Goal: Task Accomplishment & Management: Complete application form

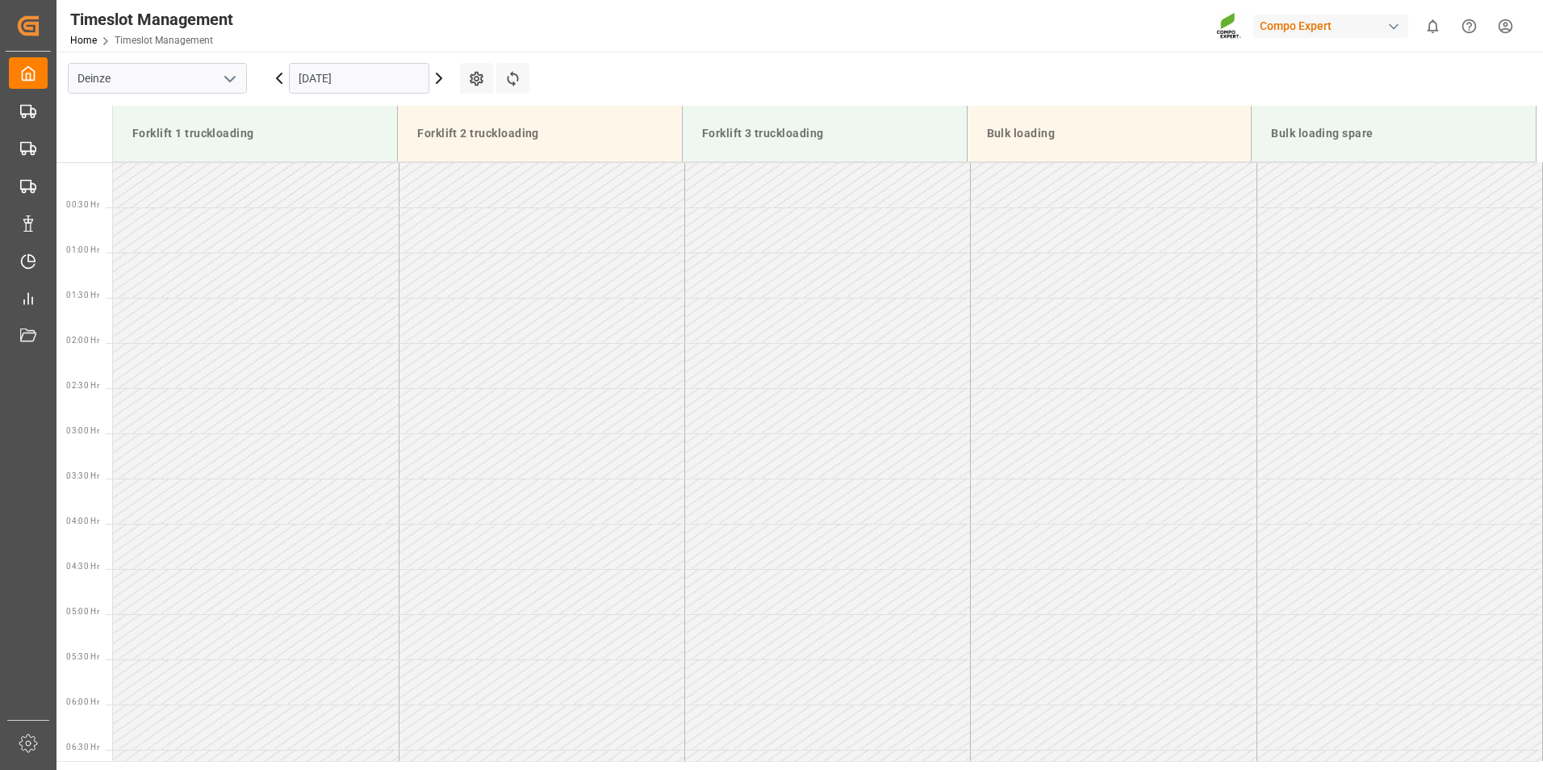
scroll to position [732, 0]
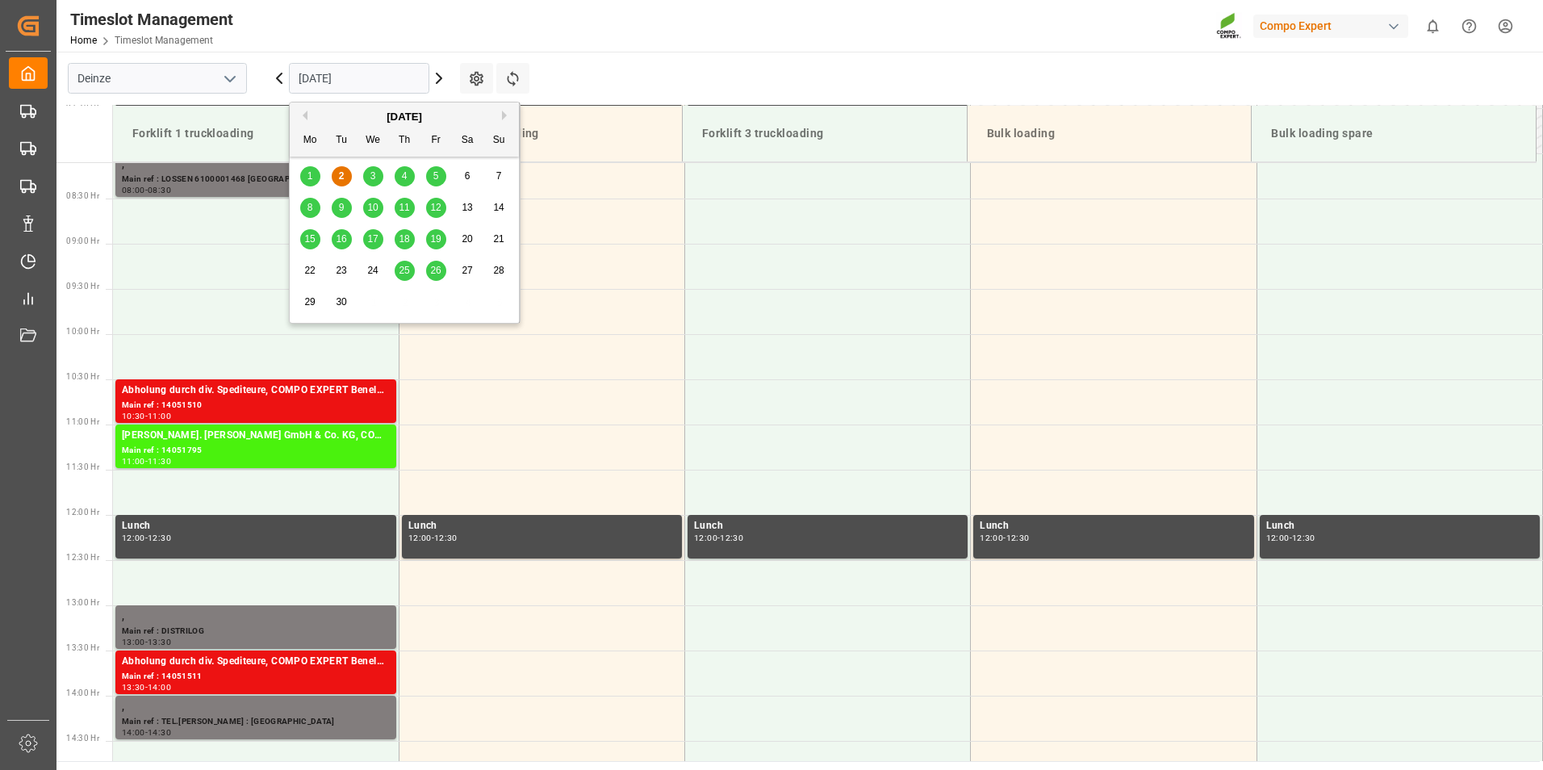
click at [372, 82] on input "[DATE]" at bounding box center [359, 78] width 140 height 31
click at [394, 77] on input "[DATE]" at bounding box center [359, 78] width 140 height 31
click at [403, 179] on span "4" at bounding box center [405, 175] width 6 height 11
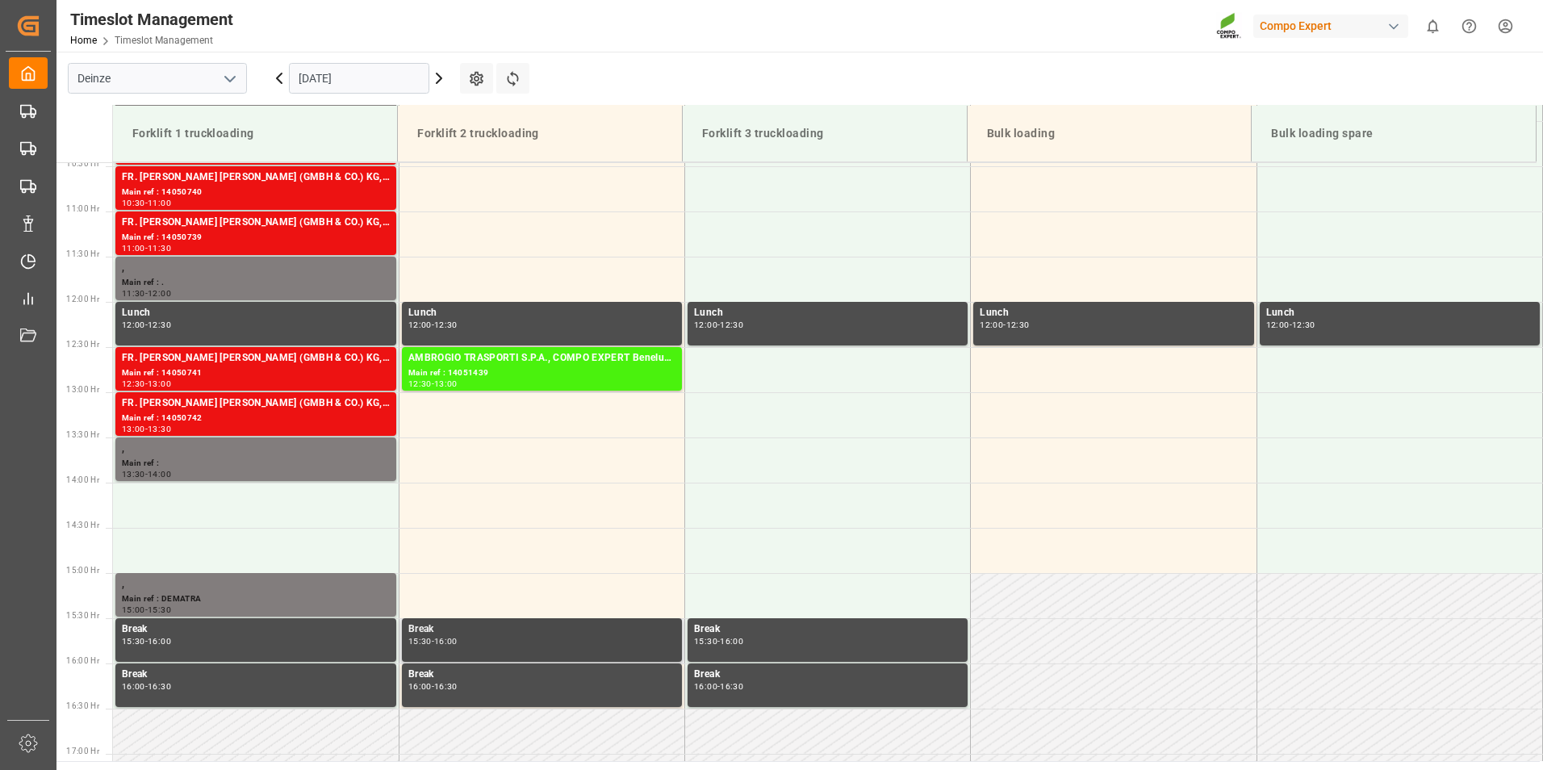
scroll to position [984, 0]
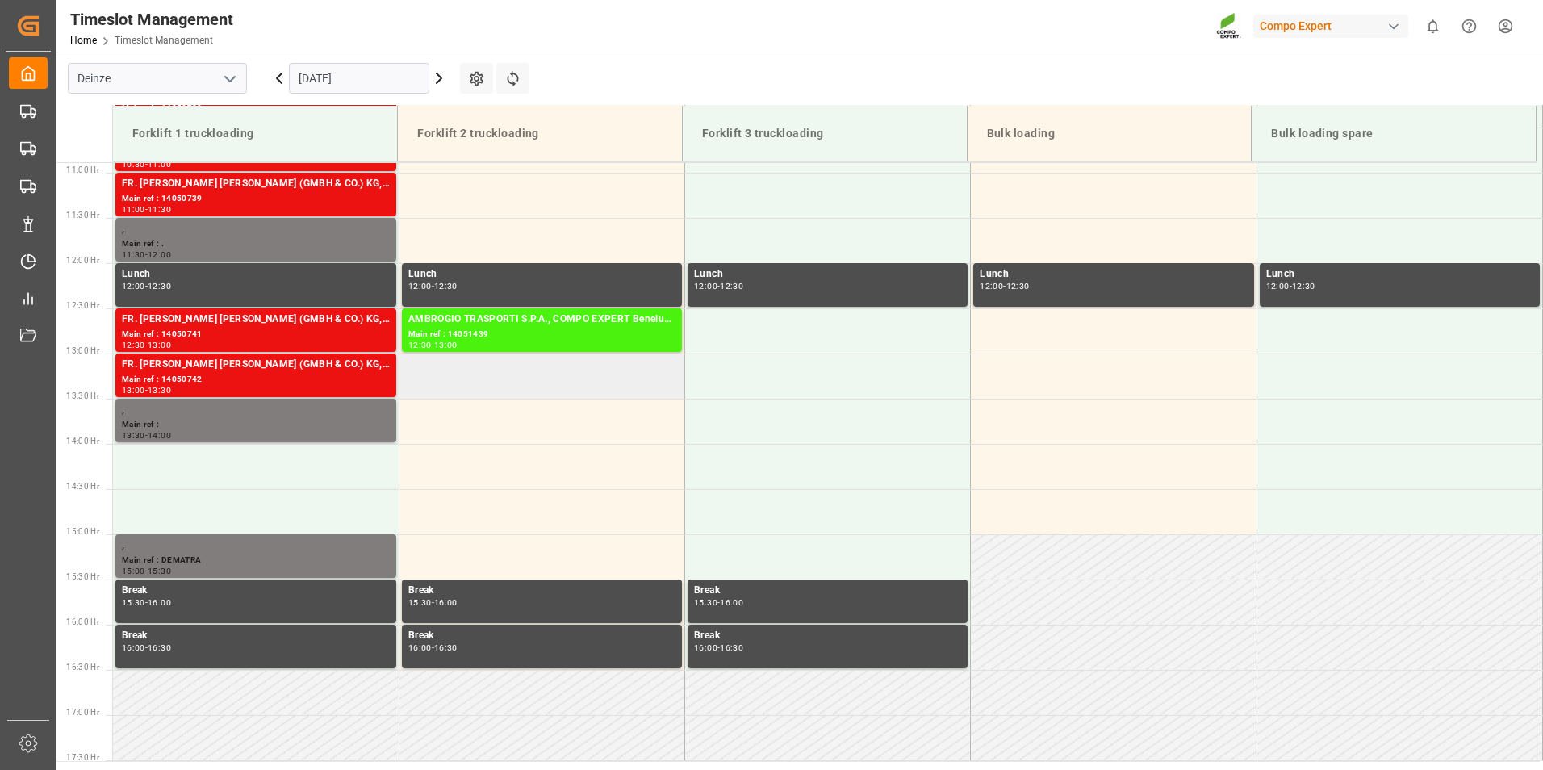
click at [436, 379] on td at bounding box center [542, 376] width 286 height 45
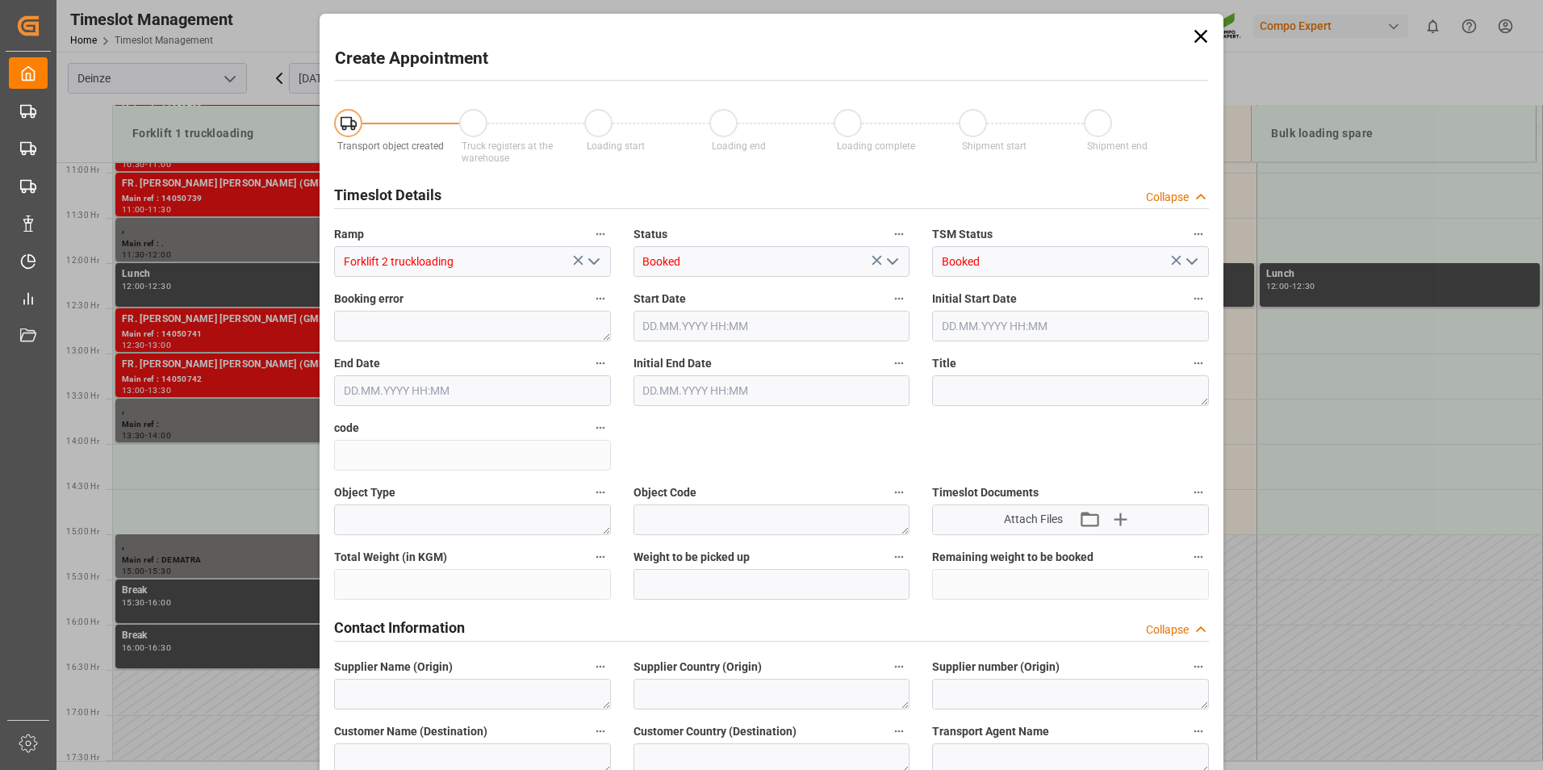
type input "[DATE] 13:00"
type input "[DATE] 13:30"
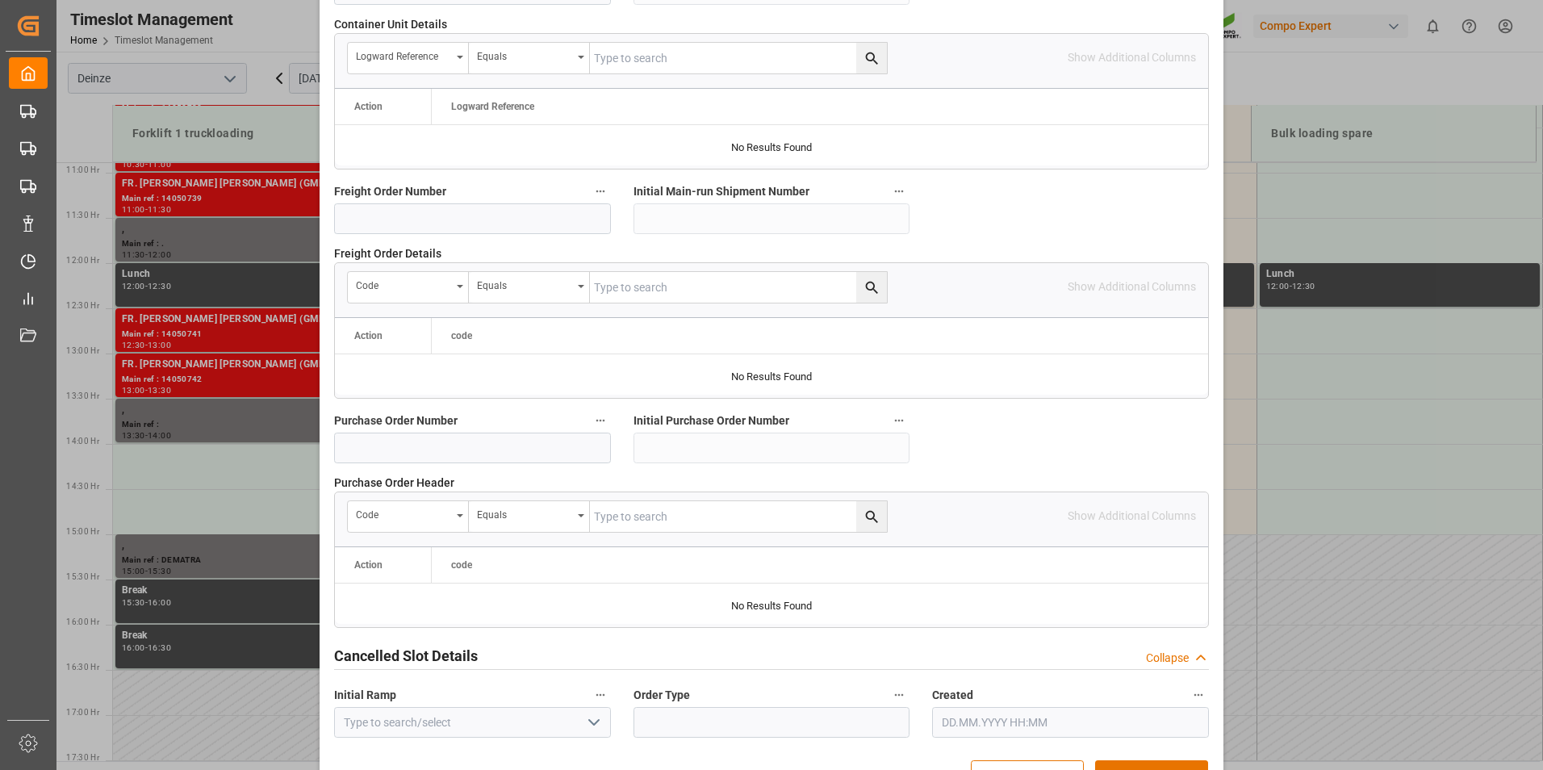
scroll to position [1470, 0]
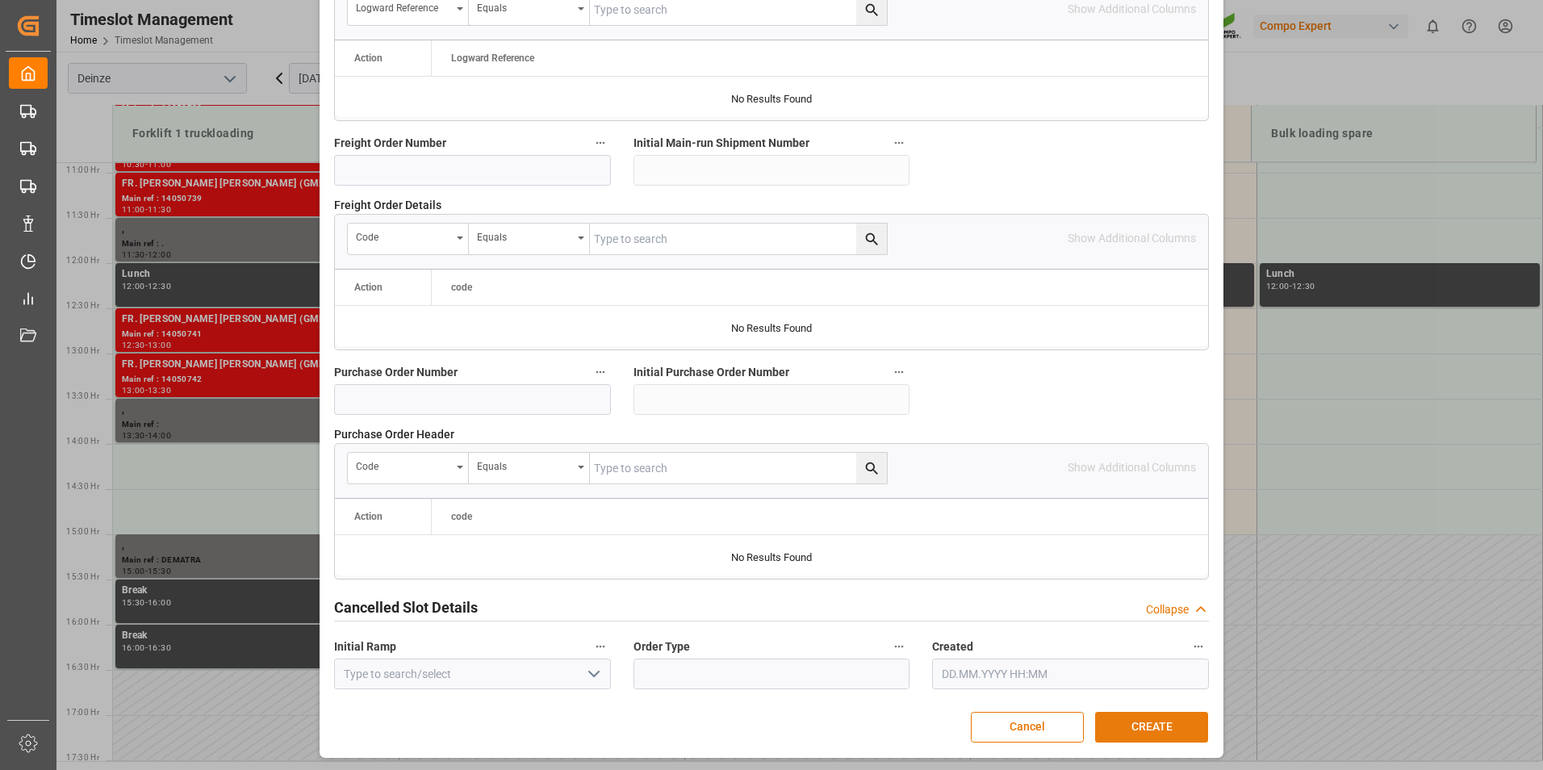
click at [1155, 723] on button "CREATE" at bounding box center [1151, 727] width 113 height 31
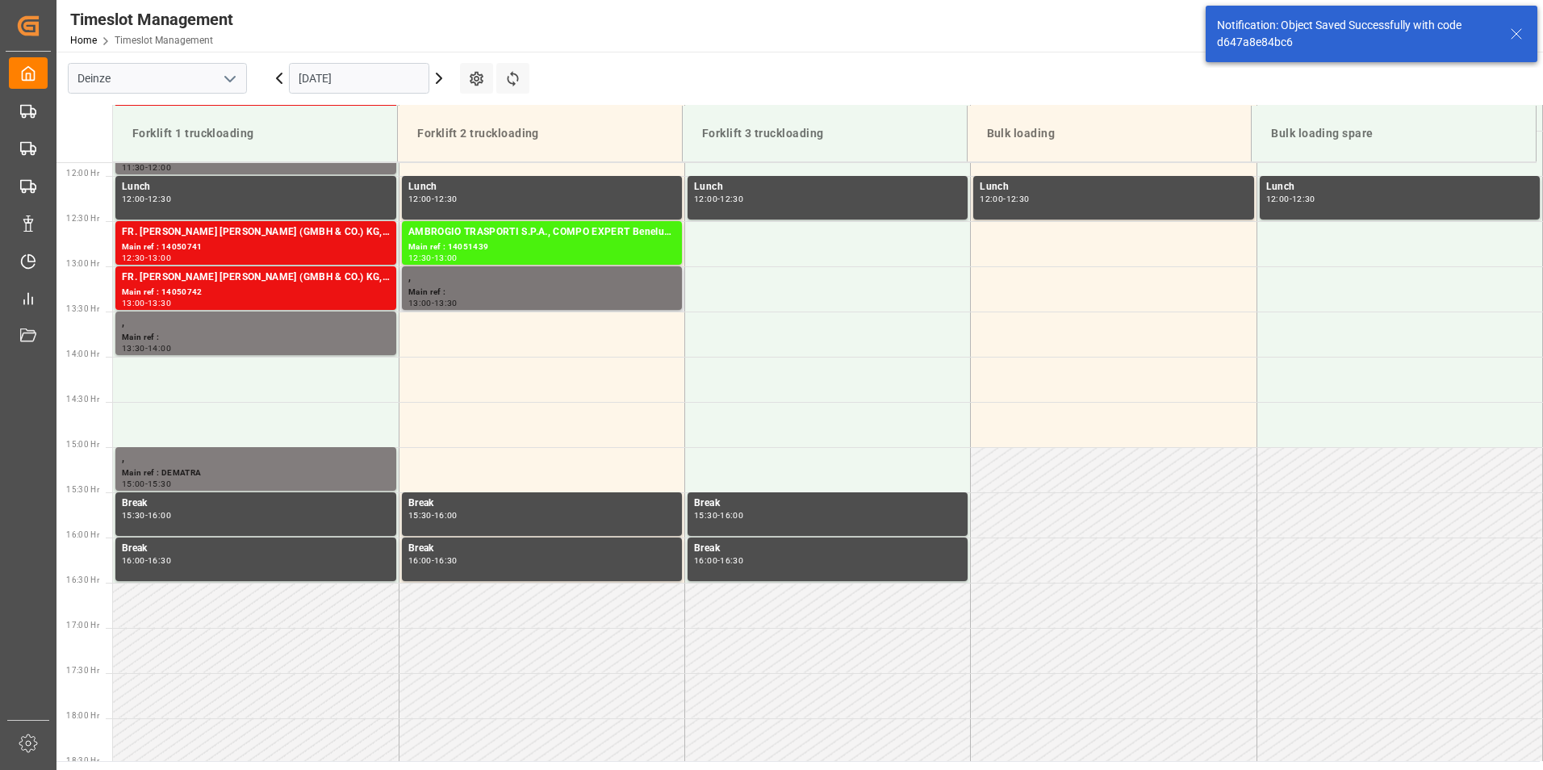
scroll to position [1074, 0]
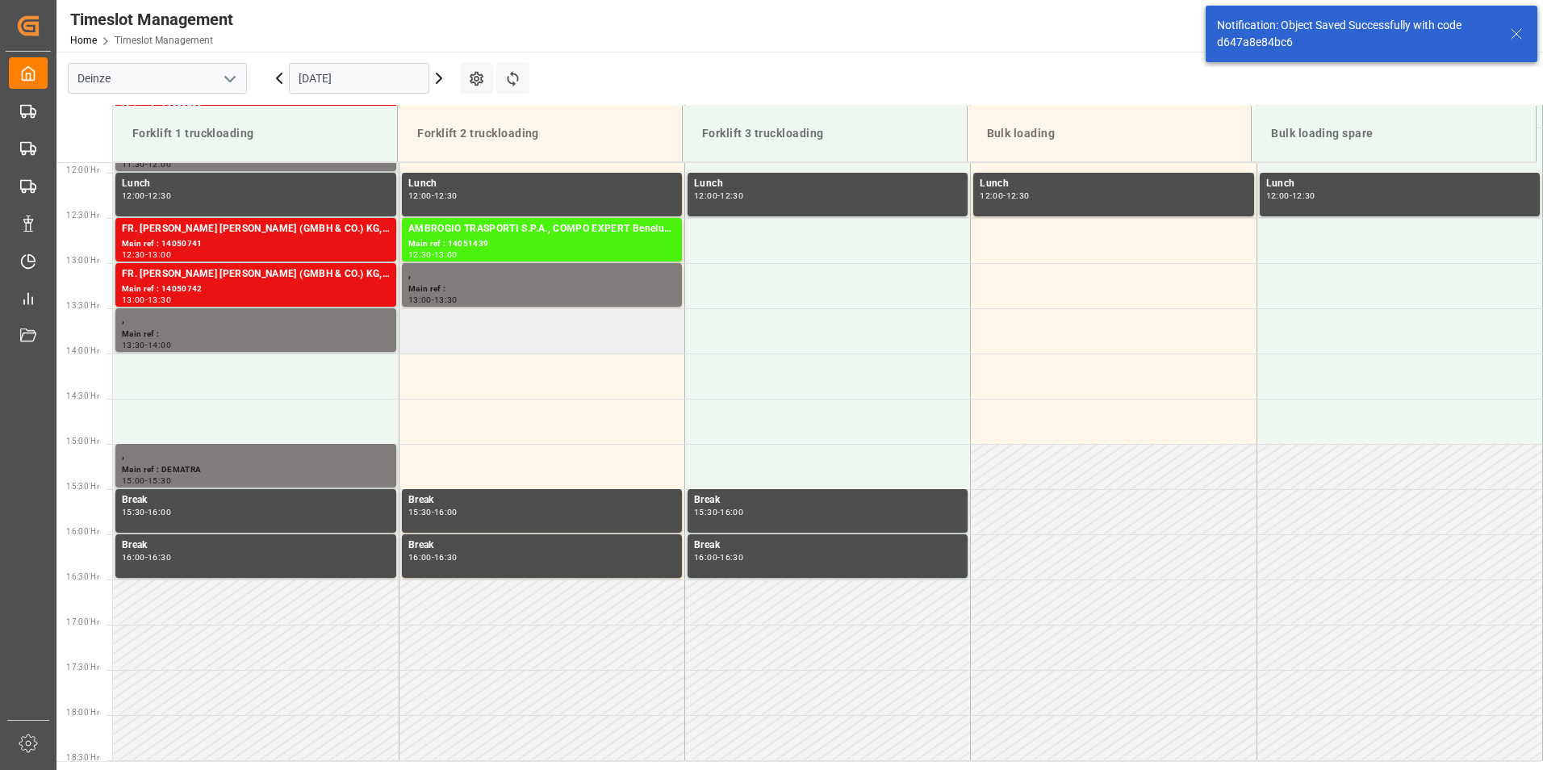
click at [437, 337] on td at bounding box center [542, 330] width 286 height 45
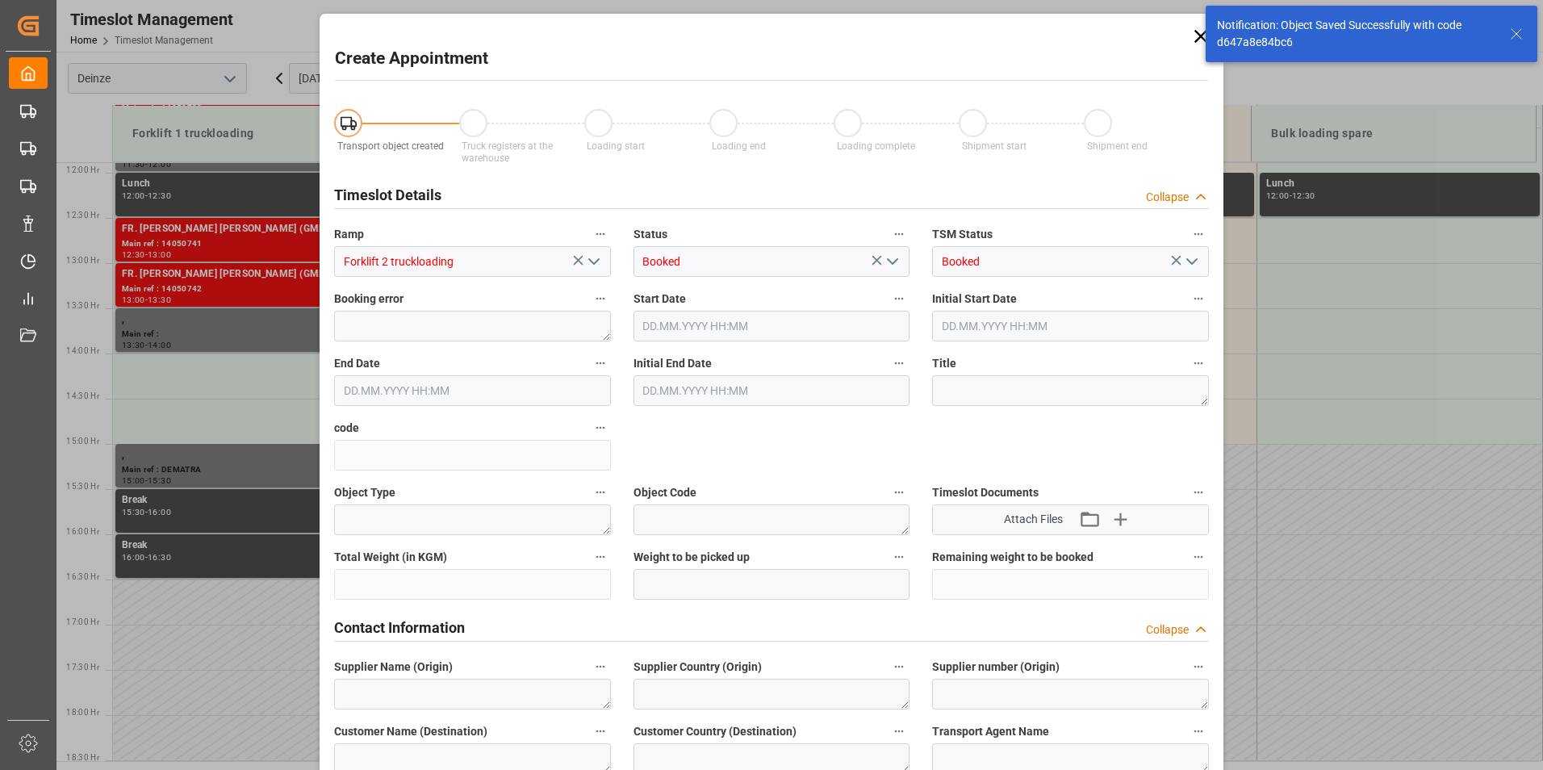
type input "[DATE] 13:30"
type input "[DATE] 14:00"
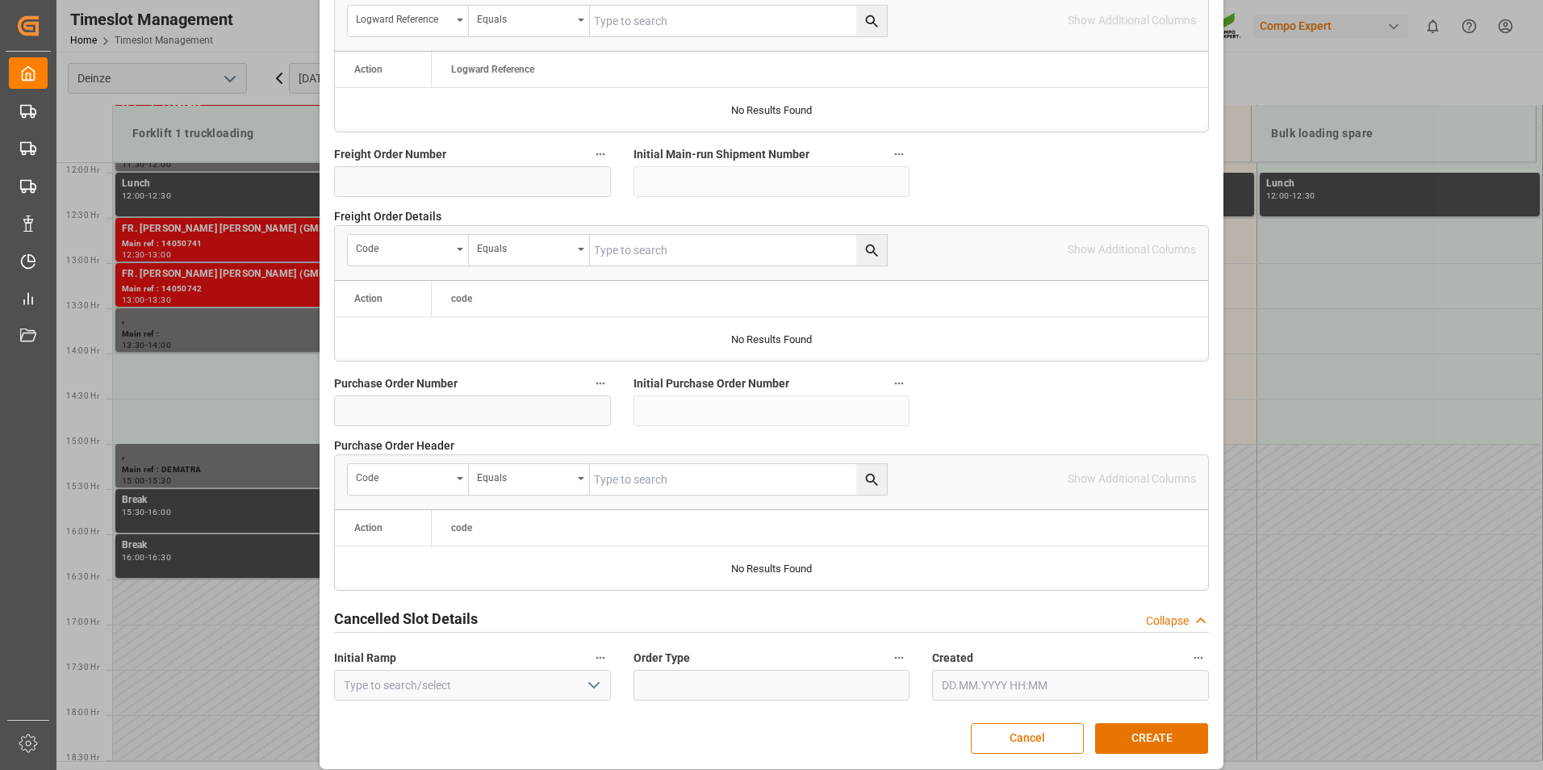
scroll to position [1470, 0]
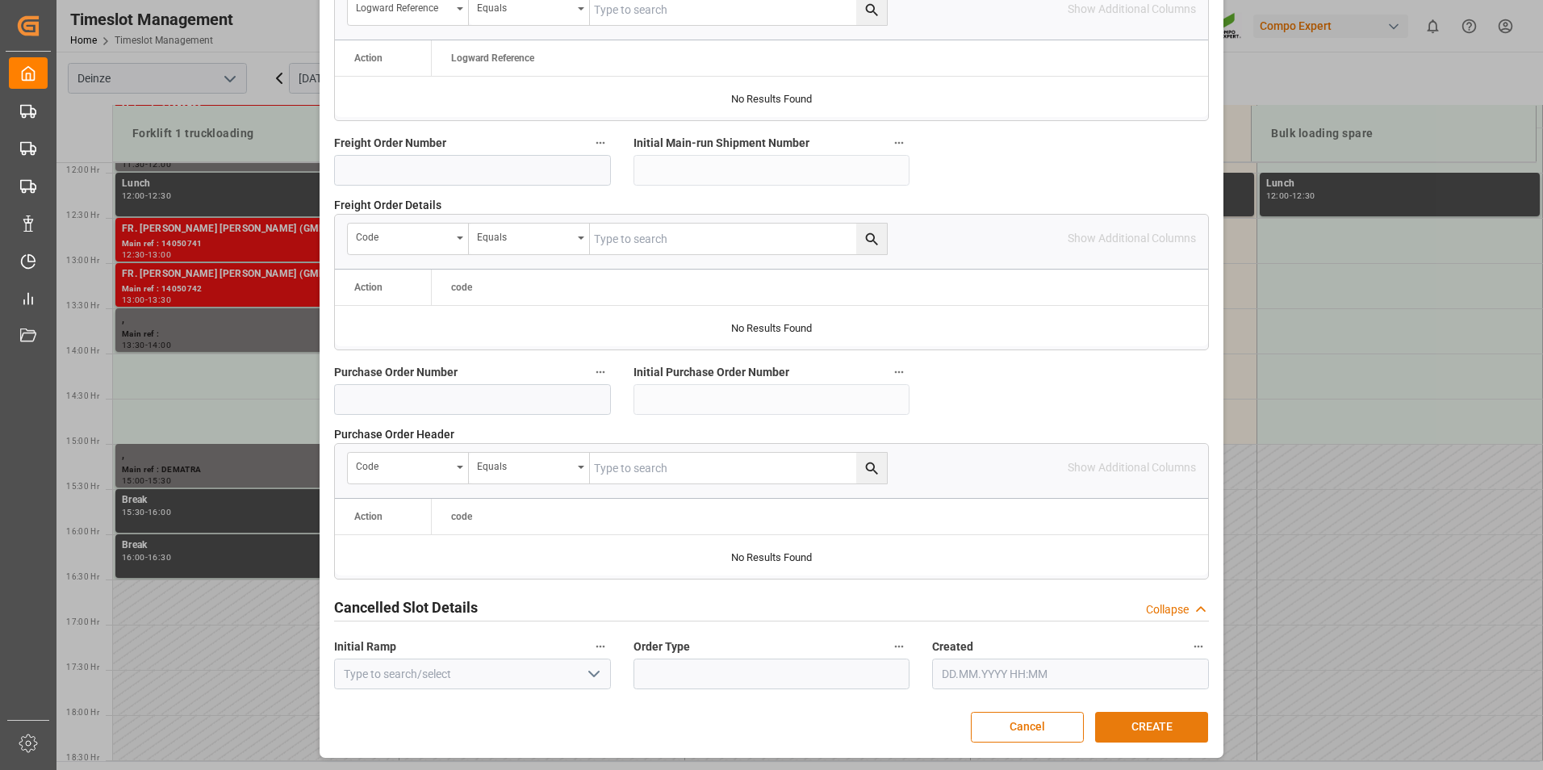
click at [1123, 729] on button "CREATE" at bounding box center [1151, 727] width 113 height 31
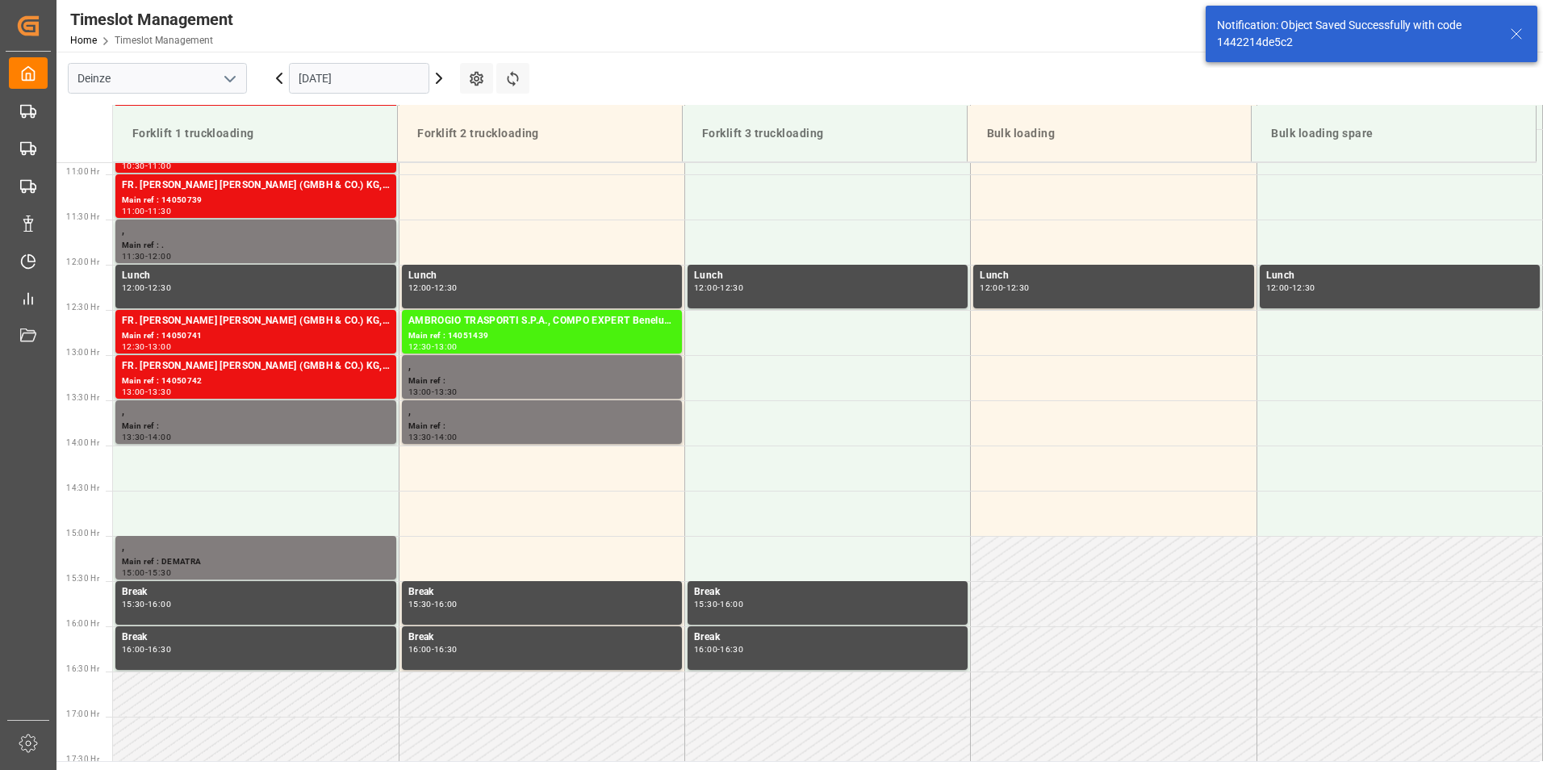
scroll to position [1074, 0]
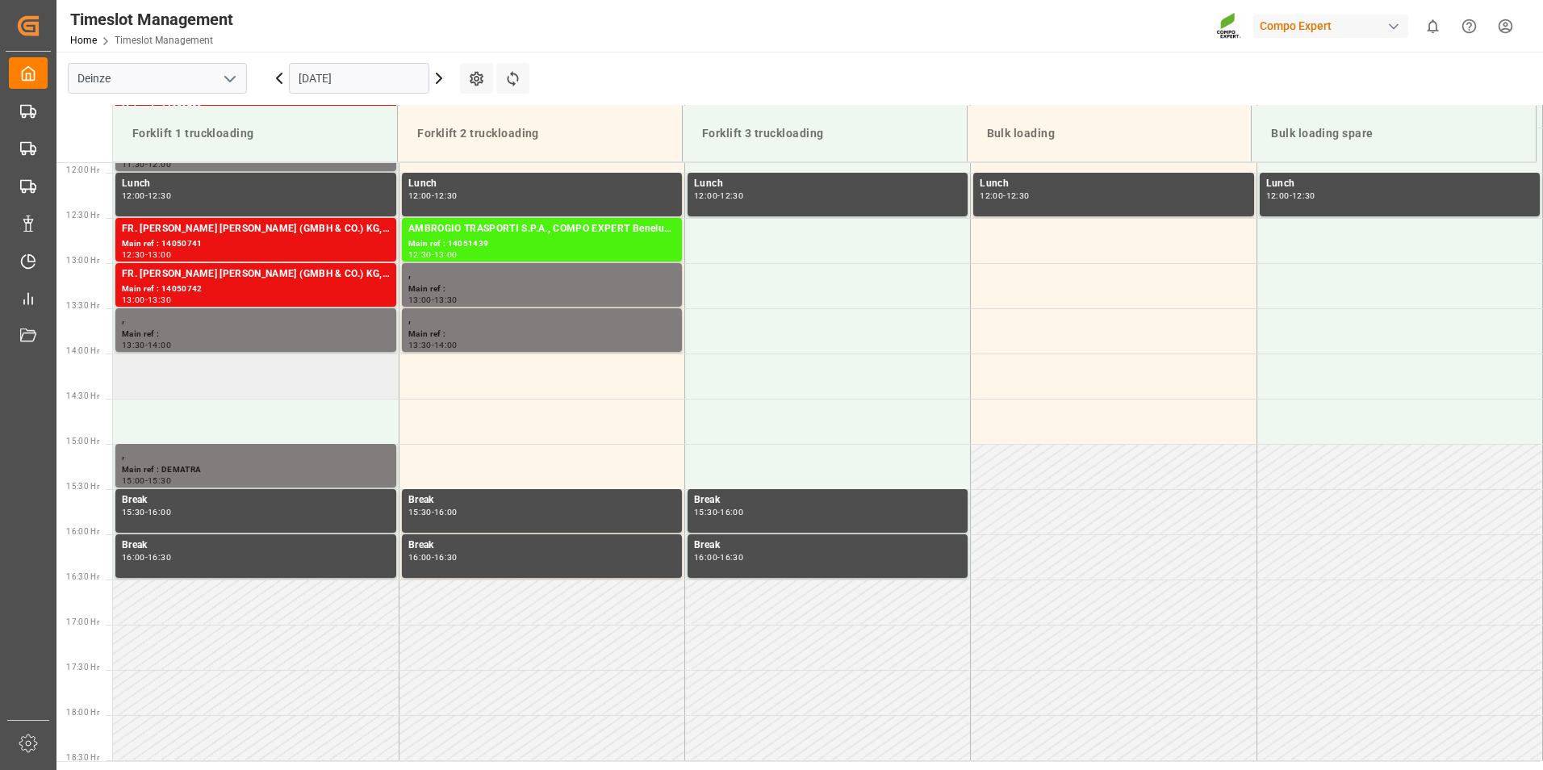
click at [181, 389] on td at bounding box center [256, 376] width 286 height 45
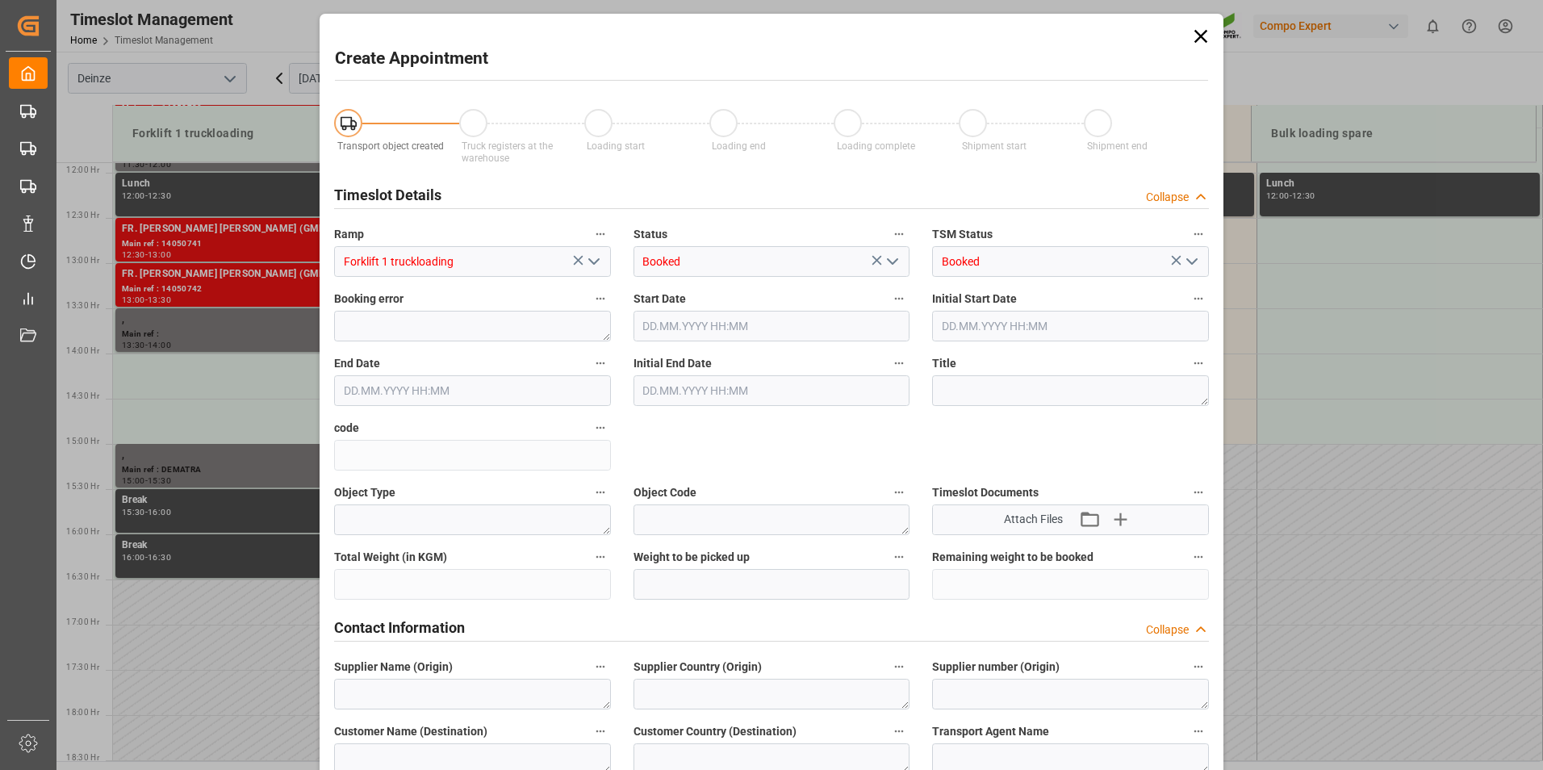
type input "[DATE] 14:00"
type input "[DATE] 14:30"
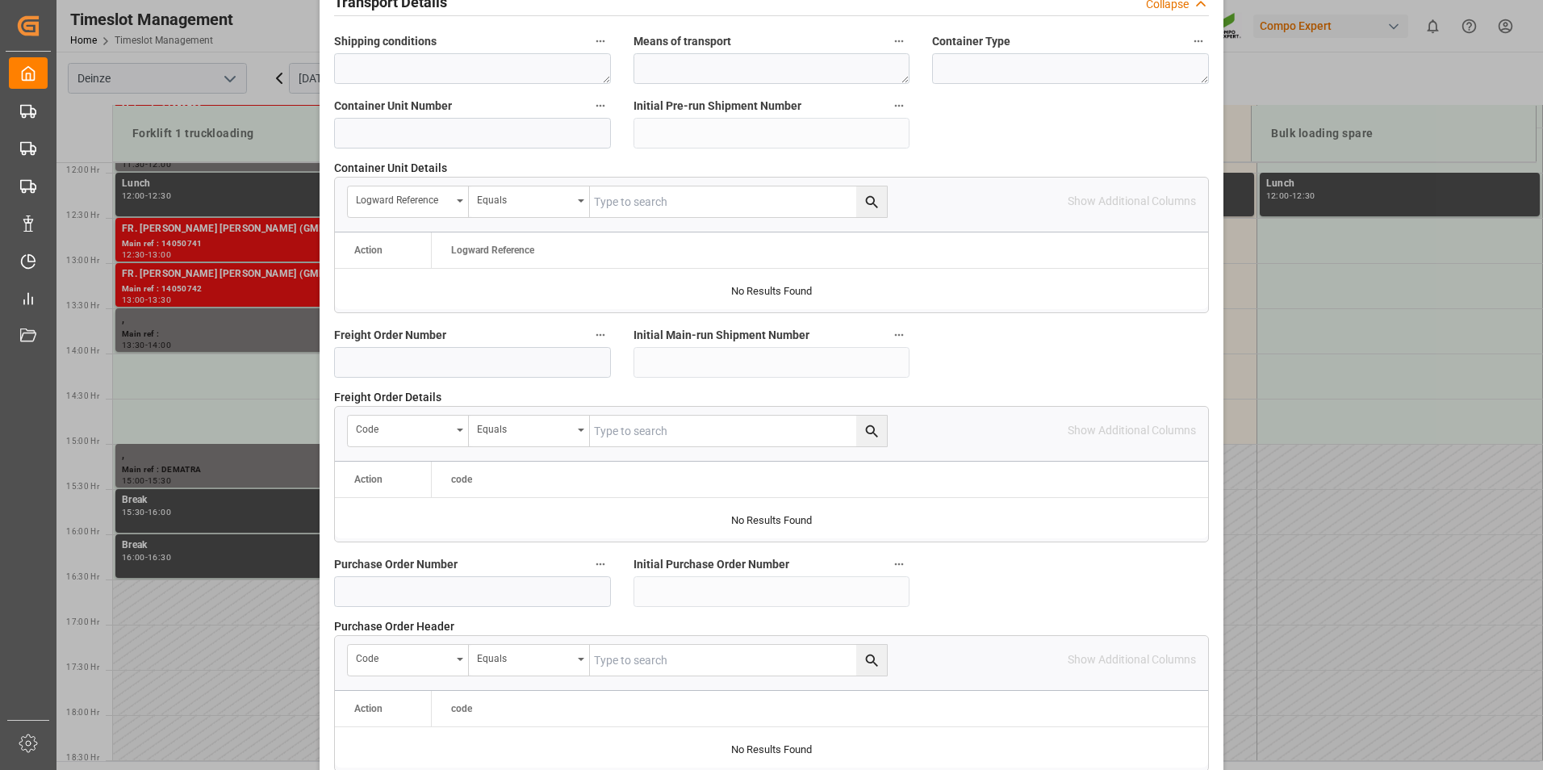
scroll to position [1453, 0]
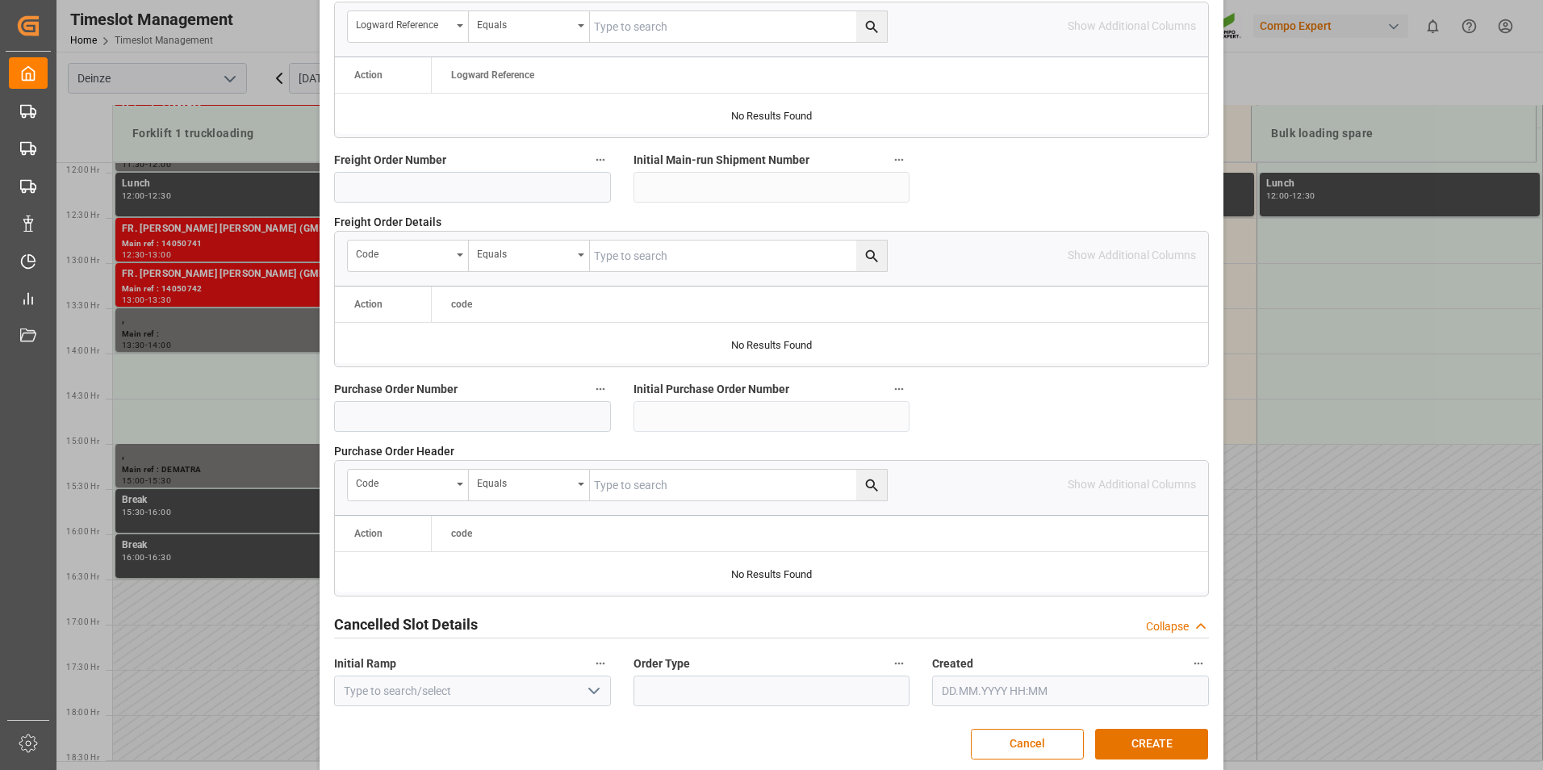
click at [1136, 741] on button "CREATE" at bounding box center [1151, 744] width 113 height 31
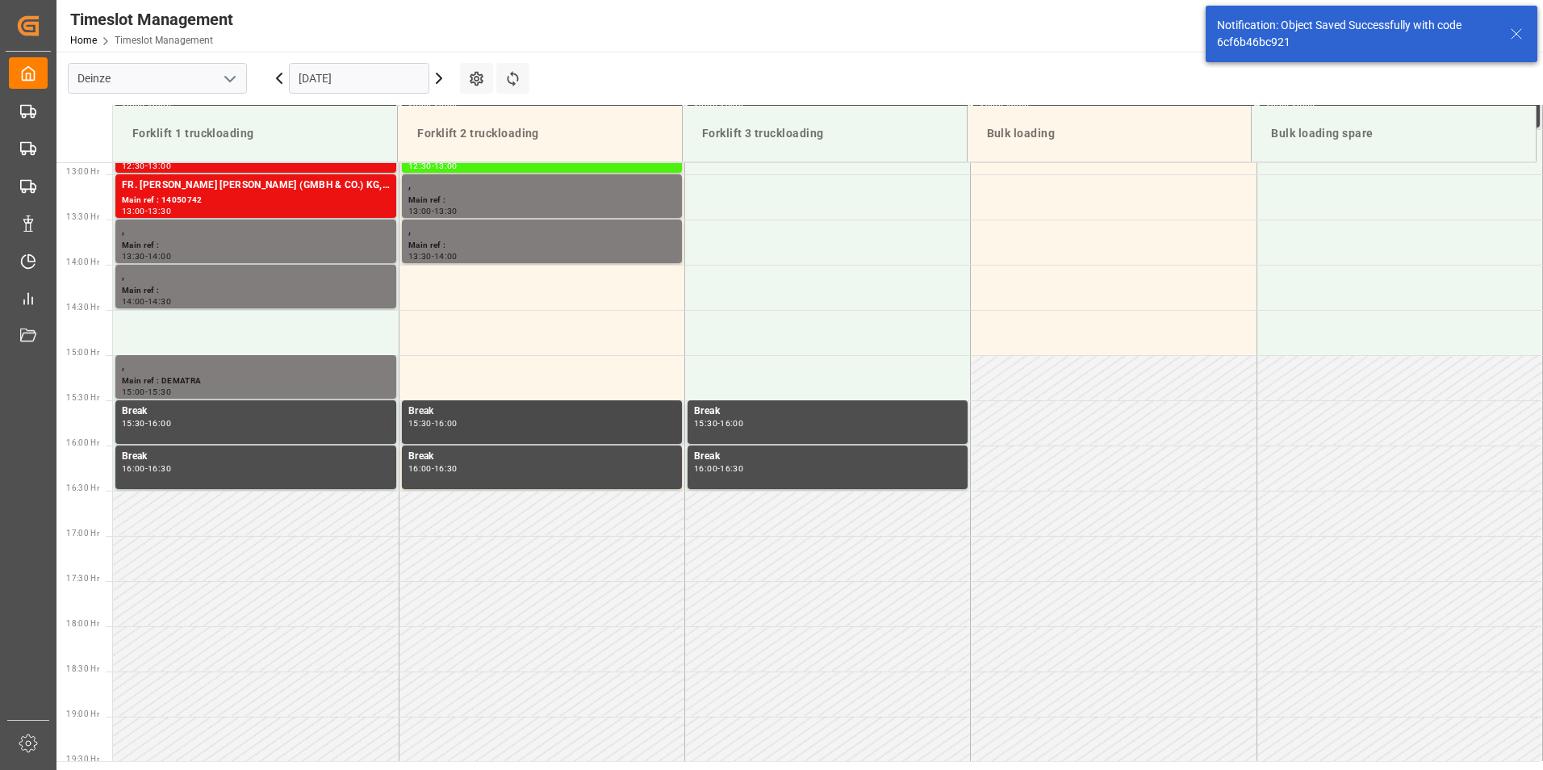
scroll to position [1165, 0]
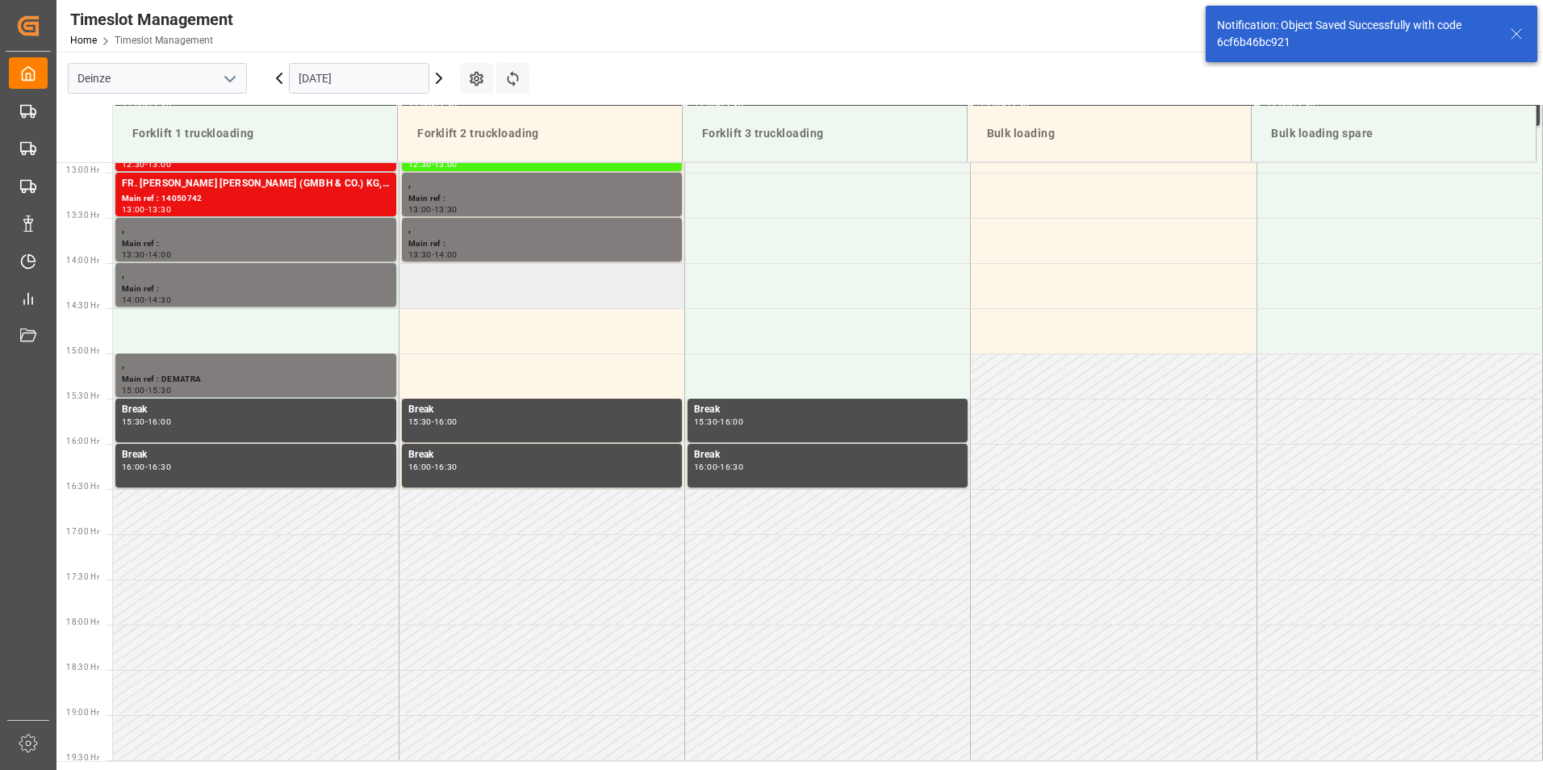
click at [445, 287] on td at bounding box center [542, 285] width 286 height 45
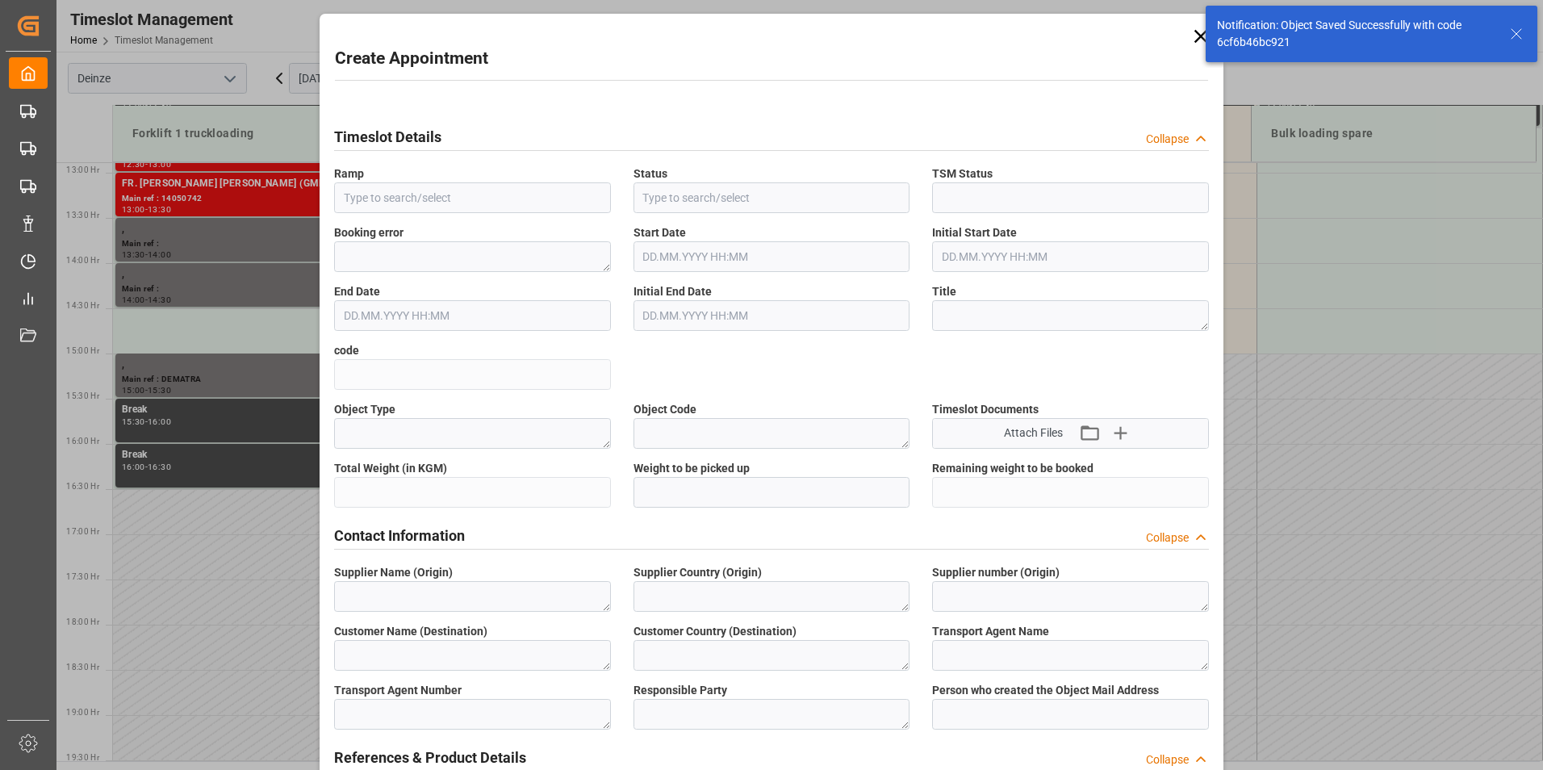
type input "Forklift 2 truckloading"
type input "Booked"
type input "[DATE] 14:00"
type input "[DATE] 14:30"
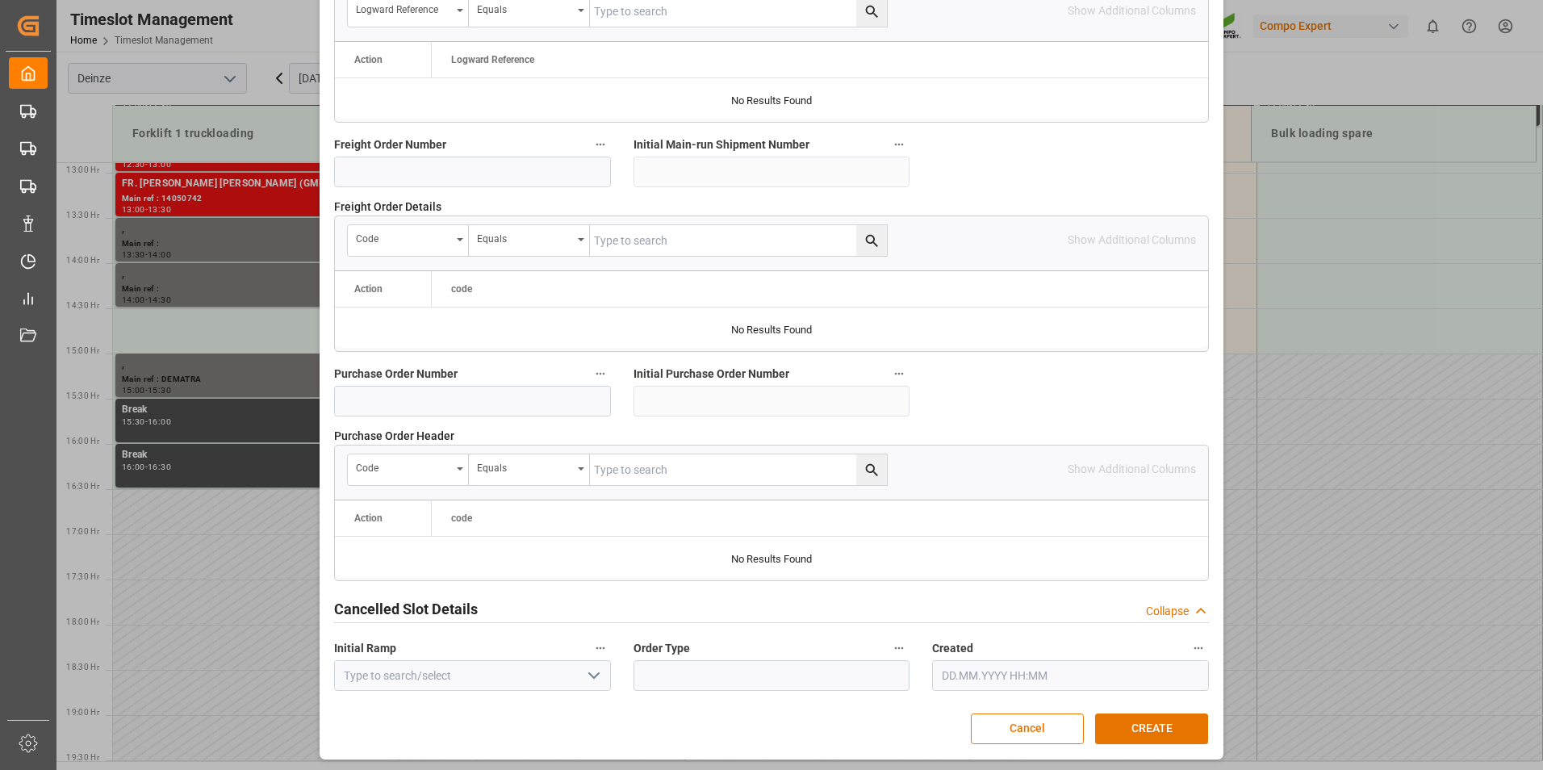
scroll to position [1470, 0]
click at [1162, 723] on button "CREATE" at bounding box center [1151, 727] width 113 height 31
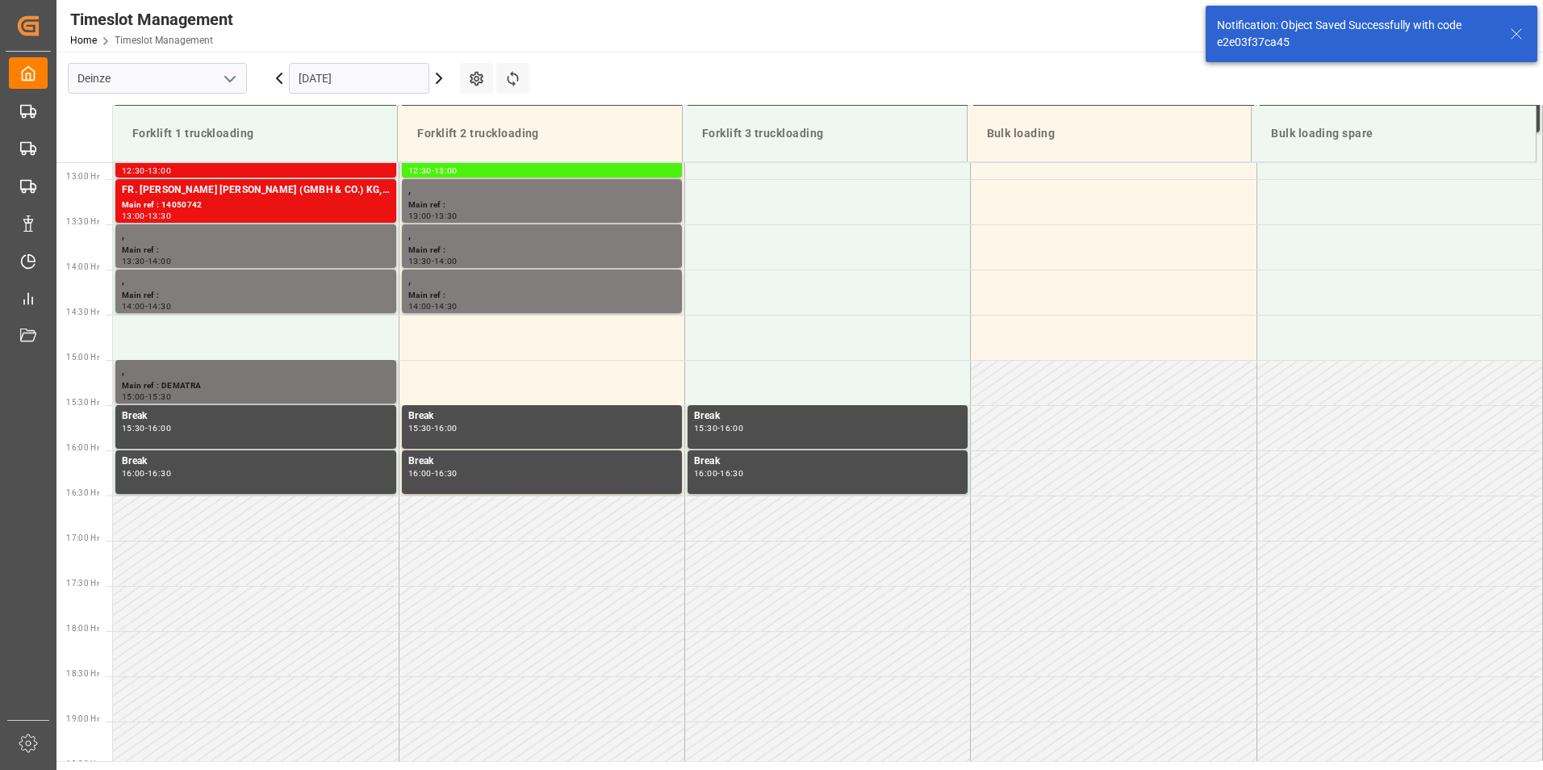
scroll to position [1165, 0]
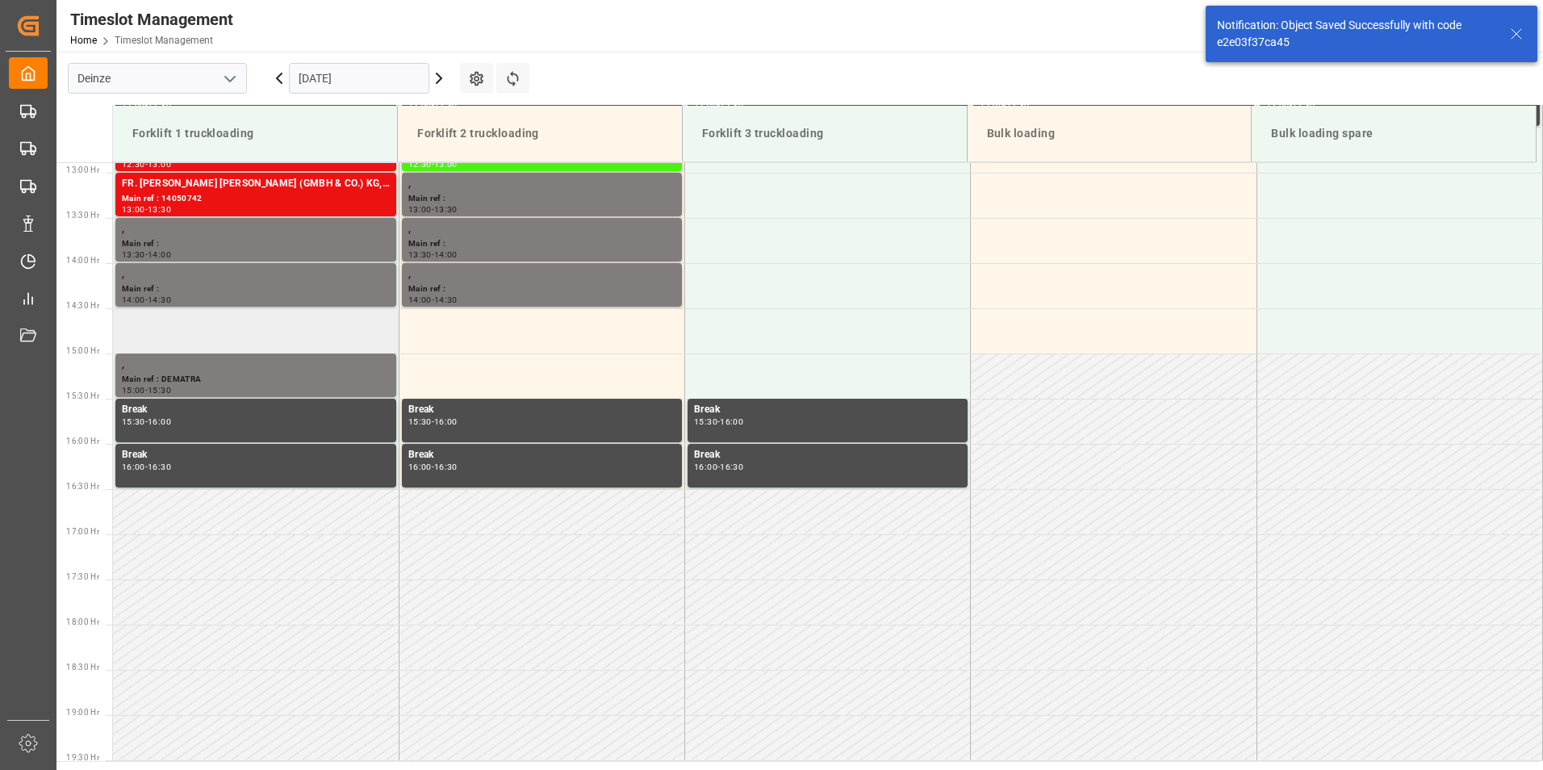
click at [232, 328] on td at bounding box center [256, 330] width 286 height 45
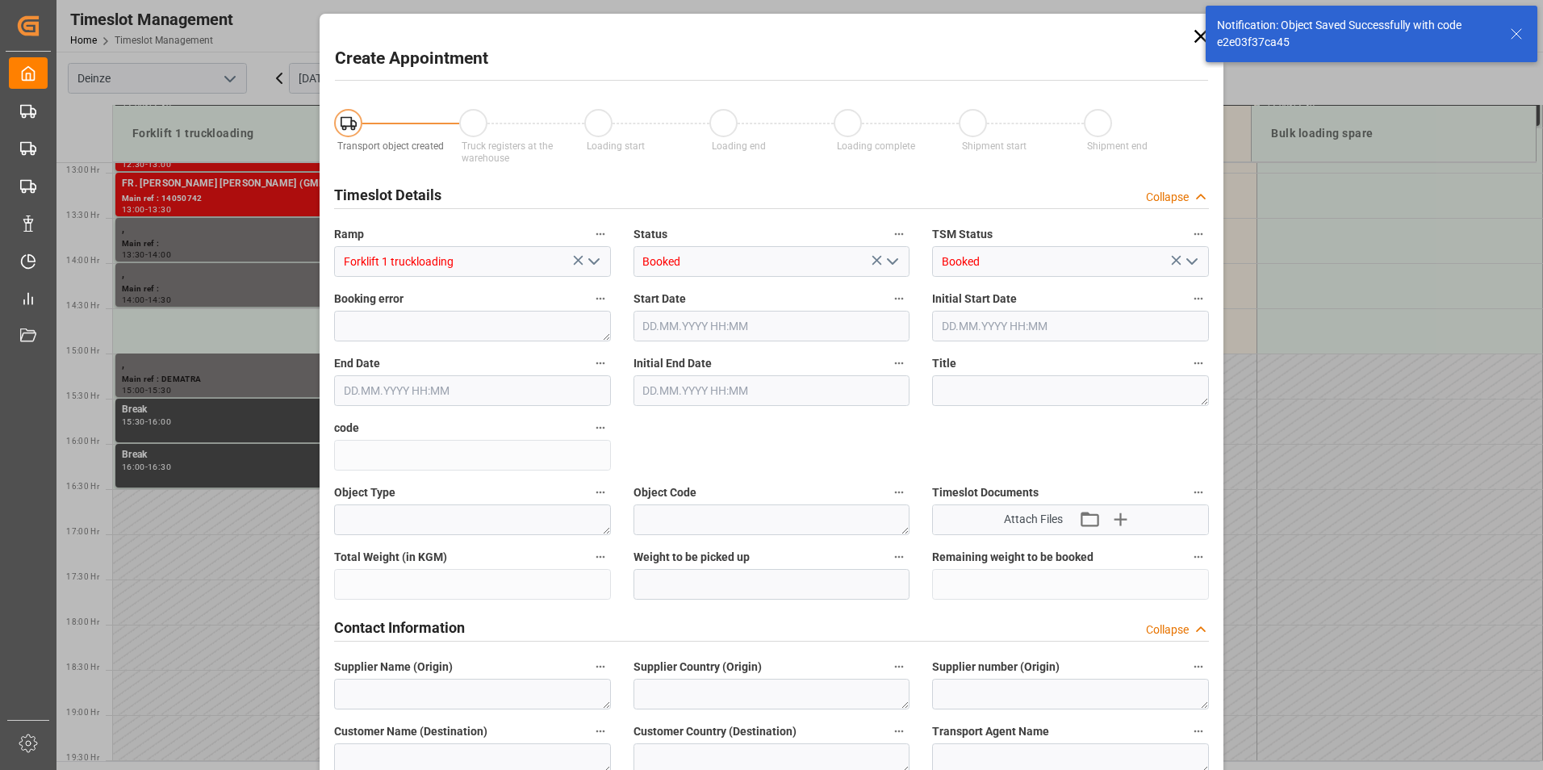
type input "[DATE] 14:30"
type input "[DATE] 15:00"
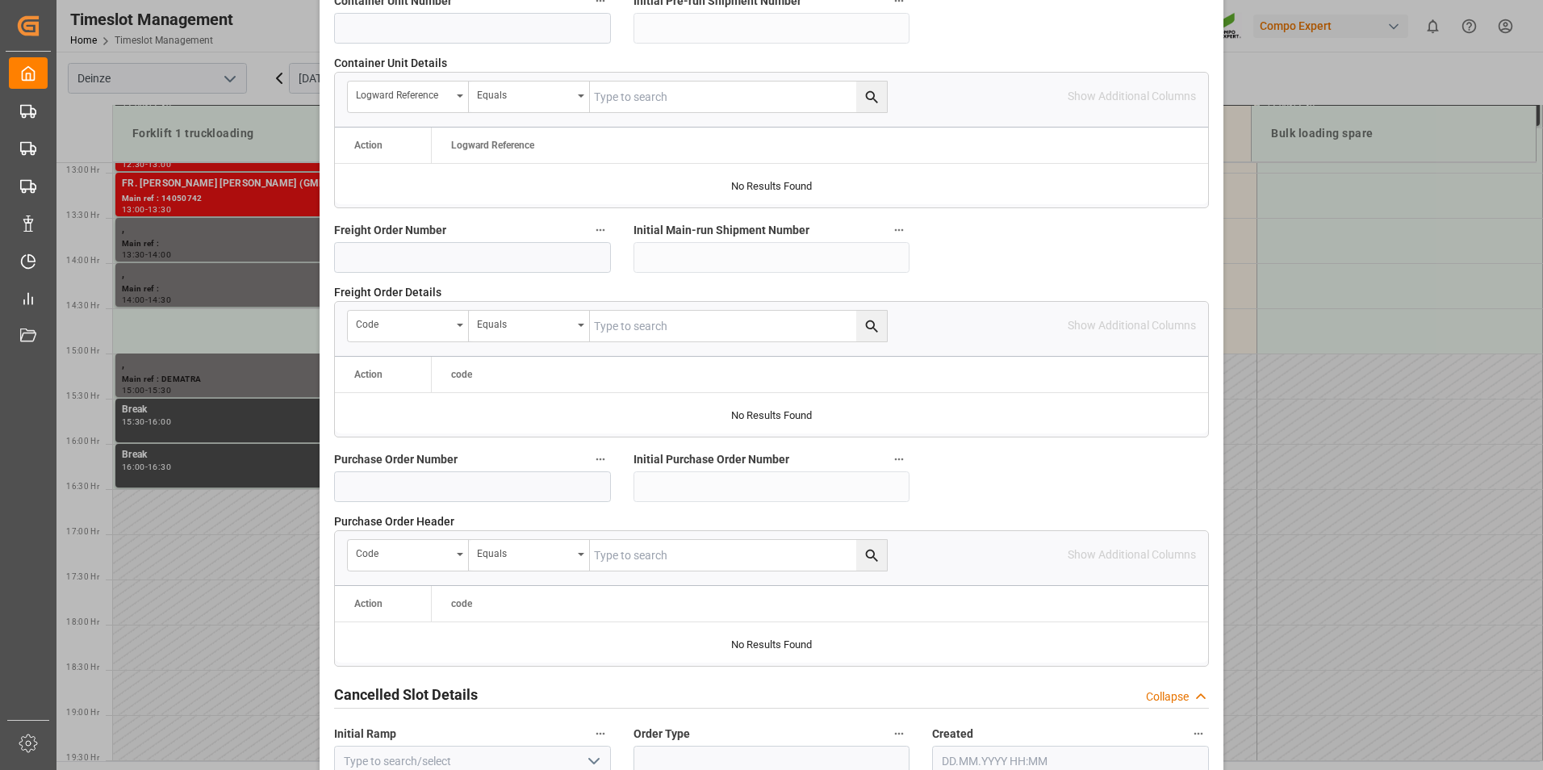
scroll to position [1470, 0]
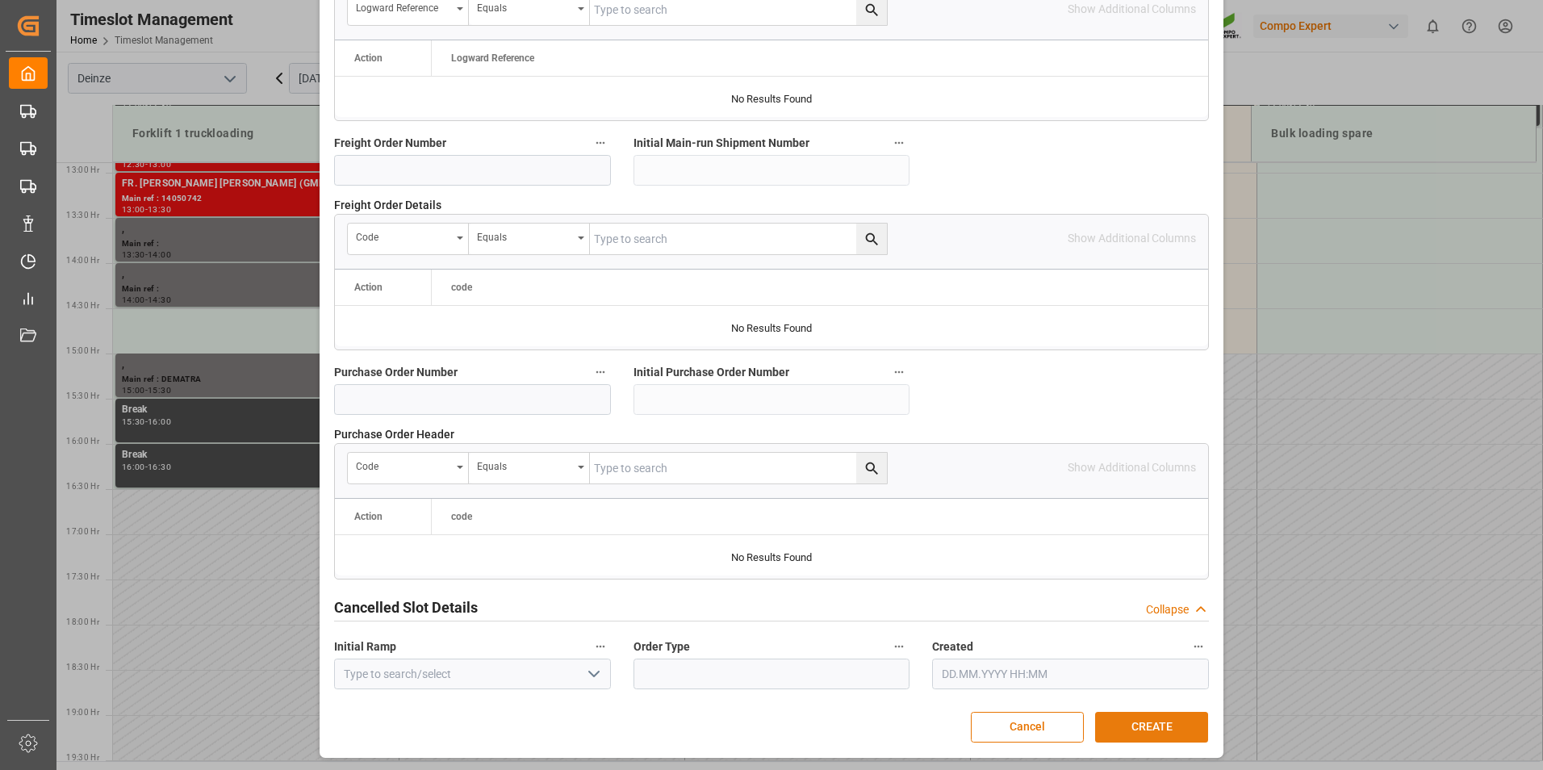
click at [1157, 725] on button "CREATE" at bounding box center [1151, 727] width 113 height 31
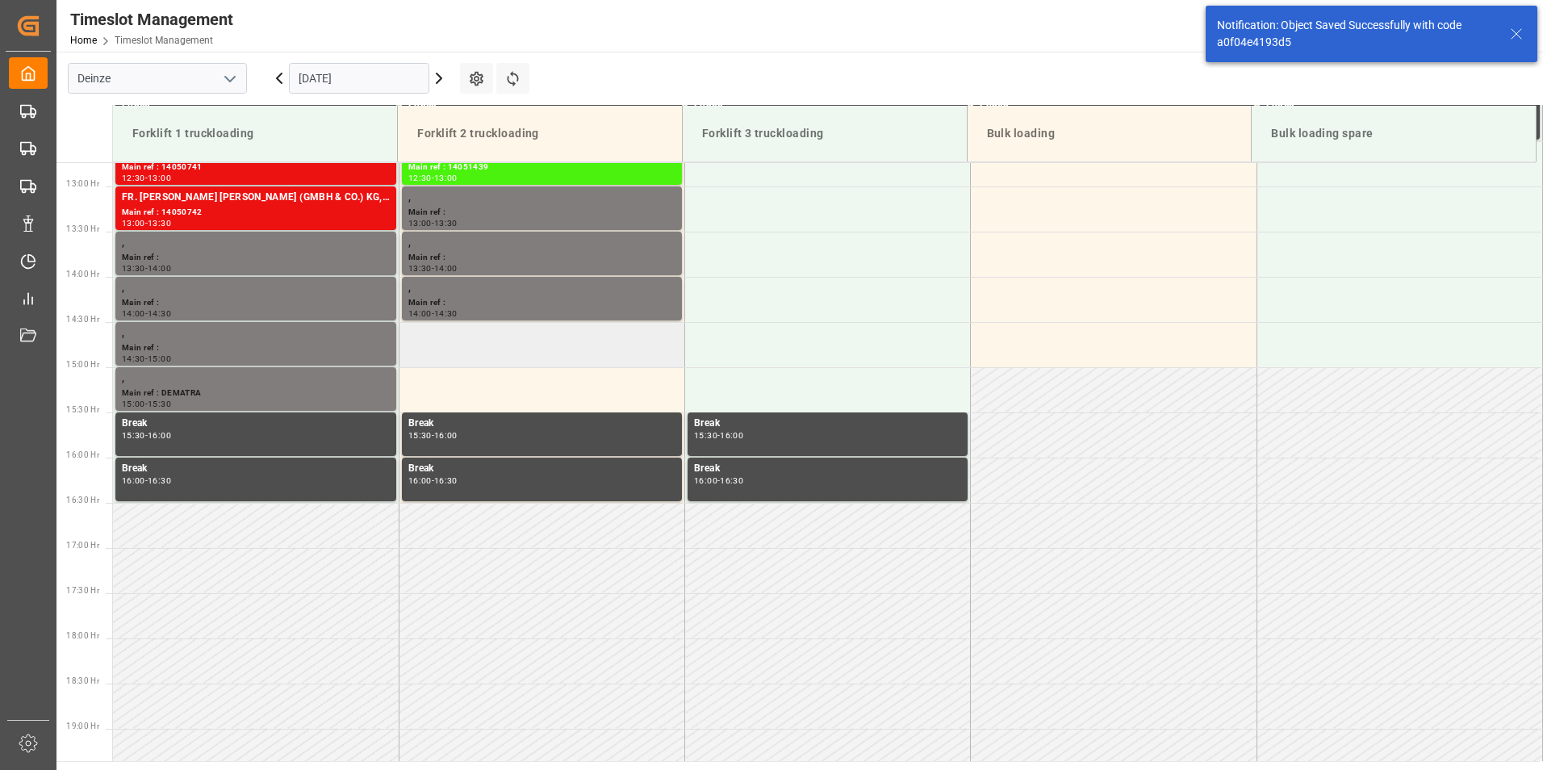
scroll to position [1165, 0]
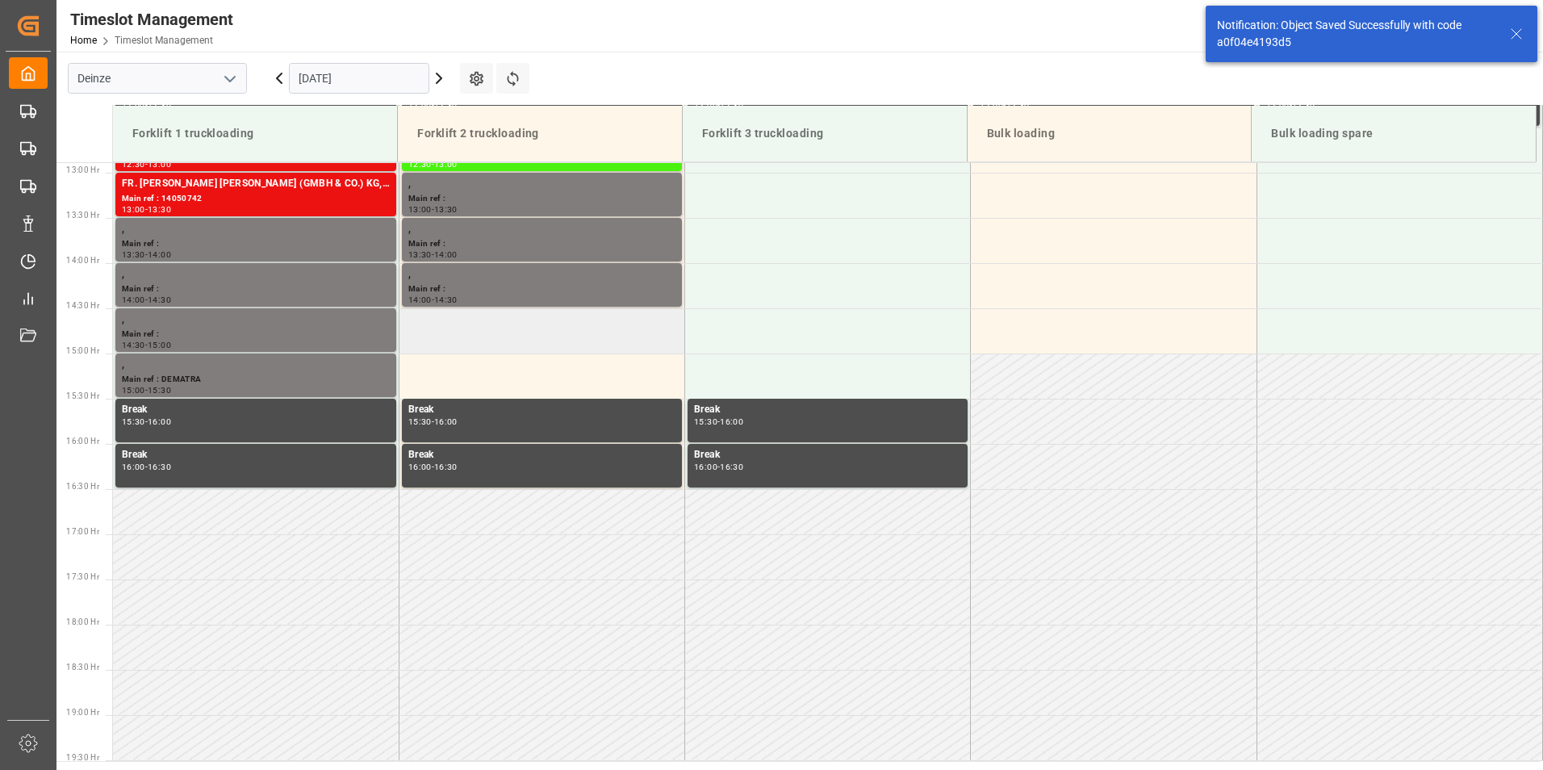
click at [458, 335] on td at bounding box center [542, 330] width 286 height 45
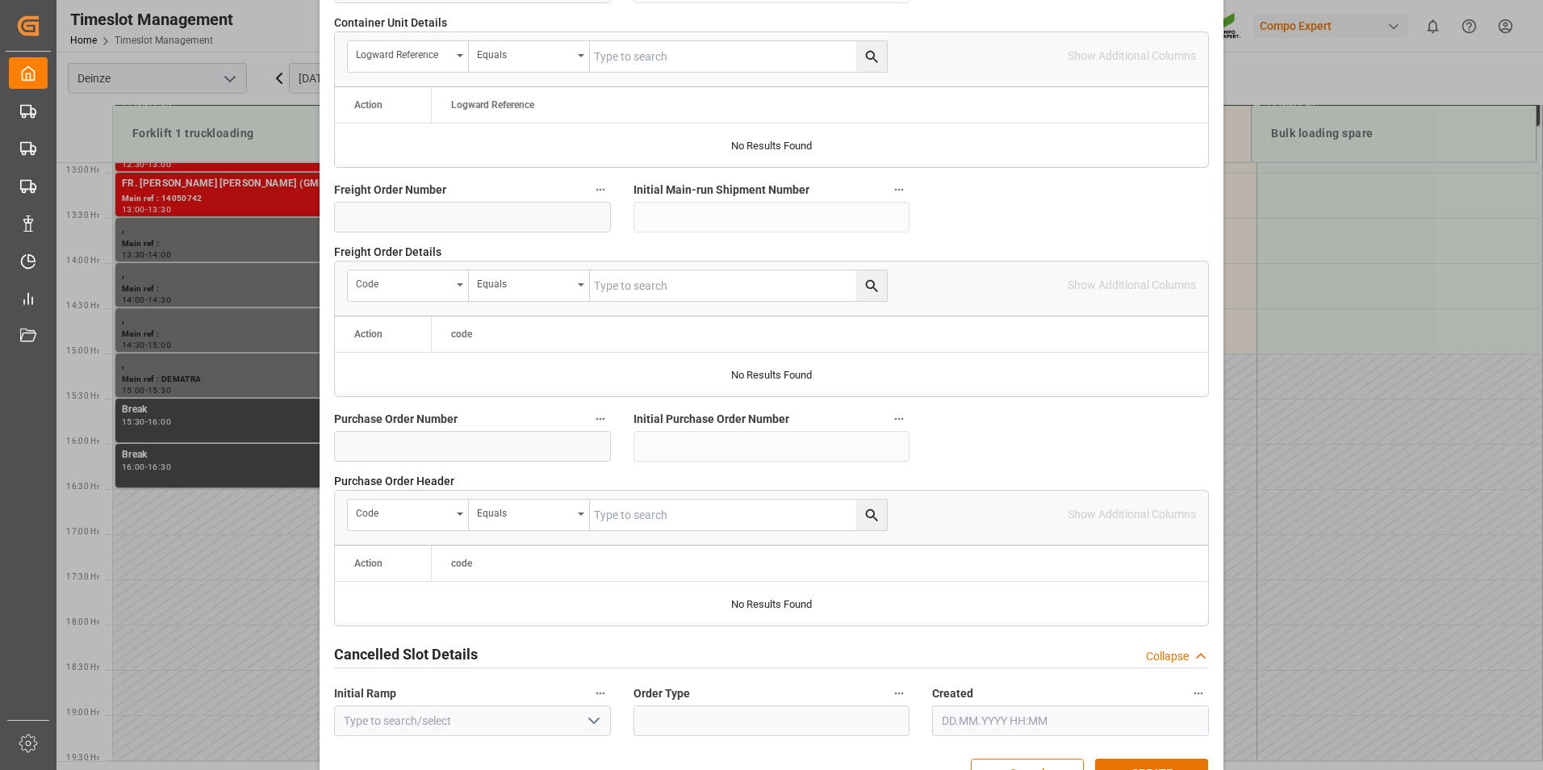
scroll to position [1470, 0]
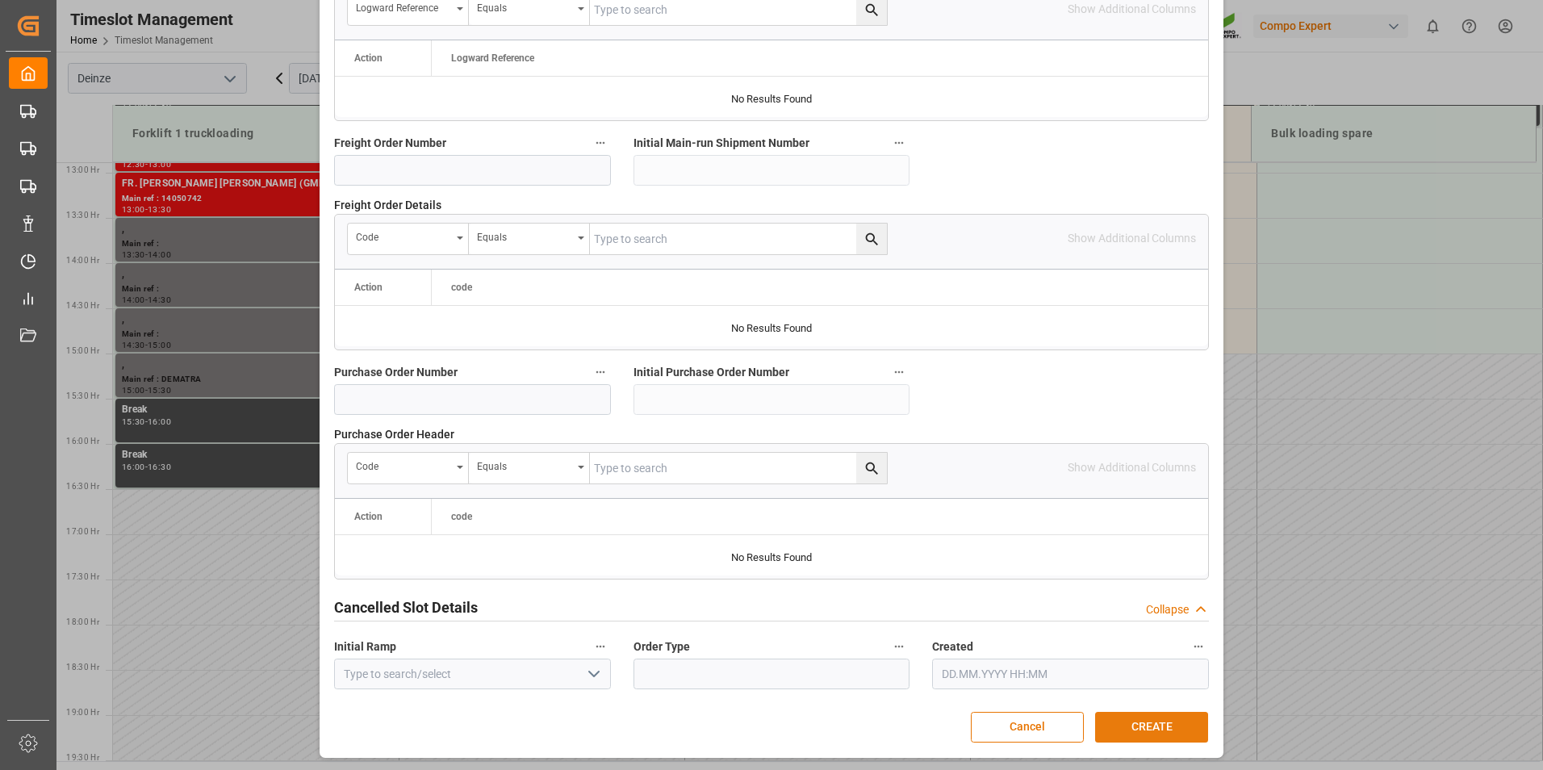
click at [1134, 730] on button "CREATE" at bounding box center [1151, 727] width 113 height 31
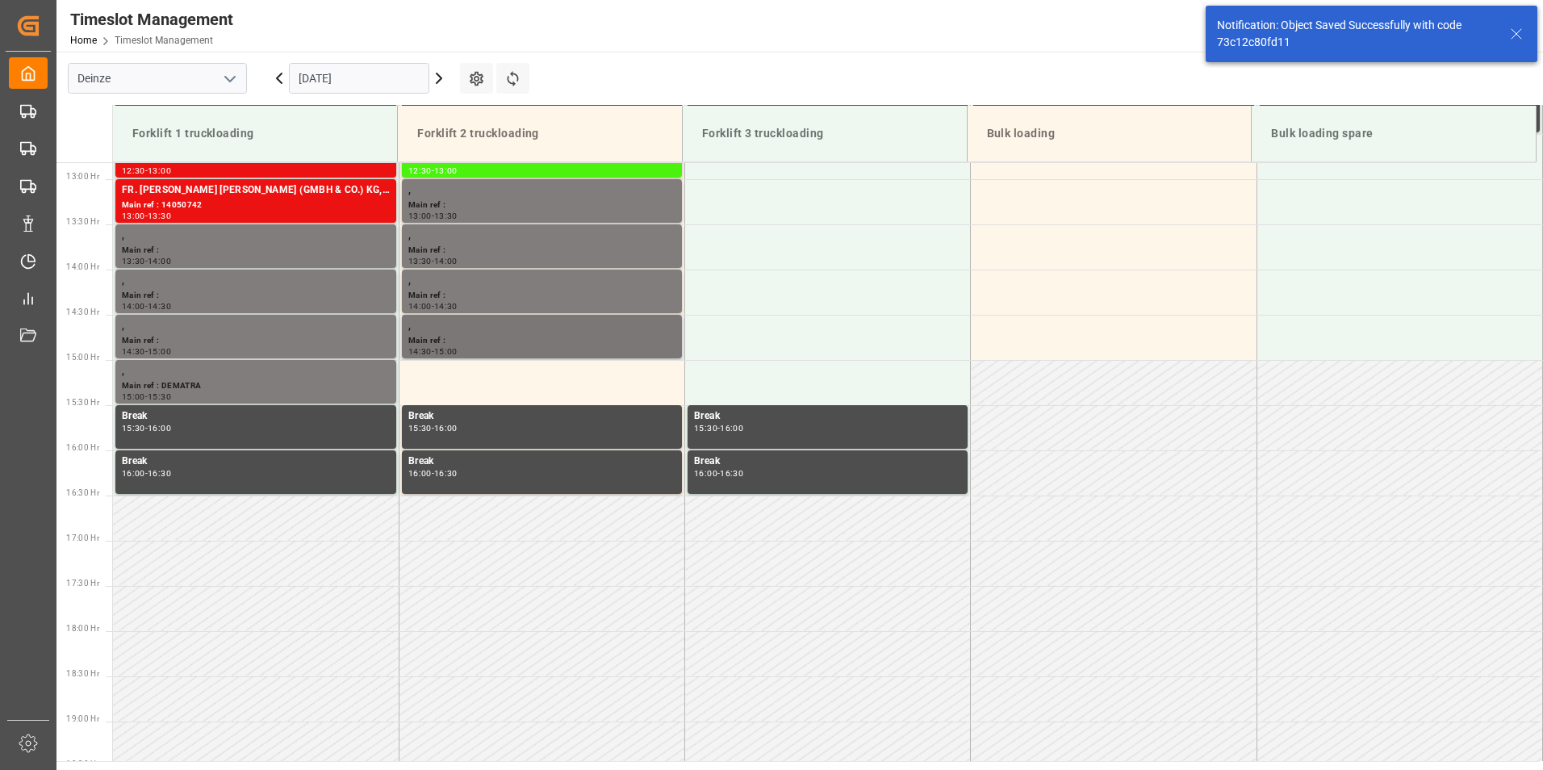
scroll to position [1165, 0]
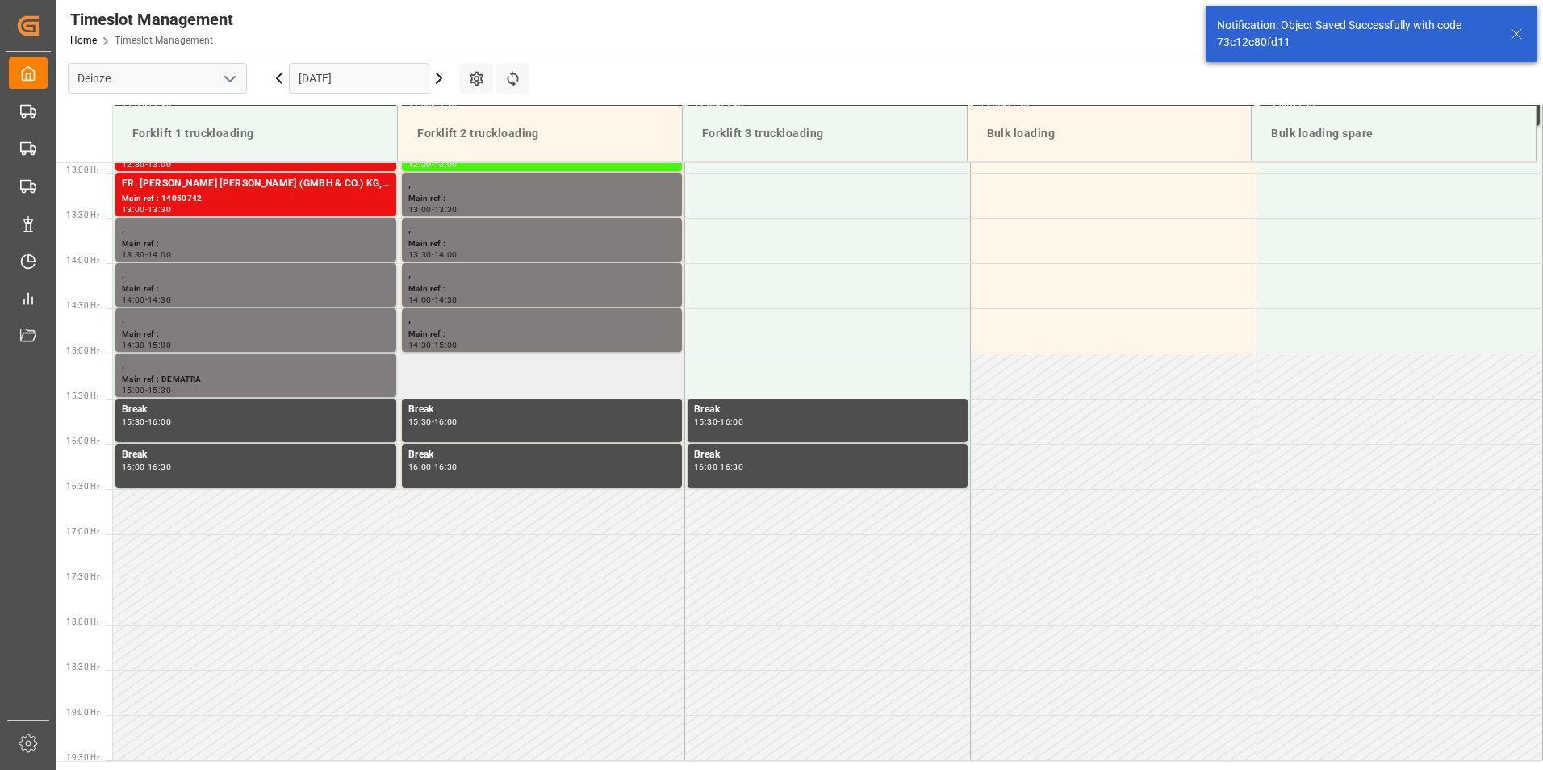
click at [455, 379] on td at bounding box center [542, 376] width 286 height 45
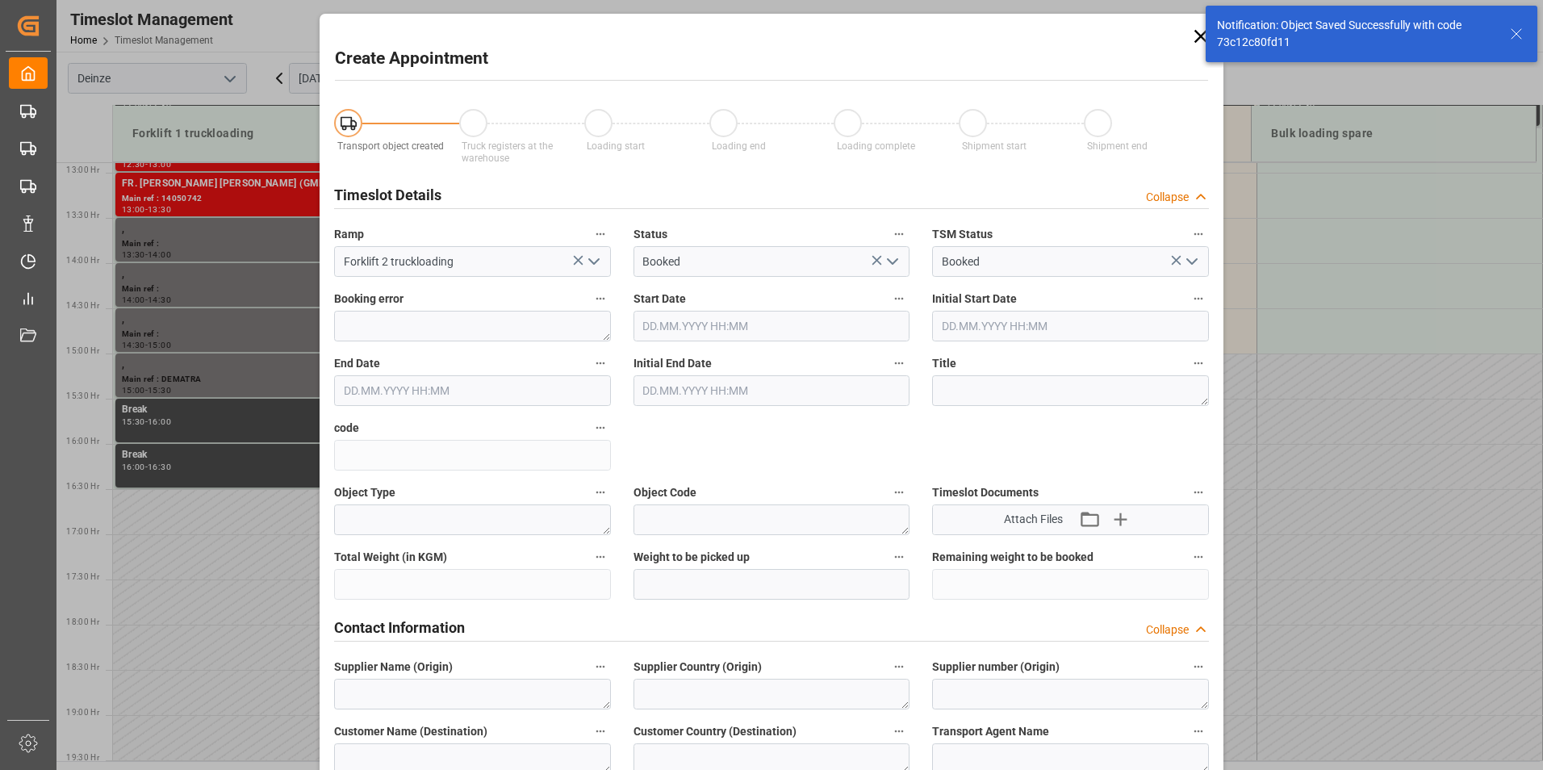
type input "[DATE] 15:00"
type input "[DATE] 15:30"
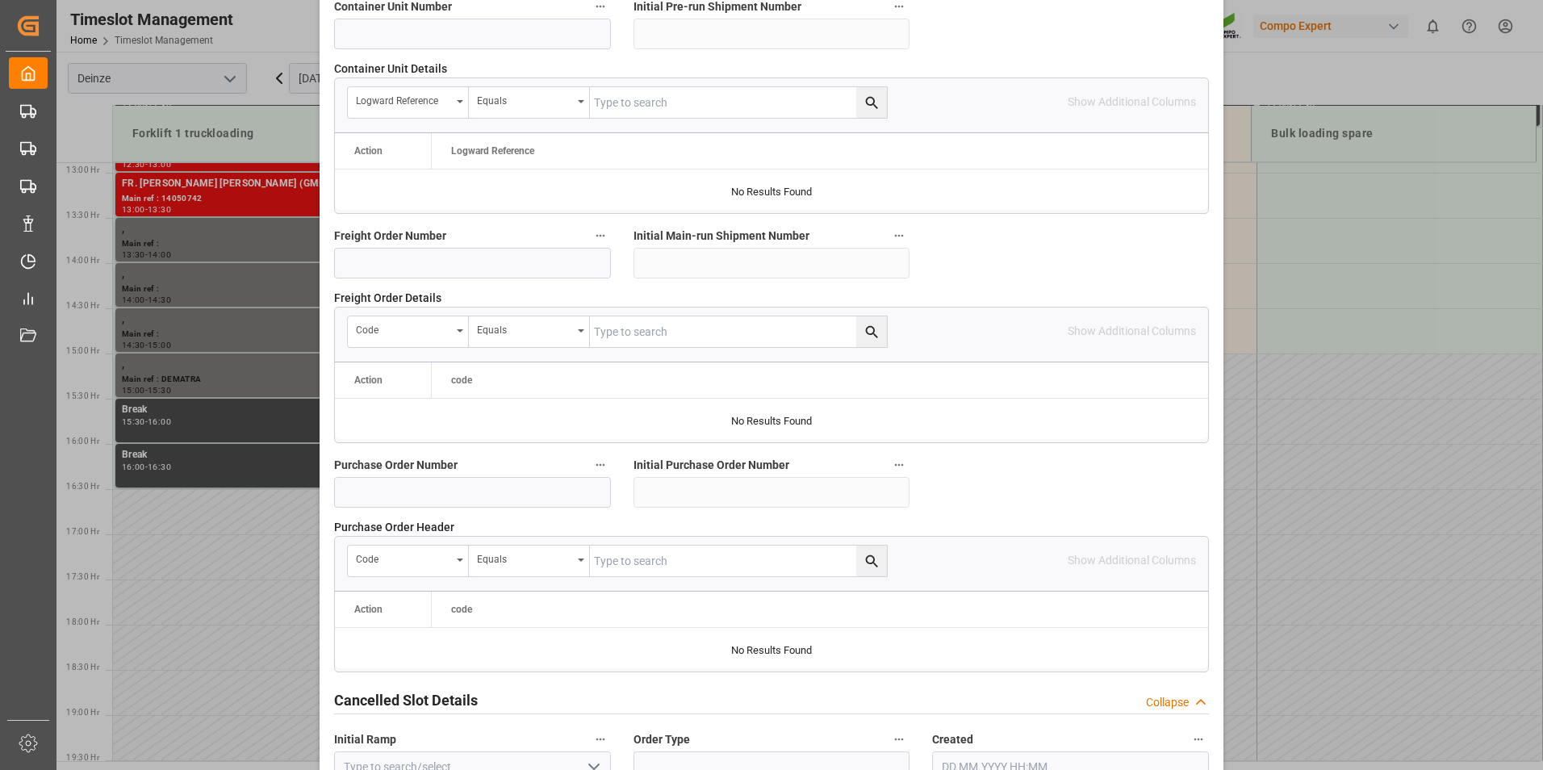
scroll to position [1470, 0]
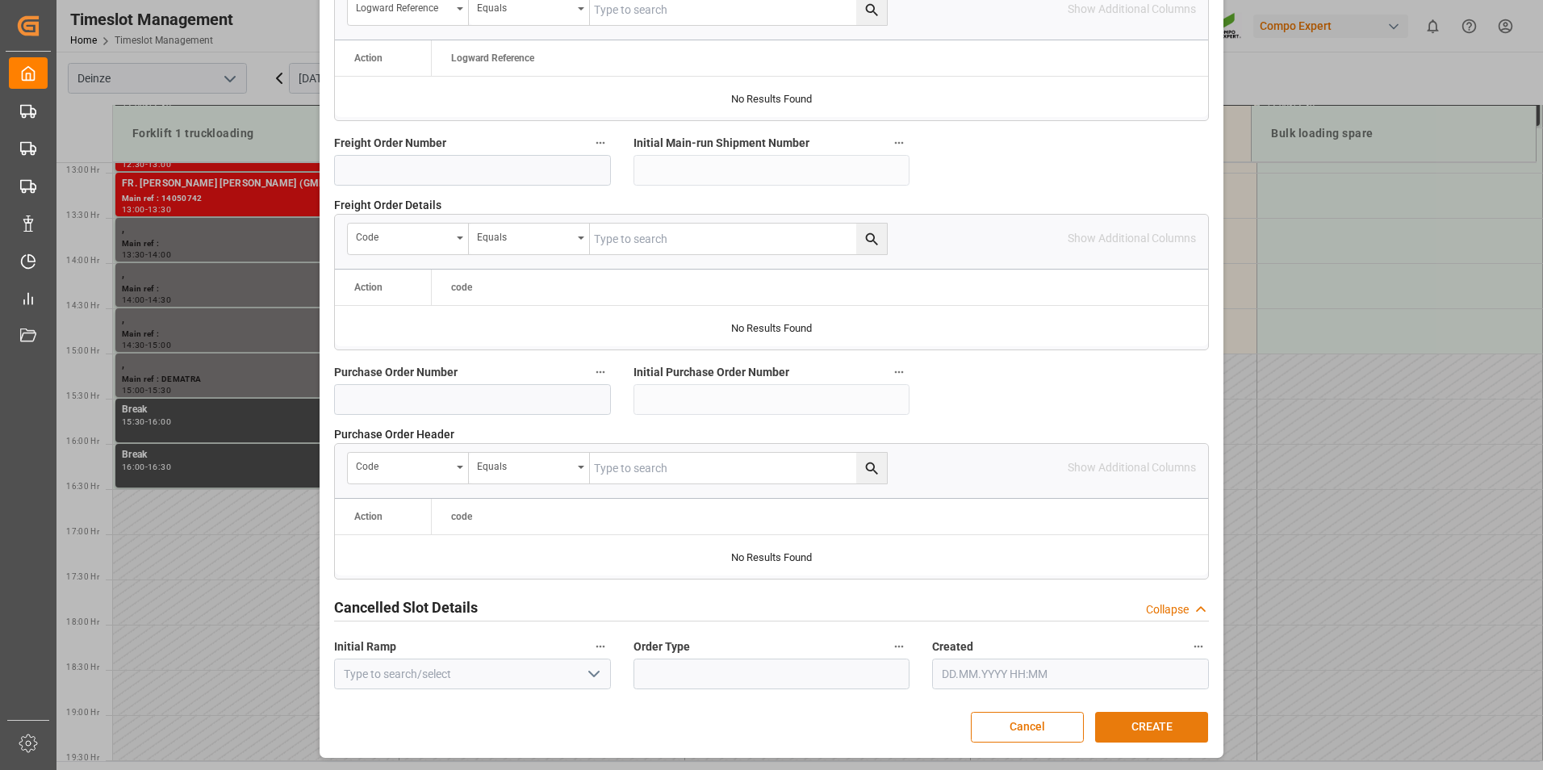
click at [1154, 728] on button "CREATE" at bounding box center [1151, 727] width 113 height 31
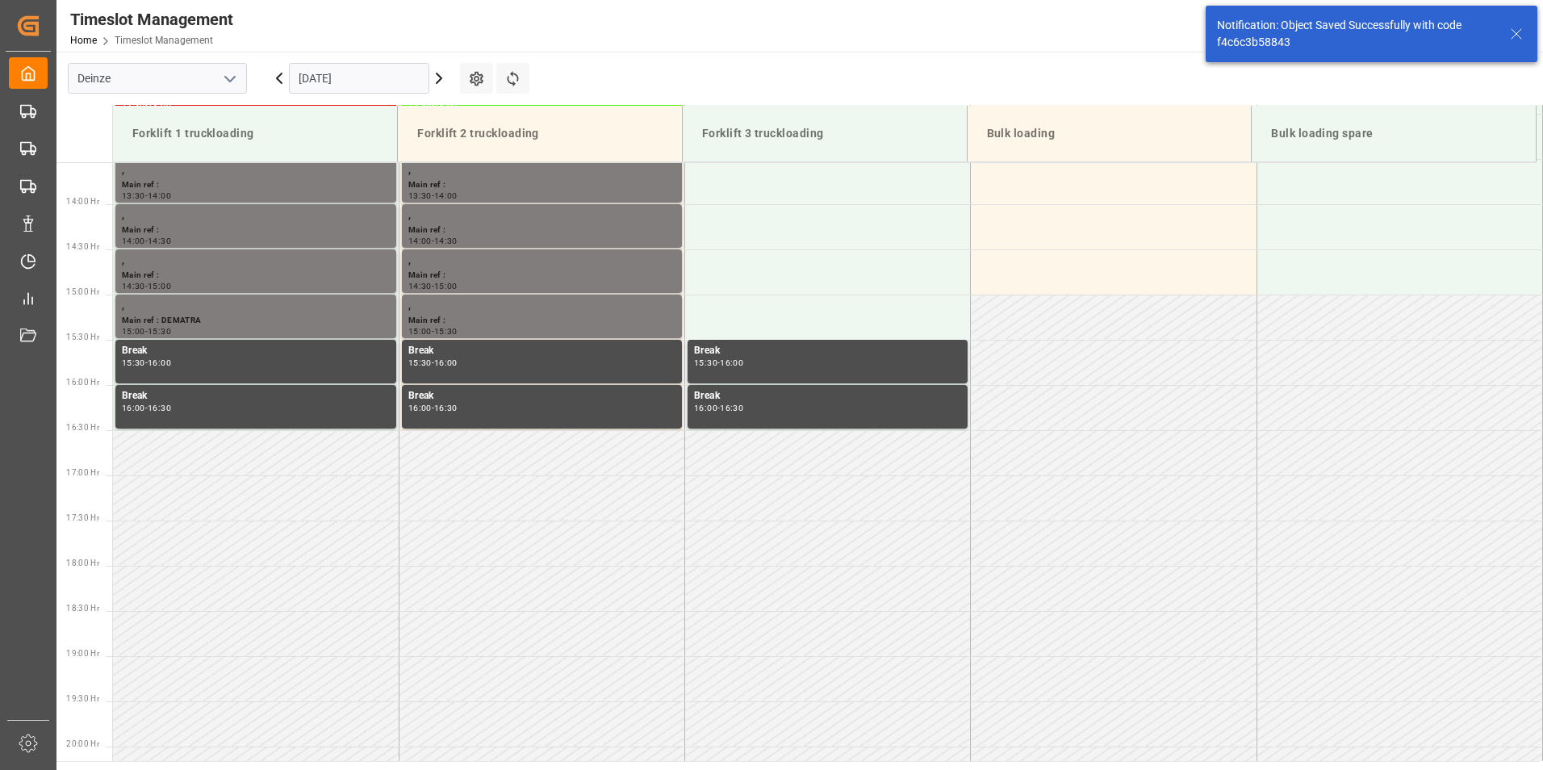
scroll to position [1255, 0]
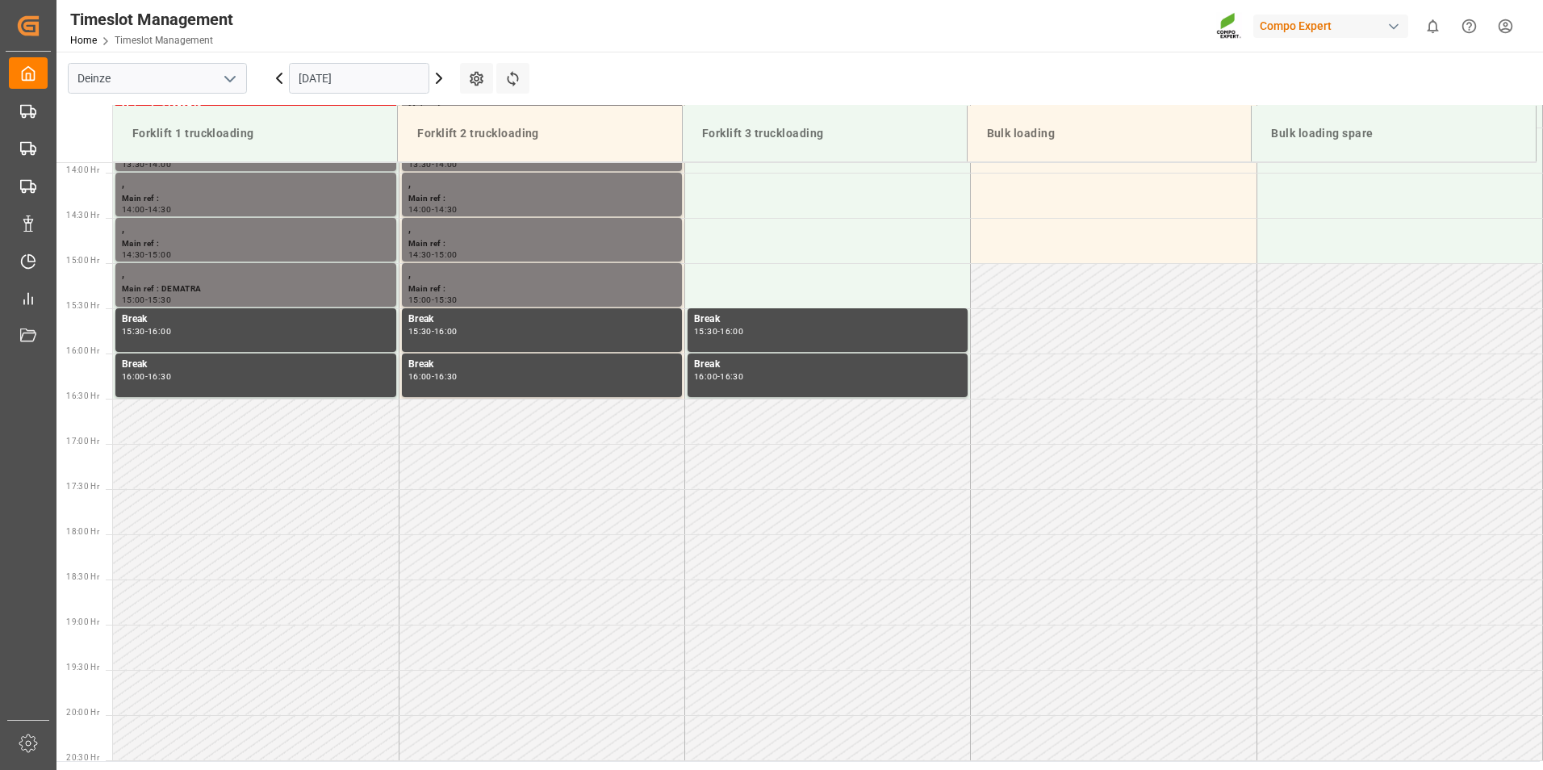
click at [375, 79] on input "04.09.2025" at bounding box center [359, 78] width 140 height 31
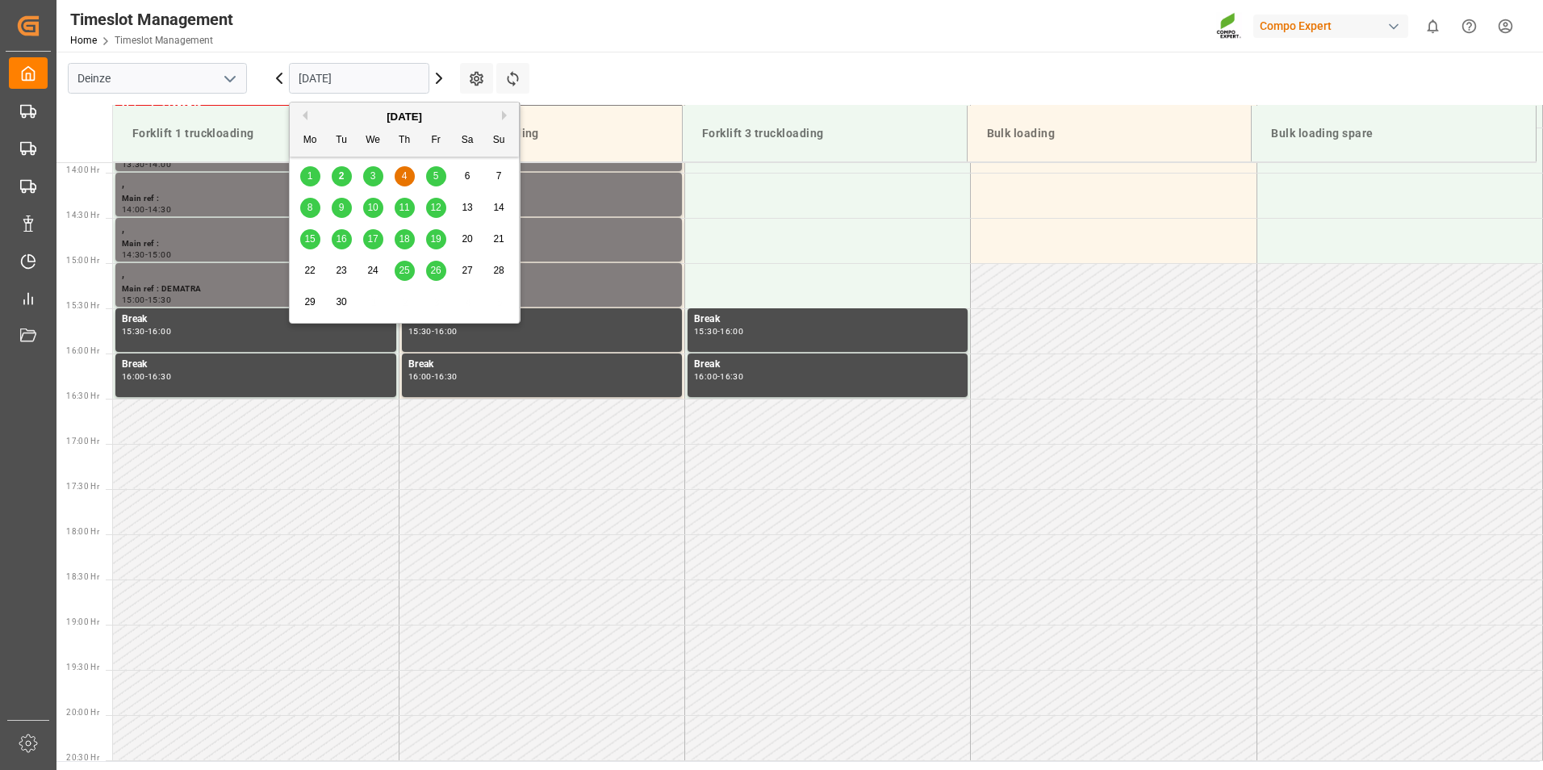
click at [375, 178] on span "3" at bounding box center [373, 175] width 6 height 11
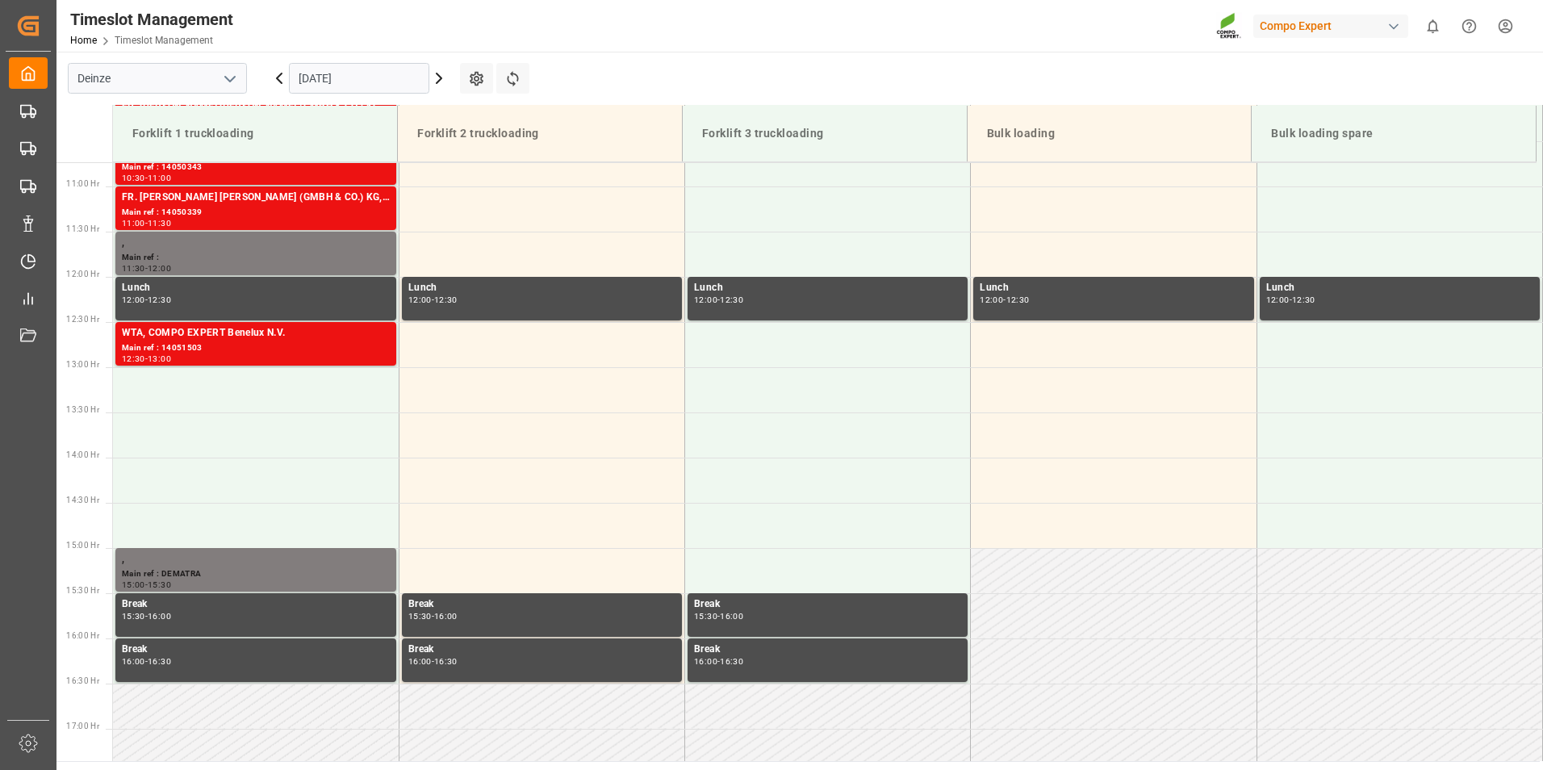
scroll to position [984, 0]
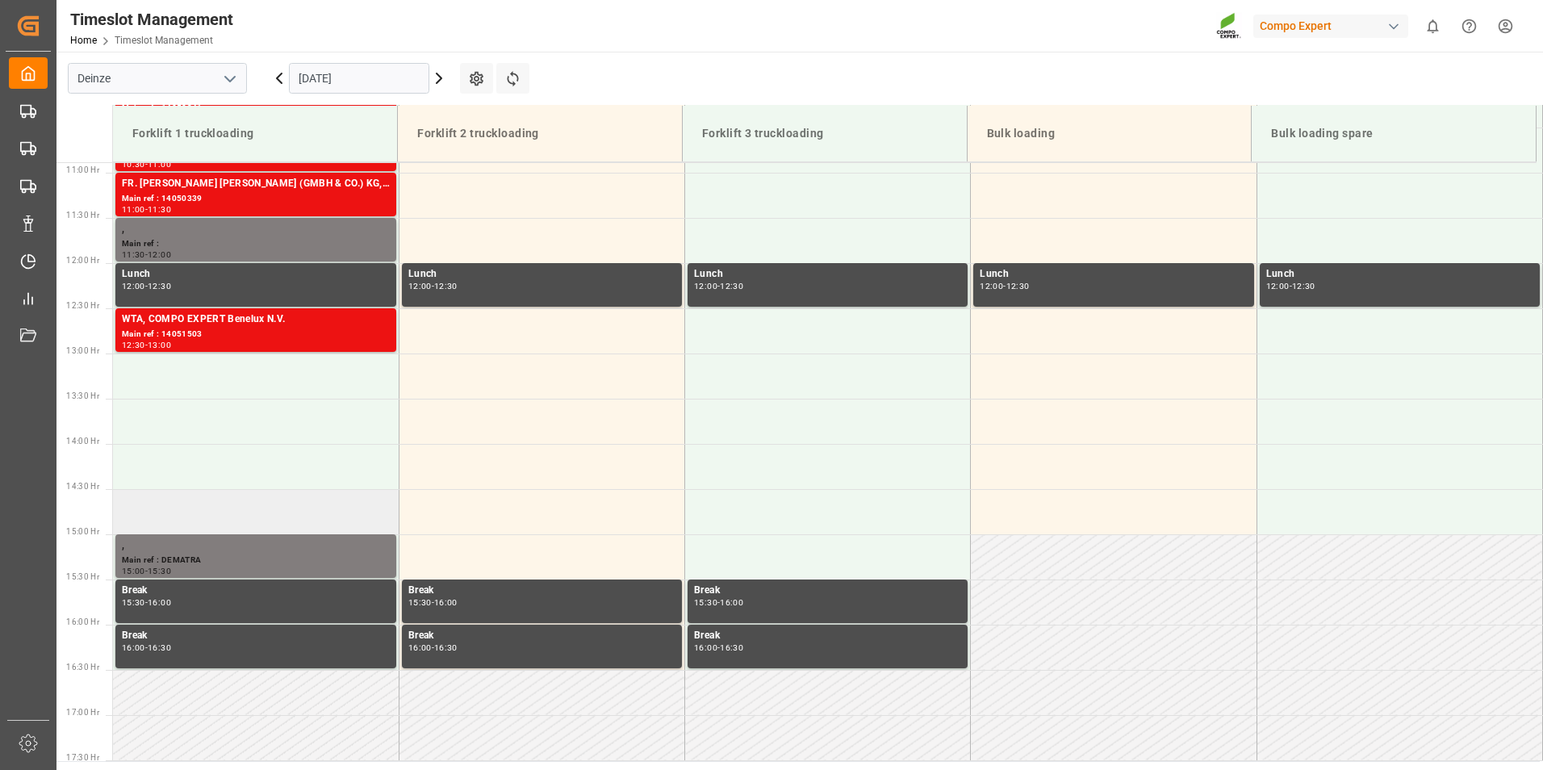
click at [144, 507] on td at bounding box center [256, 511] width 286 height 45
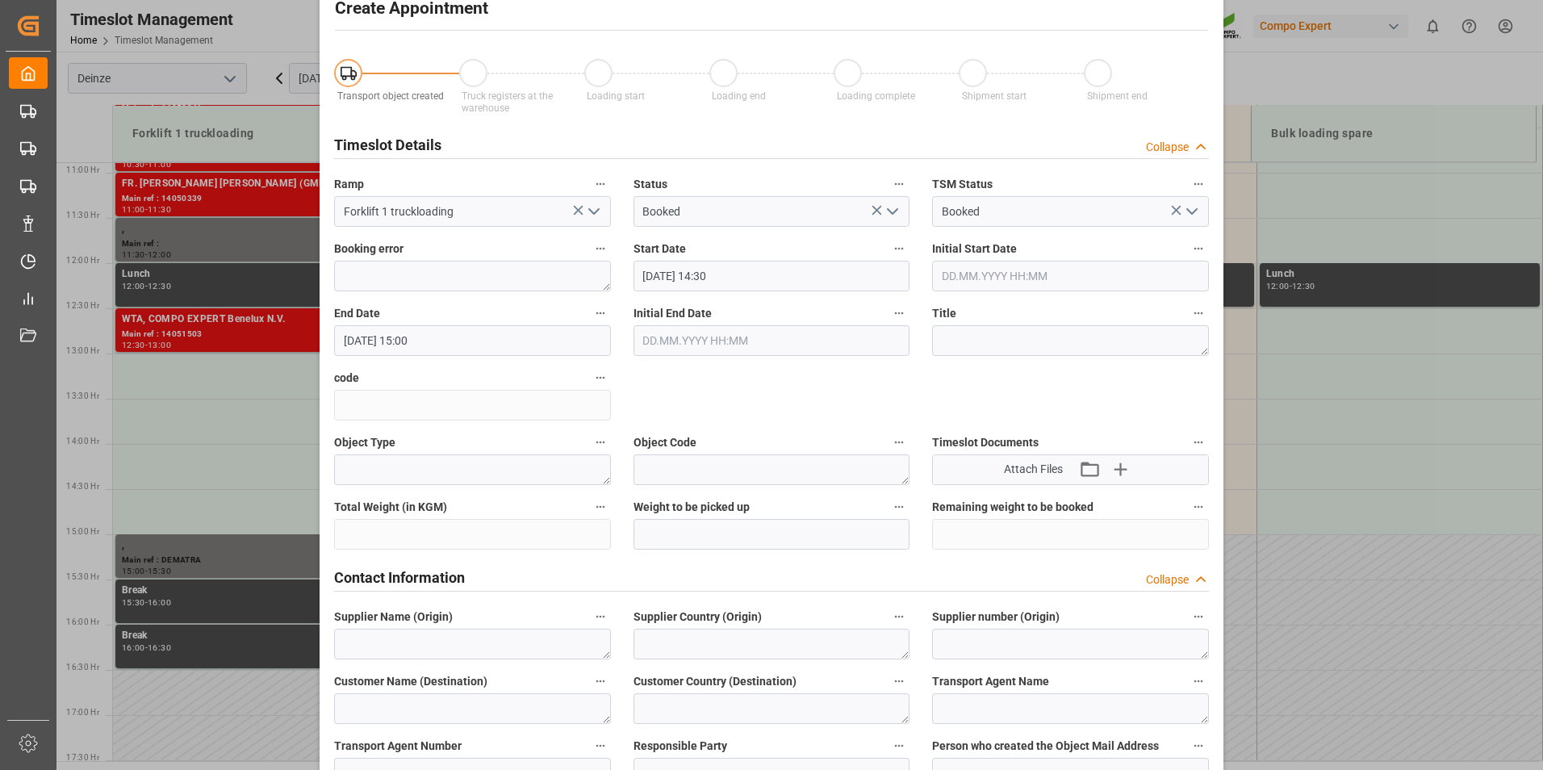
scroll to position [404, 0]
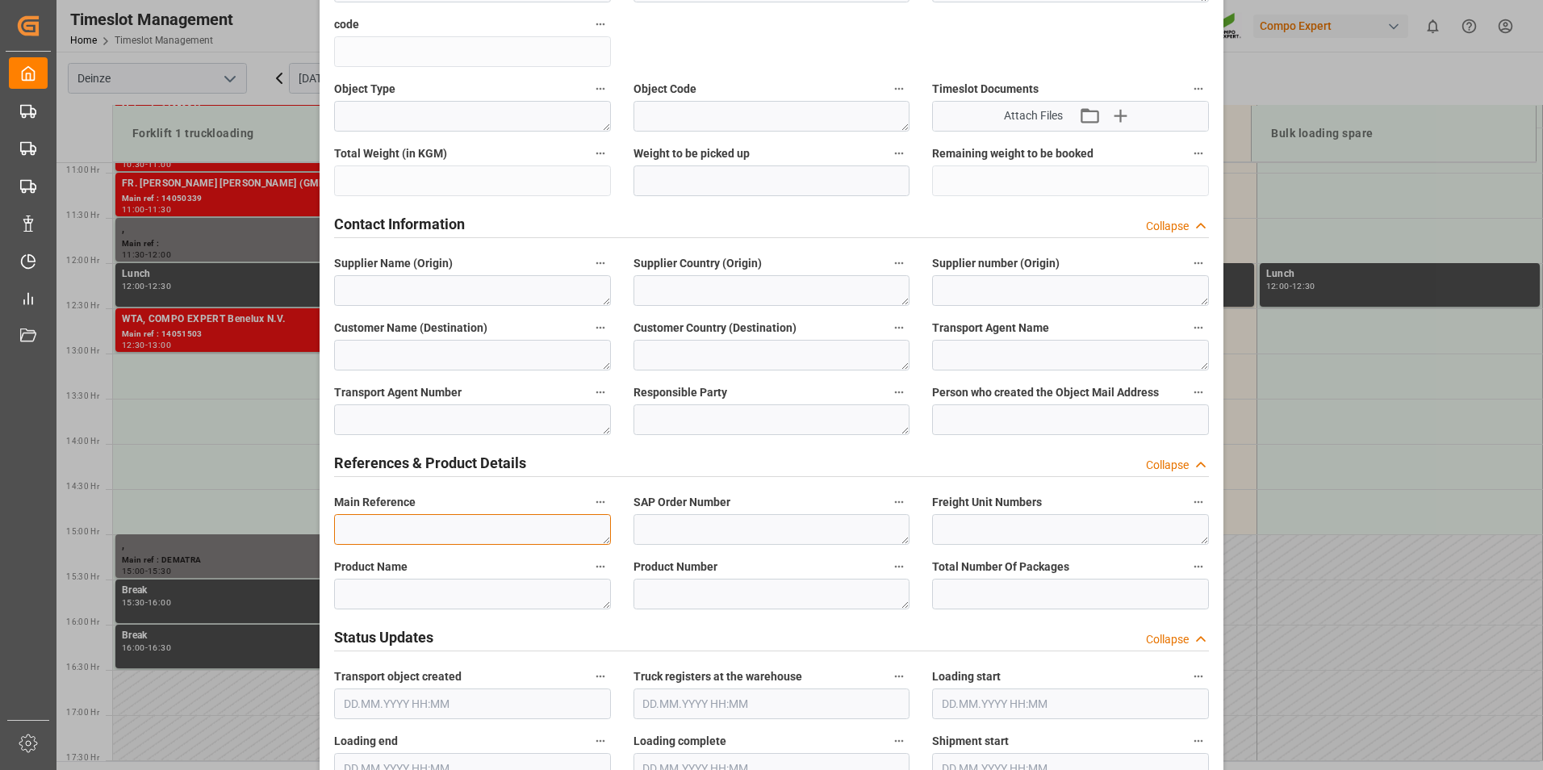
click at [375, 525] on textarea at bounding box center [472, 529] width 277 height 31
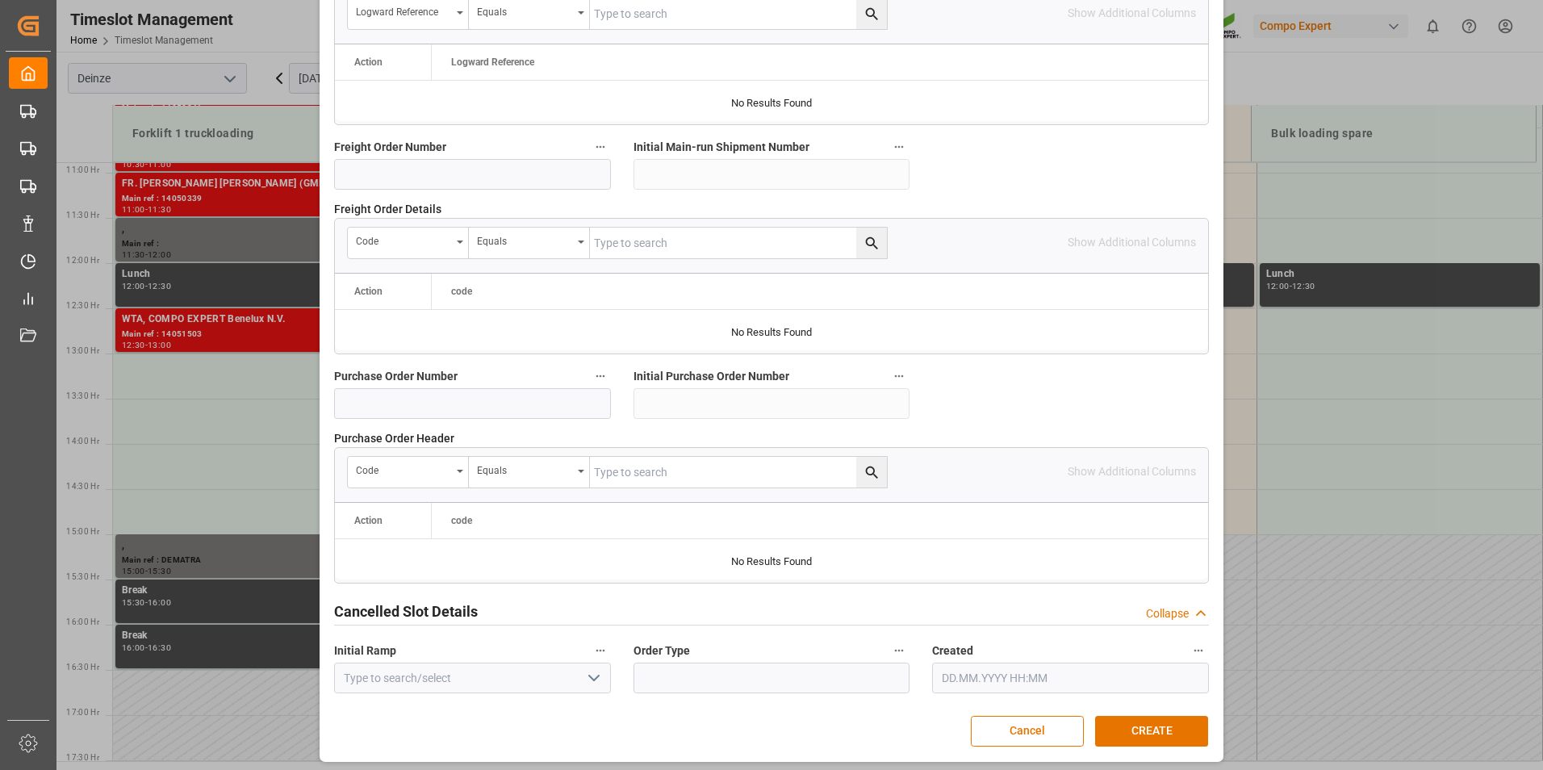
scroll to position [1470, 0]
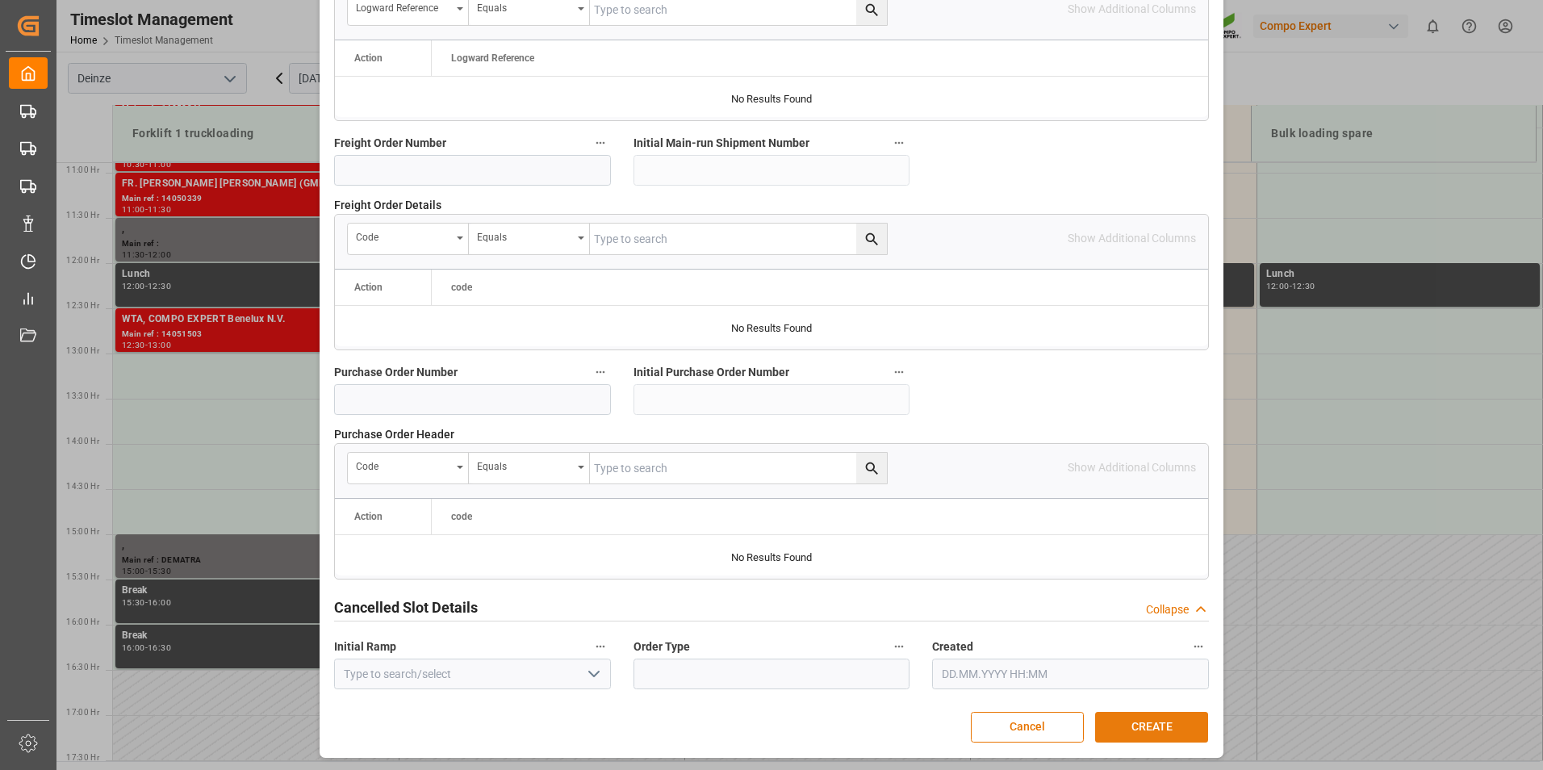
type textarea "MAIL VERCOM : Lossen Ordern° 5738243"
click at [1149, 718] on button "CREATE" at bounding box center [1151, 727] width 113 height 31
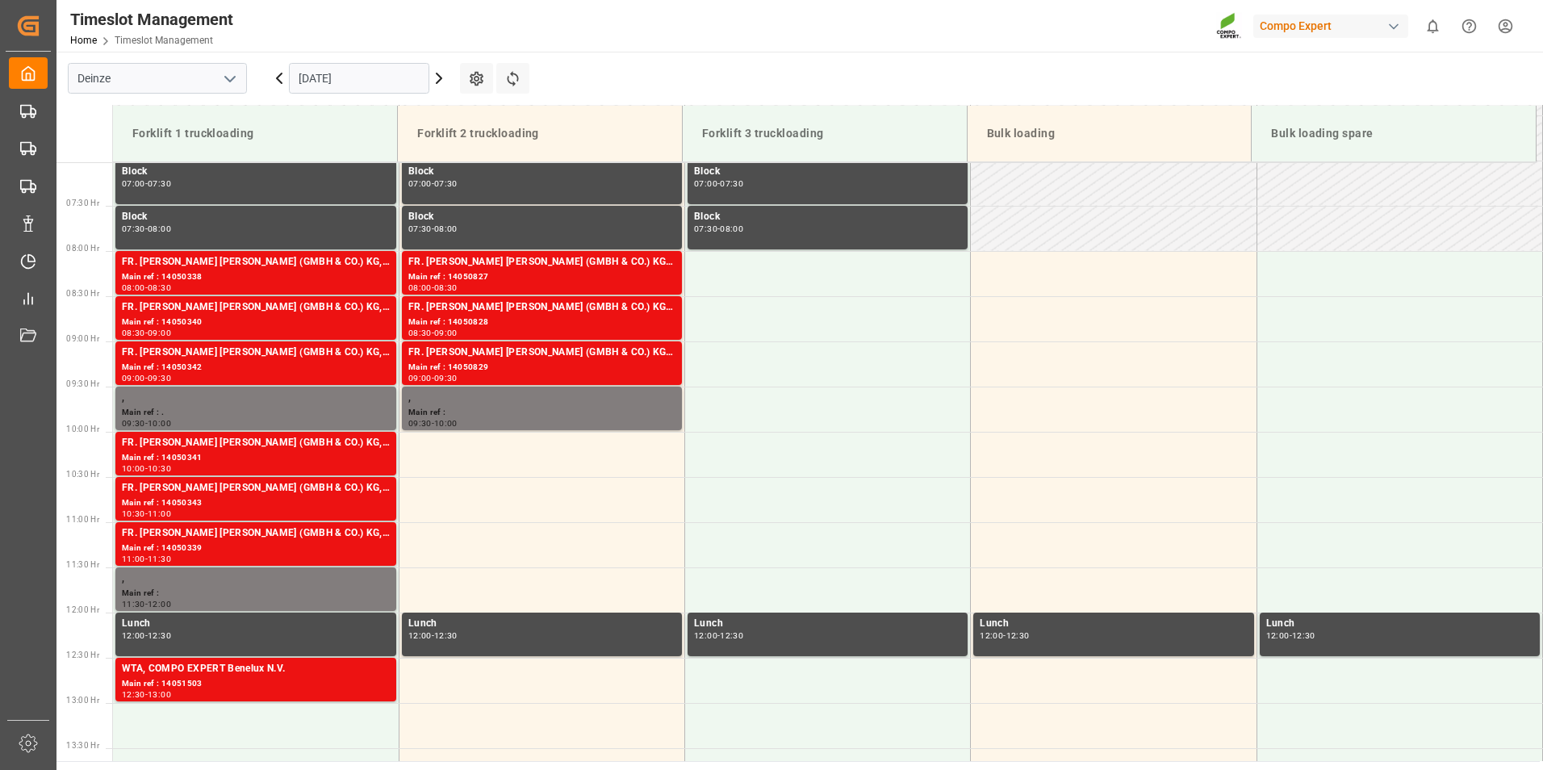
scroll to position [643, 0]
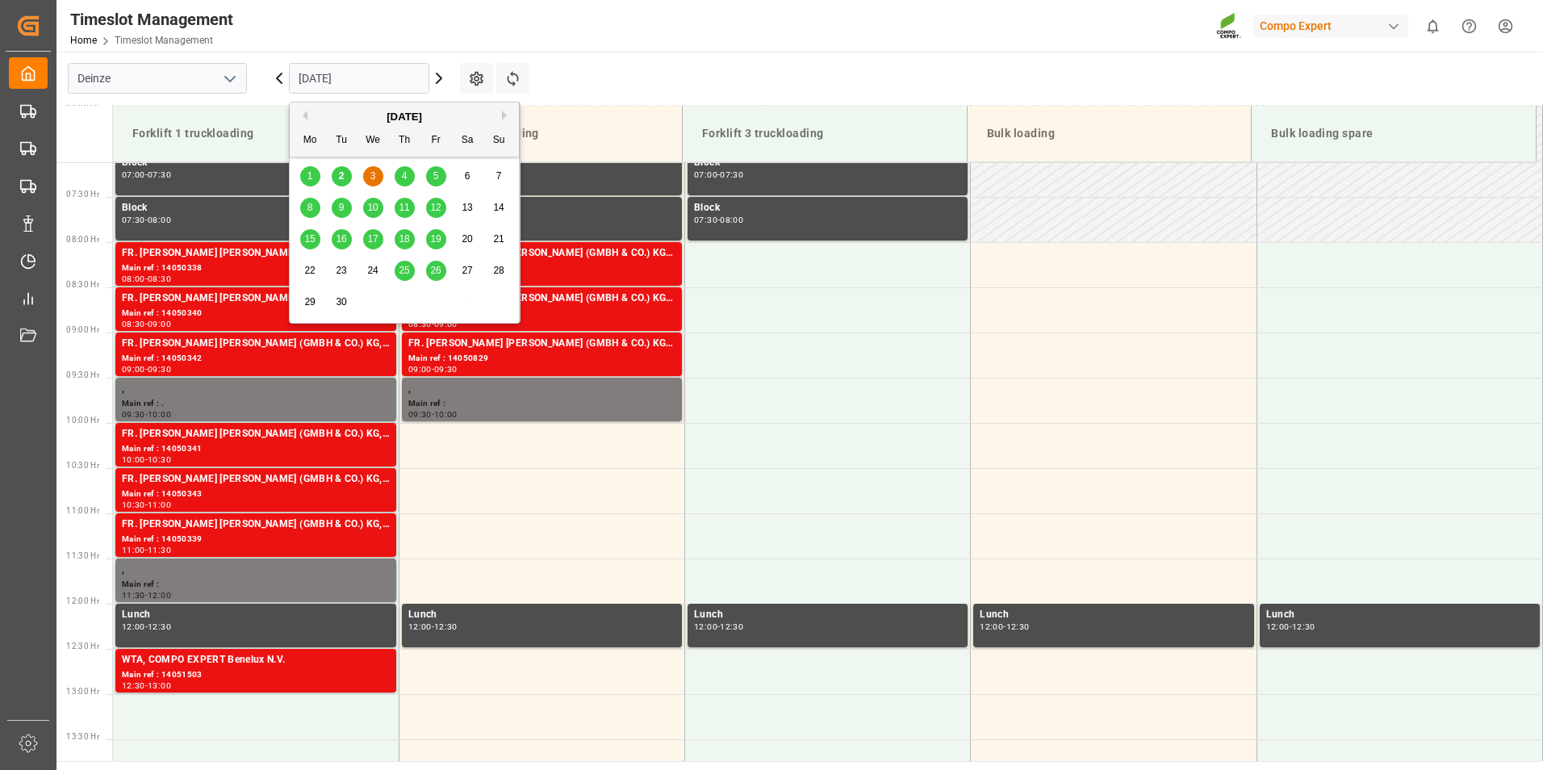
click at [371, 85] on input "[DATE]" at bounding box center [359, 78] width 140 height 31
click at [408, 176] on div "4" at bounding box center [405, 176] width 20 height 19
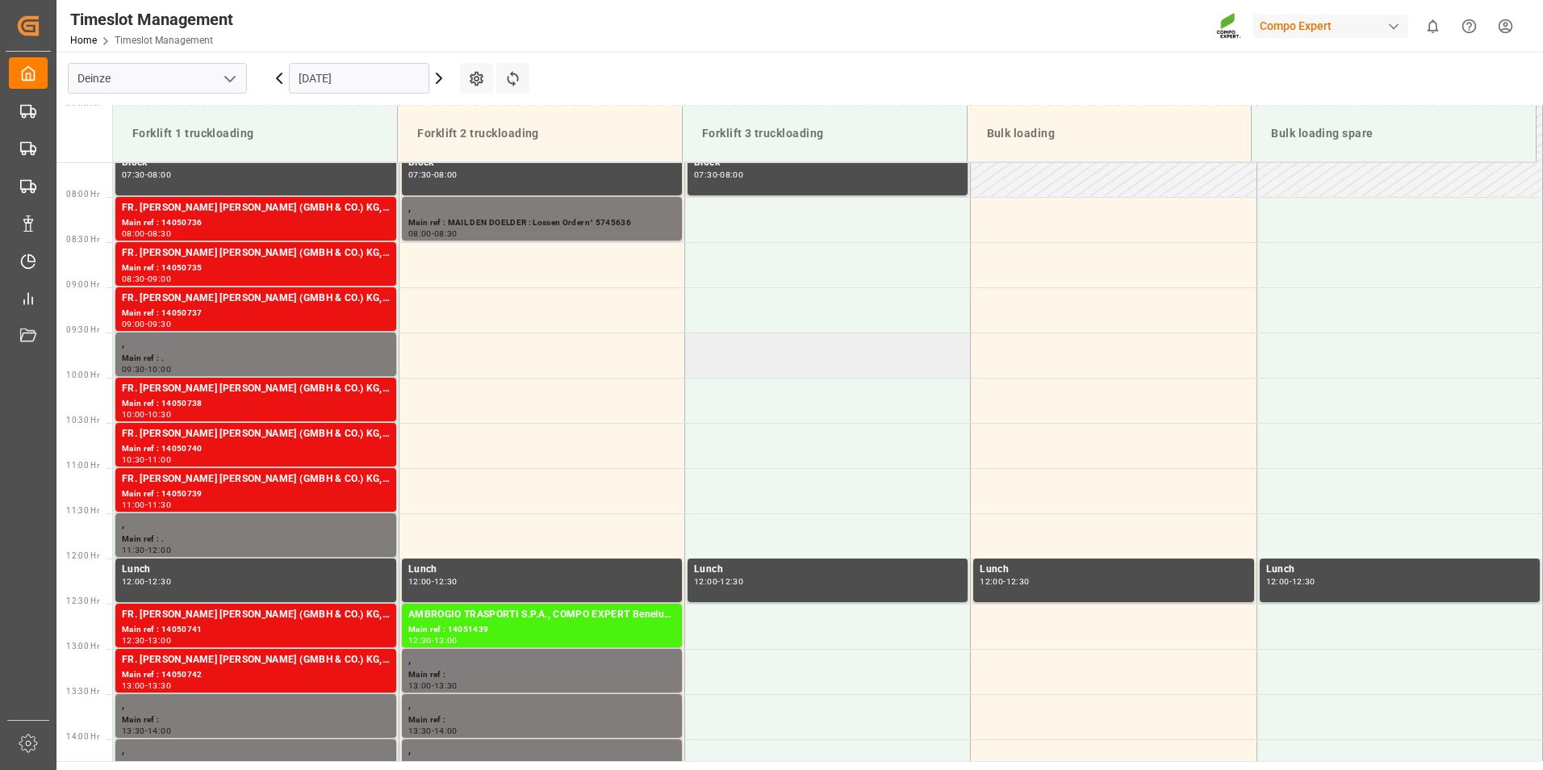
scroll to position [661, 0]
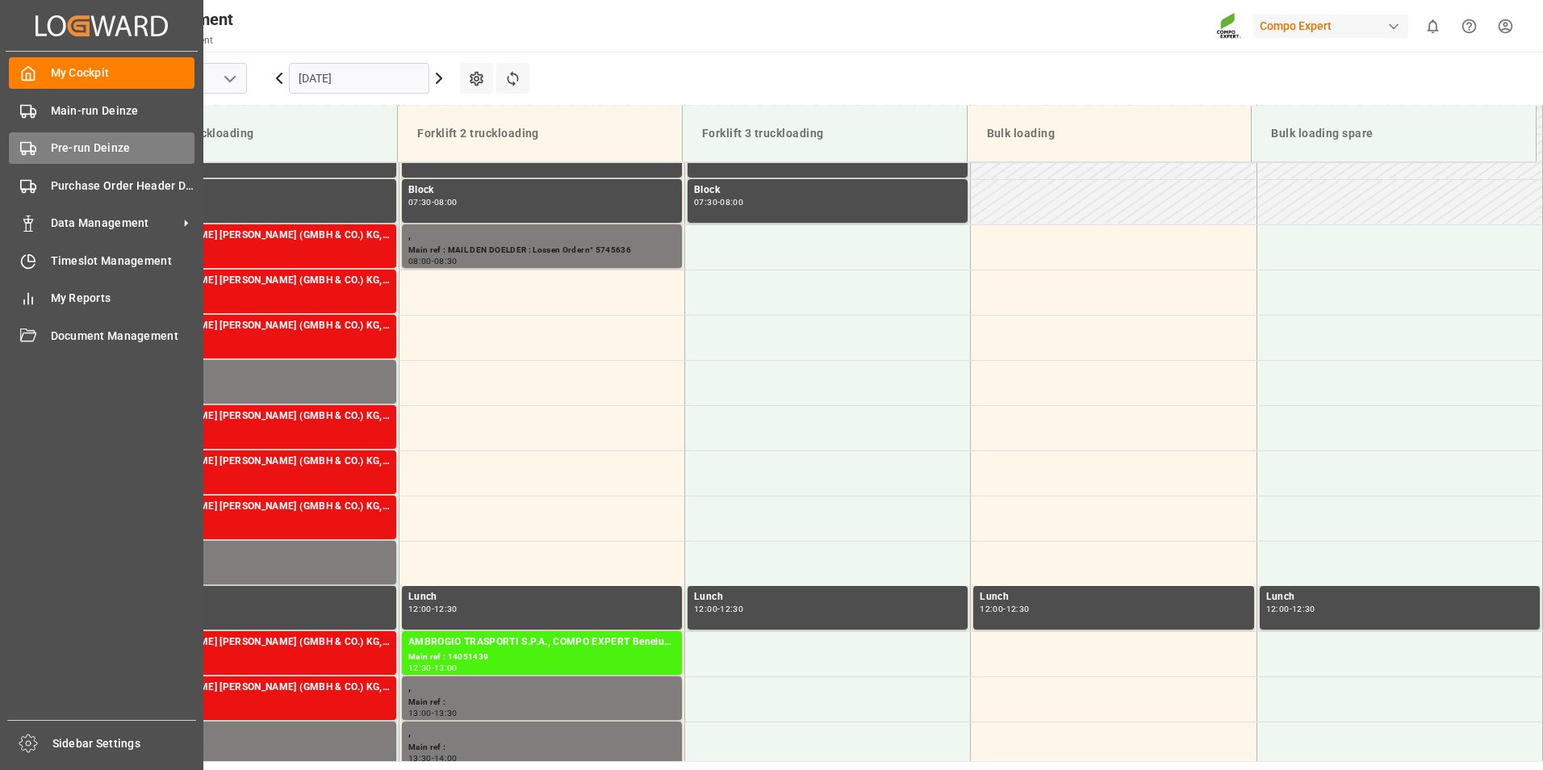
click at [25, 149] on icon at bounding box center [28, 148] width 16 height 16
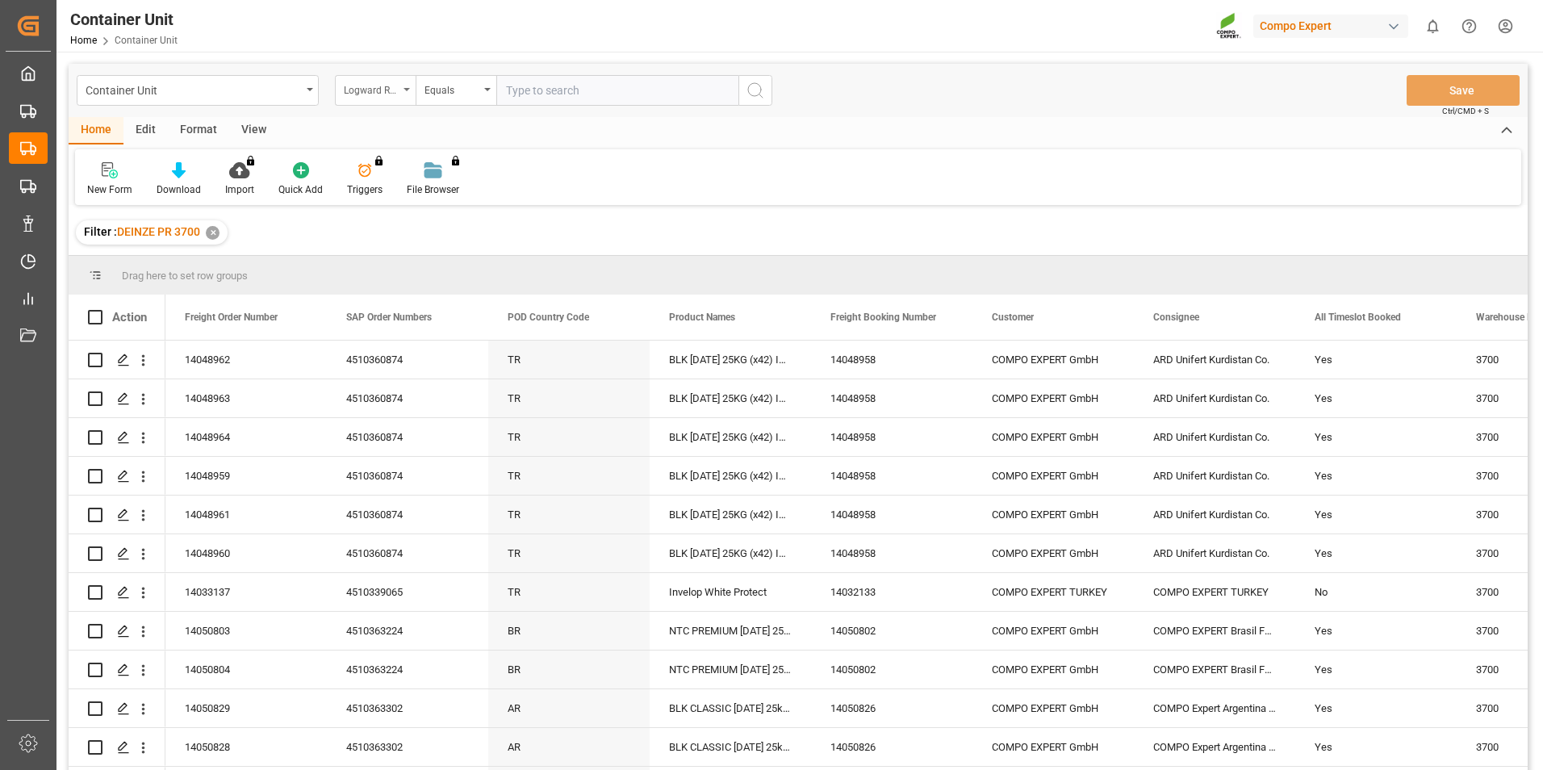
click at [405, 90] on icon "open menu" at bounding box center [407, 89] width 6 height 3
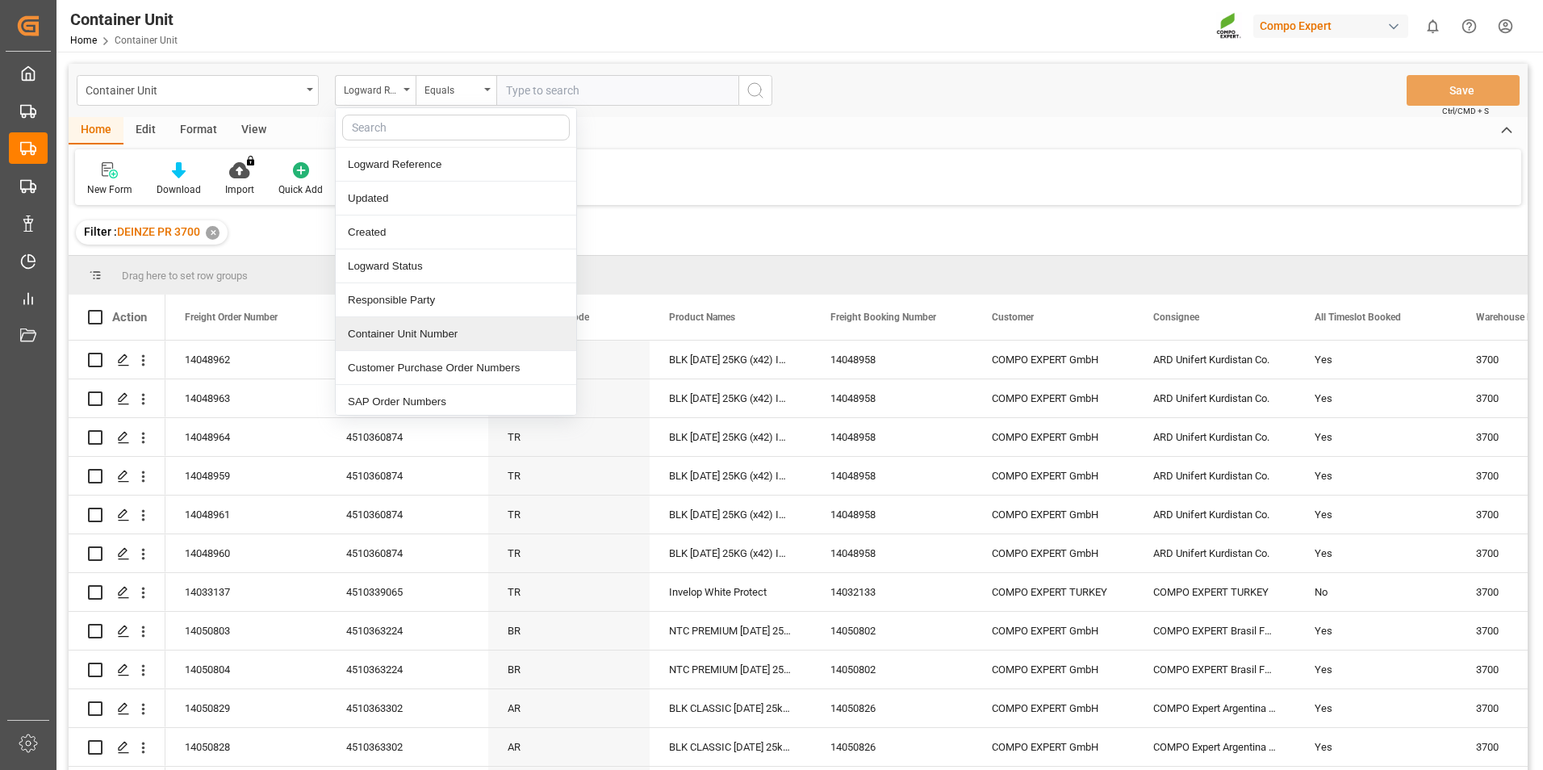
drag, startPoint x: 405, startPoint y: 336, endPoint x: 412, endPoint y: 324, distance: 13.7
click at [407, 333] on div "Container Unit Number" at bounding box center [456, 334] width 241 height 34
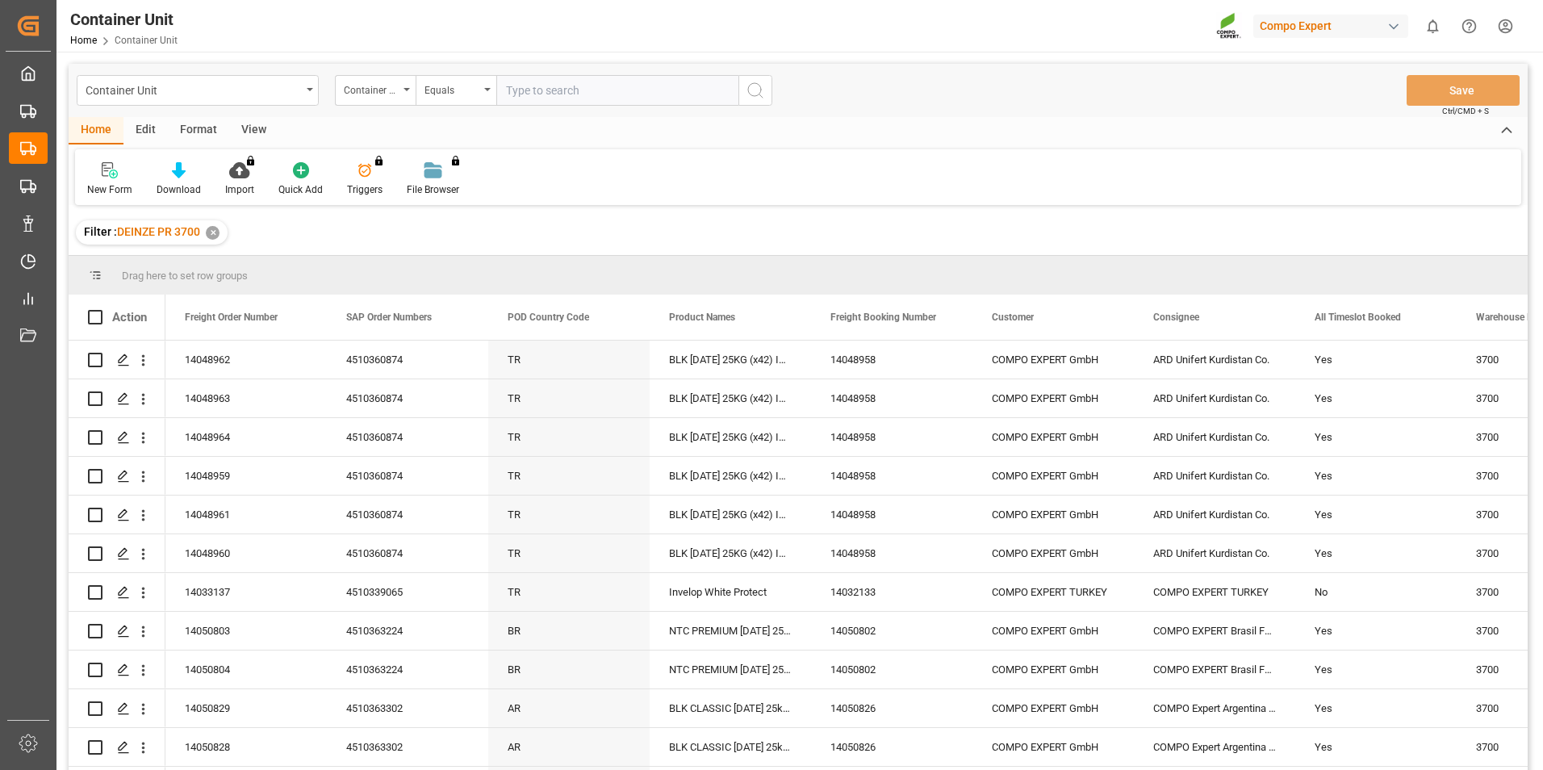
click at [525, 94] on input "text" at bounding box center [617, 90] width 242 height 31
type input "14050739"
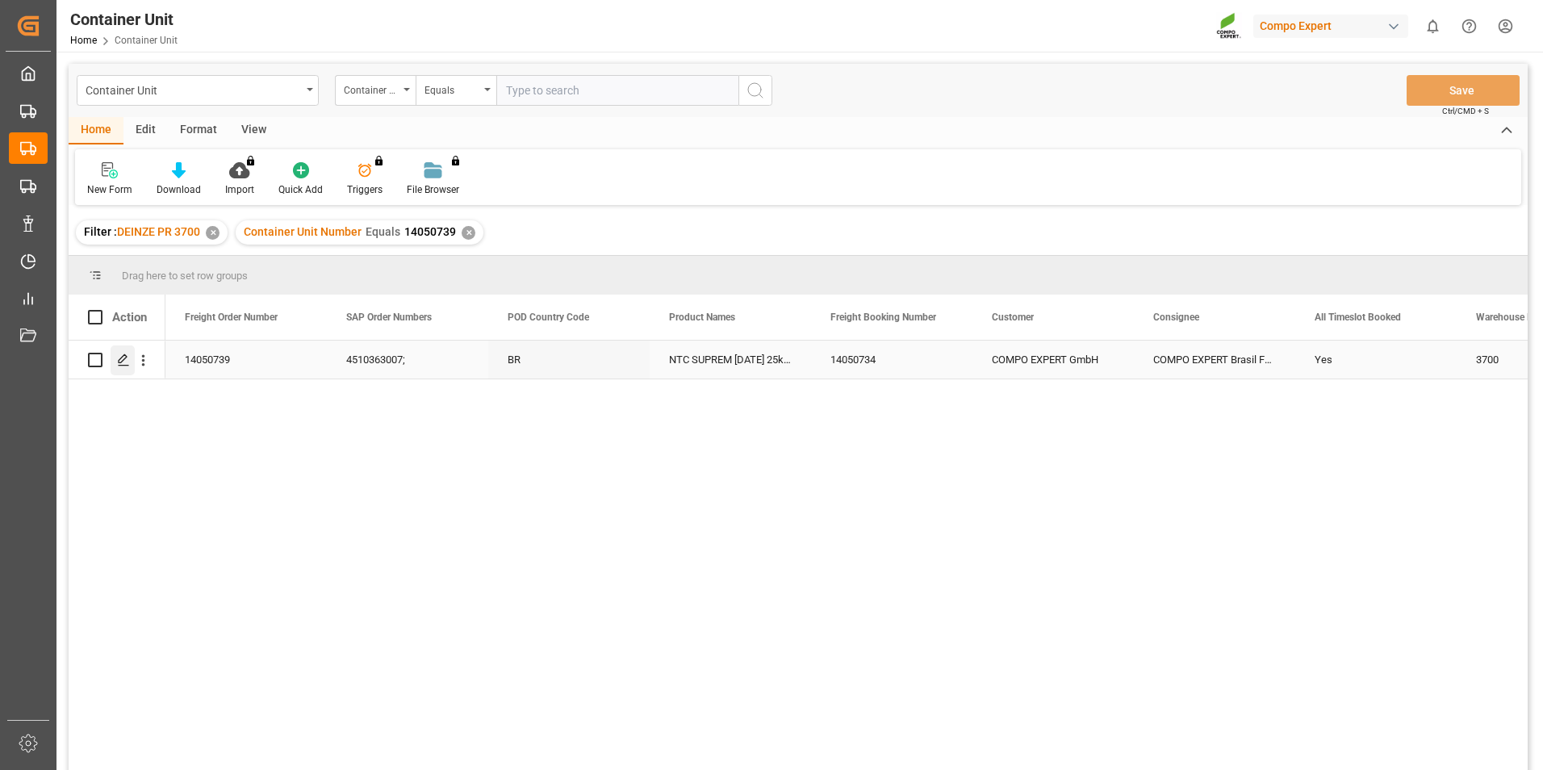
click at [124, 359] on polygon "Press SPACE to select this row." at bounding box center [123, 359] width 8 height 8
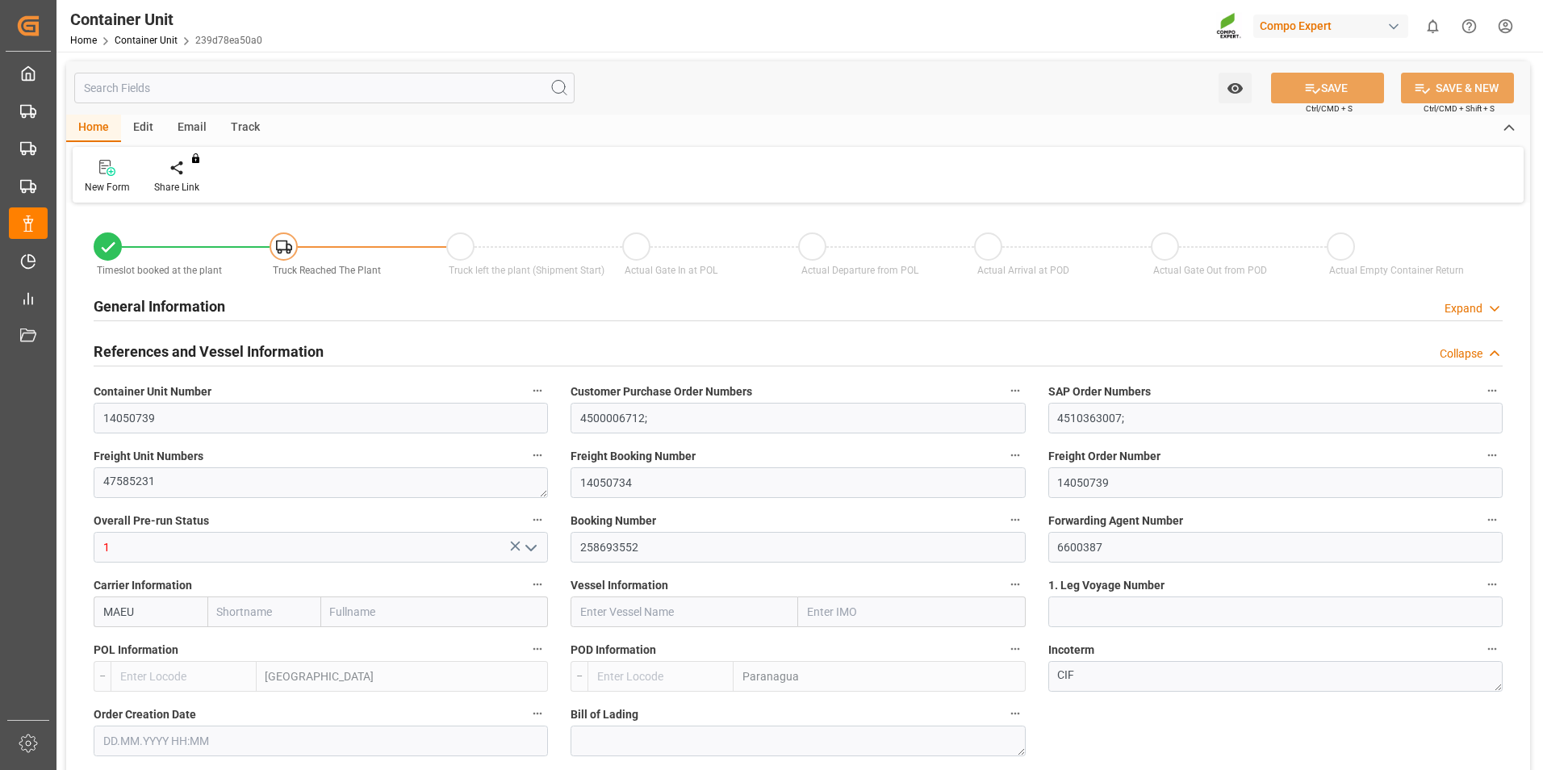
type input "MAEU"
type input "BEANR"
type input "BRPNG"
type input "0"
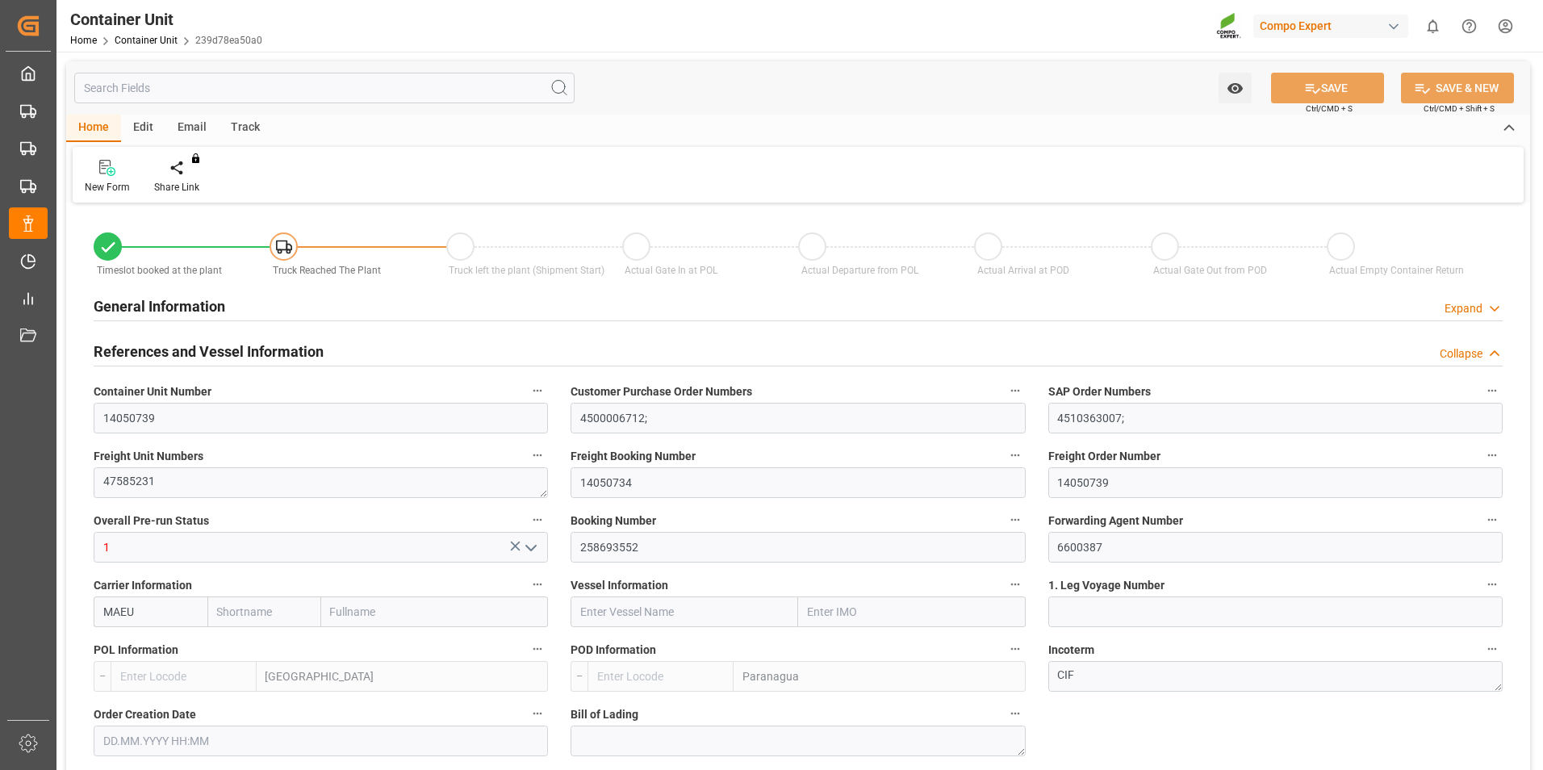
type input "0"
type input "160"
type input "21500"
type input "15.08.2025 09:45"
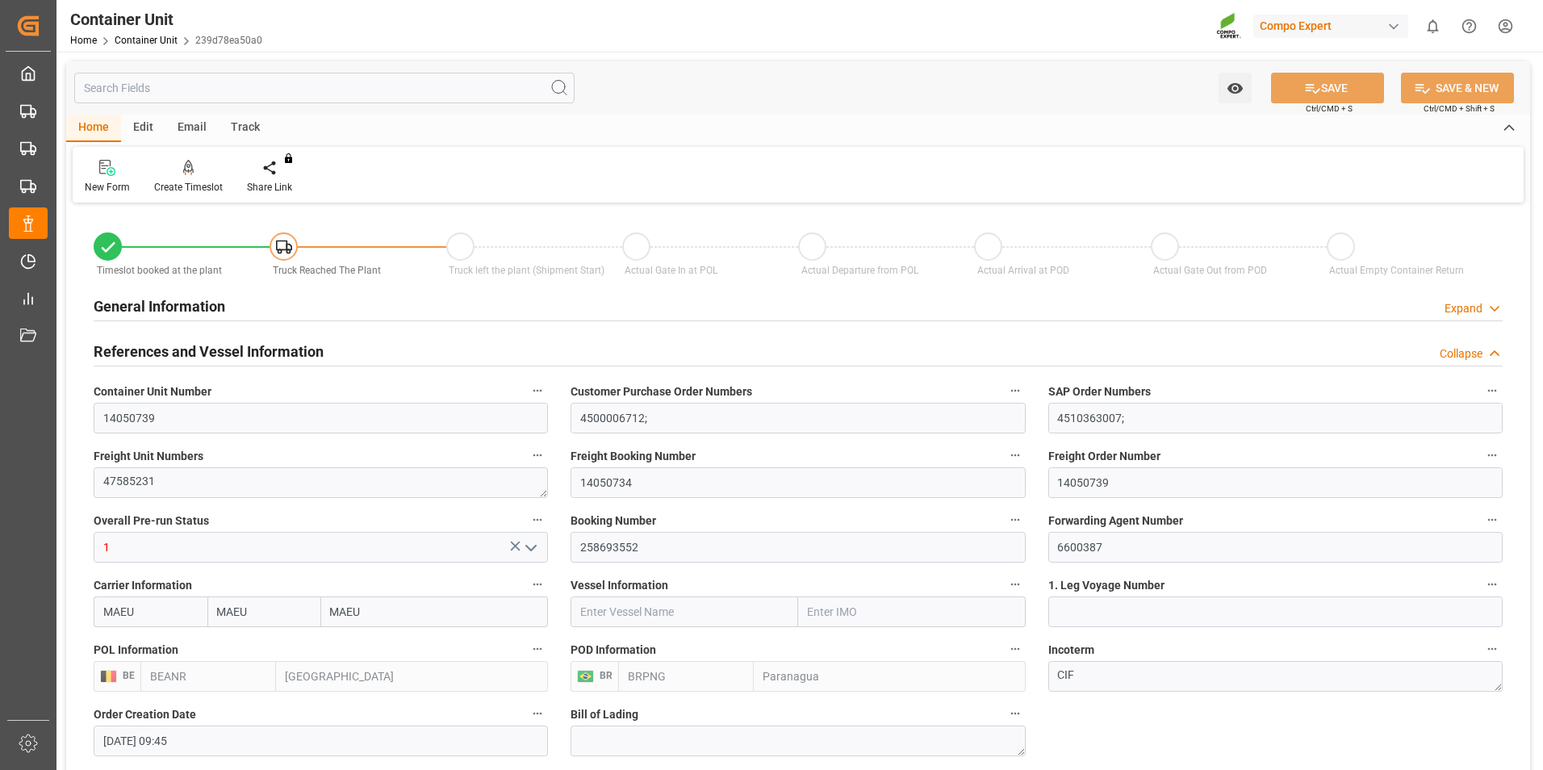
type input "15.10.2025"
click at [183, 176] on icon at bounding box center [188, 168] width 11 height 16
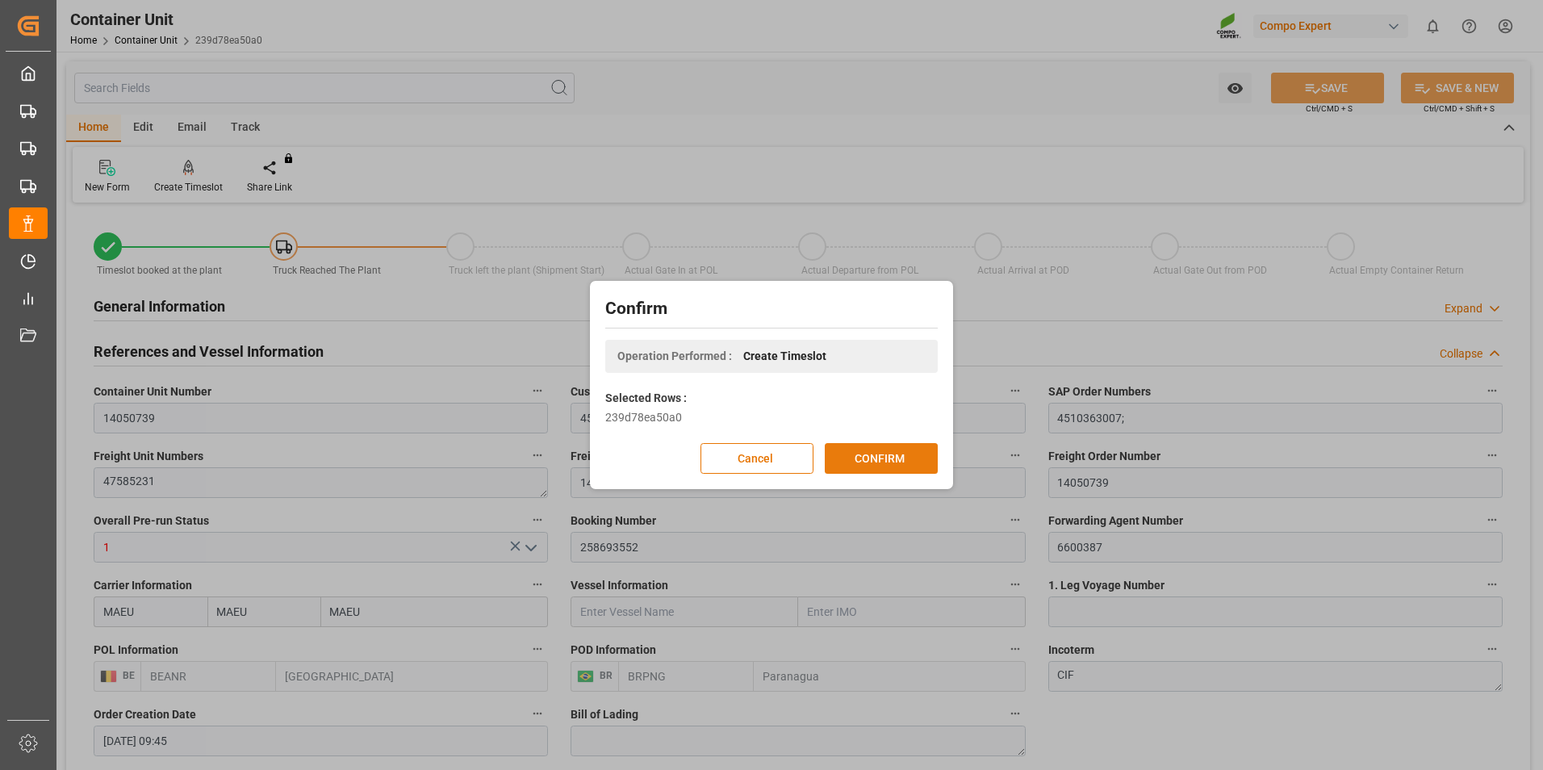
click at [894, 456] on button "CONFIRM" at bounding box center [881, 458] width 113 height 31
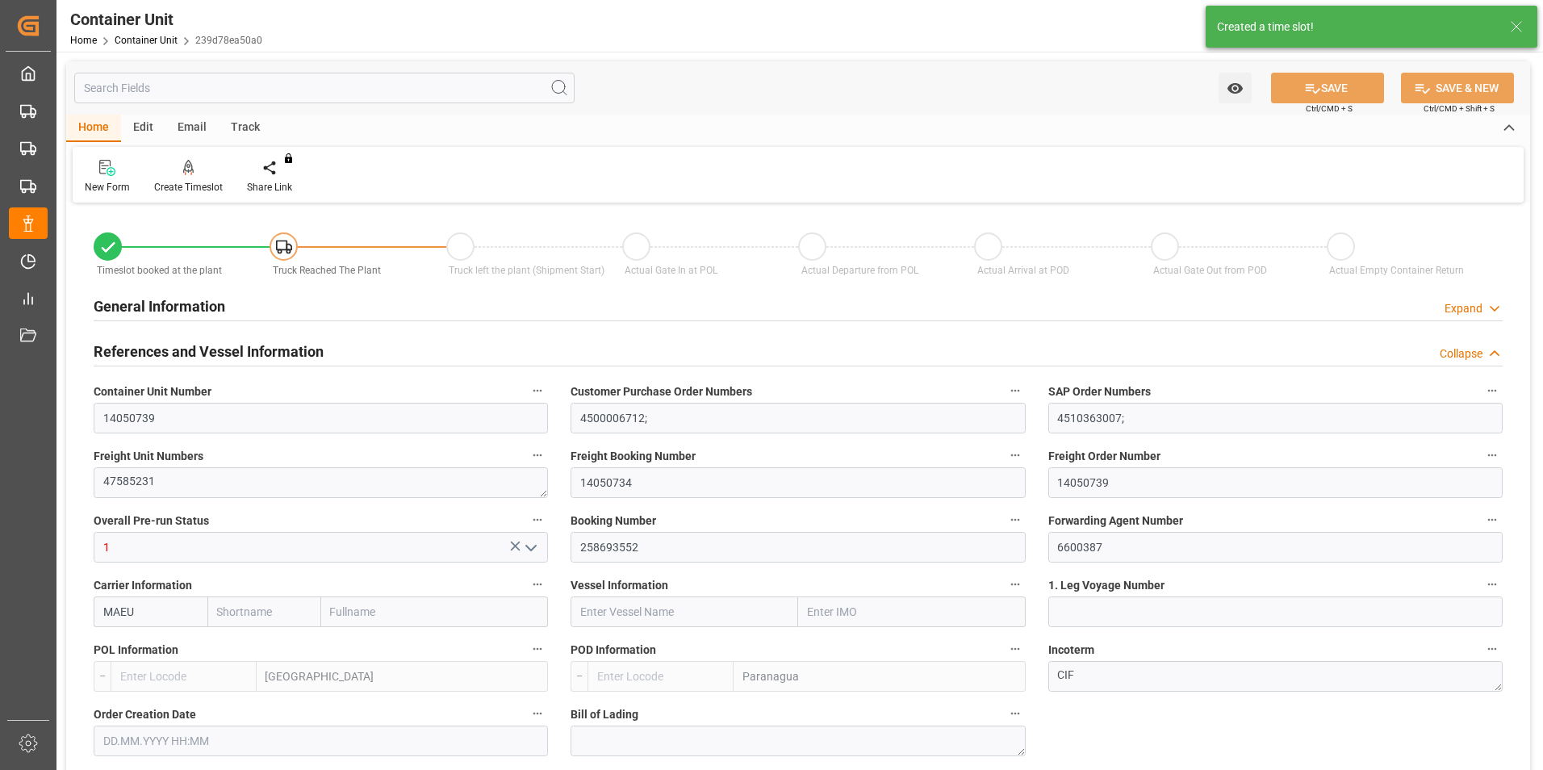
type input "MAEU"
type input "BEANR"
type input "BRPNG"
type input "0"
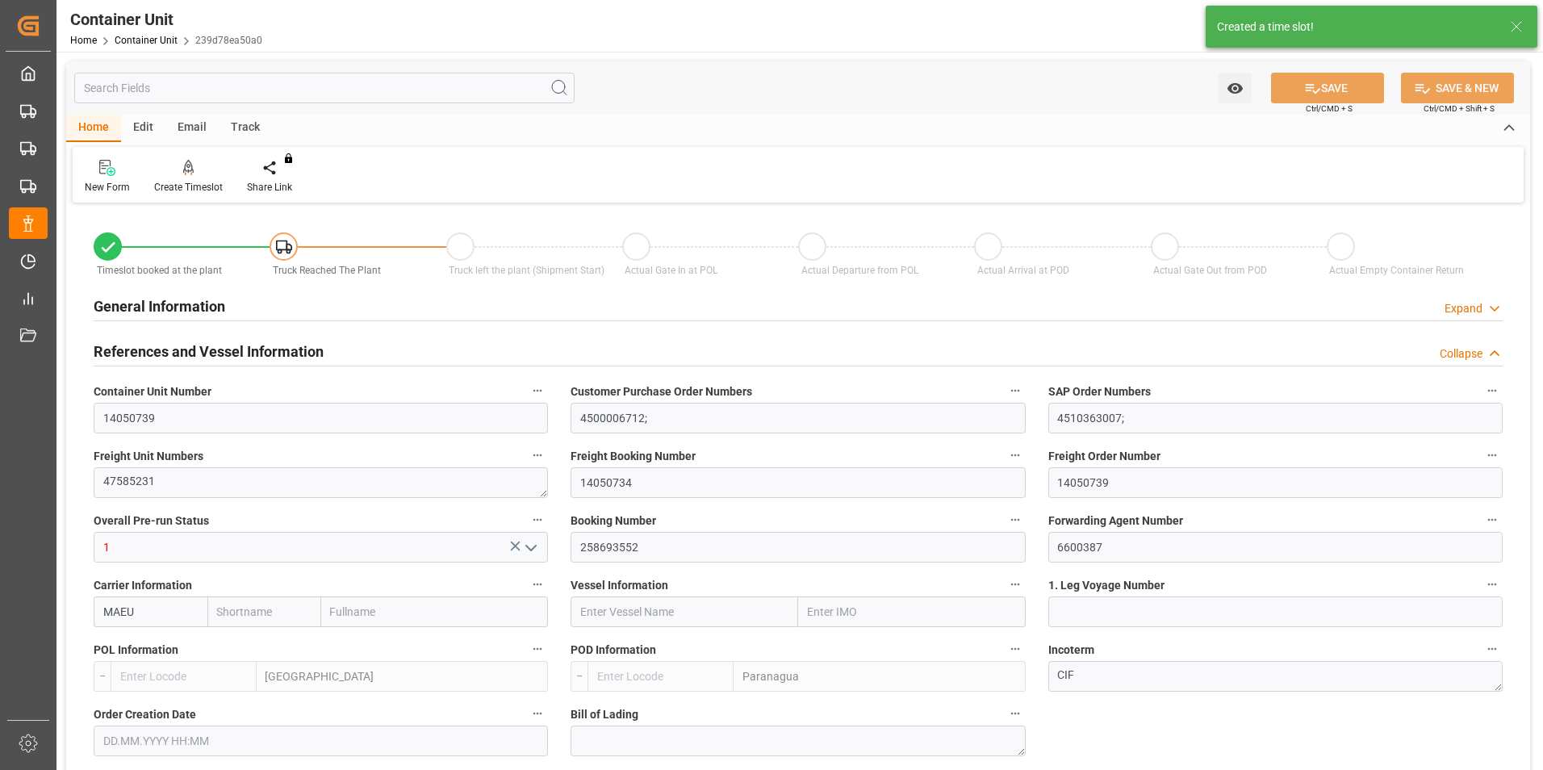
type input "0"
type input "160"
type input "21500"
type input "15.08.2025 09:45"
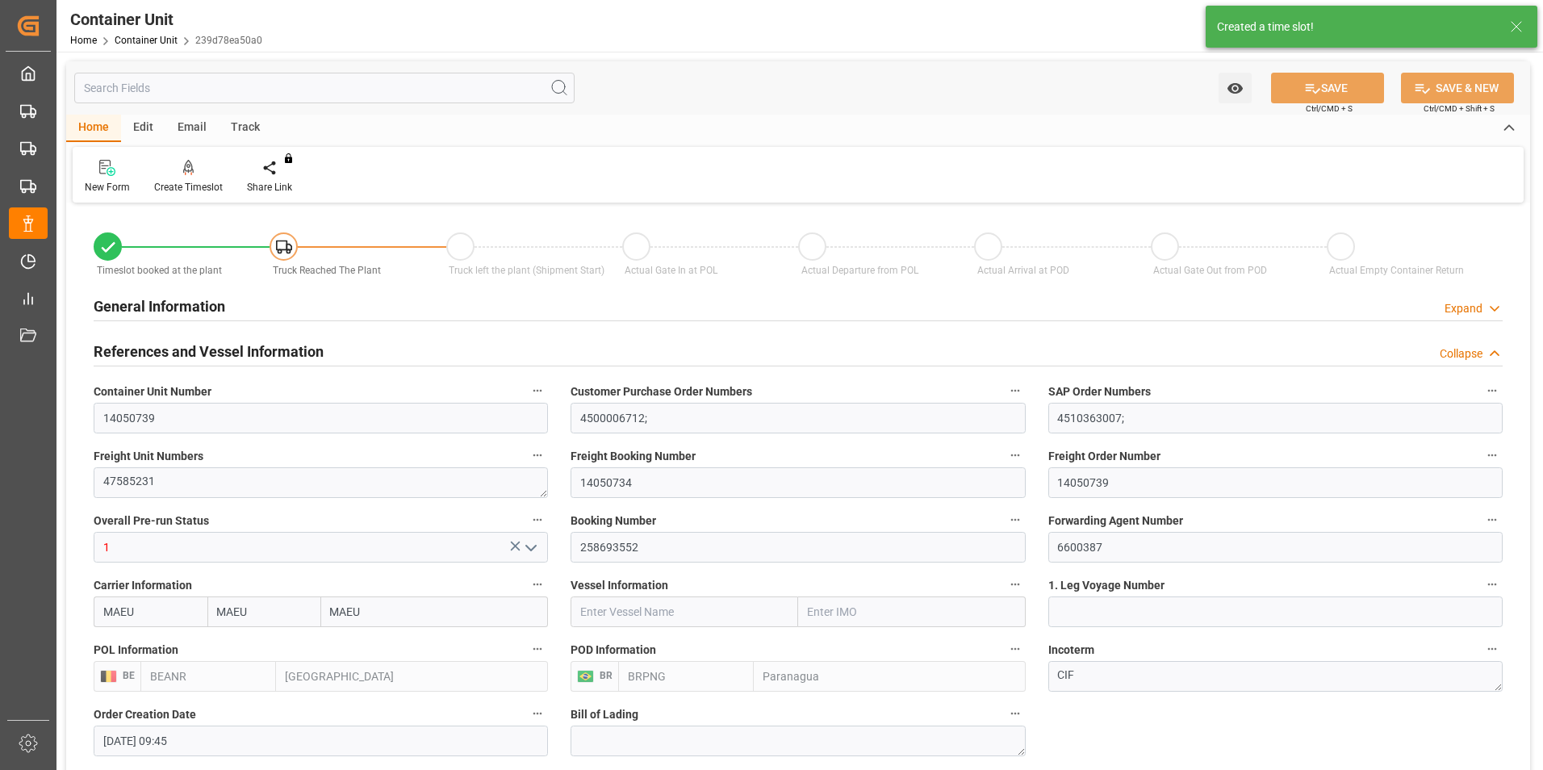
type input "15.10.2025"
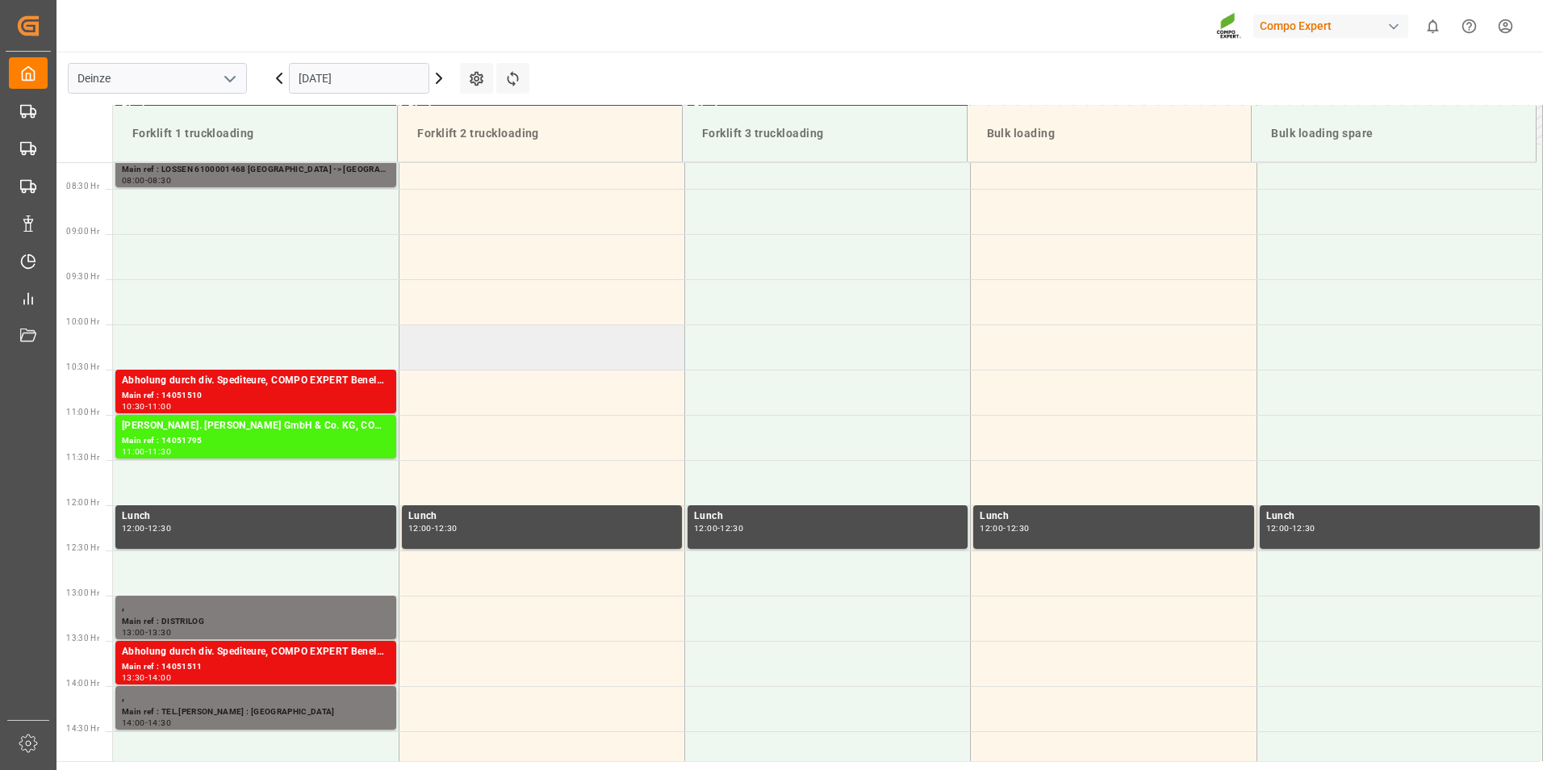
scroll to position [419, 0]
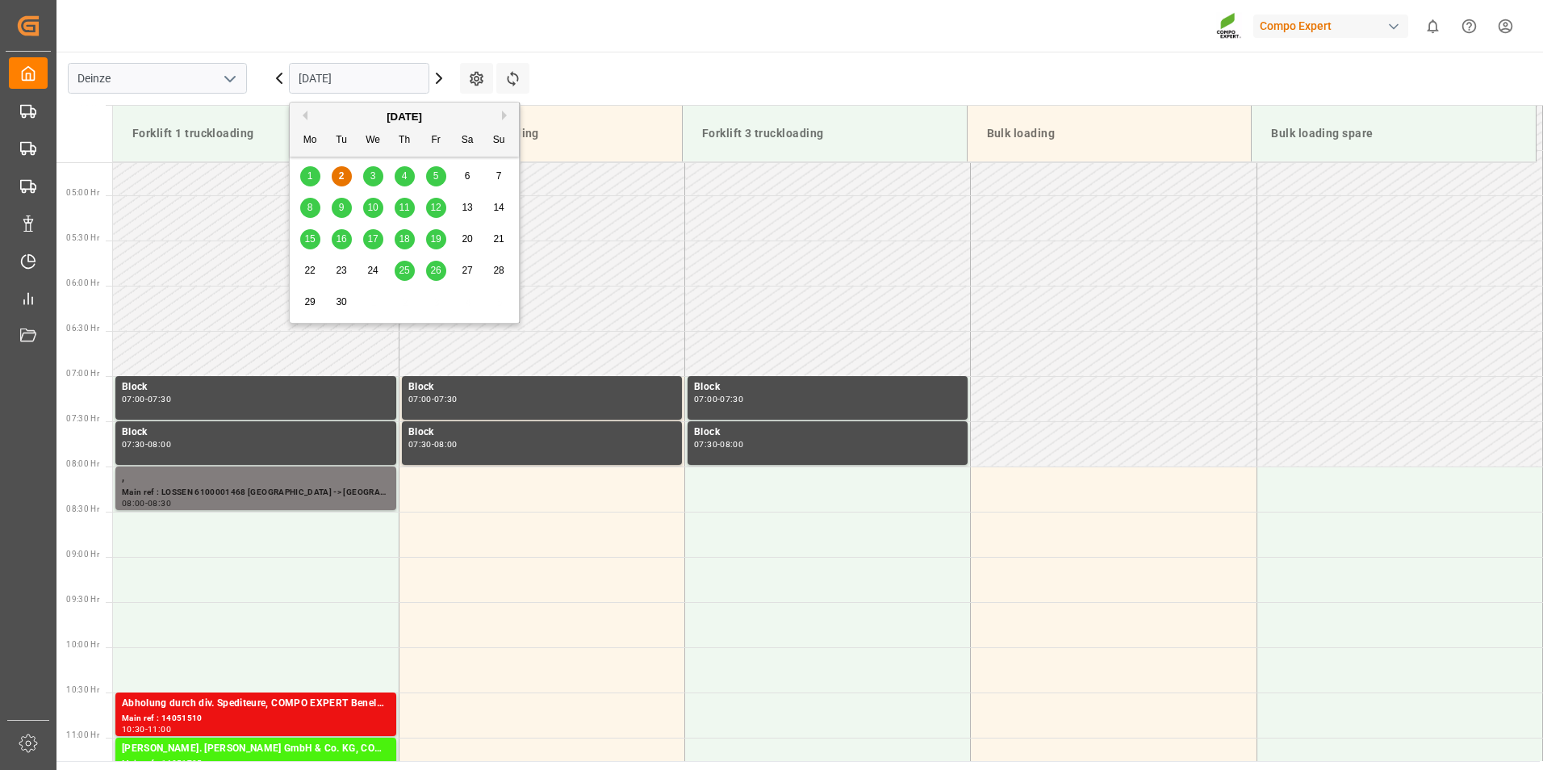
click at [375, 77] on input "[DATE]" at bounding box center [359, 78] width 140 height 31
click at [402, 174] on span "4" at bounding box center [405, 175] width 6 height 11
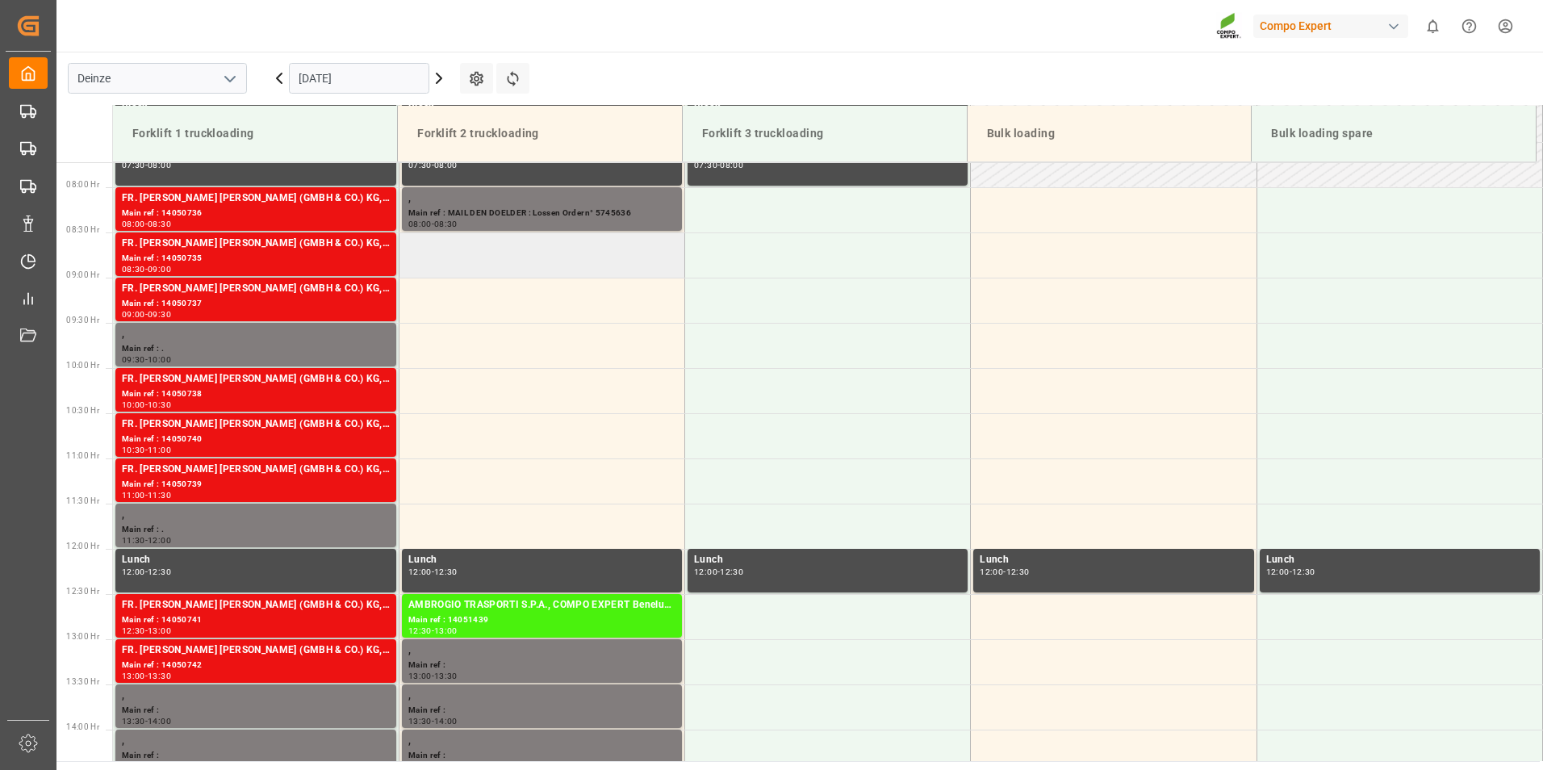
scroll to position [580, 0]
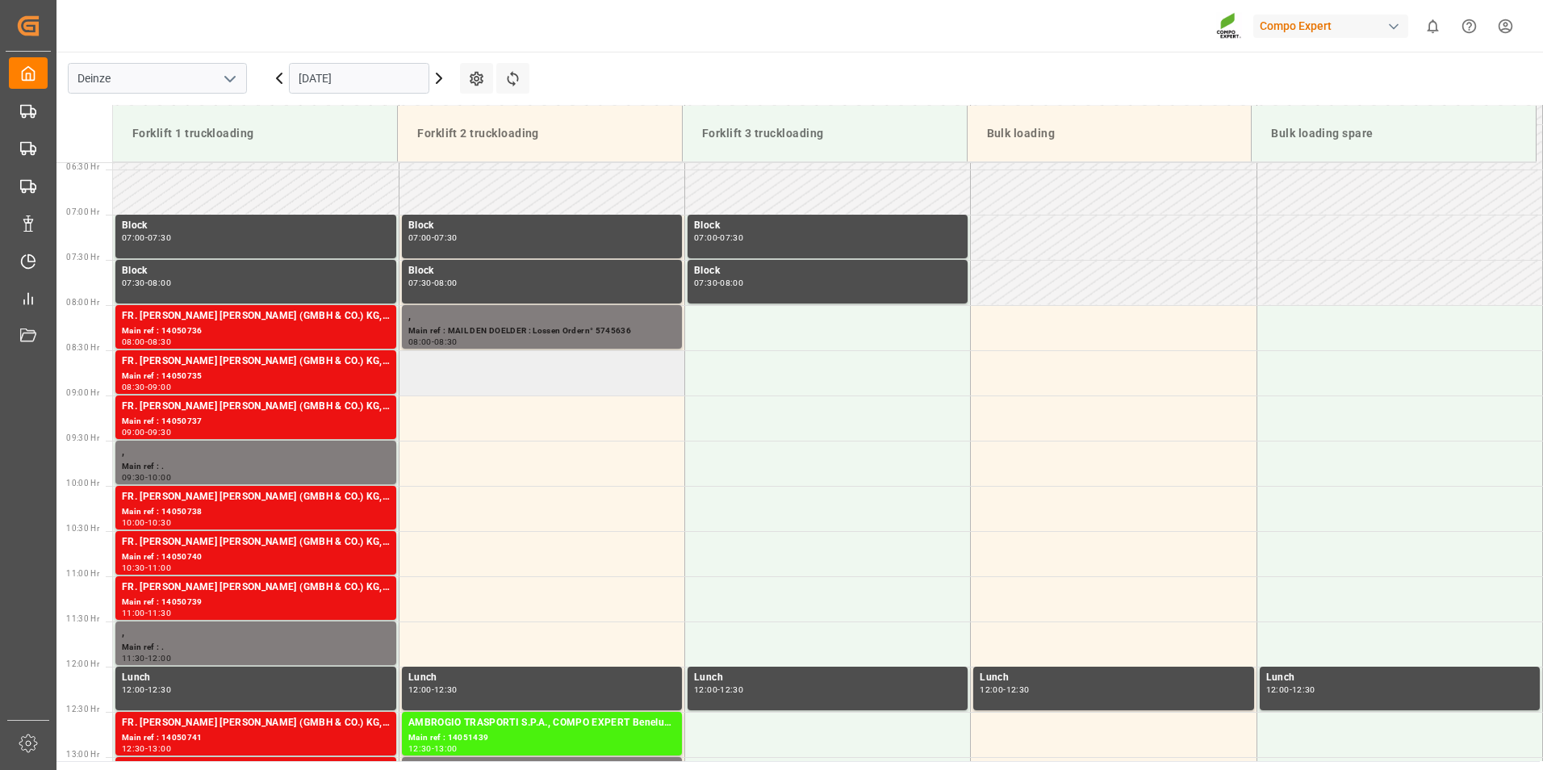
click at [431, 380] on td at bounding box center [542, 372] width 286 height 45
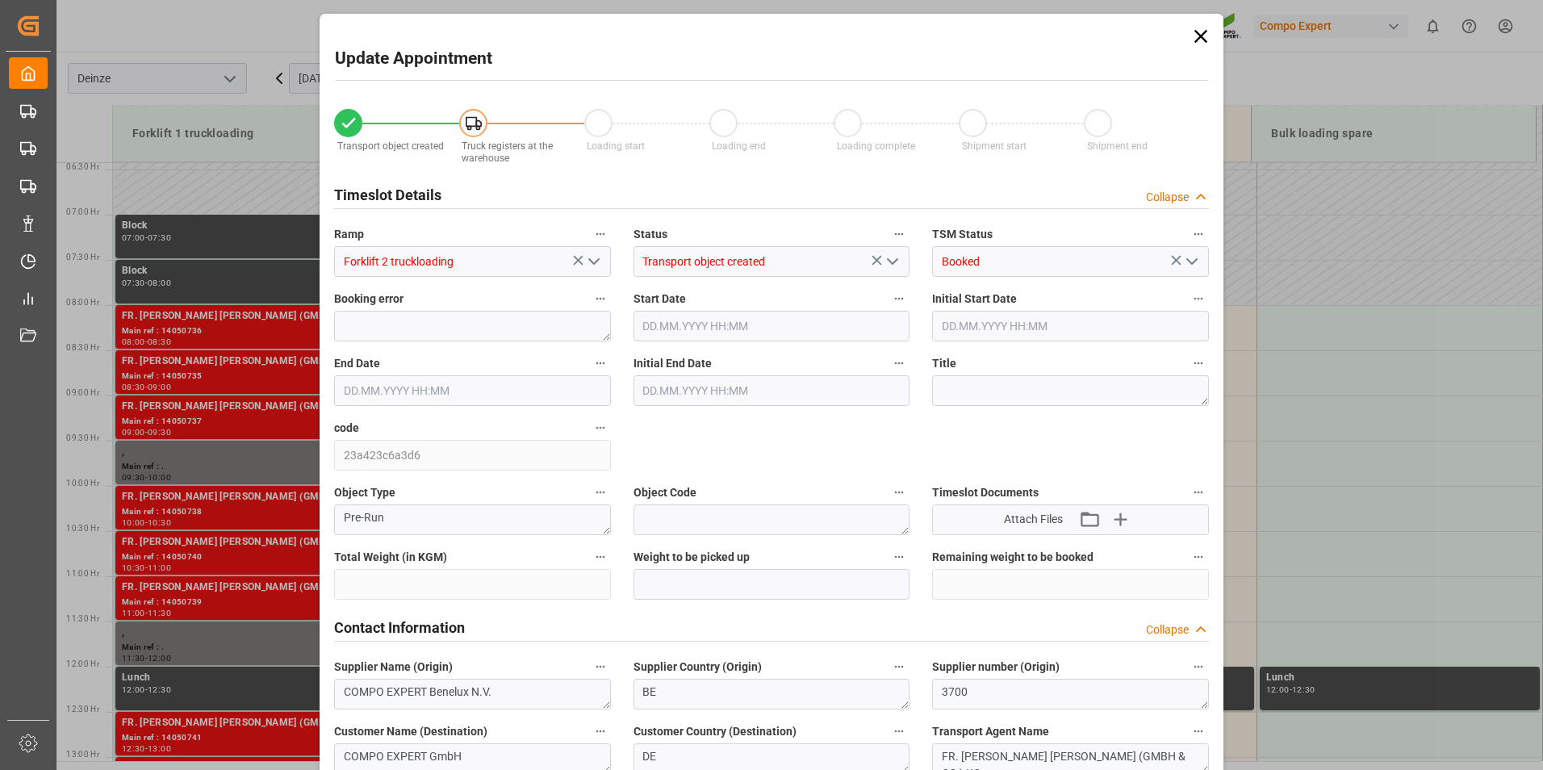
type input "21500"
type input "160"
type input "04.09.2025 08:30"
type input "04.09.2025 09:00"
type input "[DATE] 09:45"
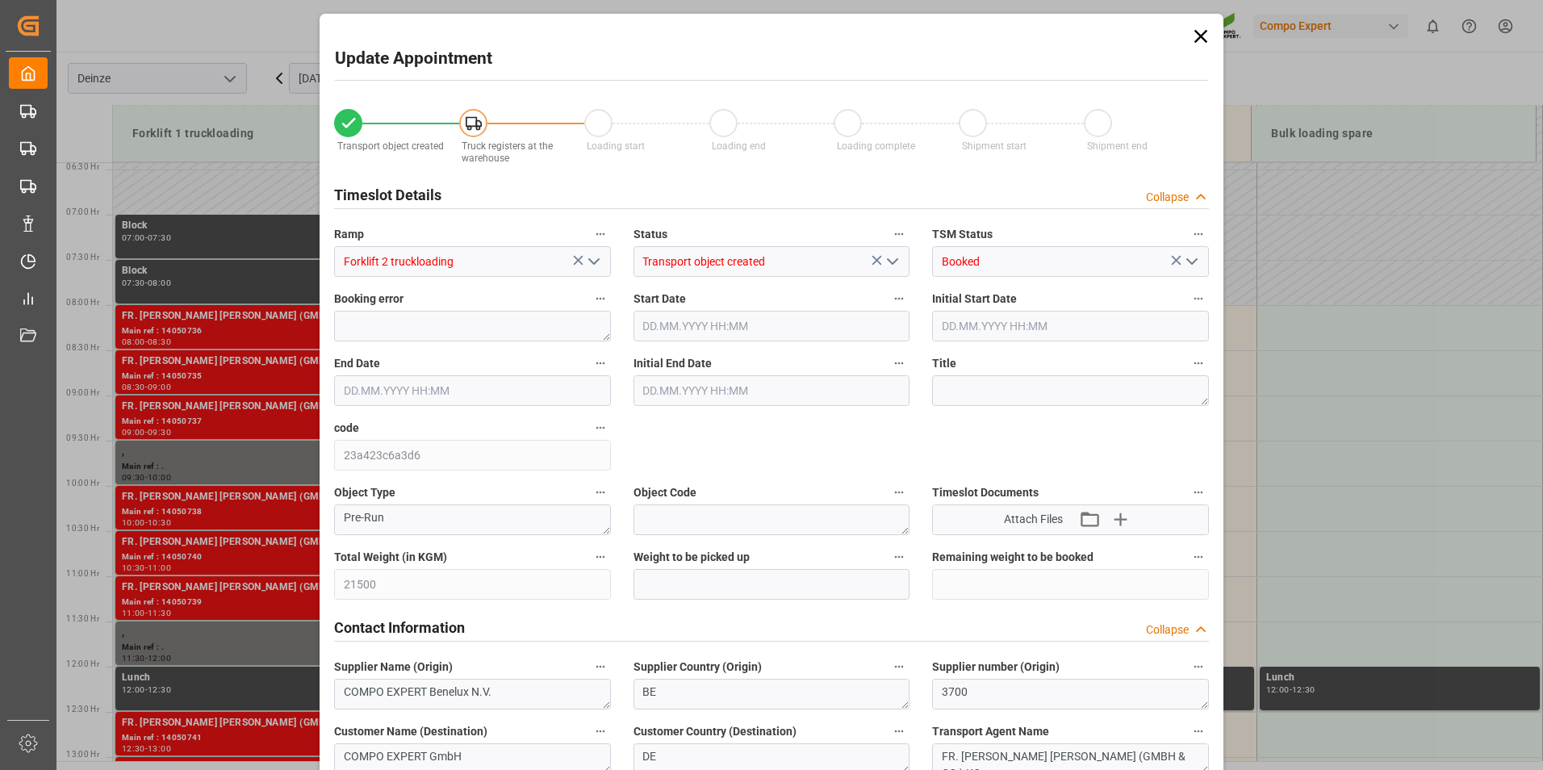
type input "[DATE] 09:43"
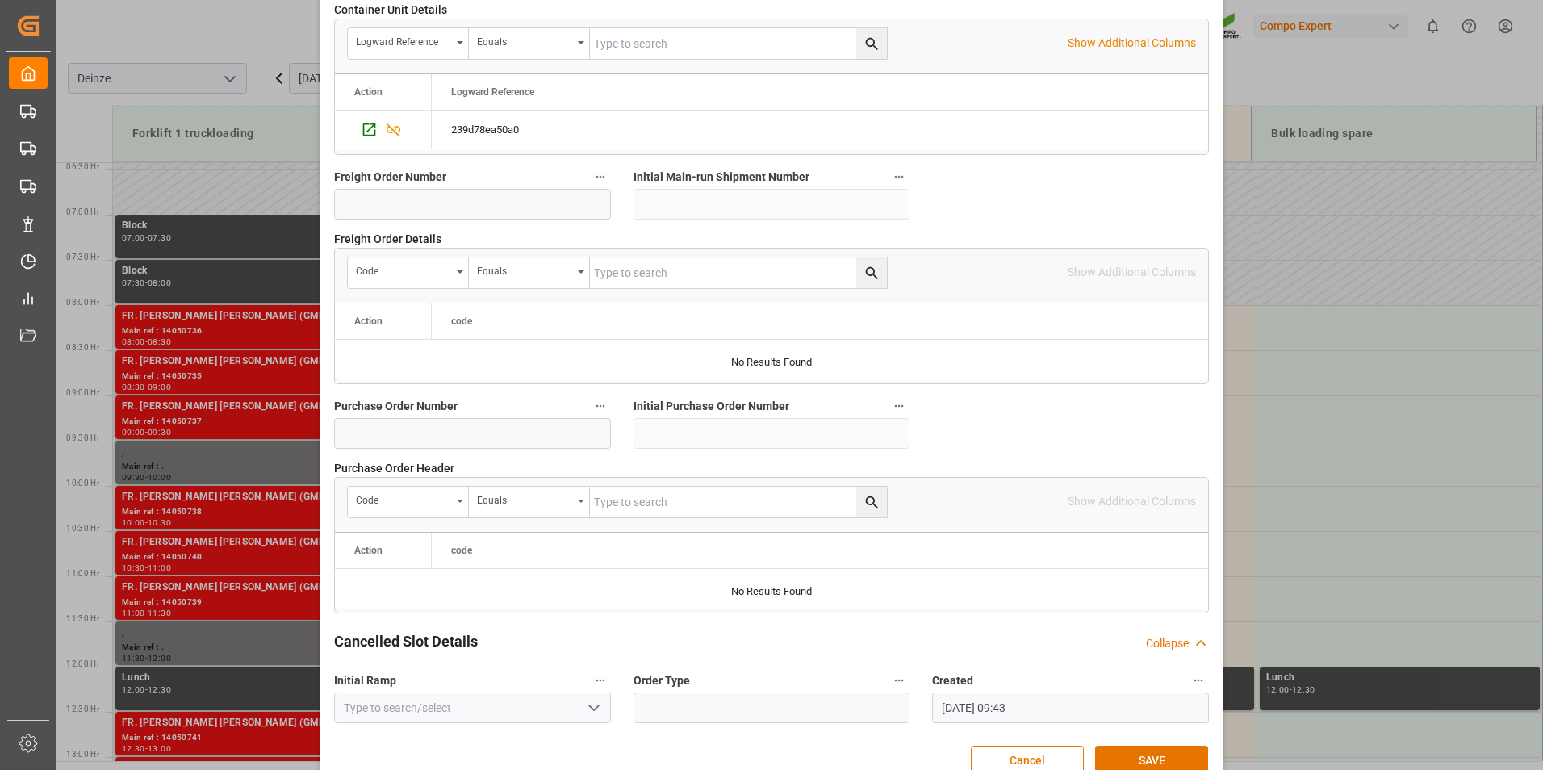
scroll to position [1470, 0]
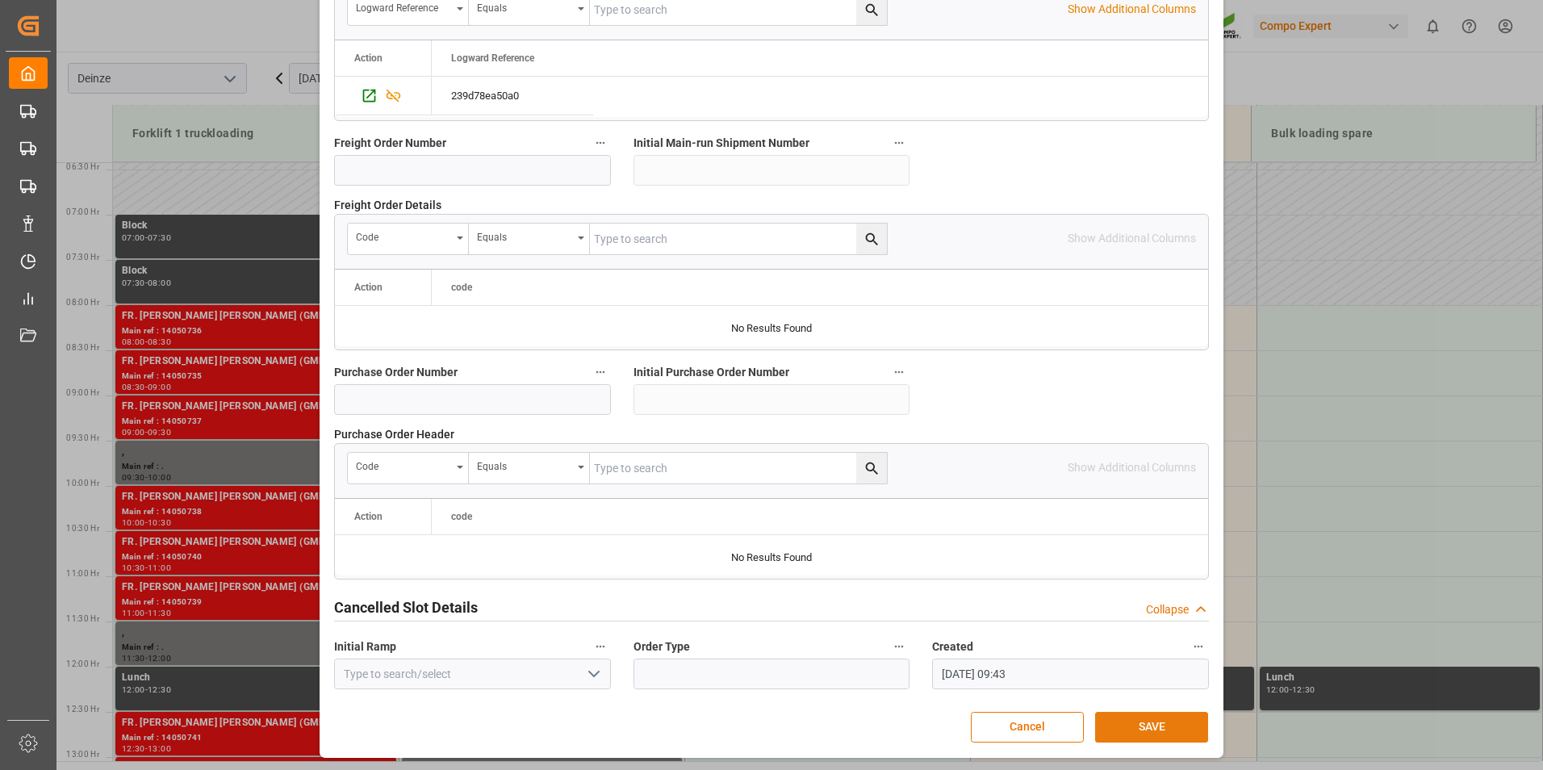
click at [1145, 723] on button "SAVE" at bounding box center [1151, 727] width 113 height 31
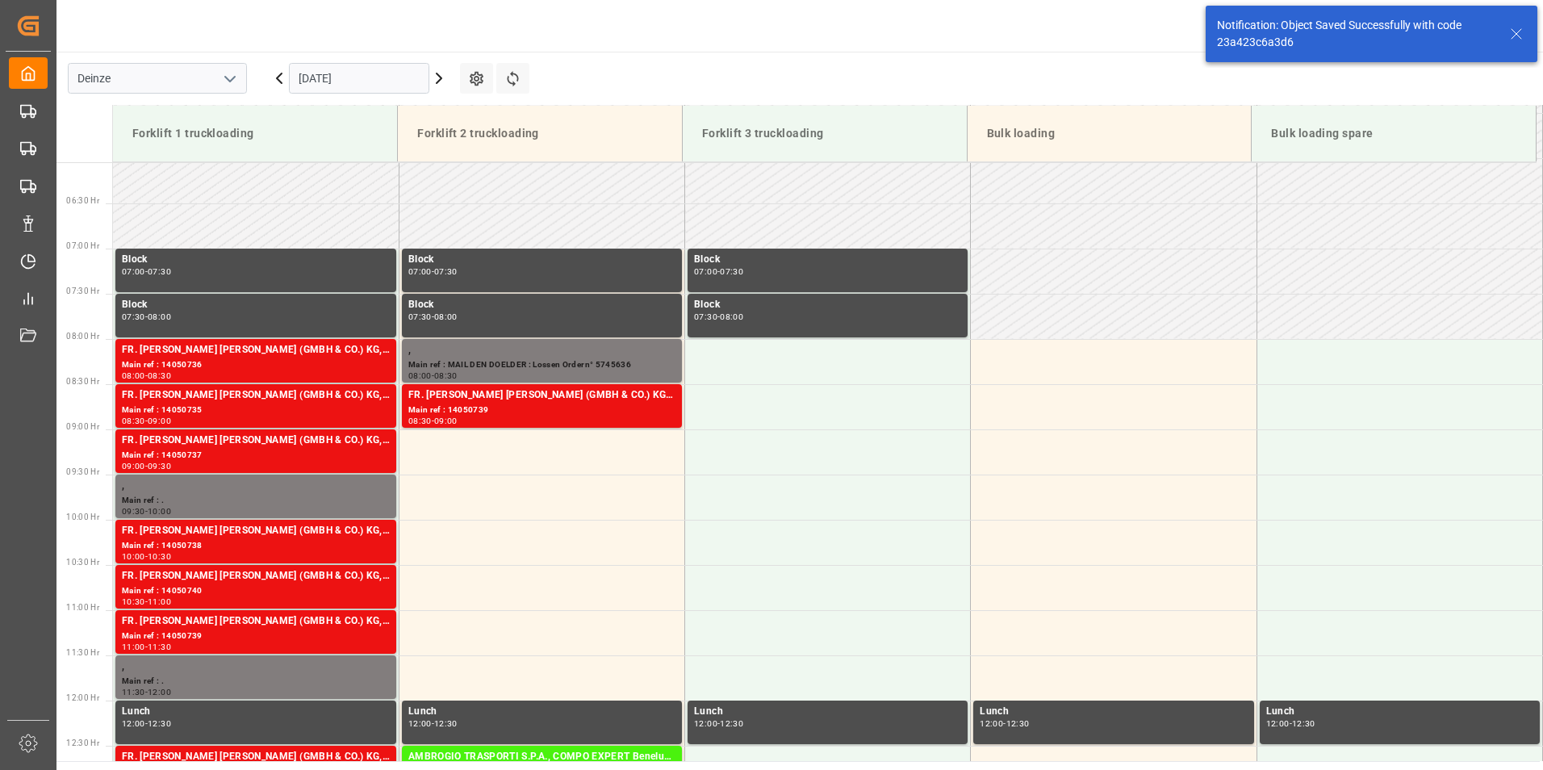
scroll to position [566, 0]
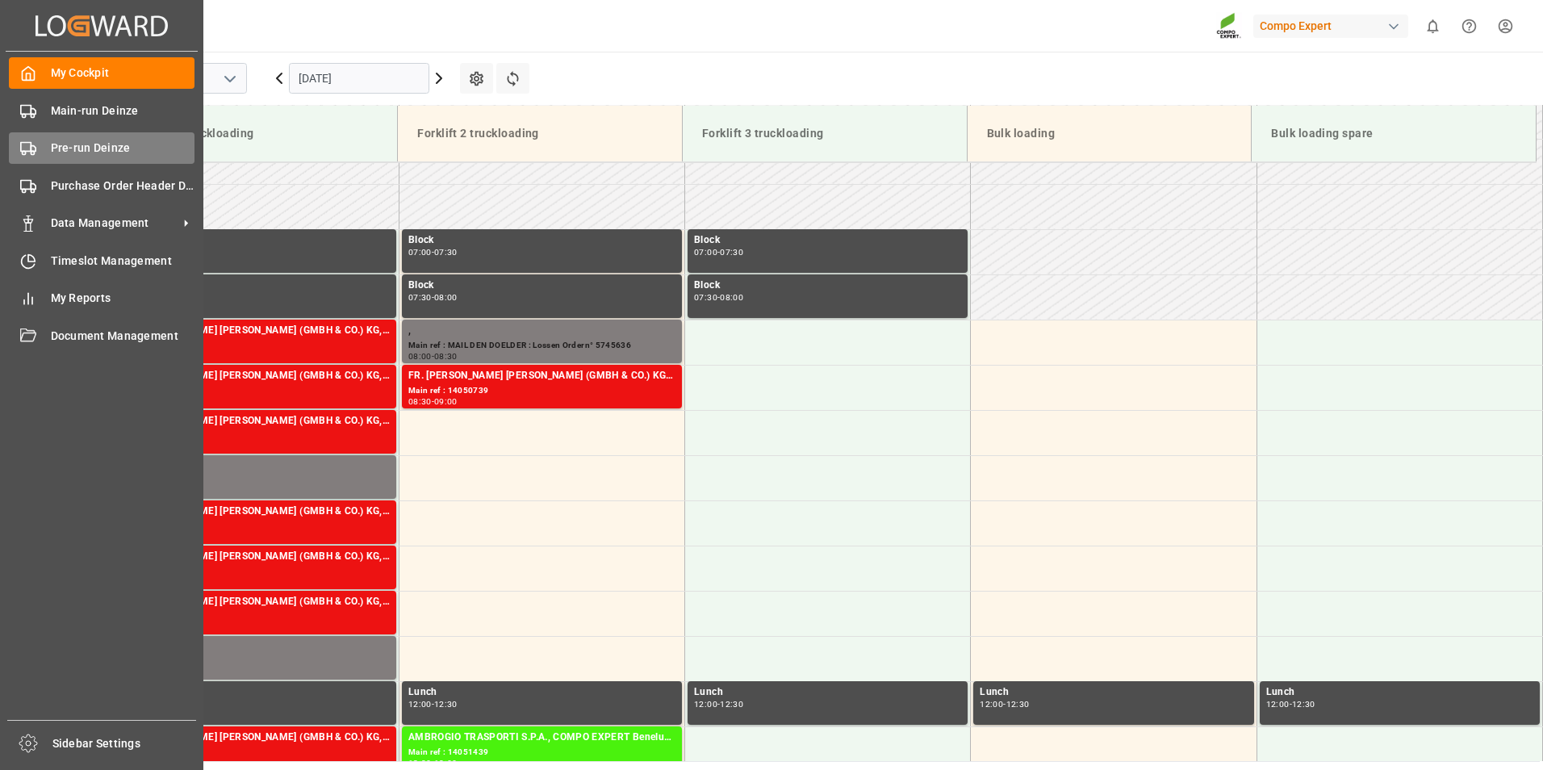
click at [28, 149] on icon at bounding box center [28, 148] width 16 height 16
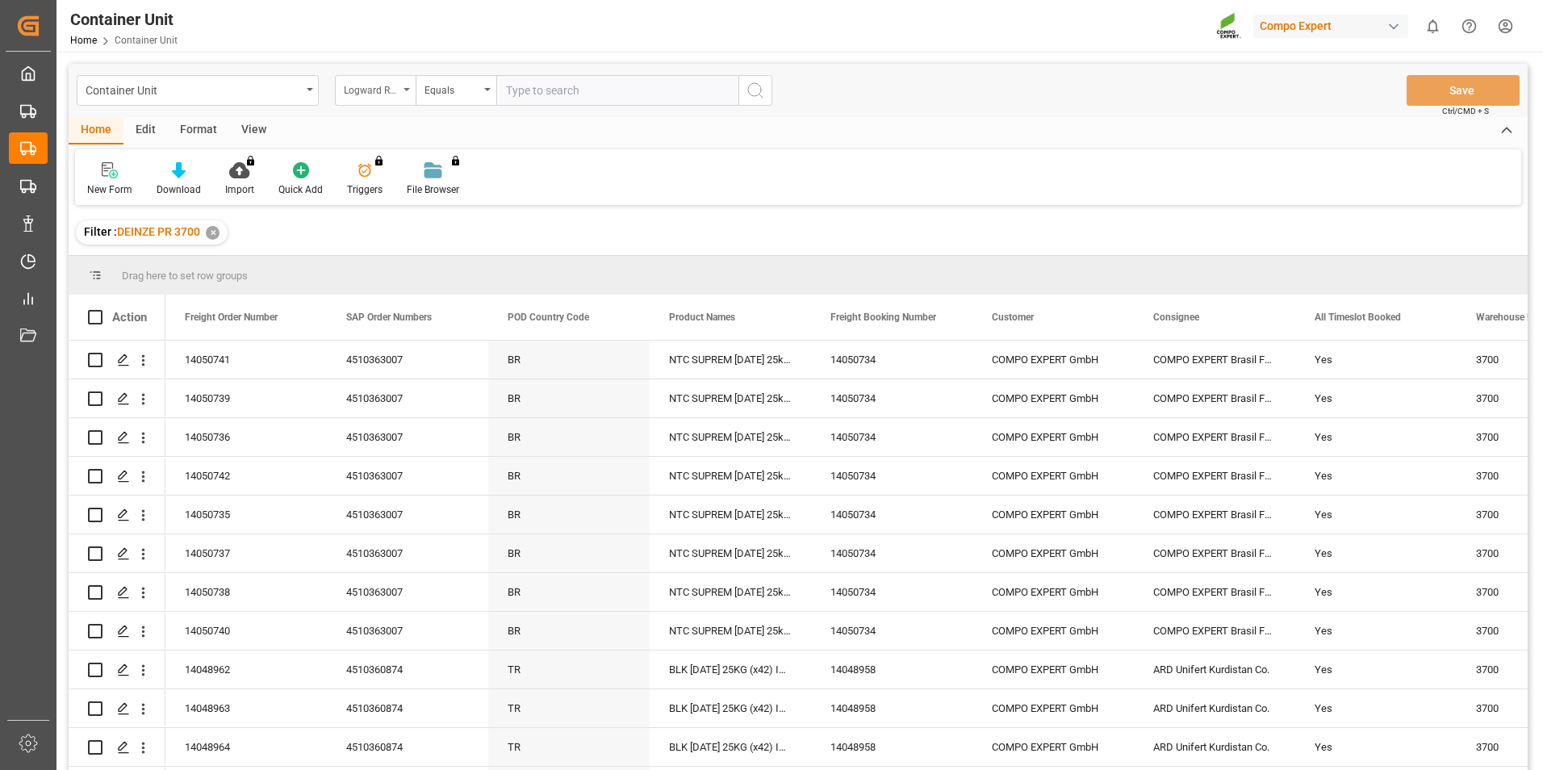
click at [405, 90] on icon "open menu" at bounding box center [407, 89] width 6 height 3
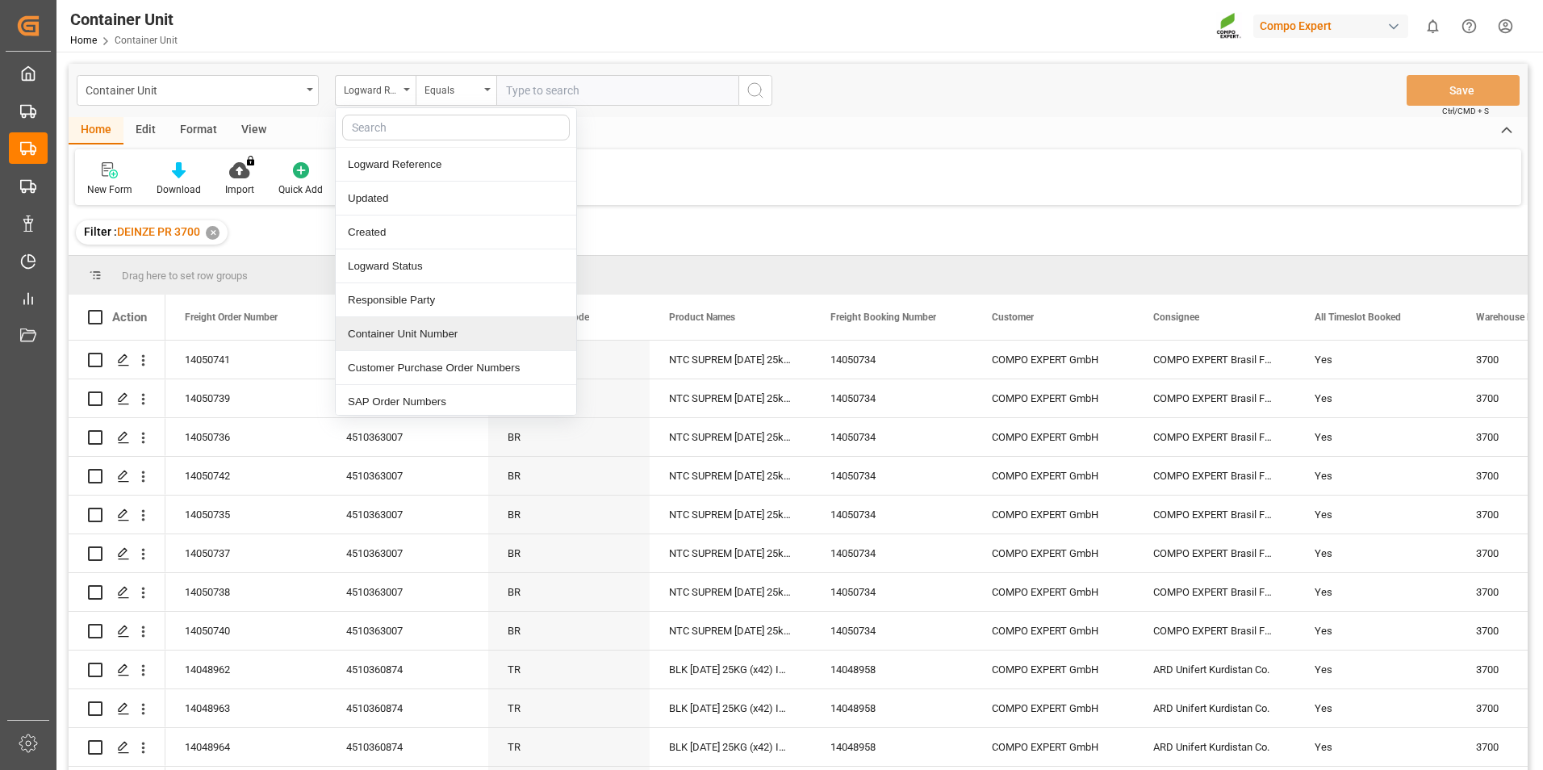
click at [377, 333] on div "Container Unit Number" at bounding box center [456, 334] width 241 height 34
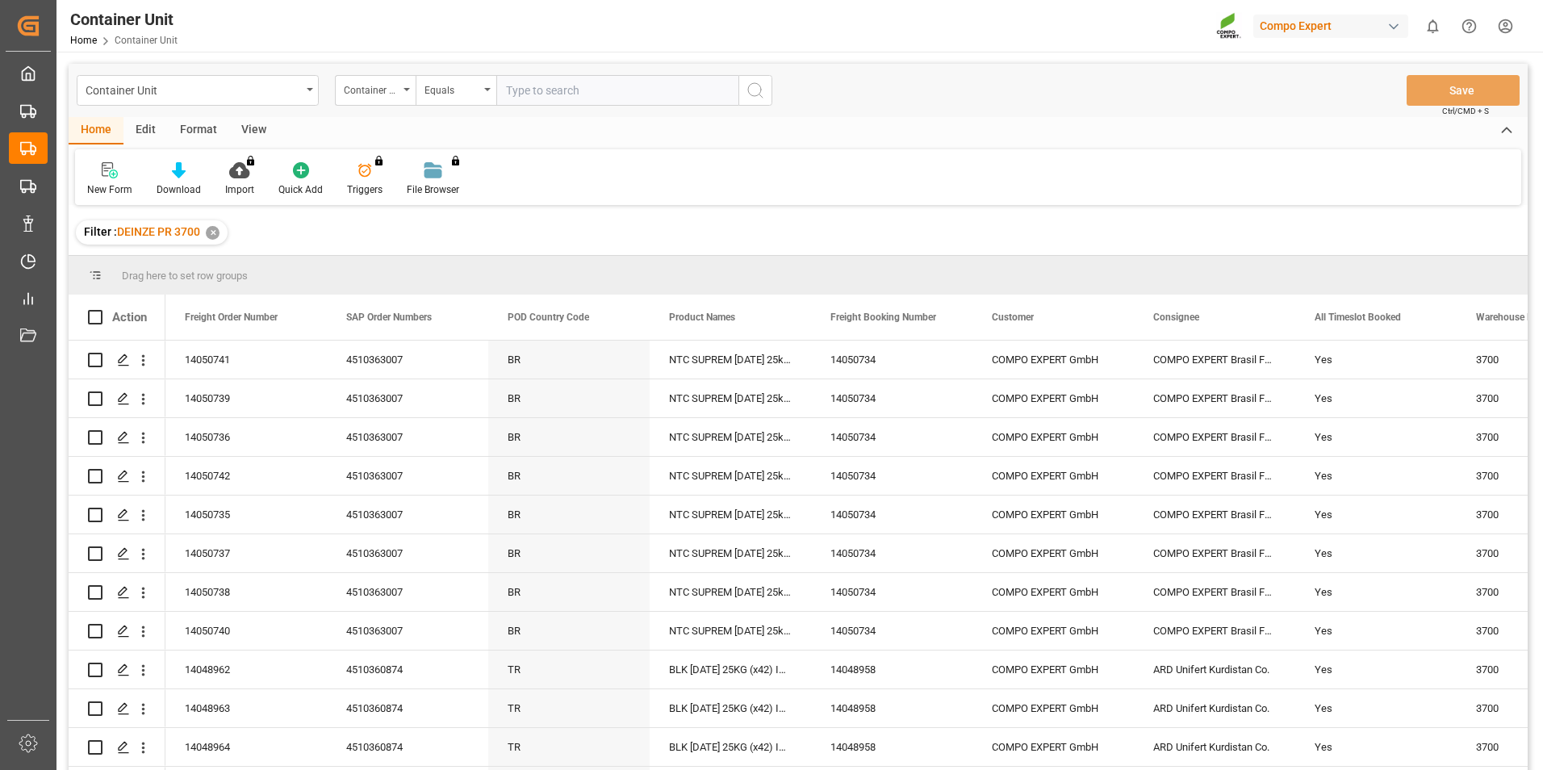
click at [535, 89] on input "text" at bounding box center [617, 90] width 242 height 31
type input "14050741"
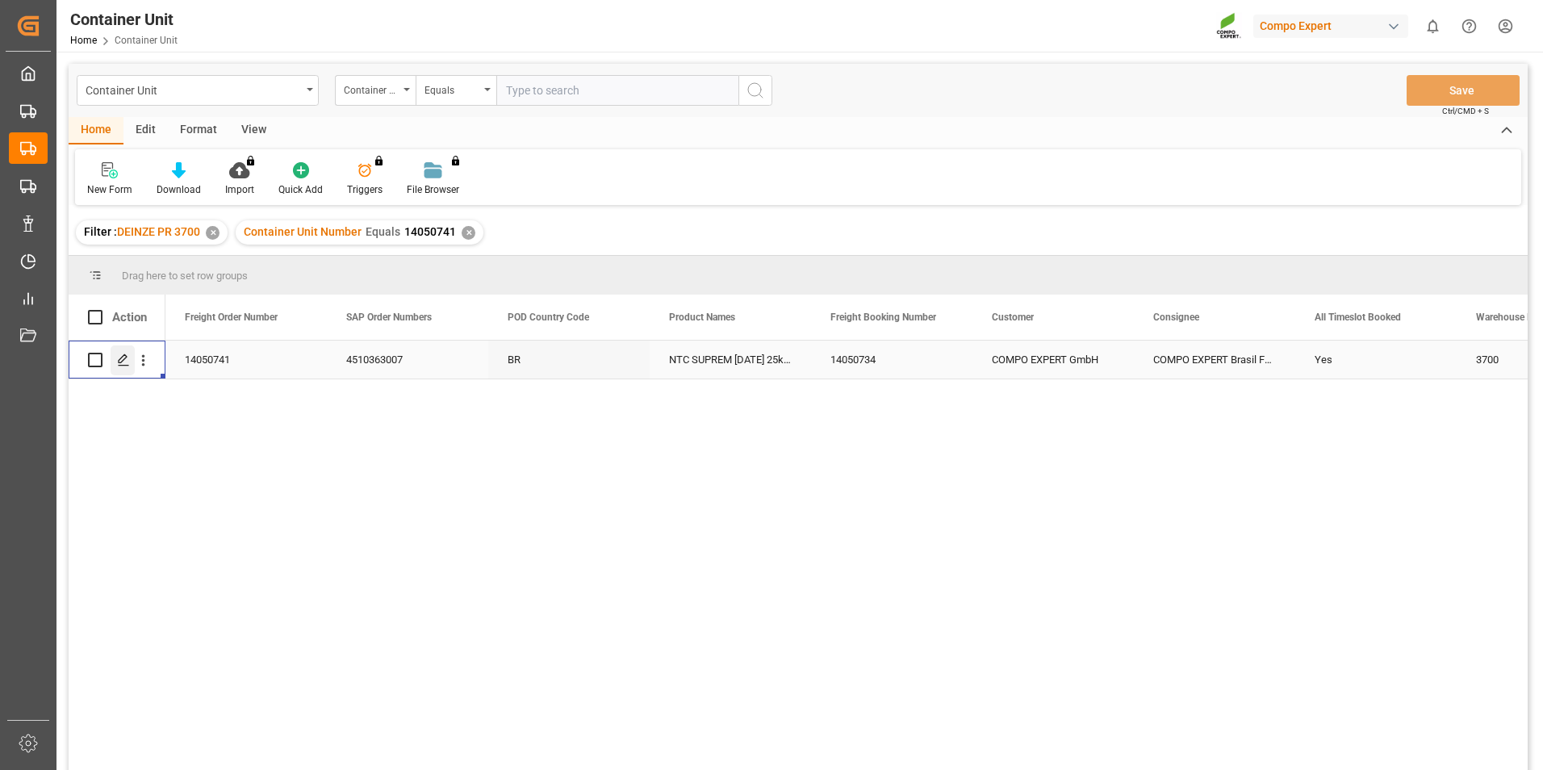
click at [118, 362] on icon "Press SPACE to select this row." at bounding box center [123, 360] width 13 height 13
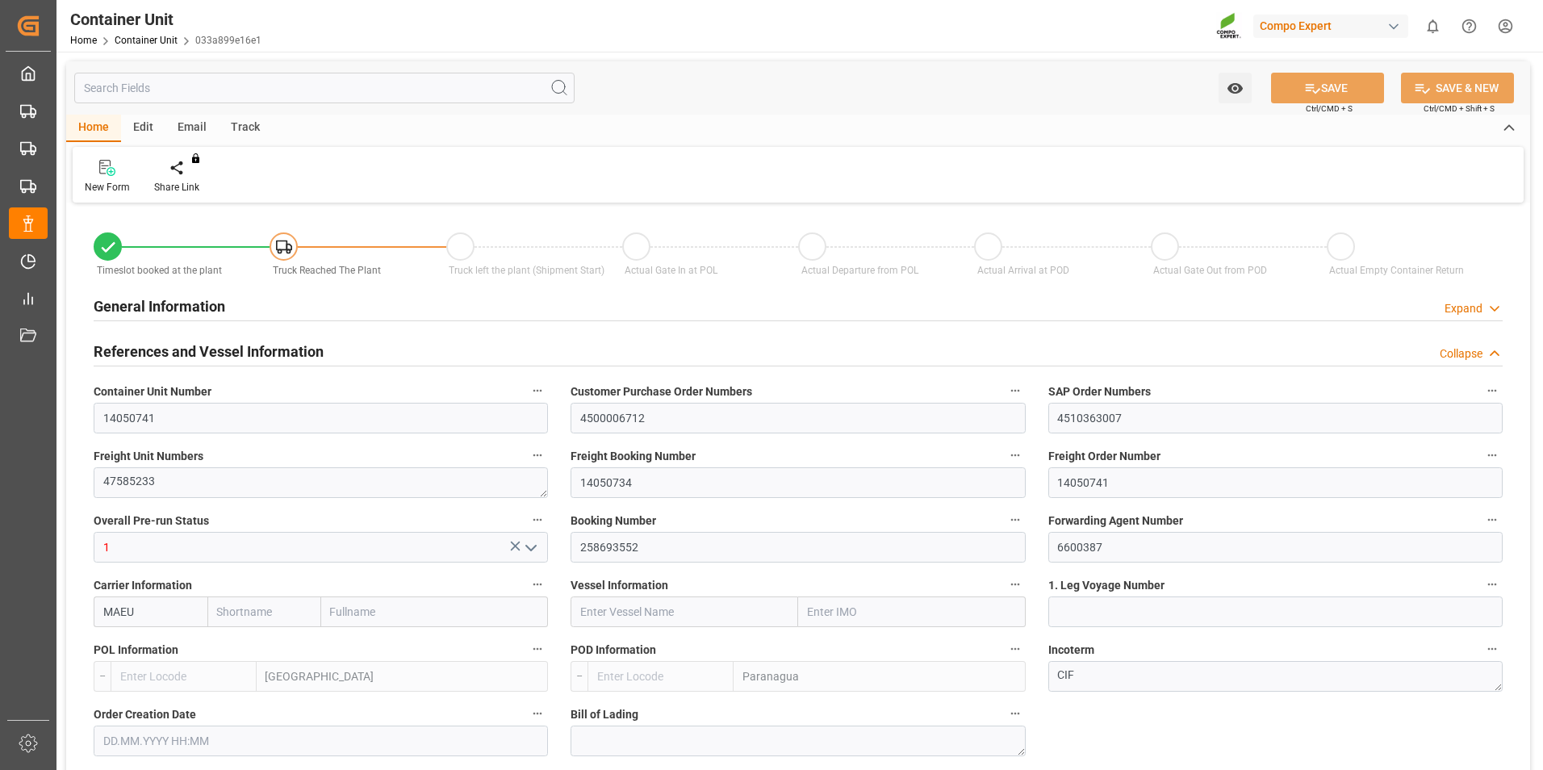
type input "MAEU"
type input "BEANR"
type input "BRPNG"
type input "0"
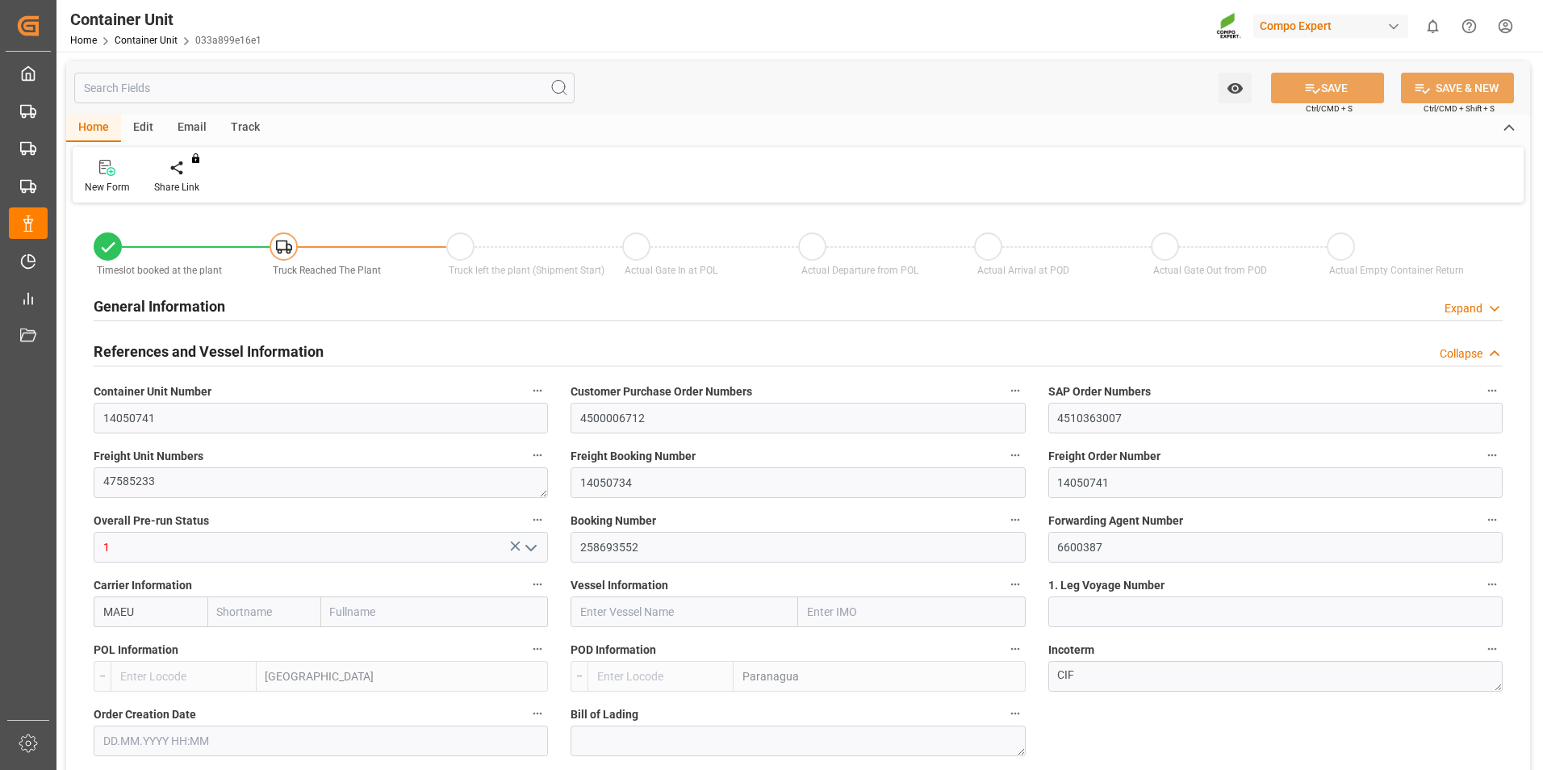
type input "0"
type input "160"
type input "21500"
type input "[DATE] 09:45"
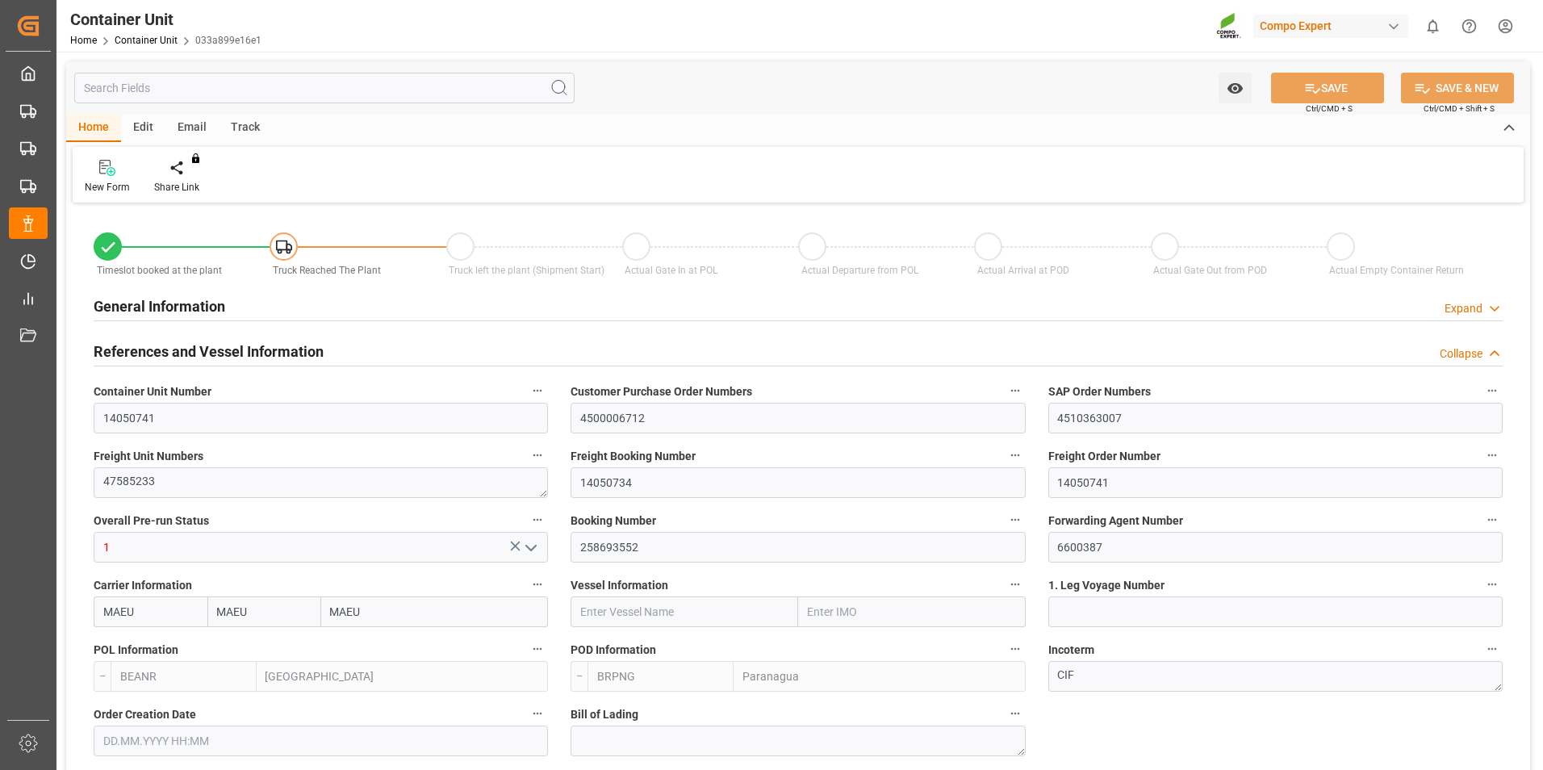
type input "[DATE]"
click at [186, 183] on div "Create Timeslot" at bounding box center [188, 187] width 69 height 15
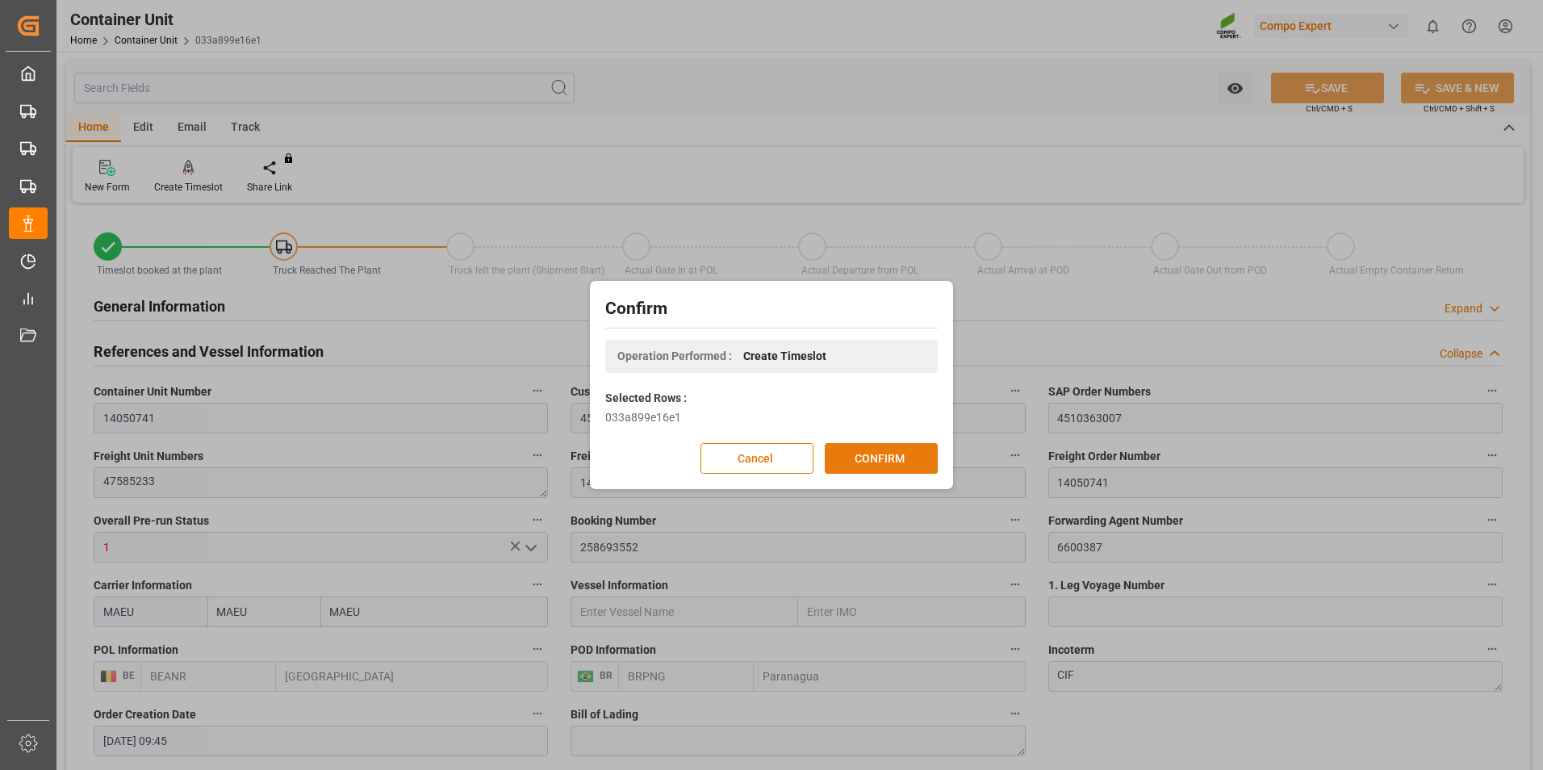
click at [885, 460] on button "CONFIRM" at bounding box center [881, 458] width 113 height 31
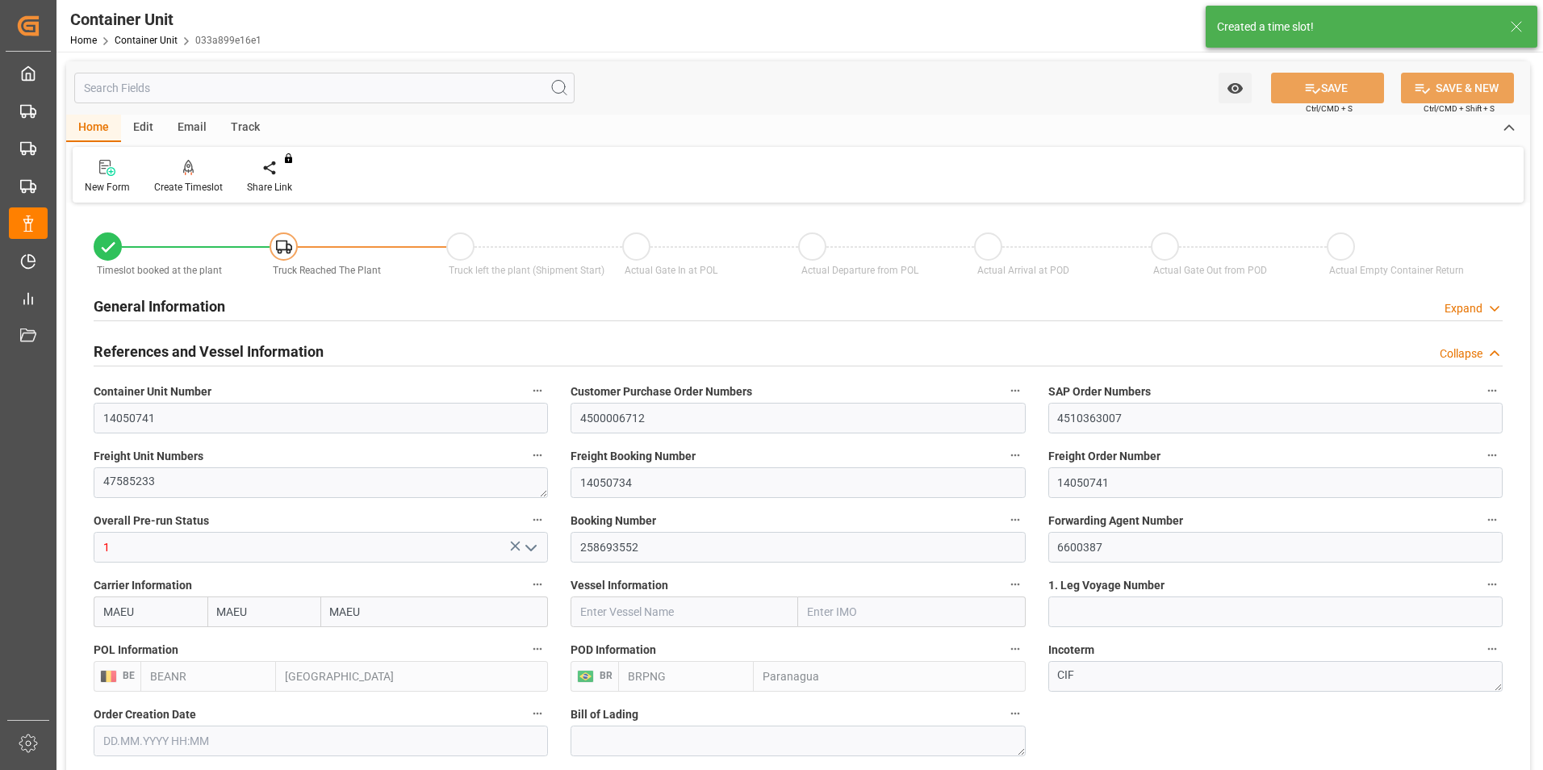
type input "15.08.2025 09:45"
type input "15.10.2025"
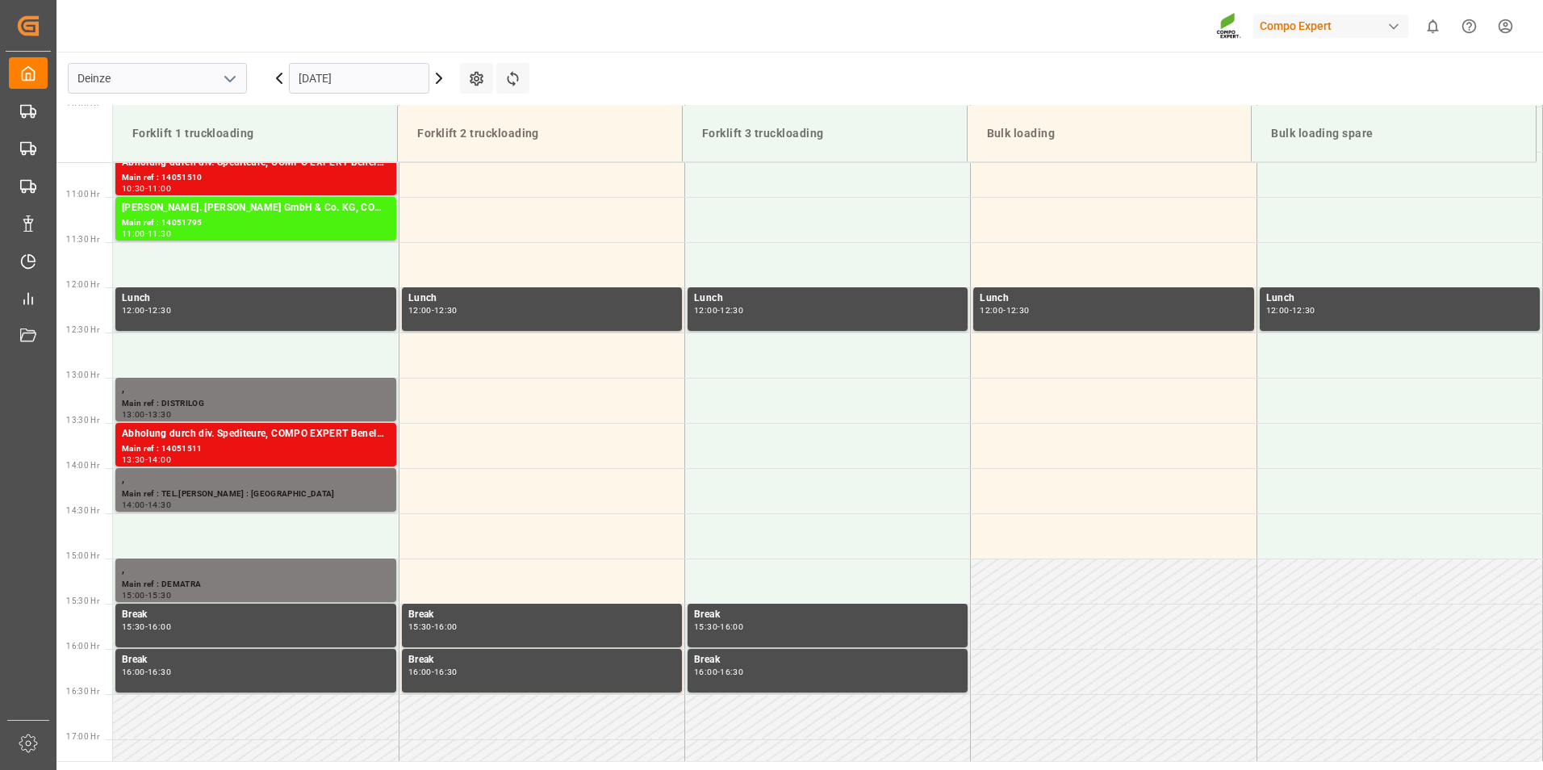
scroll to position [984, 0]
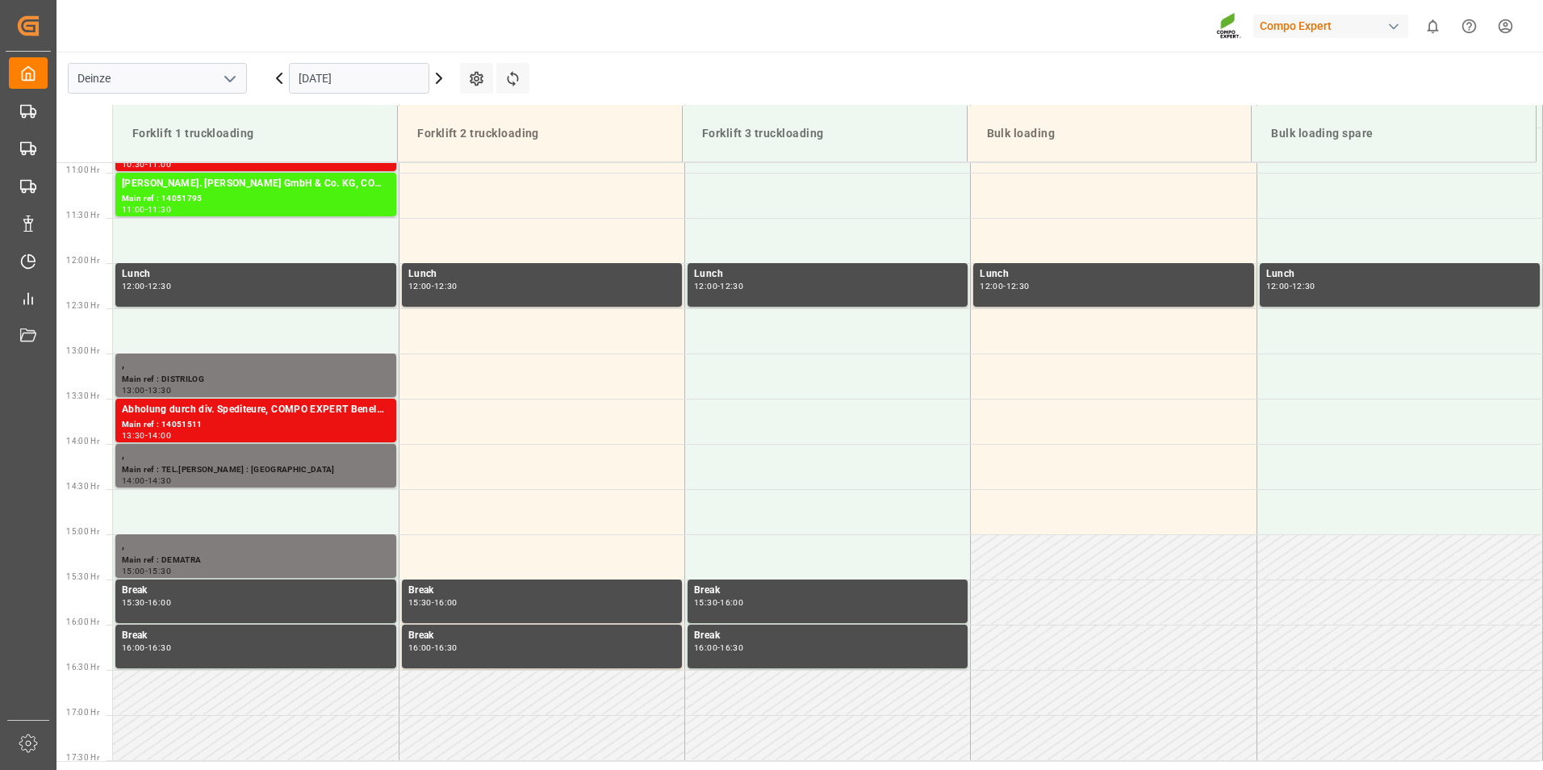
click at [431, 80] on icon at bounding box center [438, 78] width 19 height 19
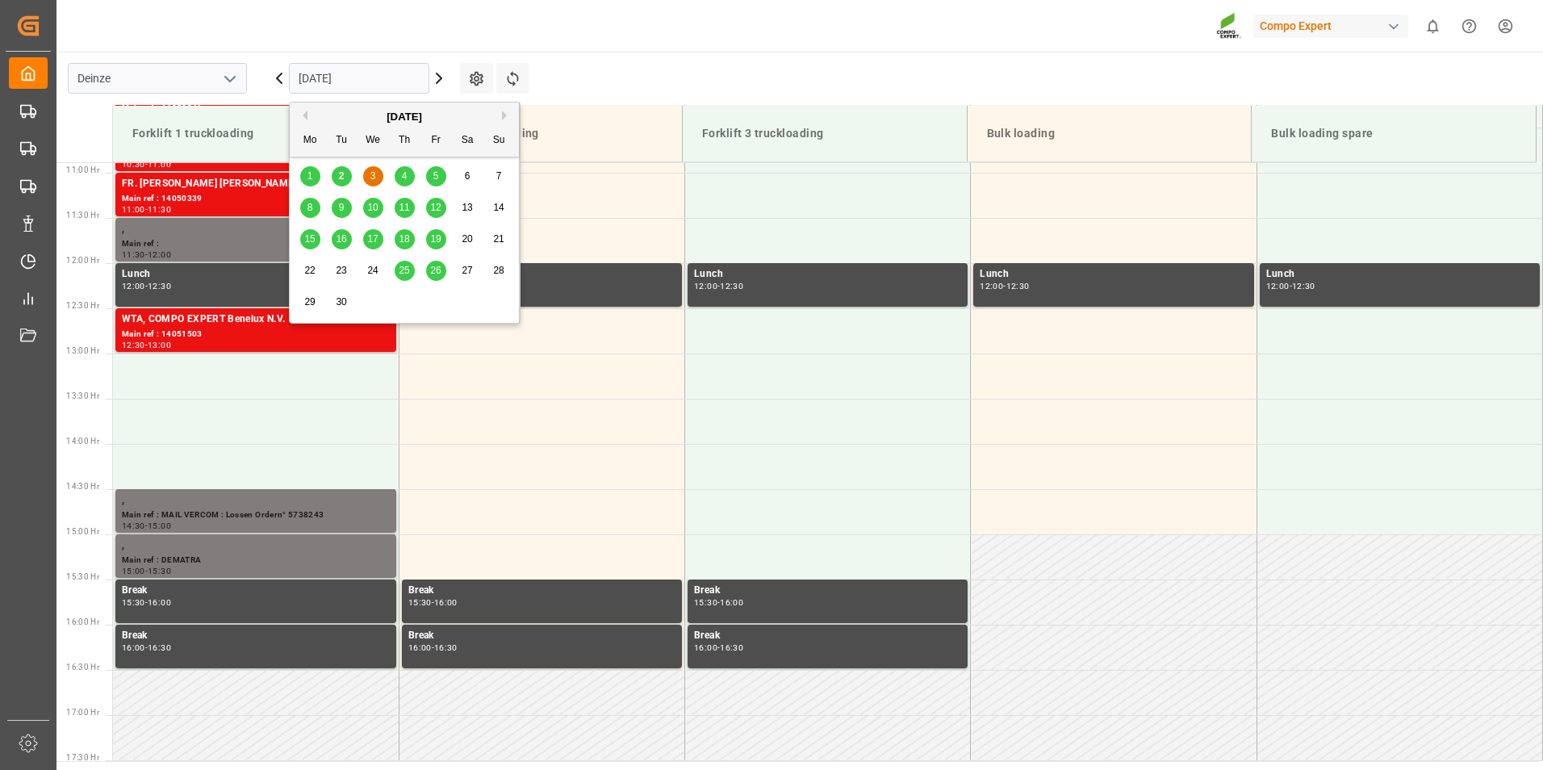
click at [376, 84] on input "[DATE]" at bounding box center [359, 78] width 140 height 31
click at [408, 182] on div "4" at bounding box center [405, 176] width 20 height 19
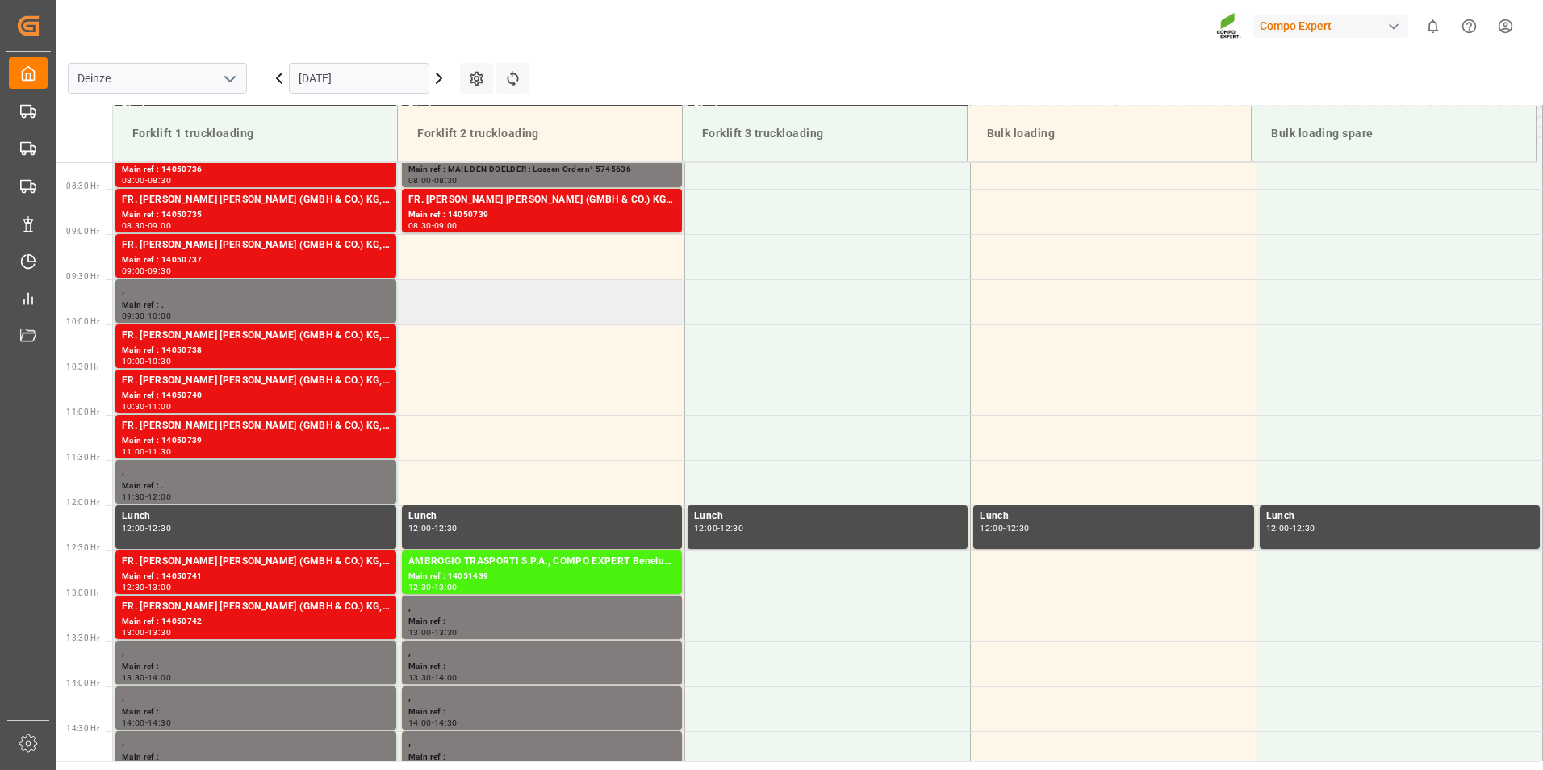
scroll to position [500, 0]
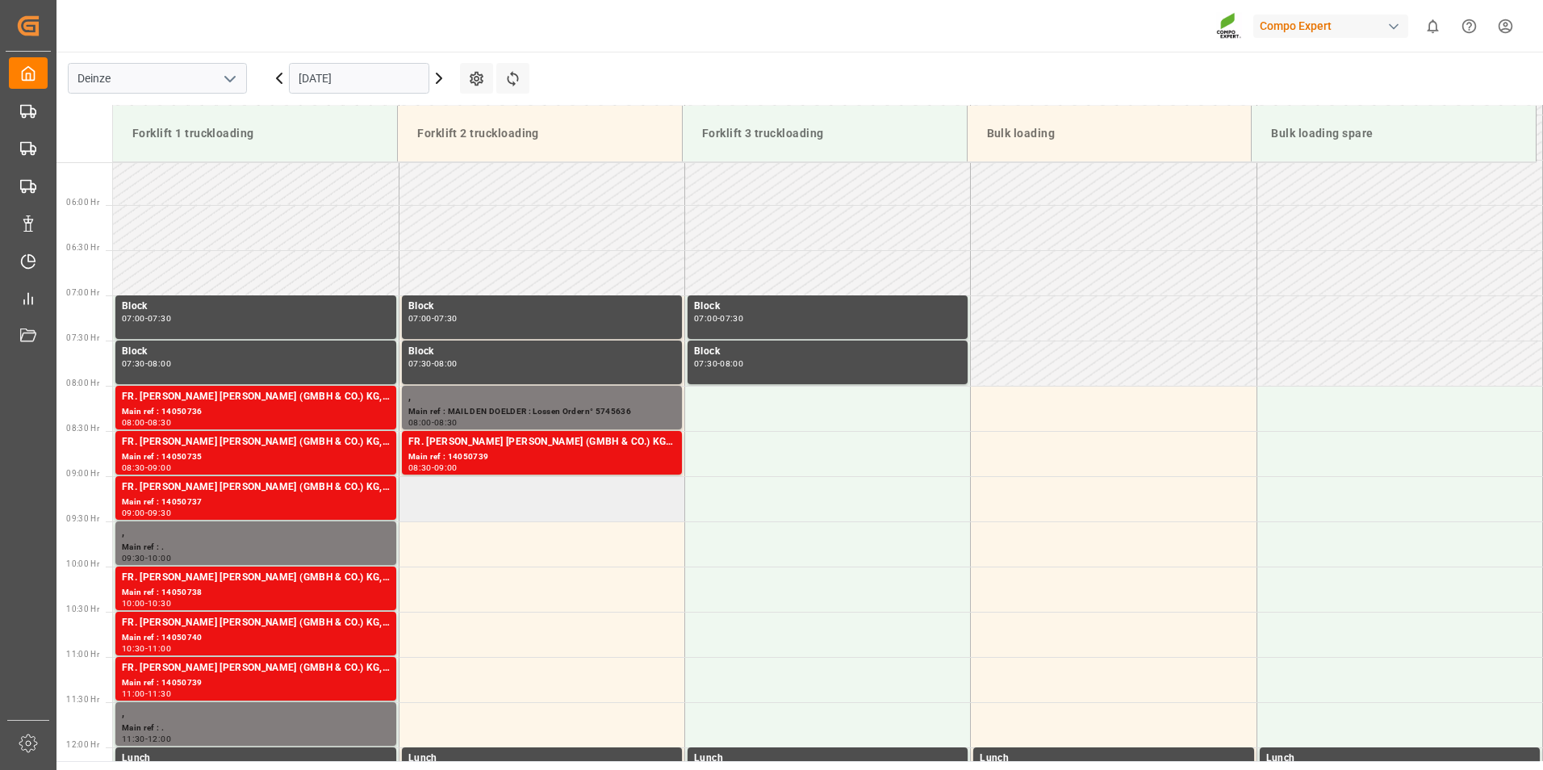
click at [425, 496] on td at bounding box center [542, 498] width 286 height 45
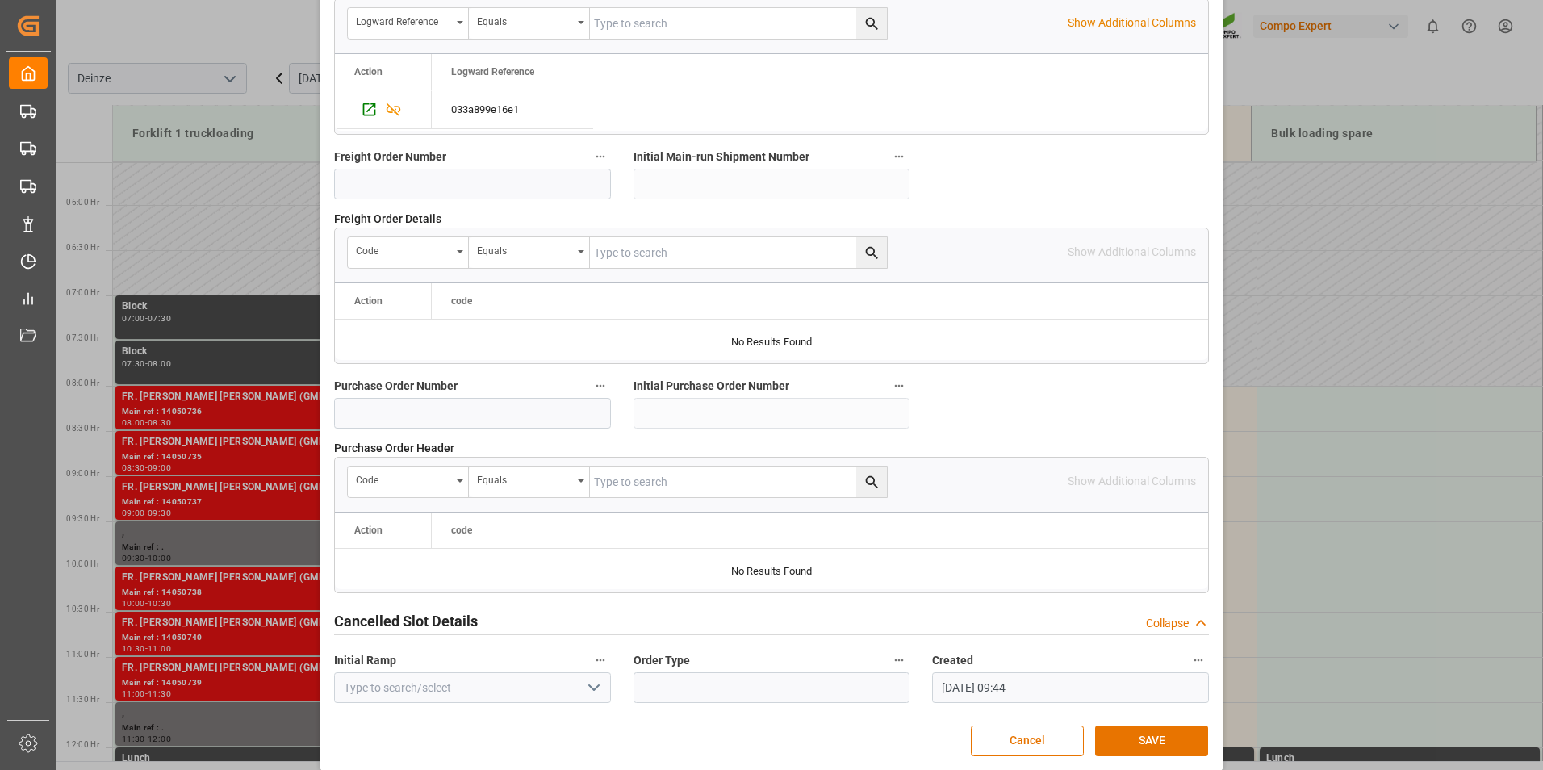
scroll to position [1470, 0]
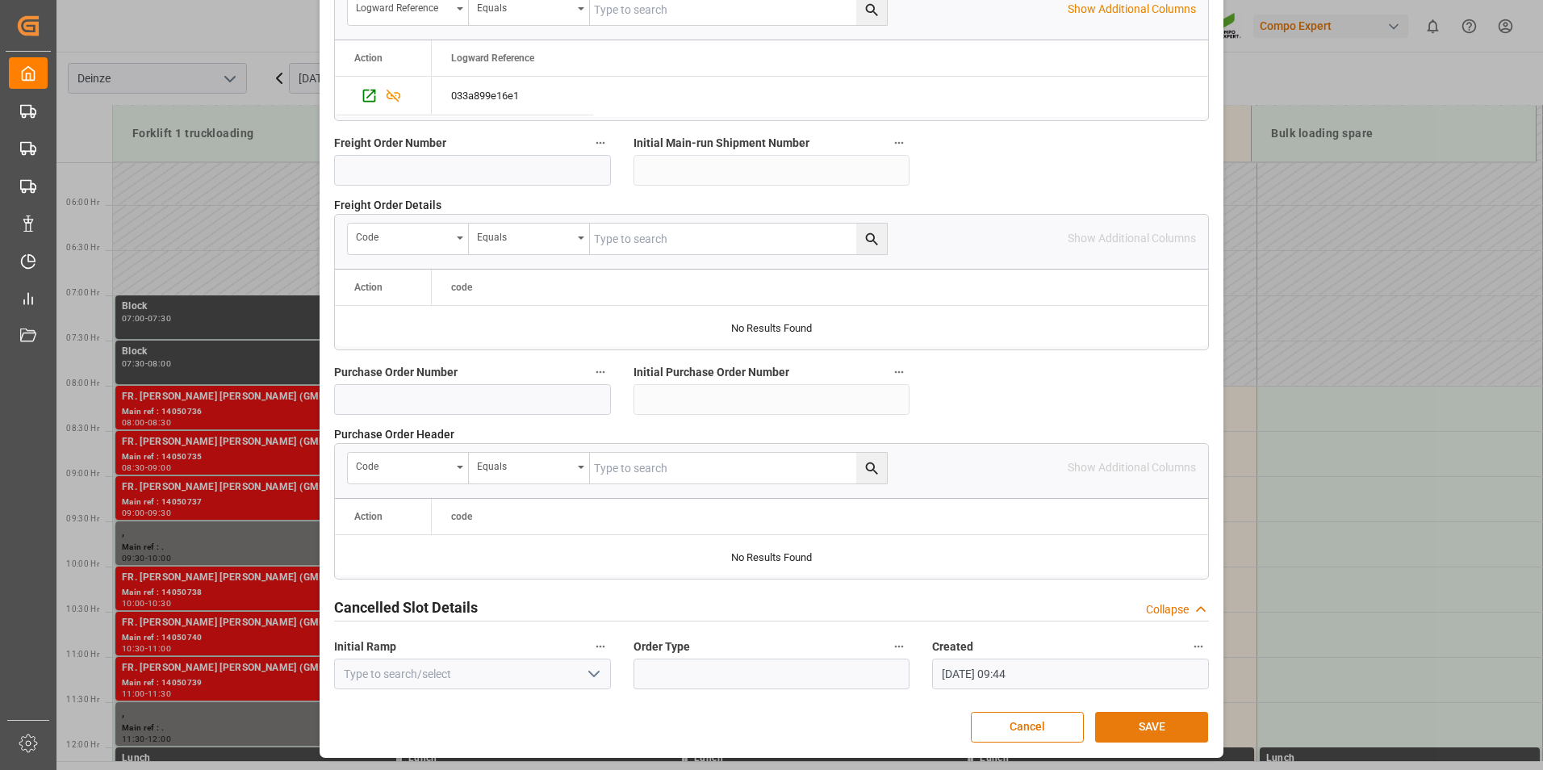
click at [1153, 731] on button "SAVE" at bounding box center [1151, 727] width 113 height 31
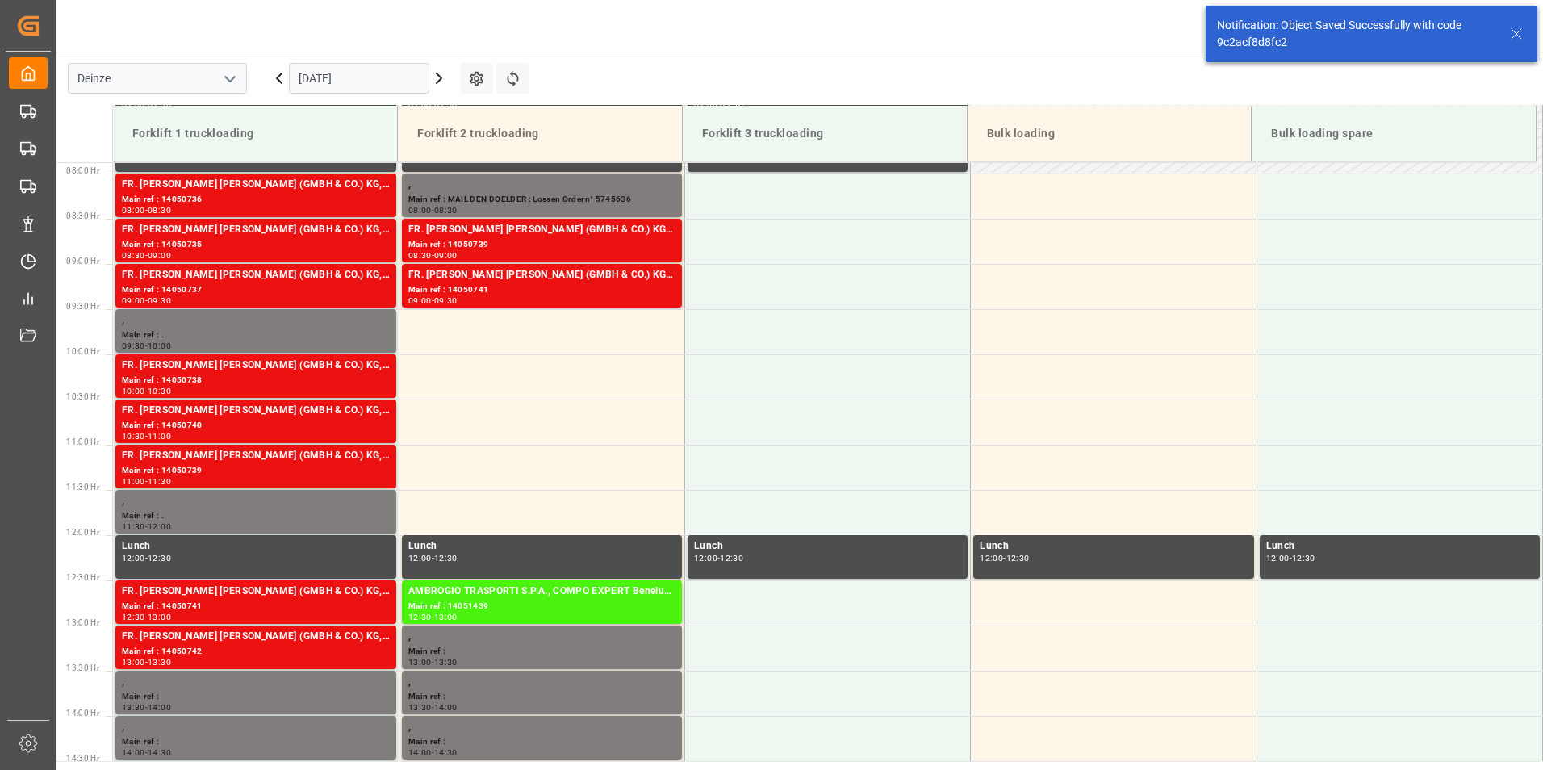
scroll to position [713, 0]
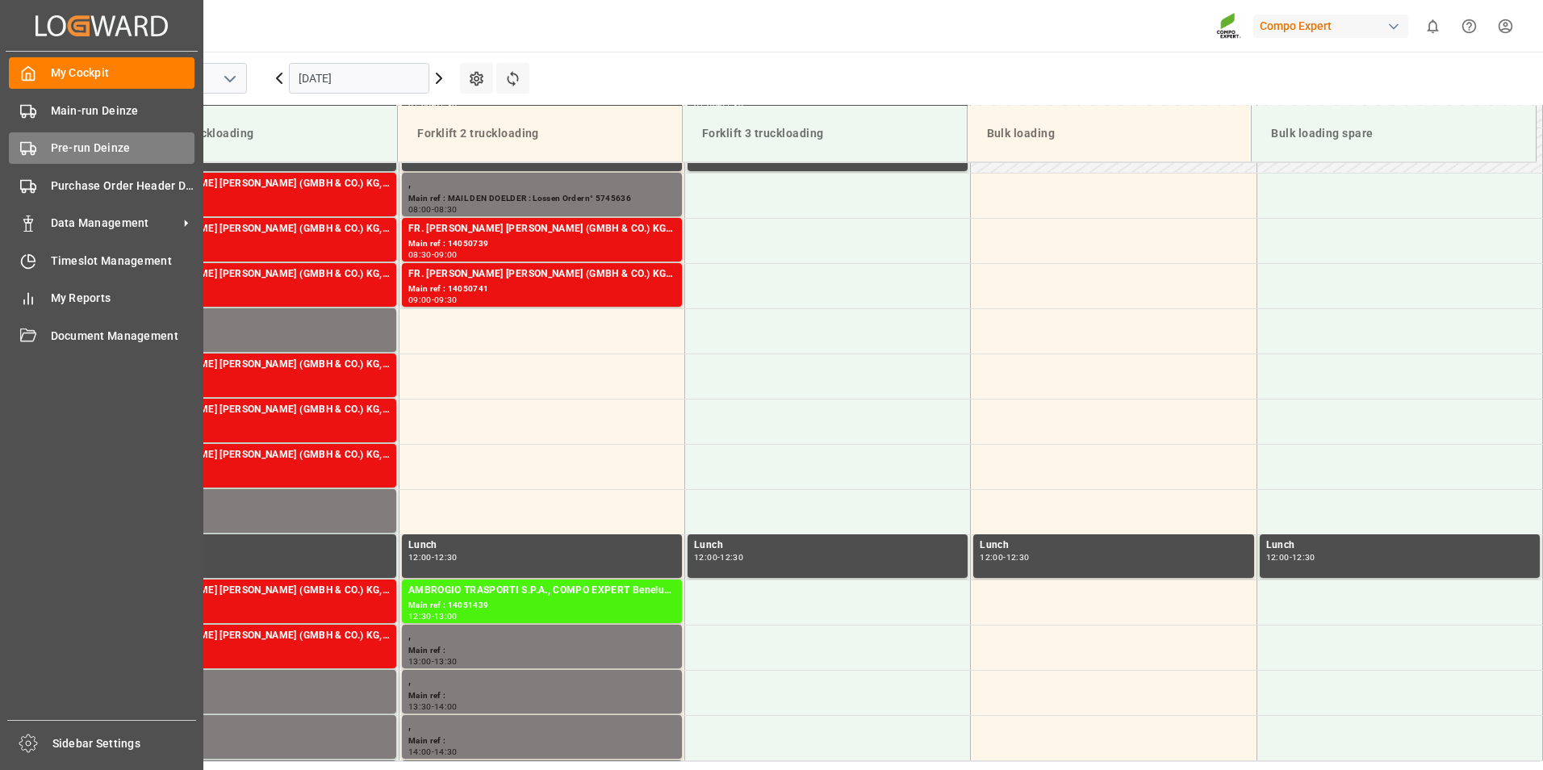
click at [28, 149] on icon at bounding box center [28, 148] width 16 height 16
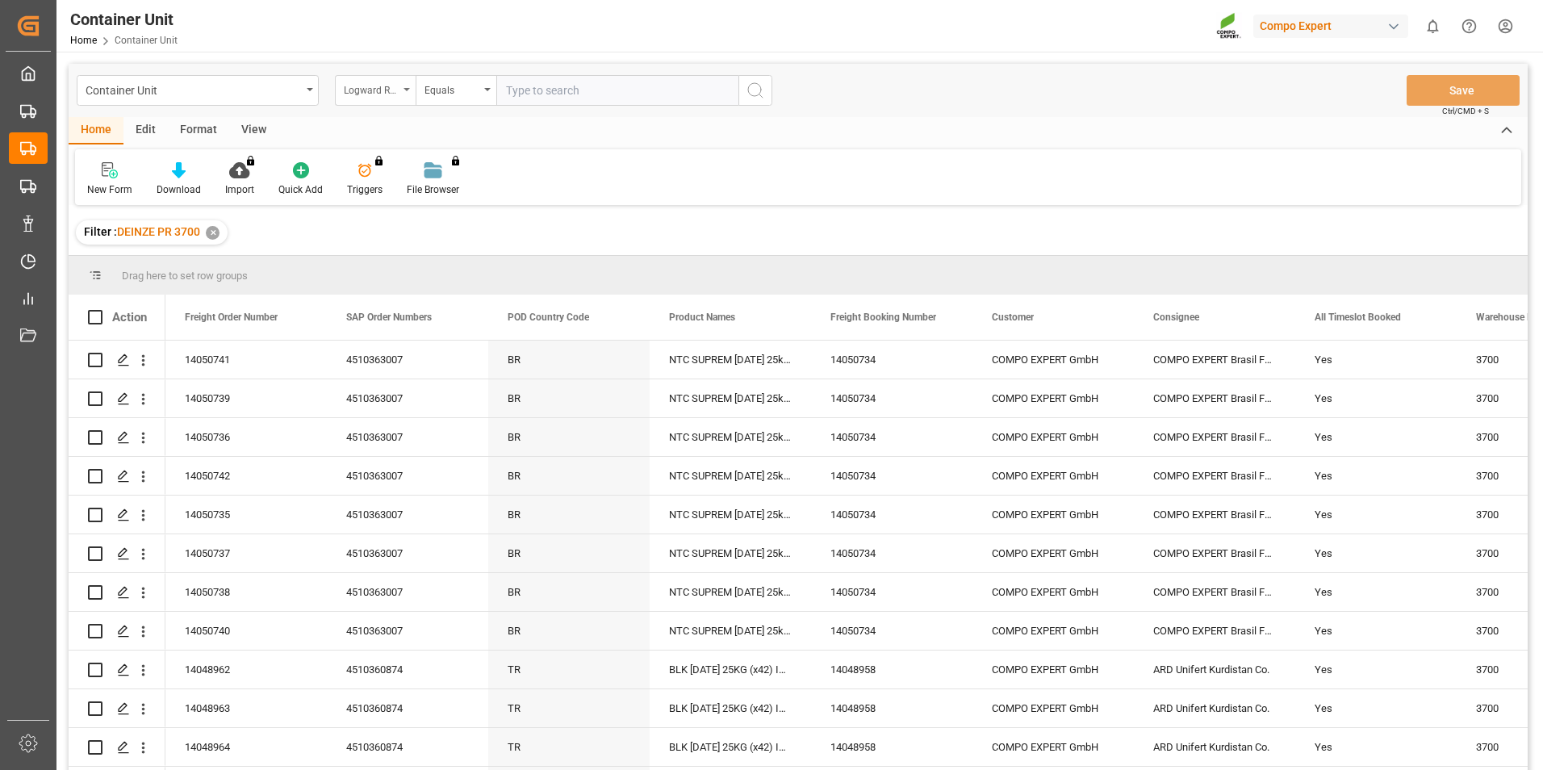
click at [407, 86] on div "Logward Reference" at bounding box center [375, 90] width 81 height 31
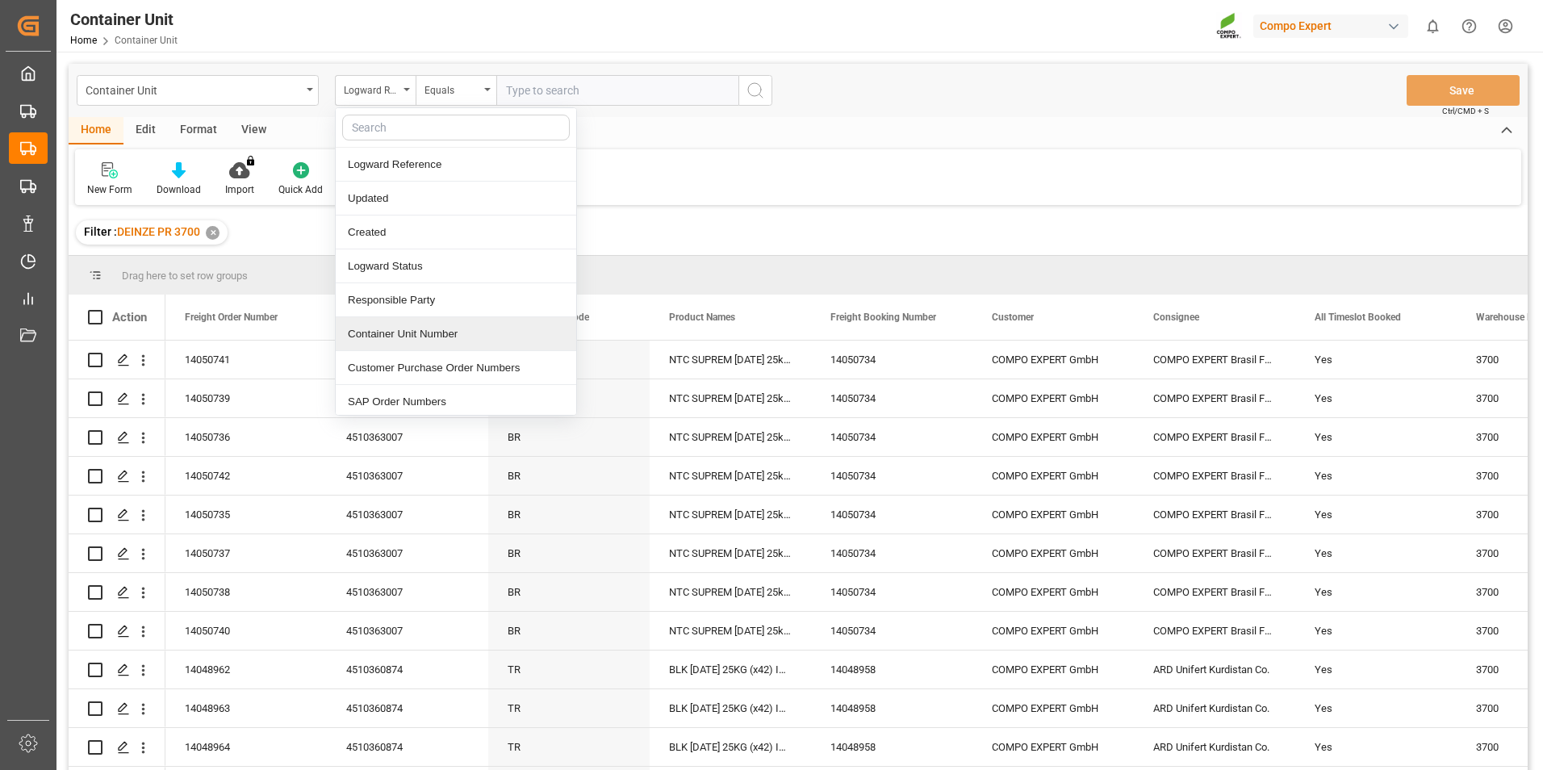
click at [396, 334] on div "Container Unit Number" at bounding box center [456, 334] width 241 height 34
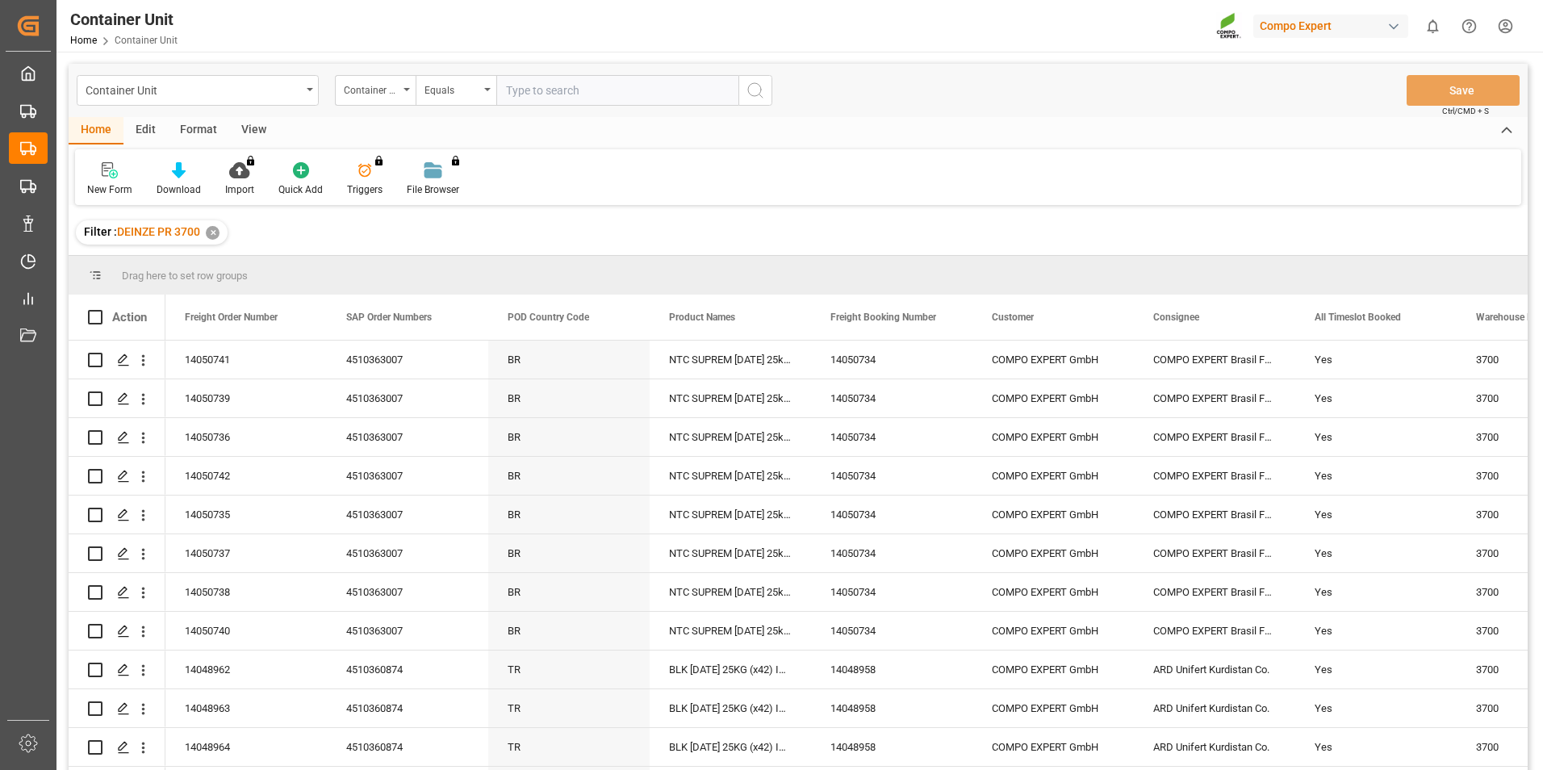
click at [540, 90] on input "text" at bounding box center [617, 90] width 242 height 31
type input "14050742"
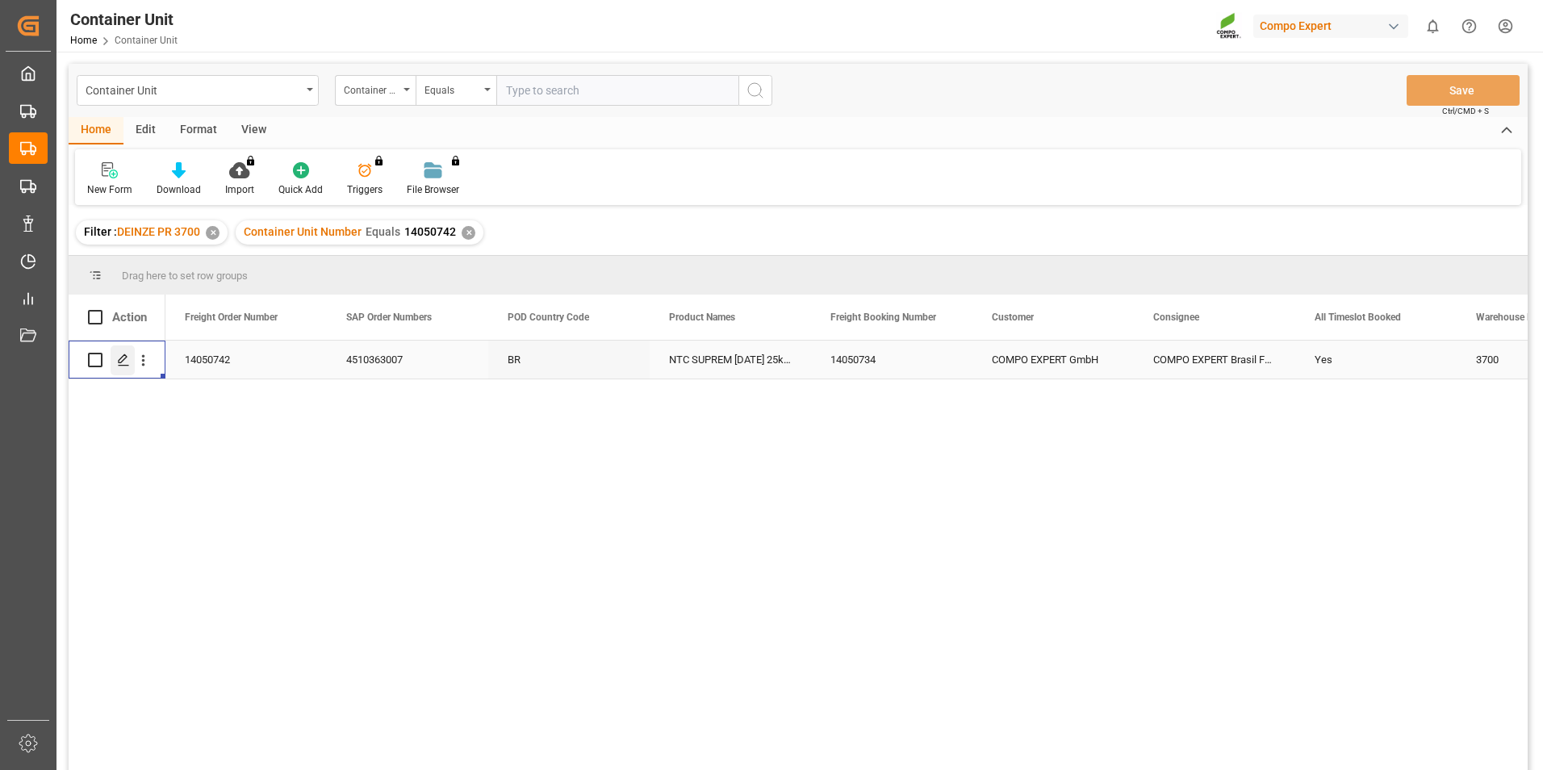
click at [123, 362] on icon "Press SPACE to select this row." at bounding box center [123, 360] width 13 height 13
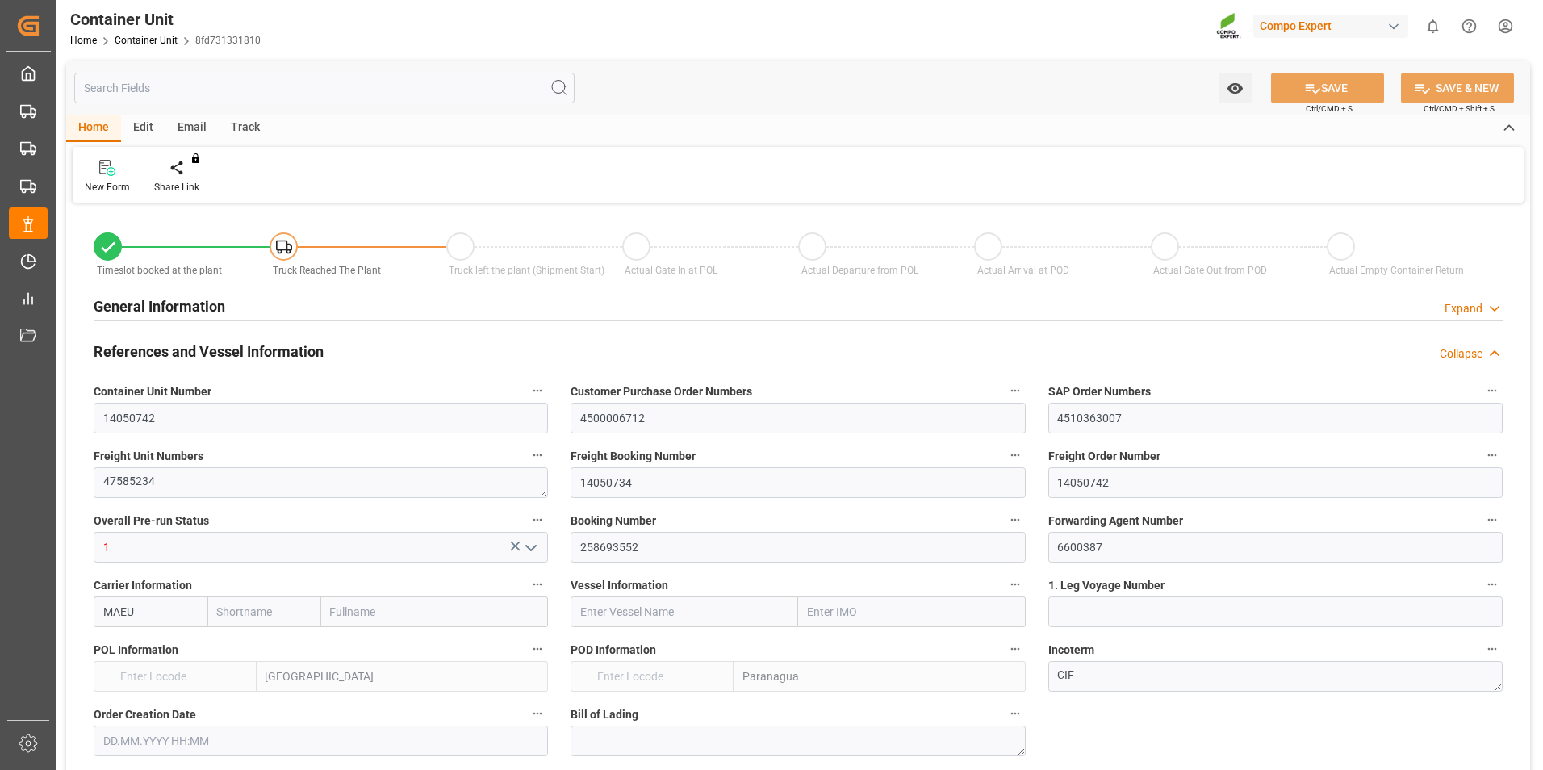
type input "MAEU"
type input "BEANR"
type input "BRPNG"
type input "0"
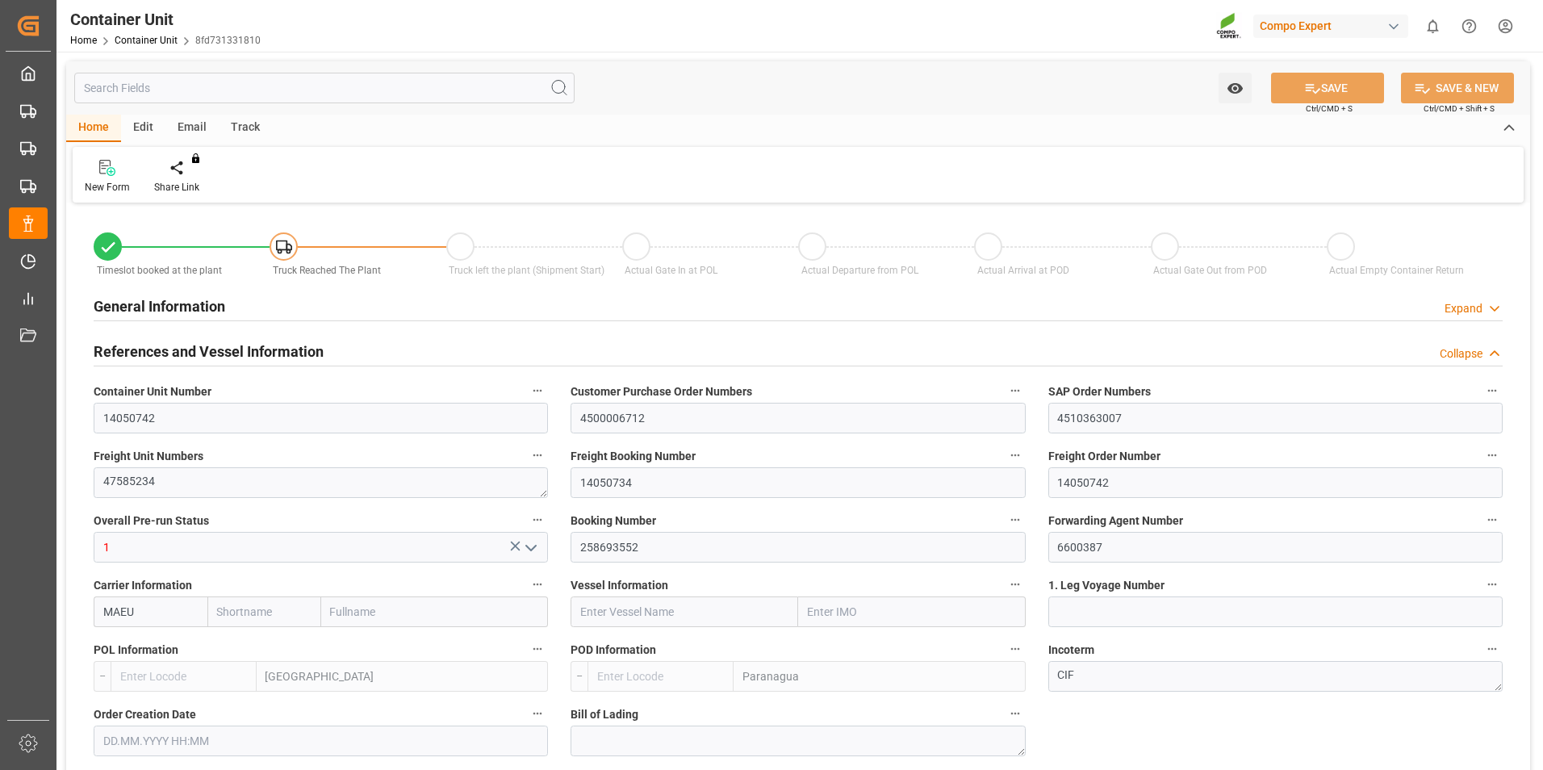
type input "0"
type input "160"
type input "21500"
type input "15.08.2025 09:46"
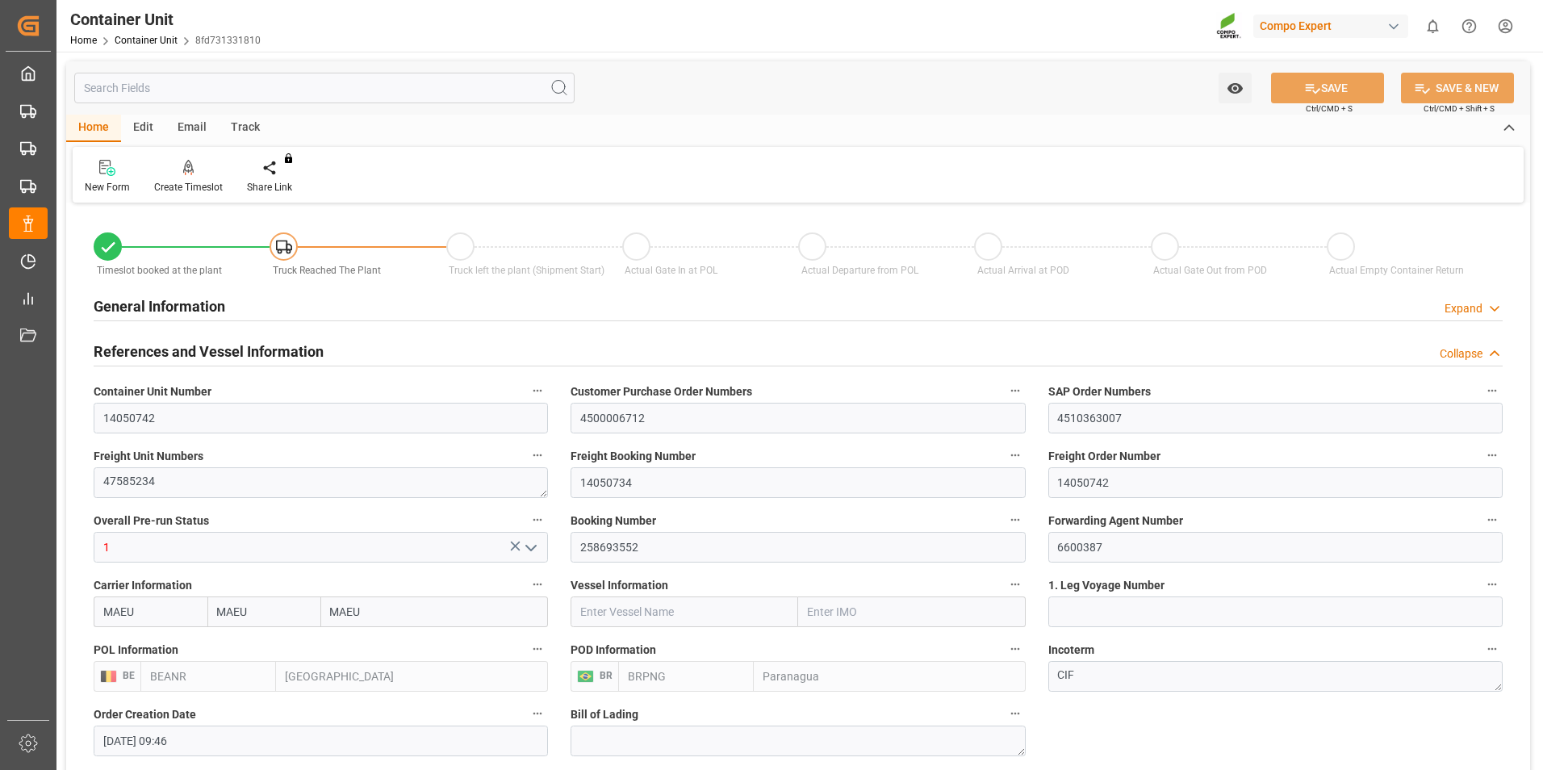
type input "[DATE]"
click at [190, 169] on icon at bounding box center [188, 168] width 11 height 16
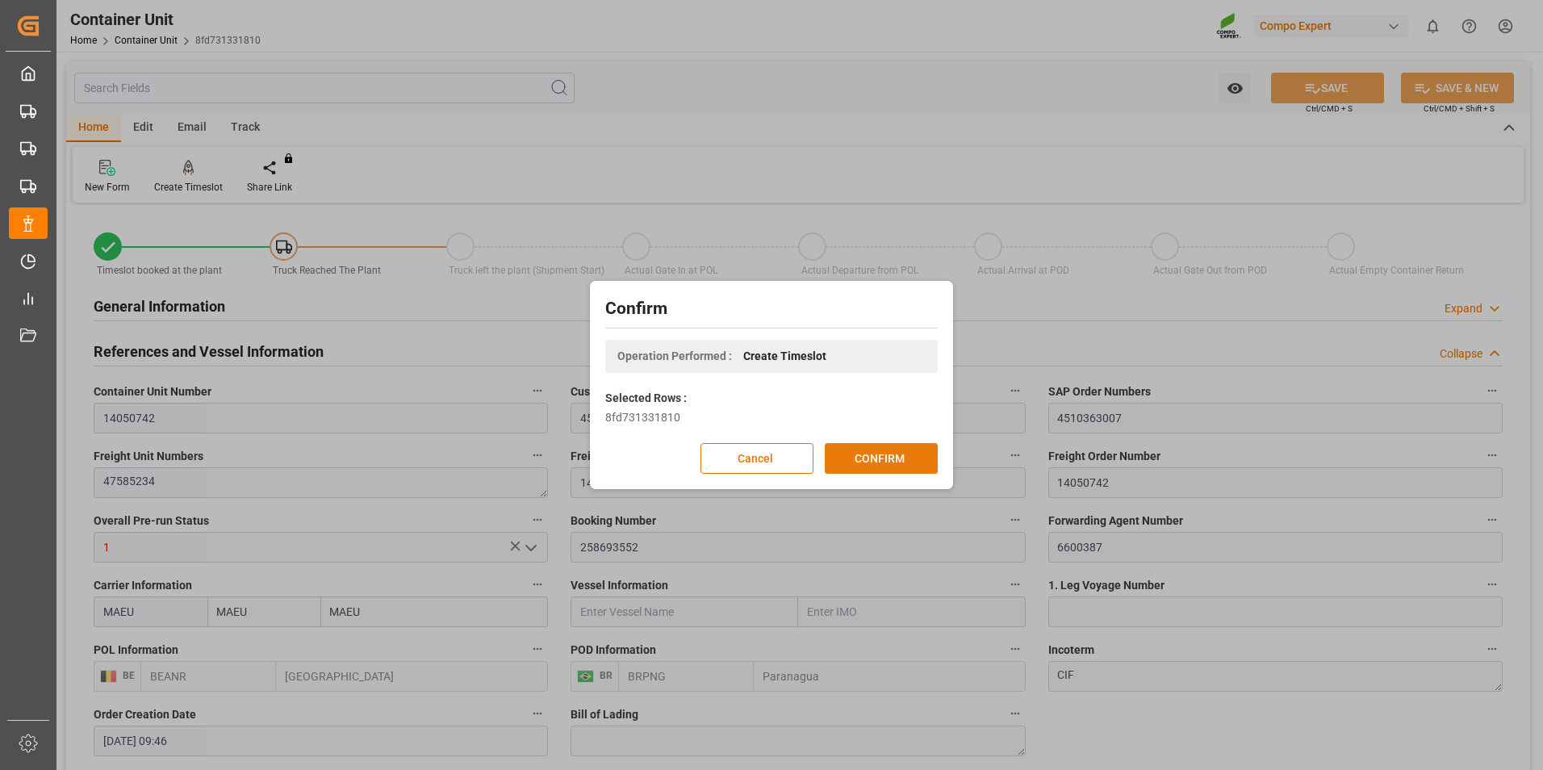
click at [868, 457] on button "CONFIRM" at bounding box center [881, 458] width 113 height 31
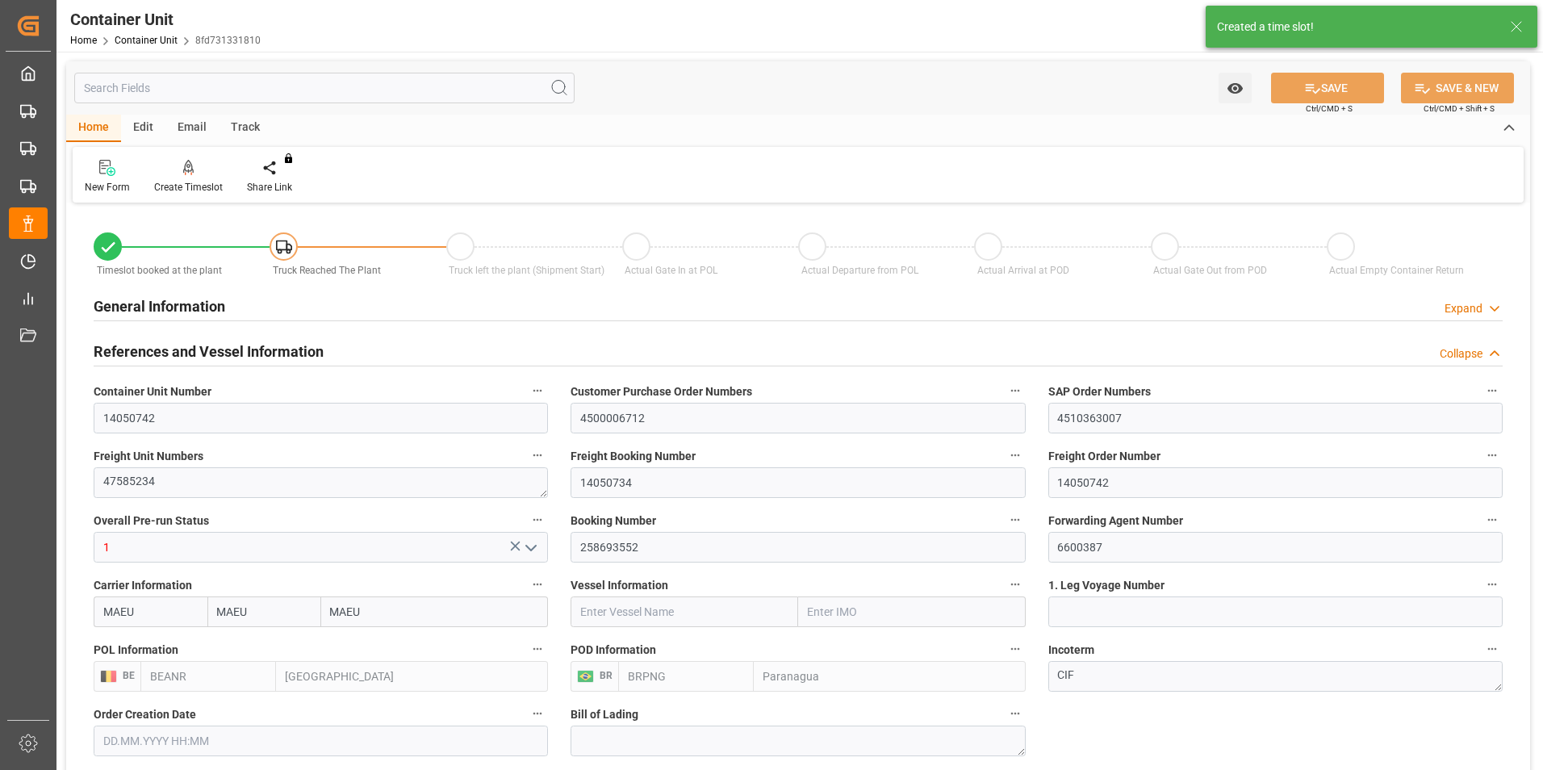
type input "15.08.2025 09:46"
type input "[DATE]"
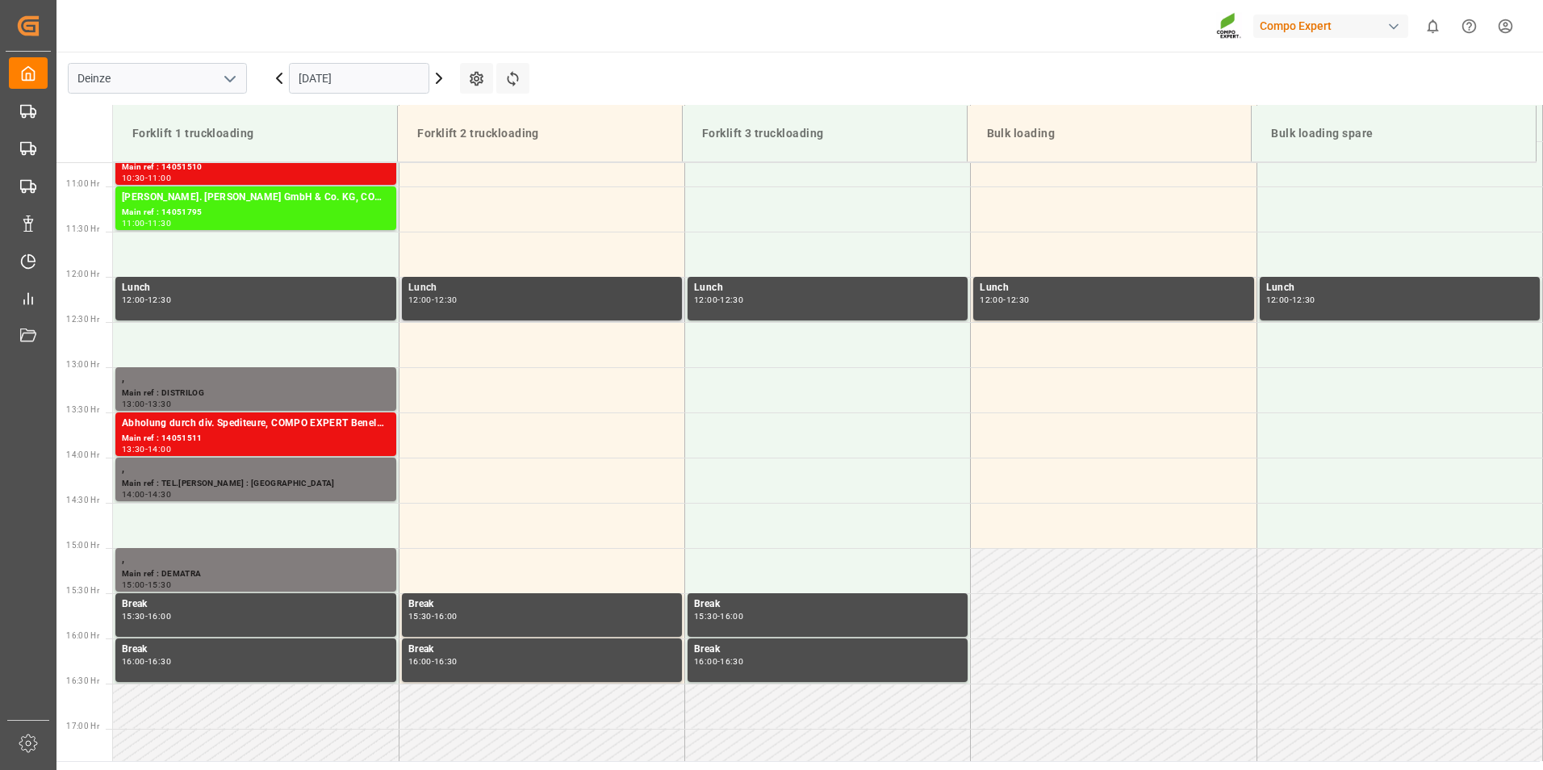
scroll to position [984, 0]
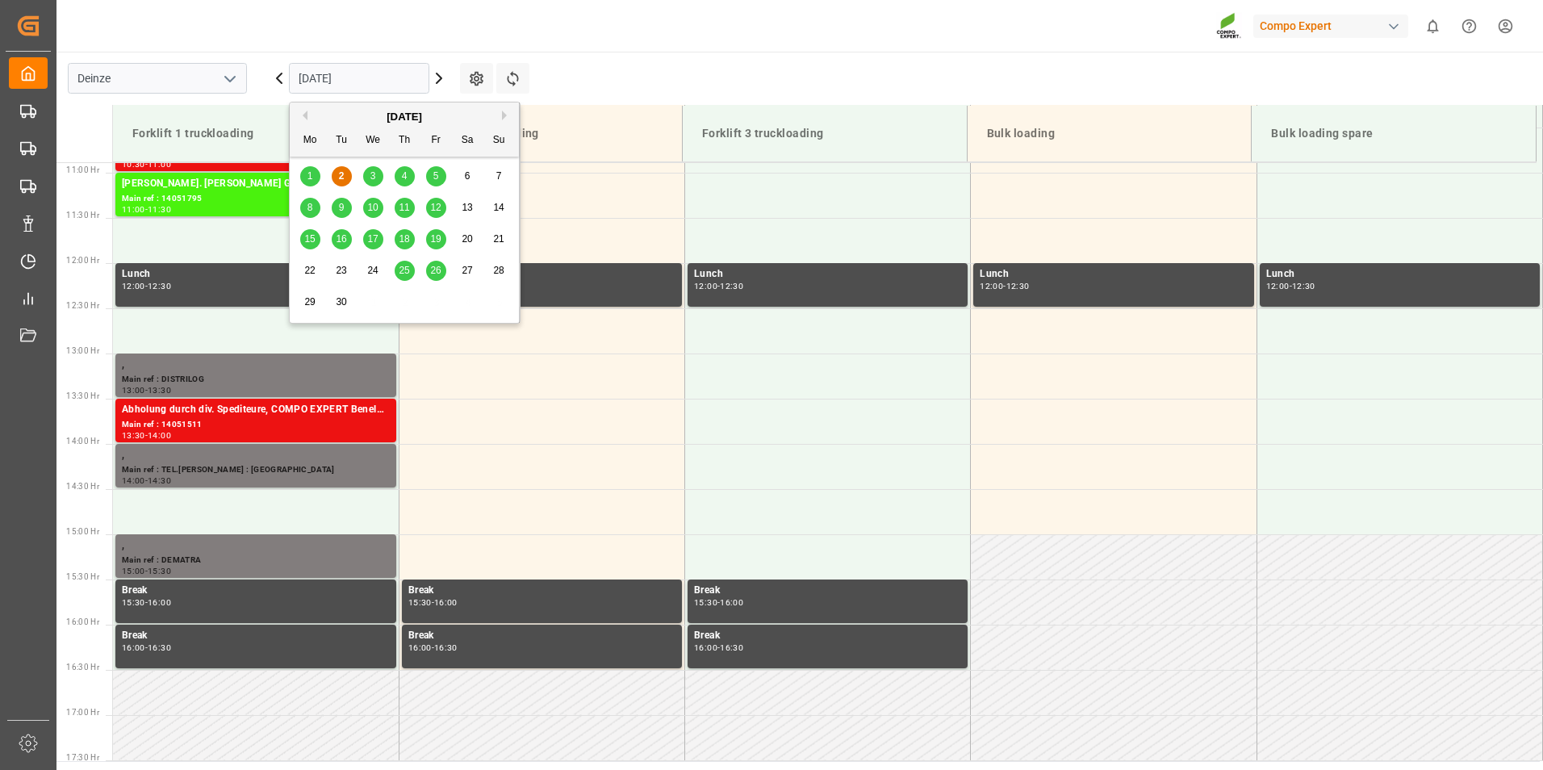
click at [372, 82] on input "[DATE]" at bounding box center [359, 78] width 140 height 31
click at [407, 182] on span "4" at bounding box center [405, 175] width 6 height 11
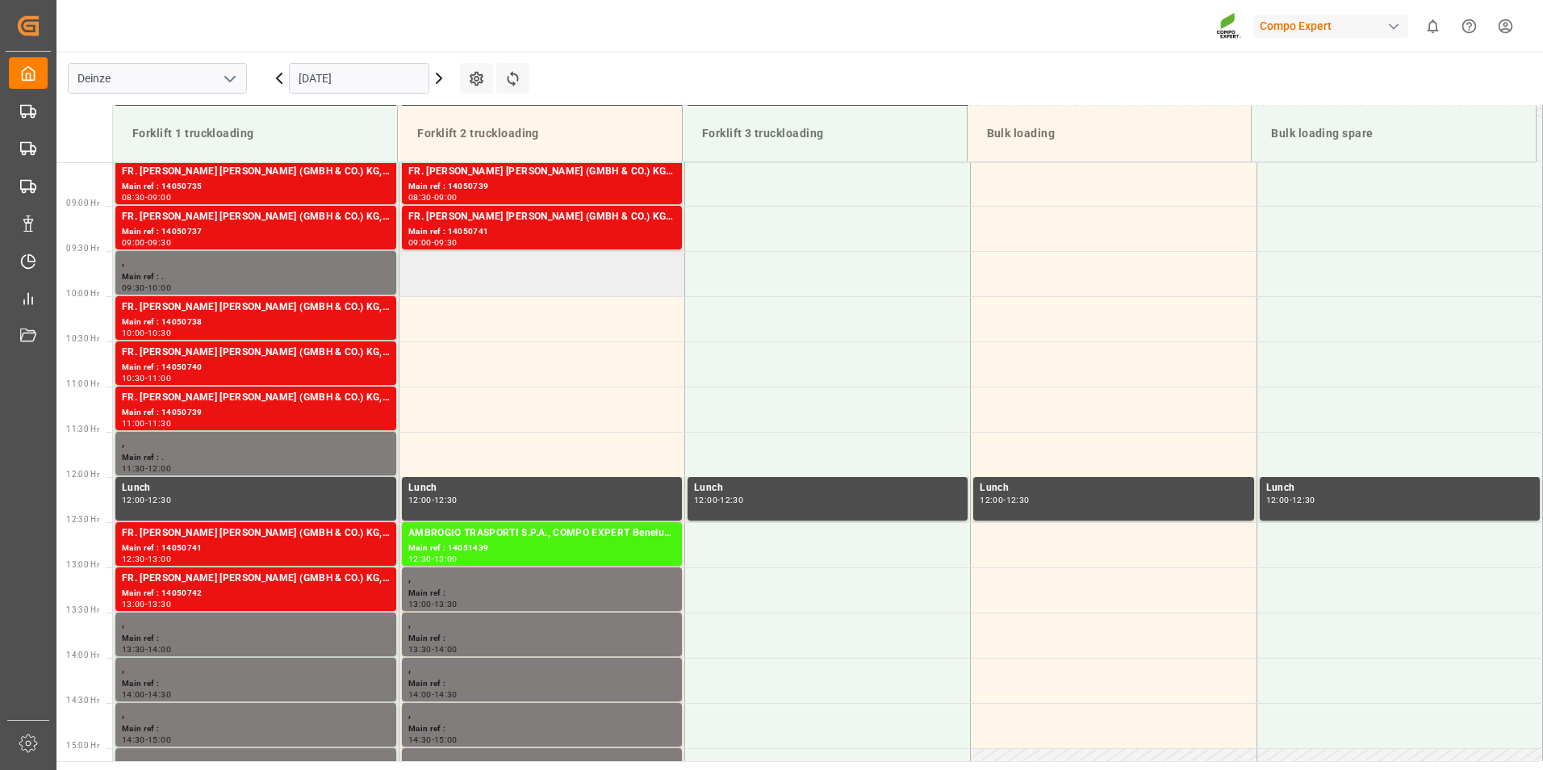
scroll to position [661, 0]
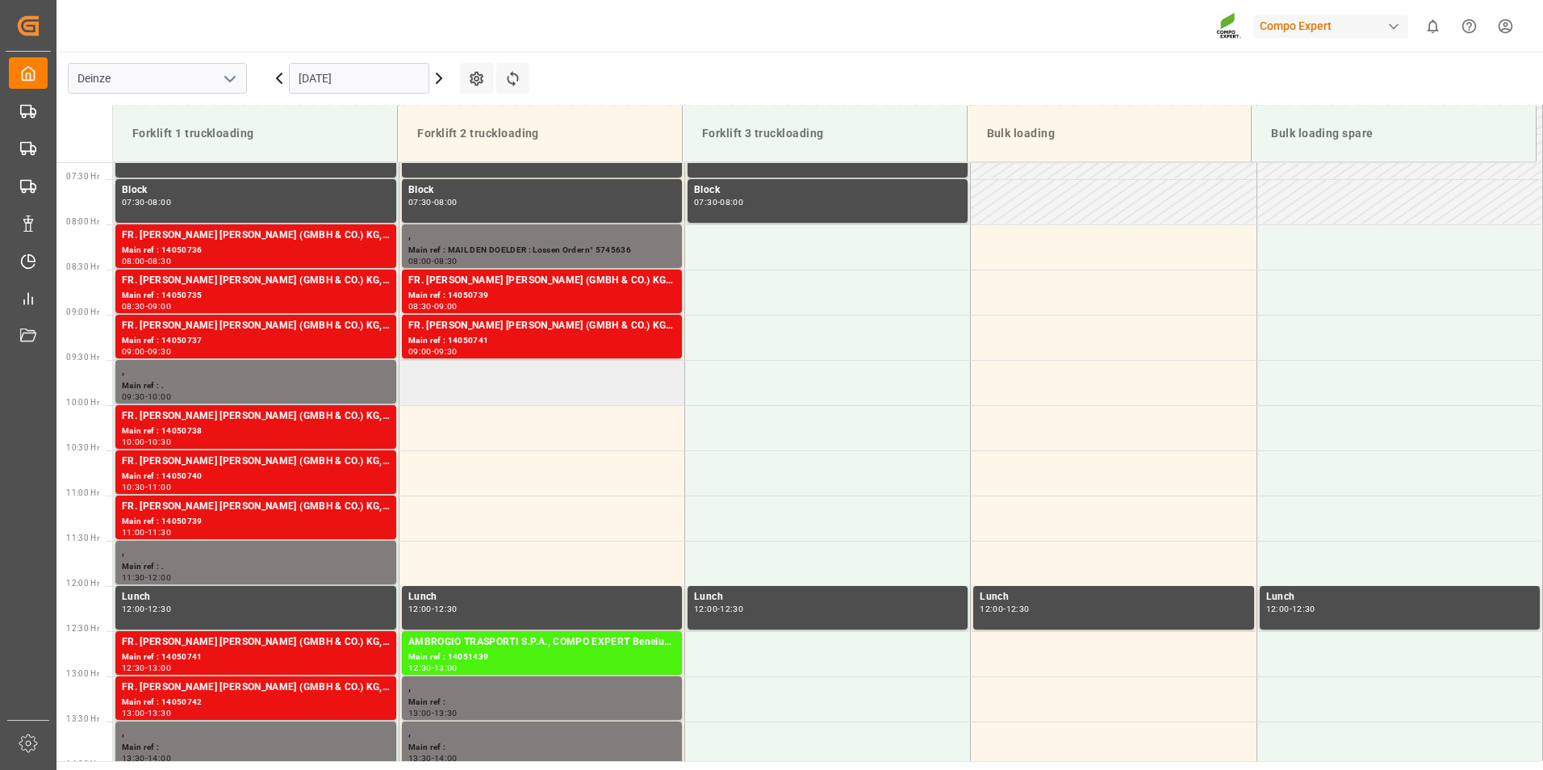
click at [446, 381] on td at bounding box center [542, 382] width 286 height 45
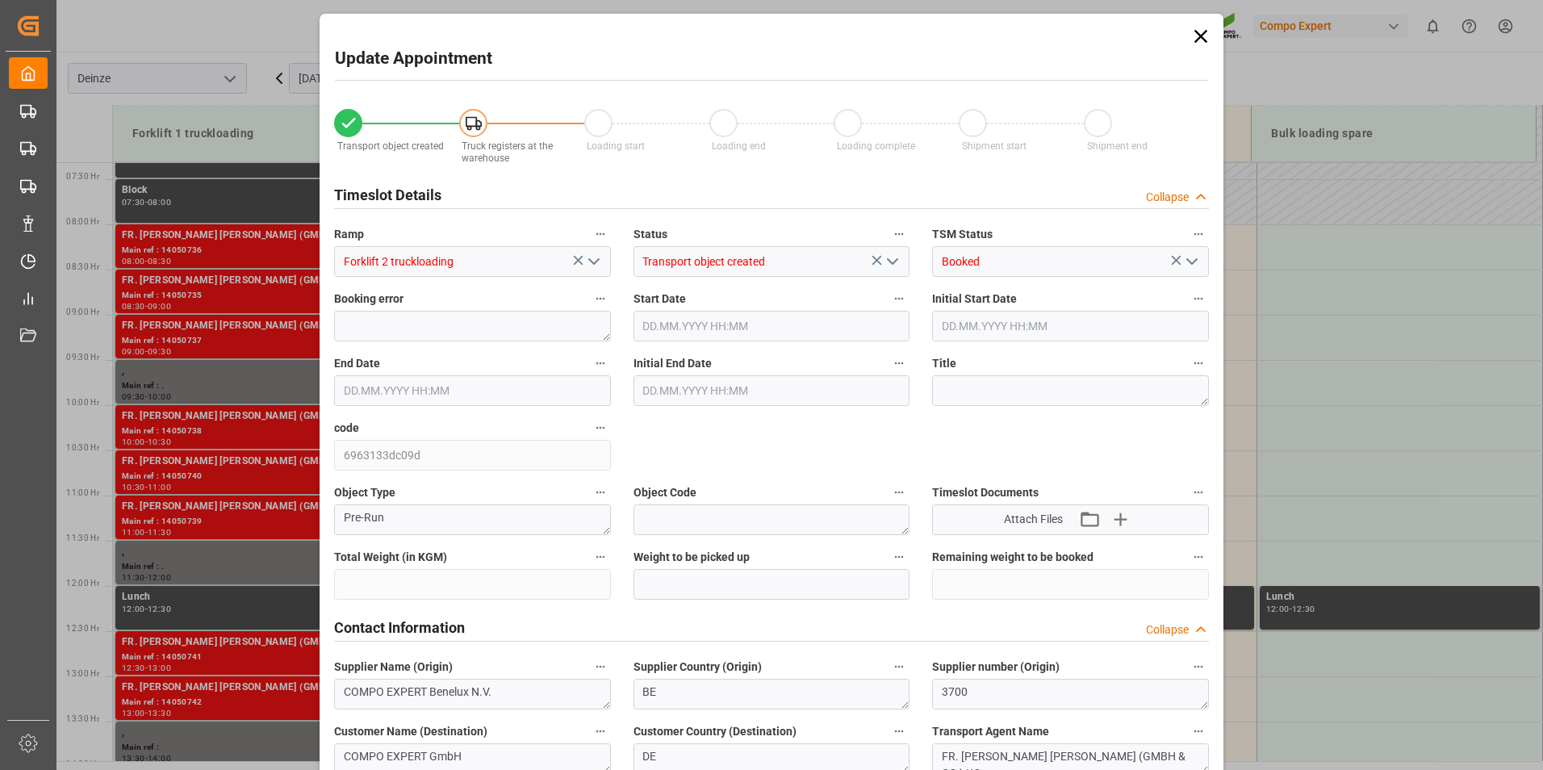
type input "21500"
type input "160"
type input "04.09.2025 09:30"
type input "04.09.2025 10:00"
type input "15.08.2025 09:46"
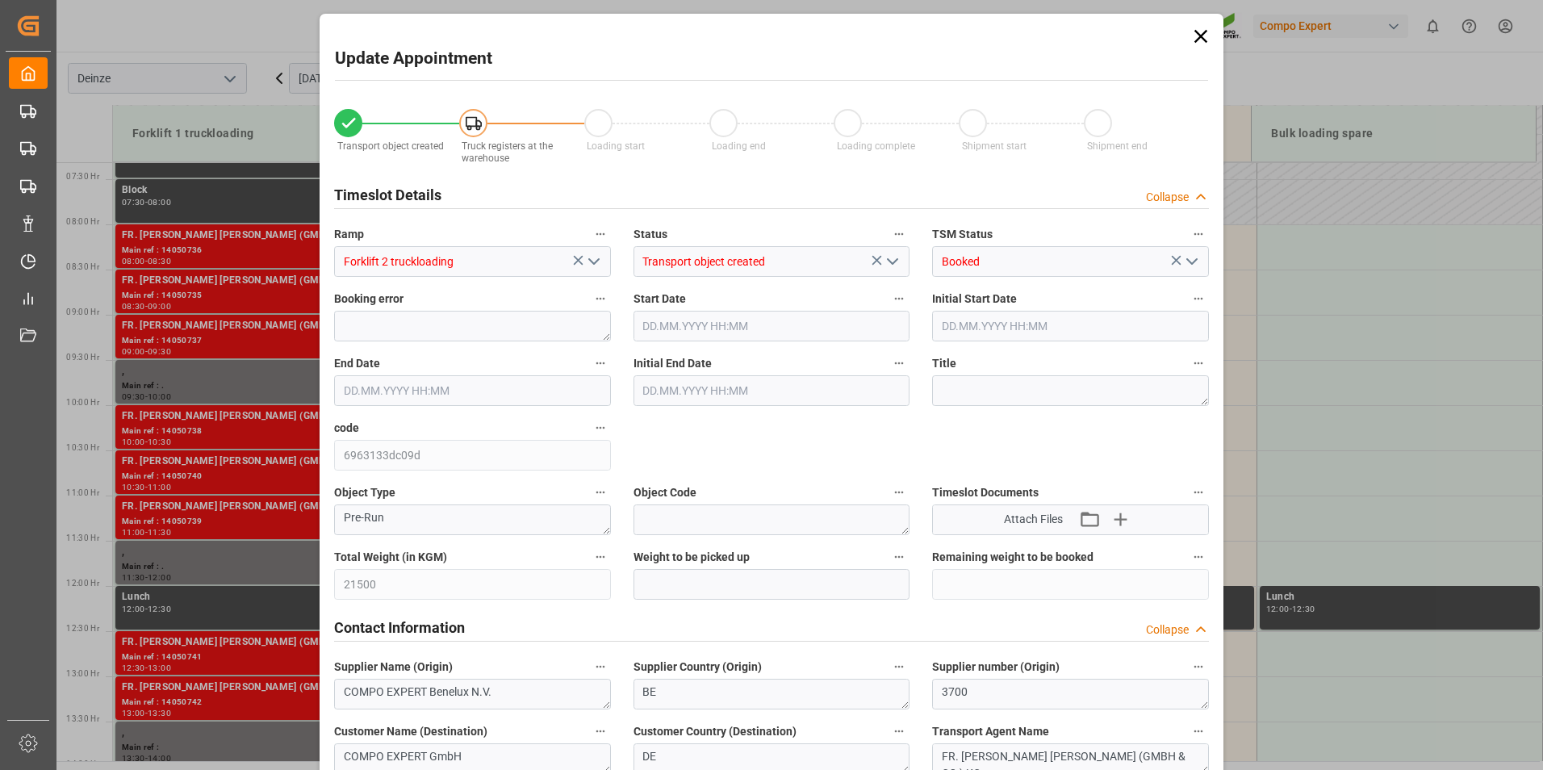
type input "02.09.2025 09:45"
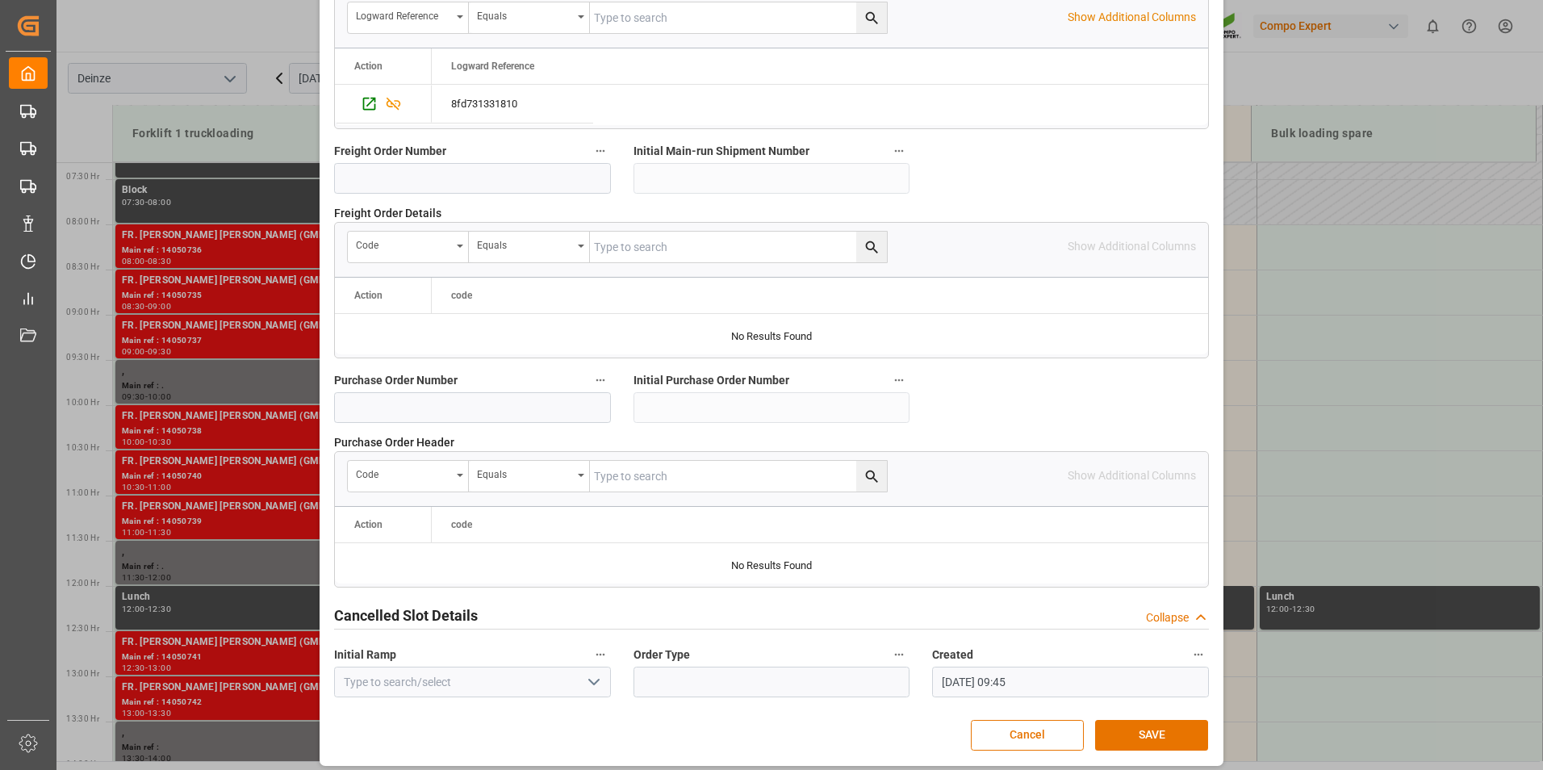
scroll to position [1470, 0]
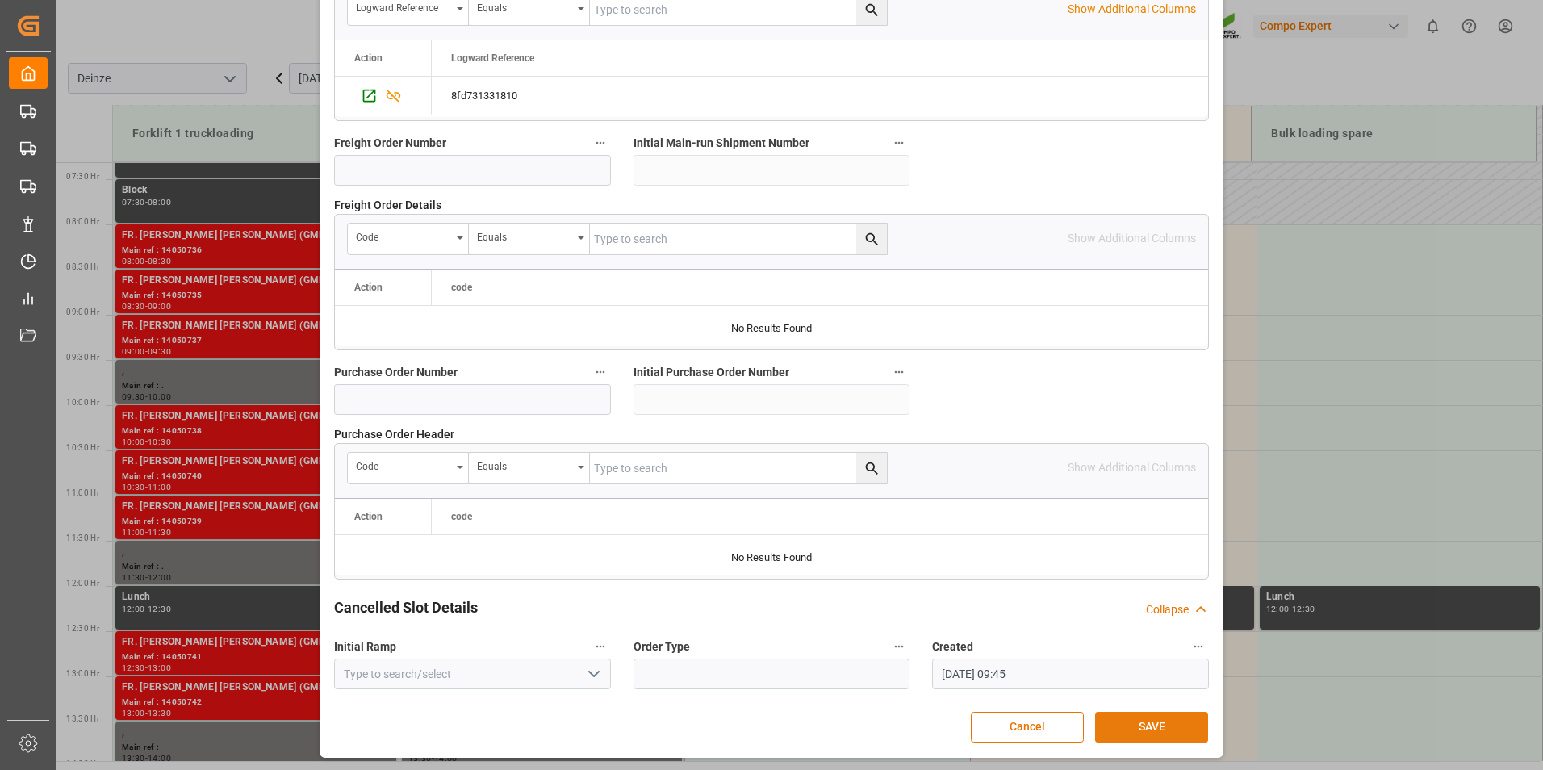
click at [1141, 724] on button "SAVE" at bounding box center [1151, 727] width 113 height 31
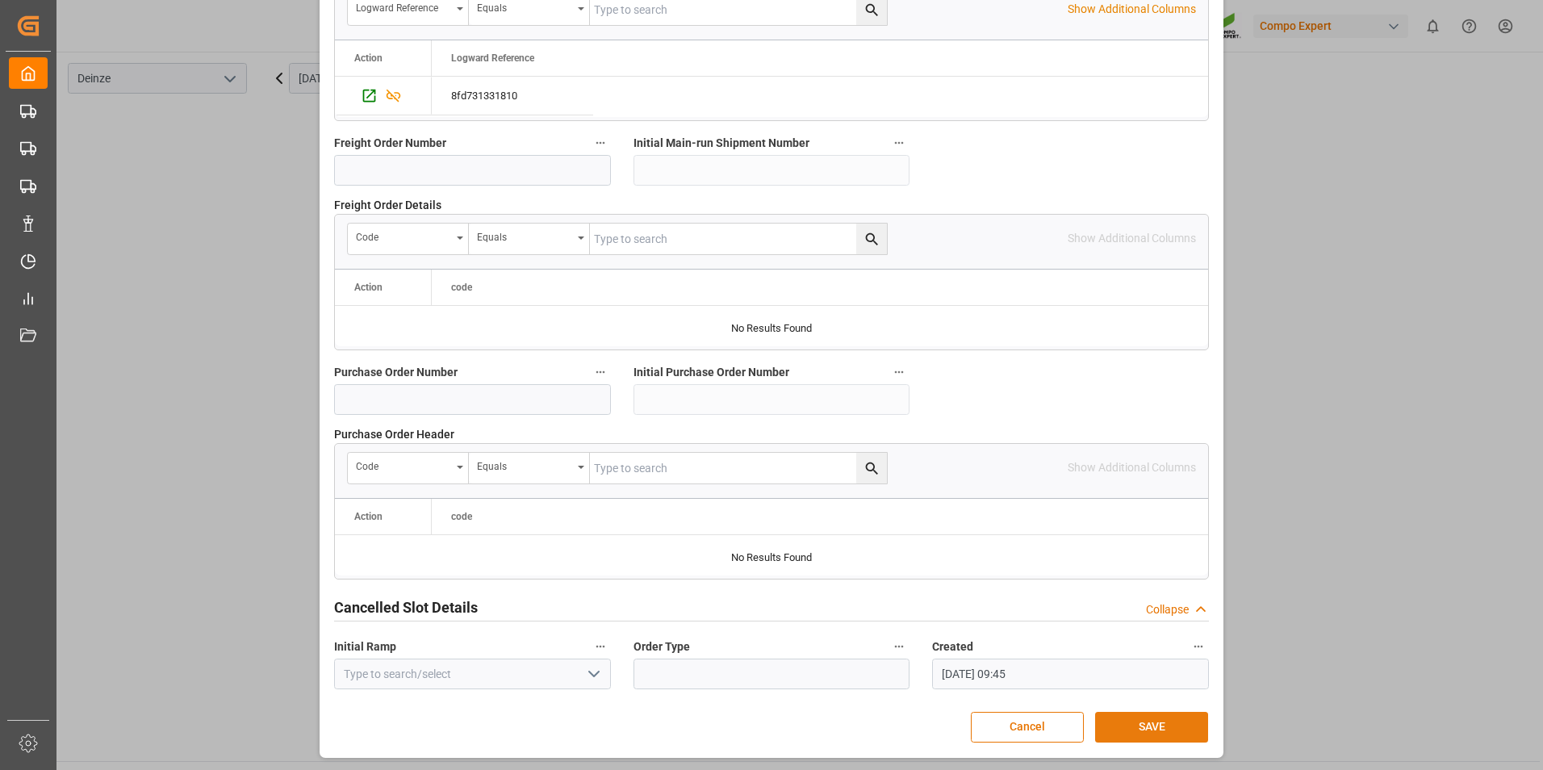
click at [1145, 723] on button "SAVE" at bounding box center [1151, 727] width 113 height 31
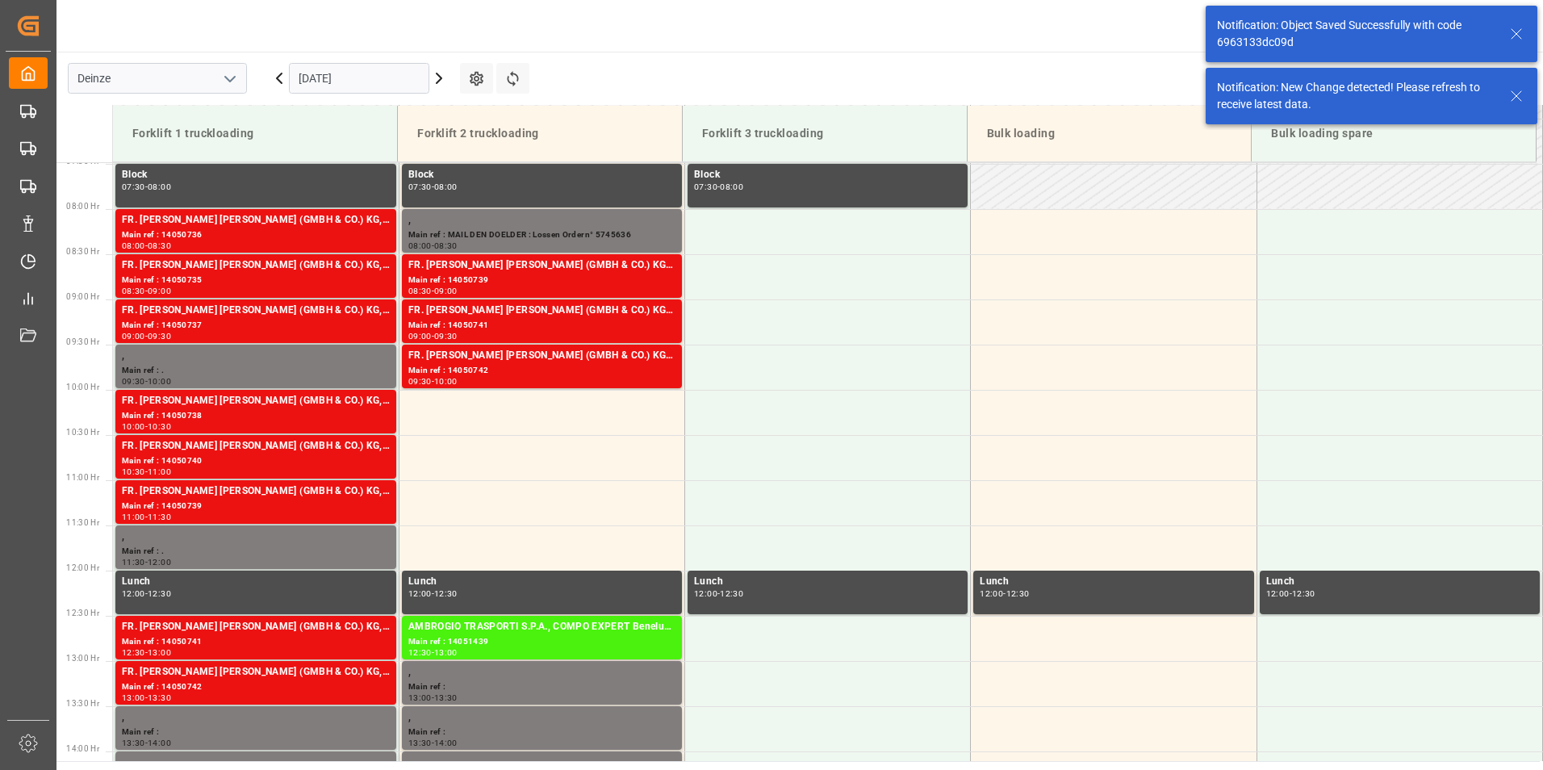
scroll to position [713, 0]
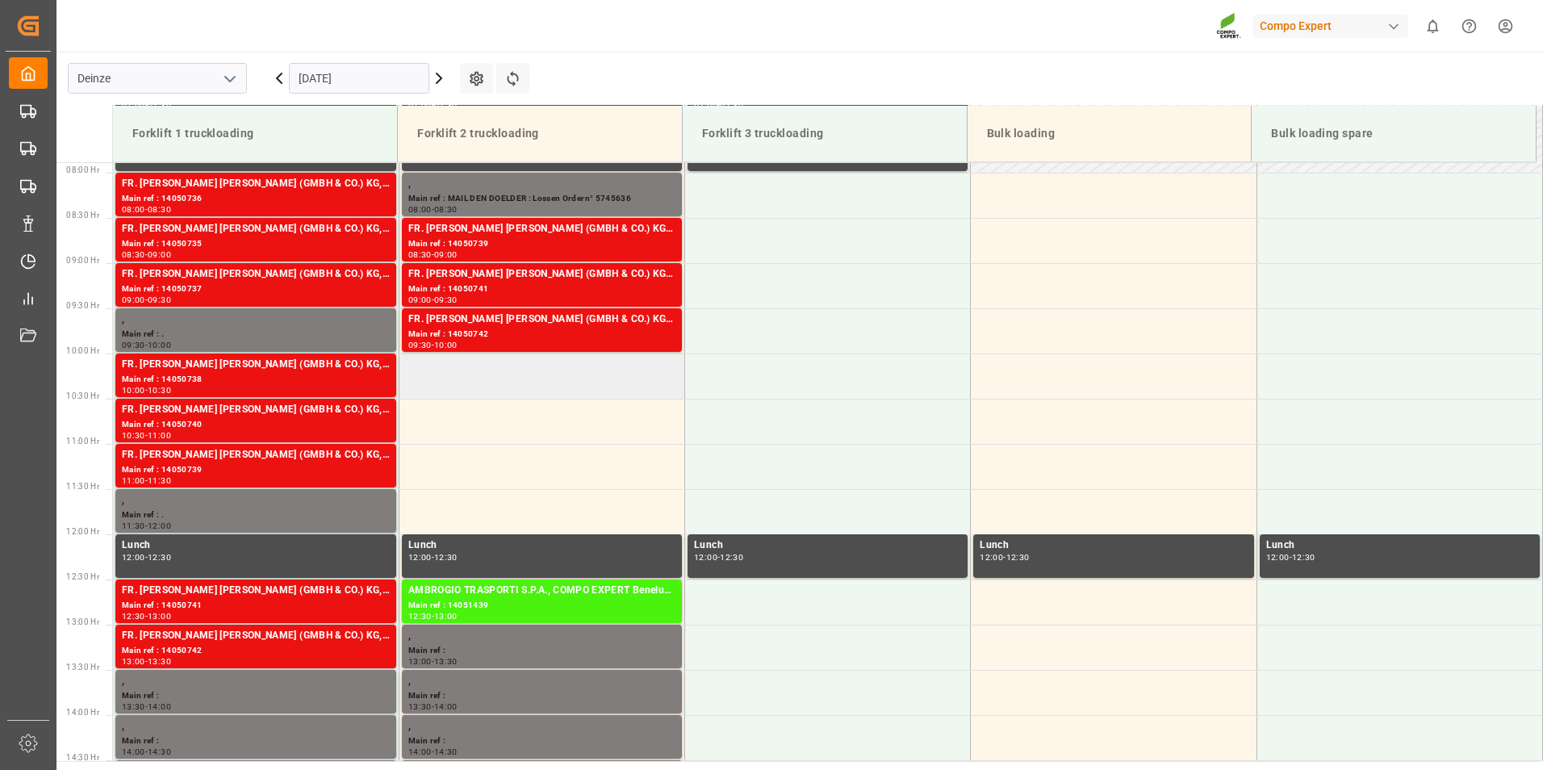
click at [442, 382] on td at bounding box center [542, 376] width 286 height 45
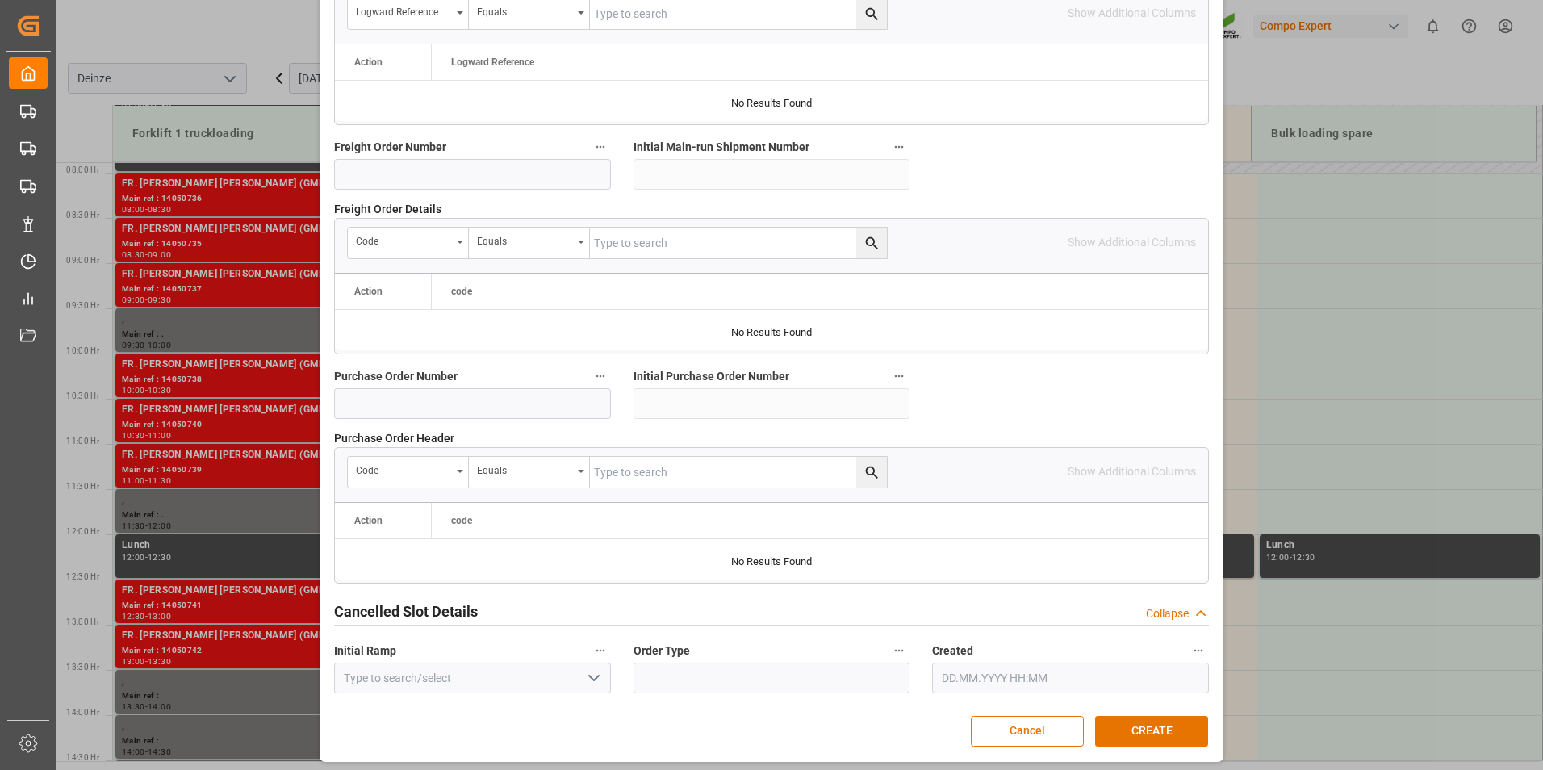
scroll to position [1470, 0]
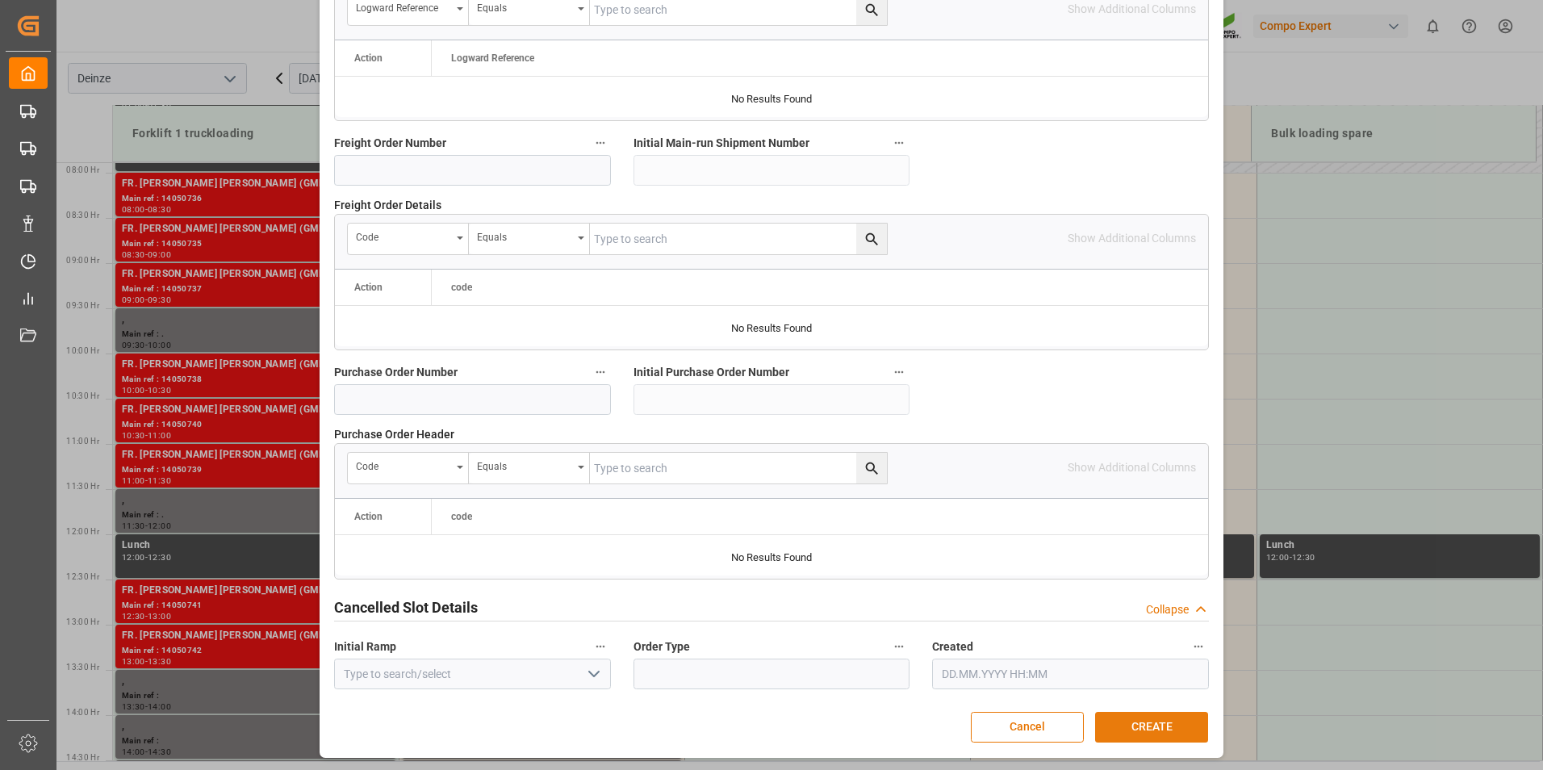
click at [1139, 724] on button "CREATE" at bounding box center [1151, 727] width 113 height 31
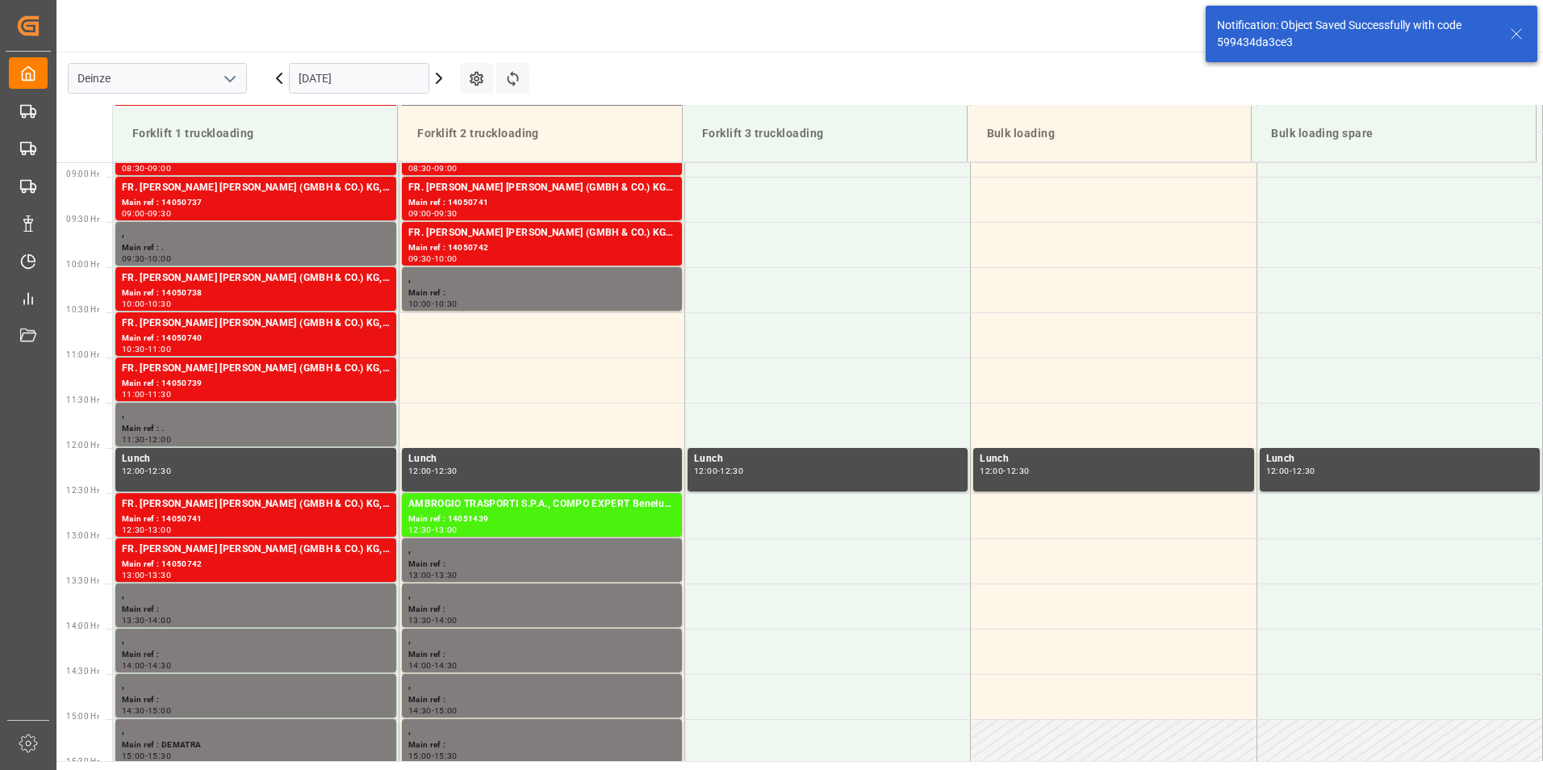
scroll to position [803, 0]
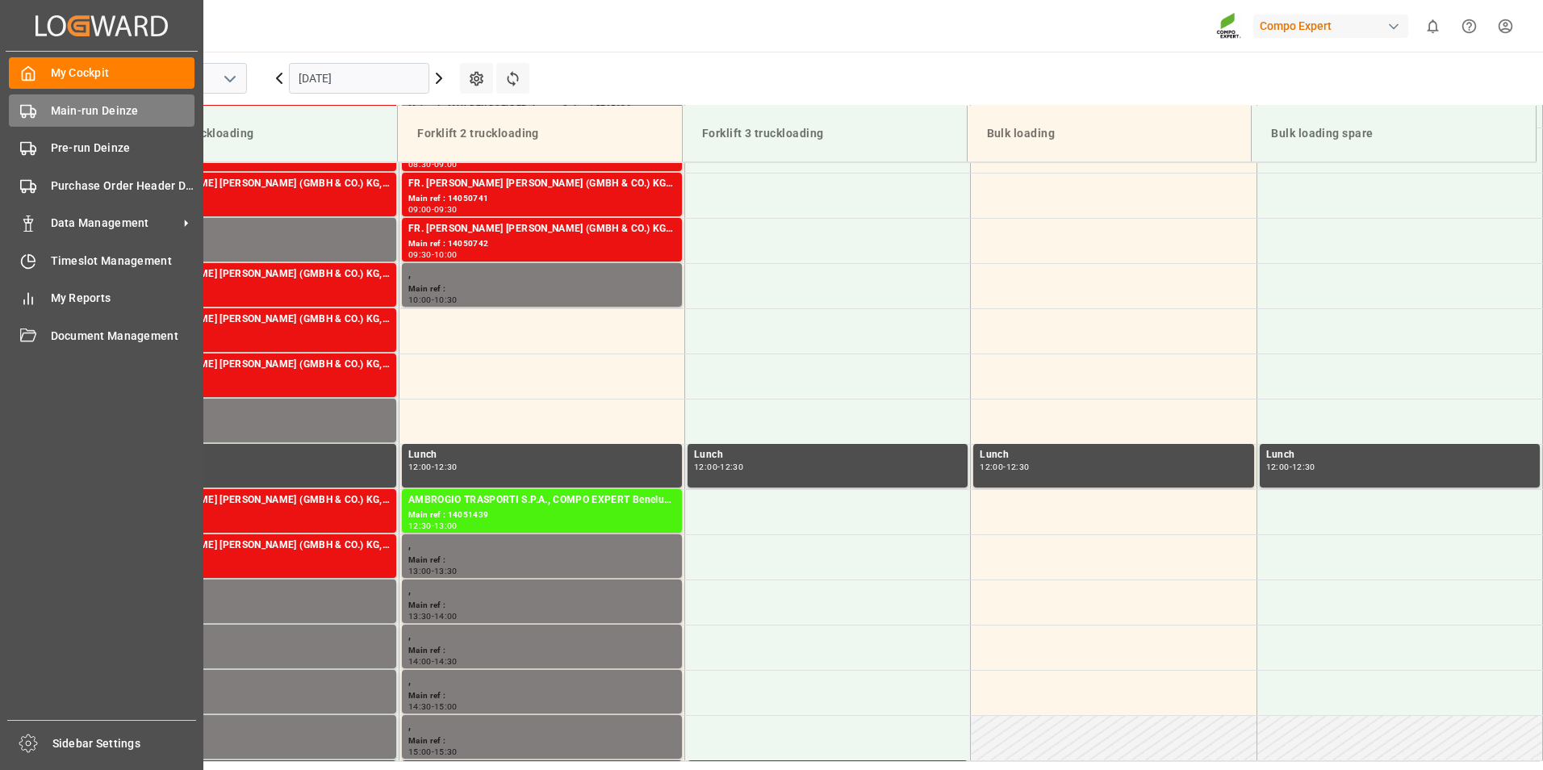
click at [32, 111] on icon at bounding box center [28, 111] width 16 height 16
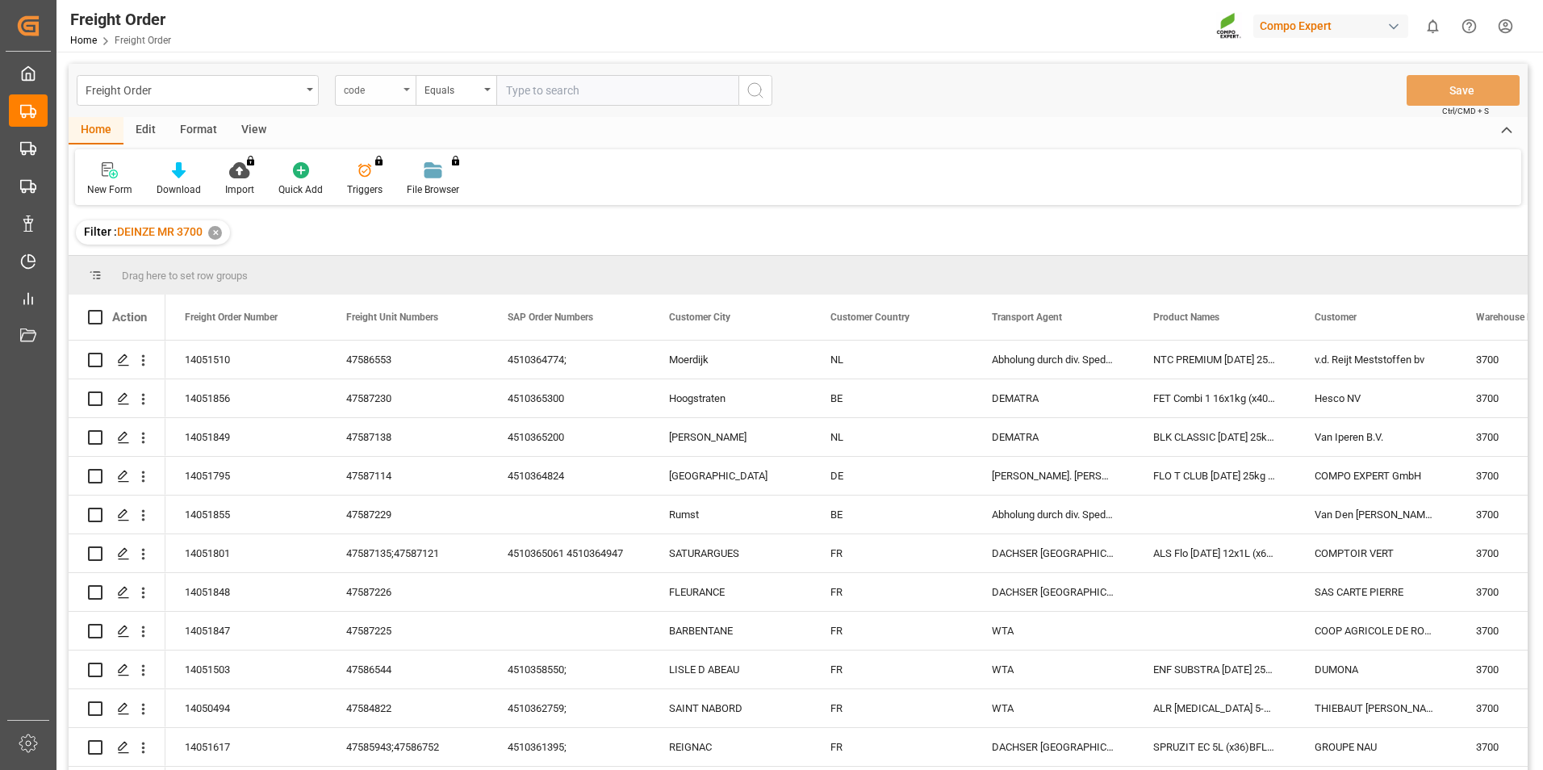
click at [408, 85] on div "code" at bounding box center [375, 90] width 81 height 31
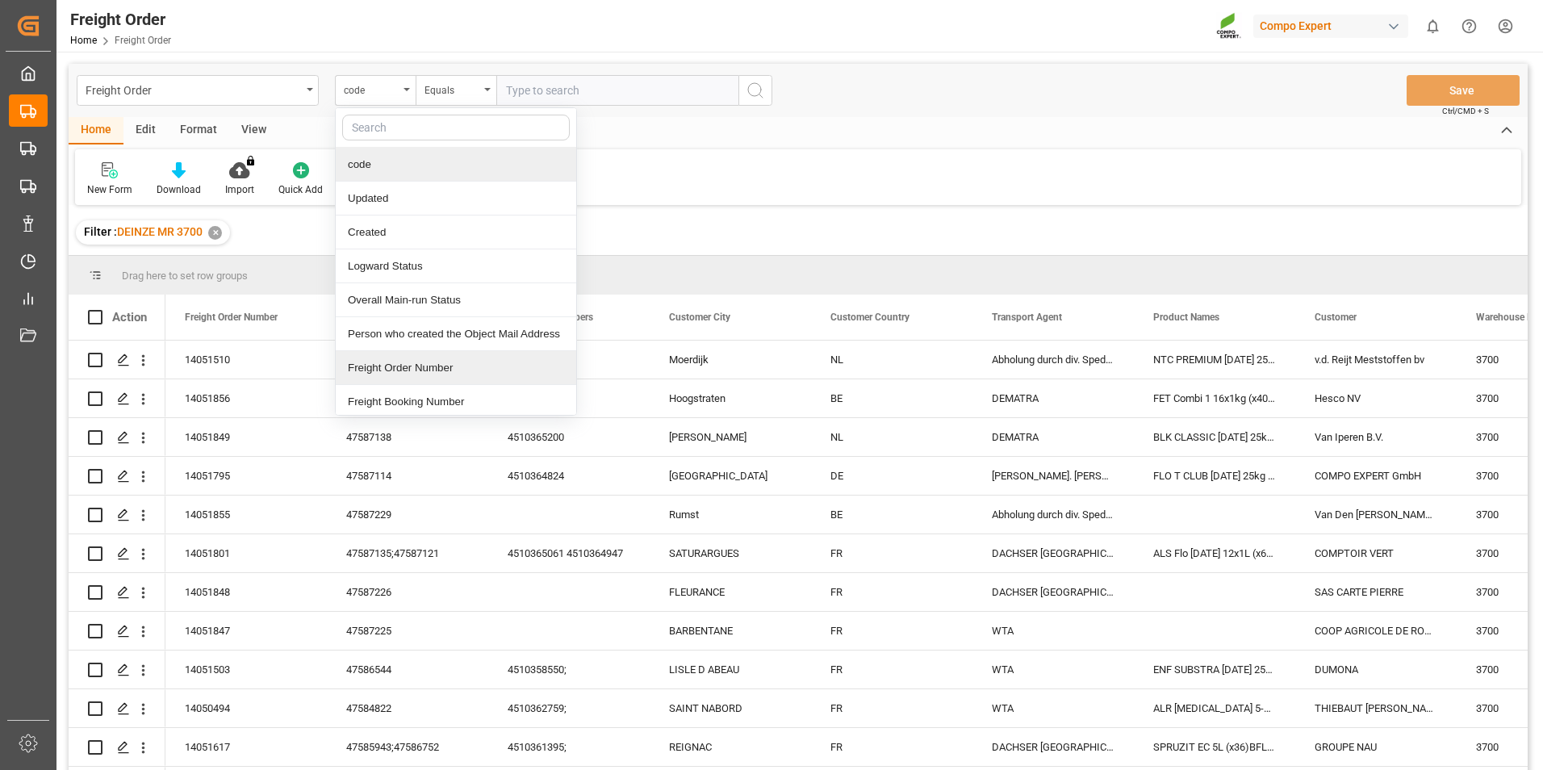
click at [378, 365] on div "Freight Order Number" at bounding box center [456, 368] width 241 height 34
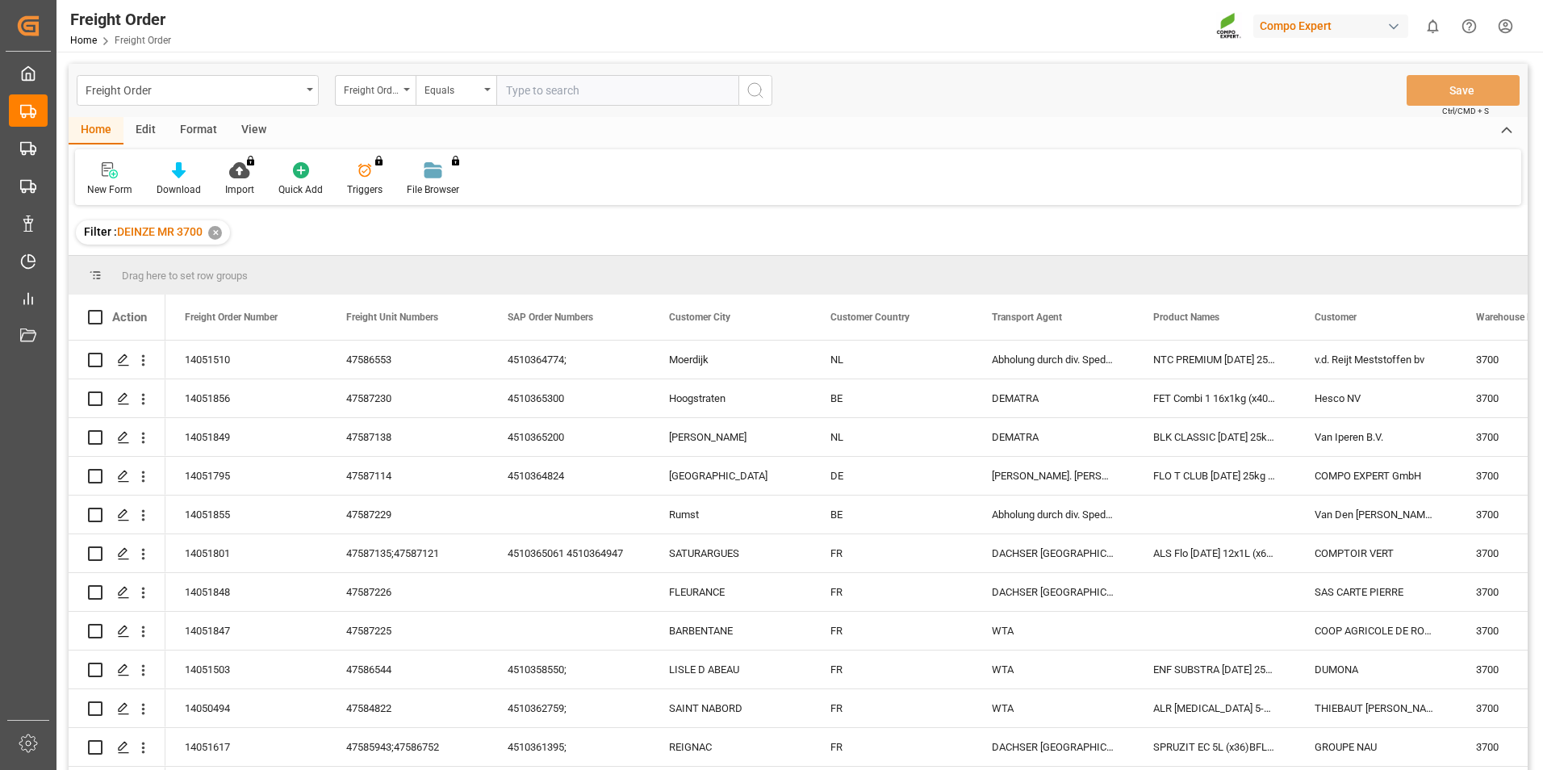
click at [532, 89] on input "text" at bounding box center [617, 90] width 242 height 31
type input "14051820"
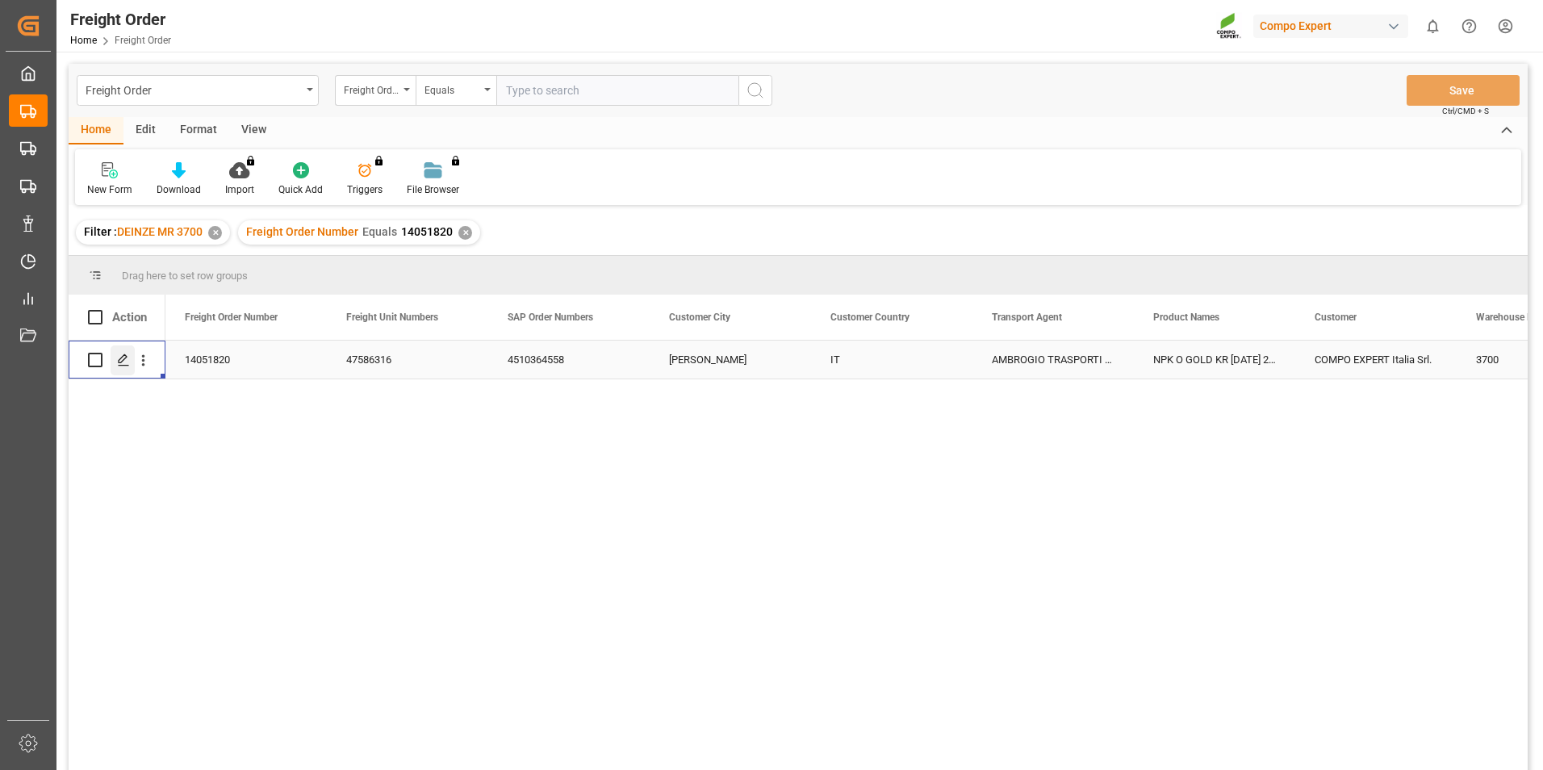
click at [123, 359] on icon "Press SPACE to select this row." at bounding box center [123, 360] width 13 height 13
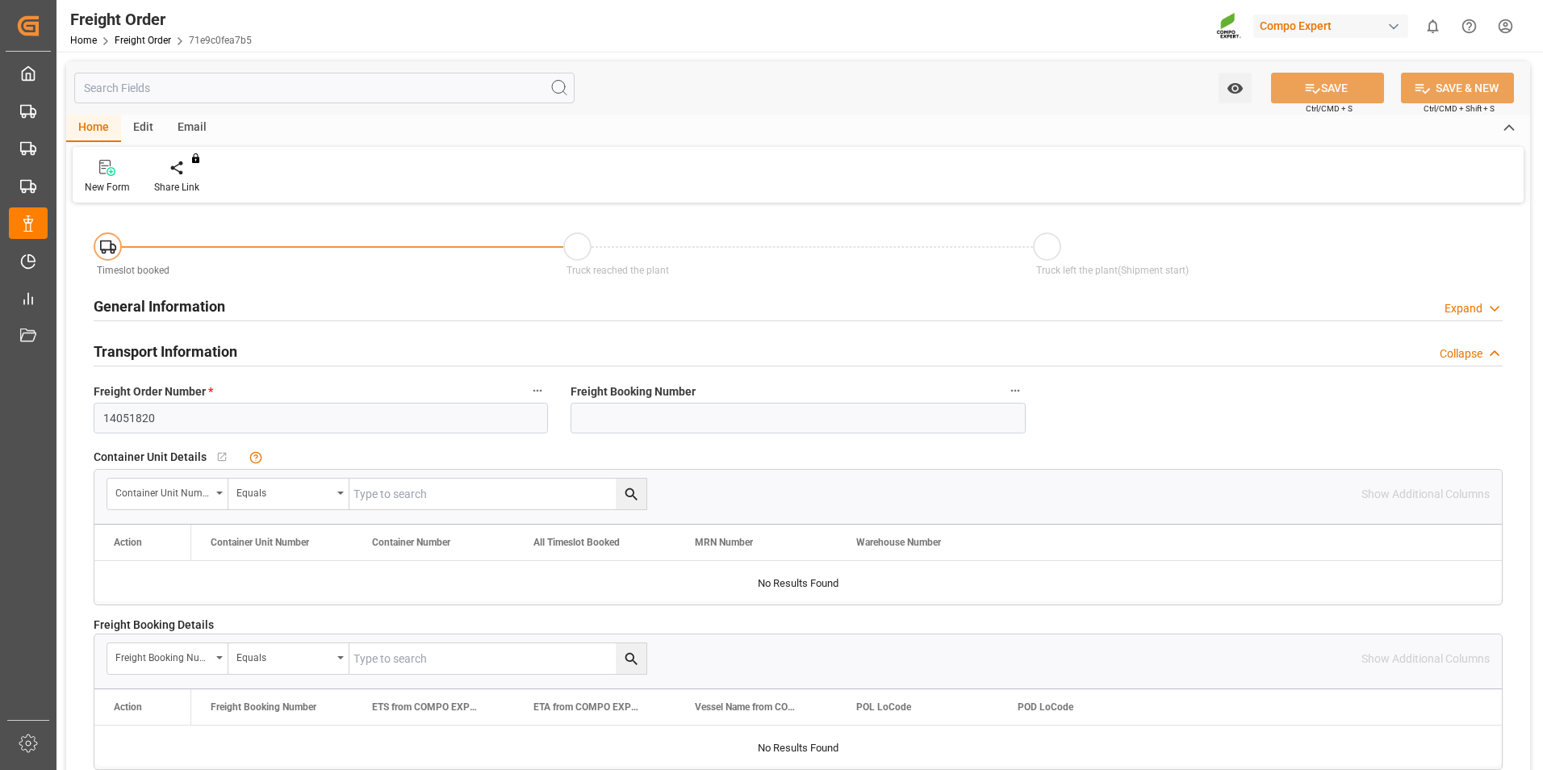
type input "04.09.2025 00:00"
type input "[DATE] 15:16"
click at [192, 176] on icon at bounding box center [188, 168] width 11 height 16
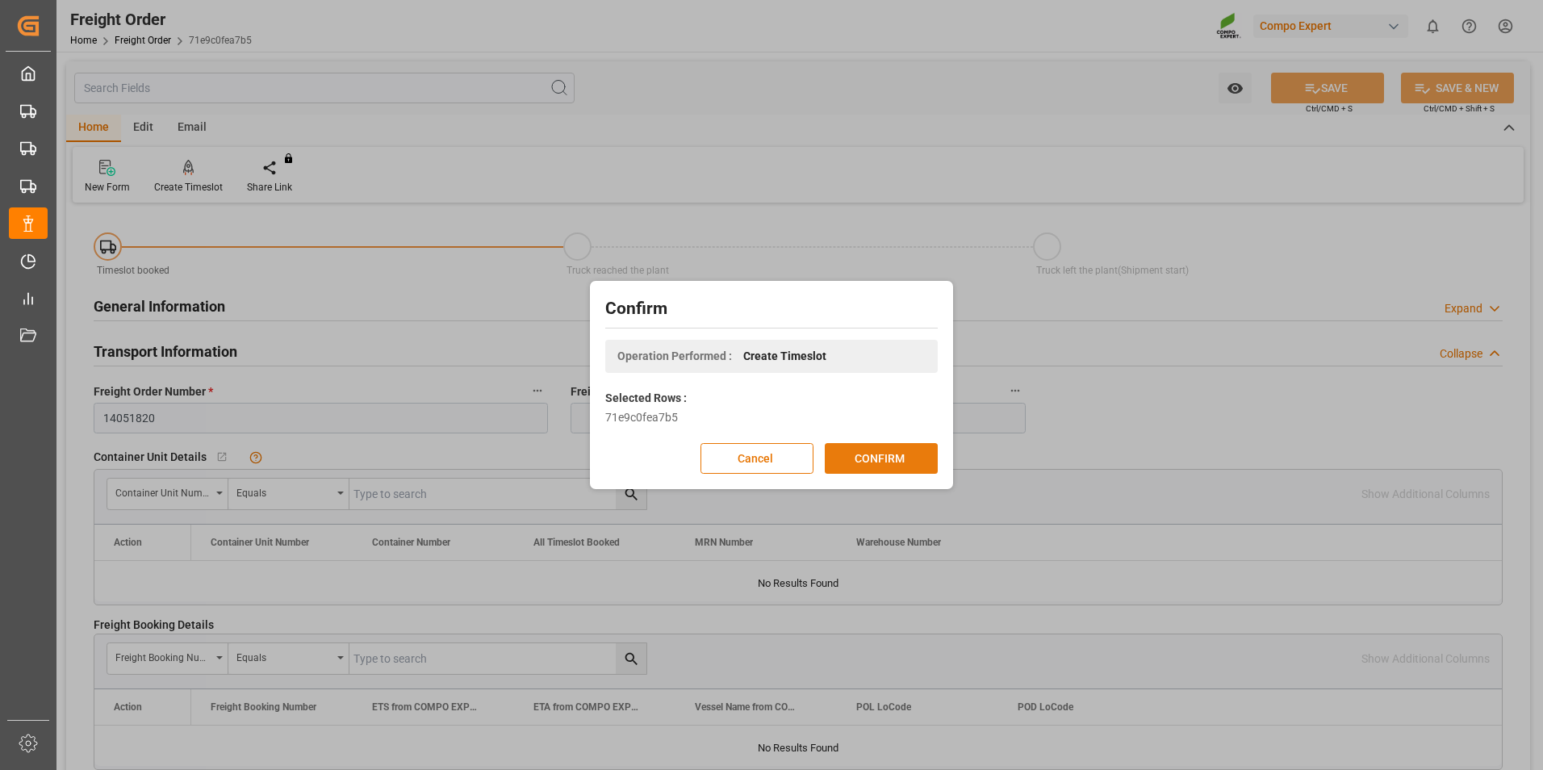
click at [879, 454] on button "CONFIRM" at bounding box center [881, 458] width 113 height 31
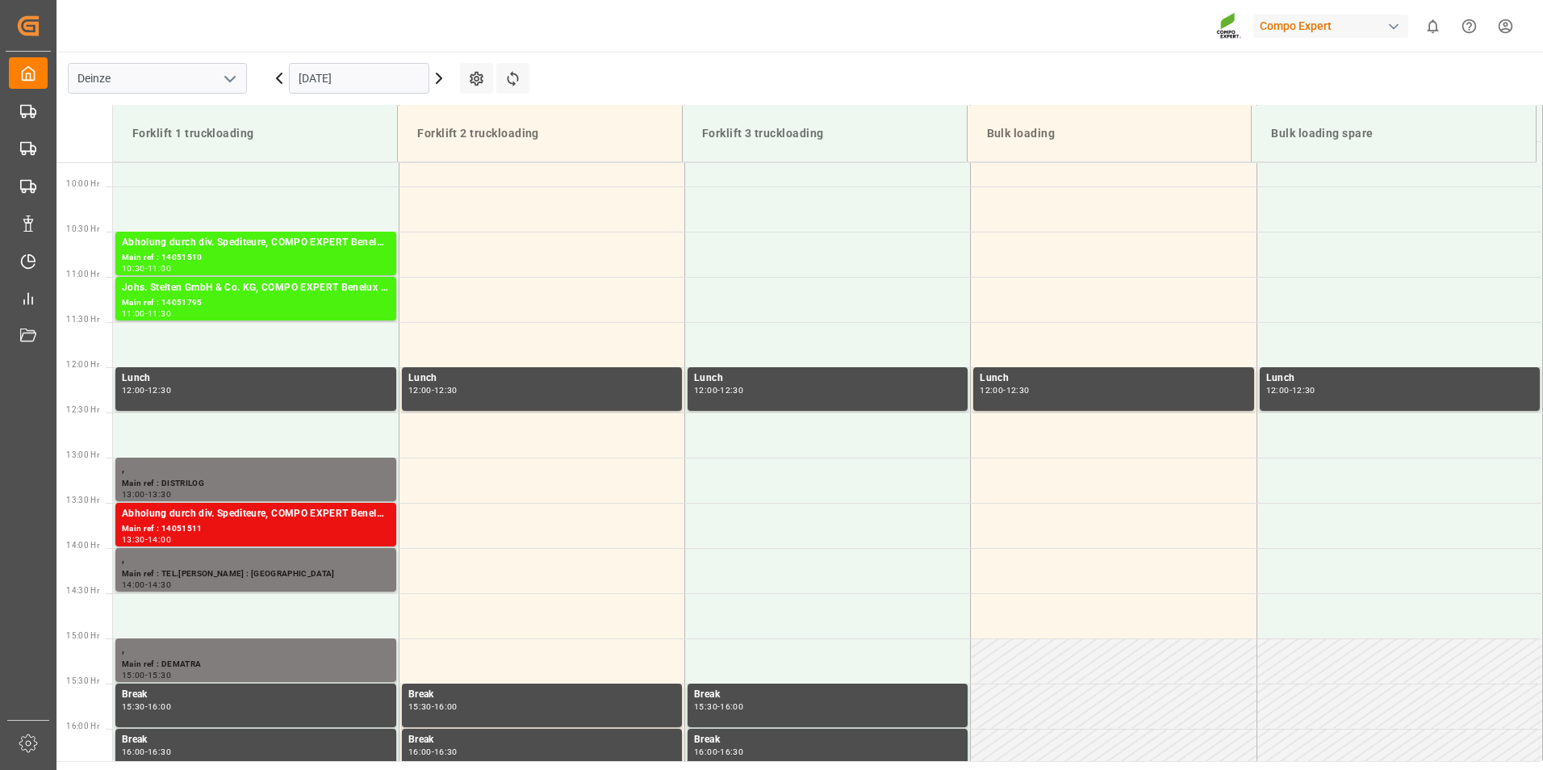
scroll to position [984, 0]
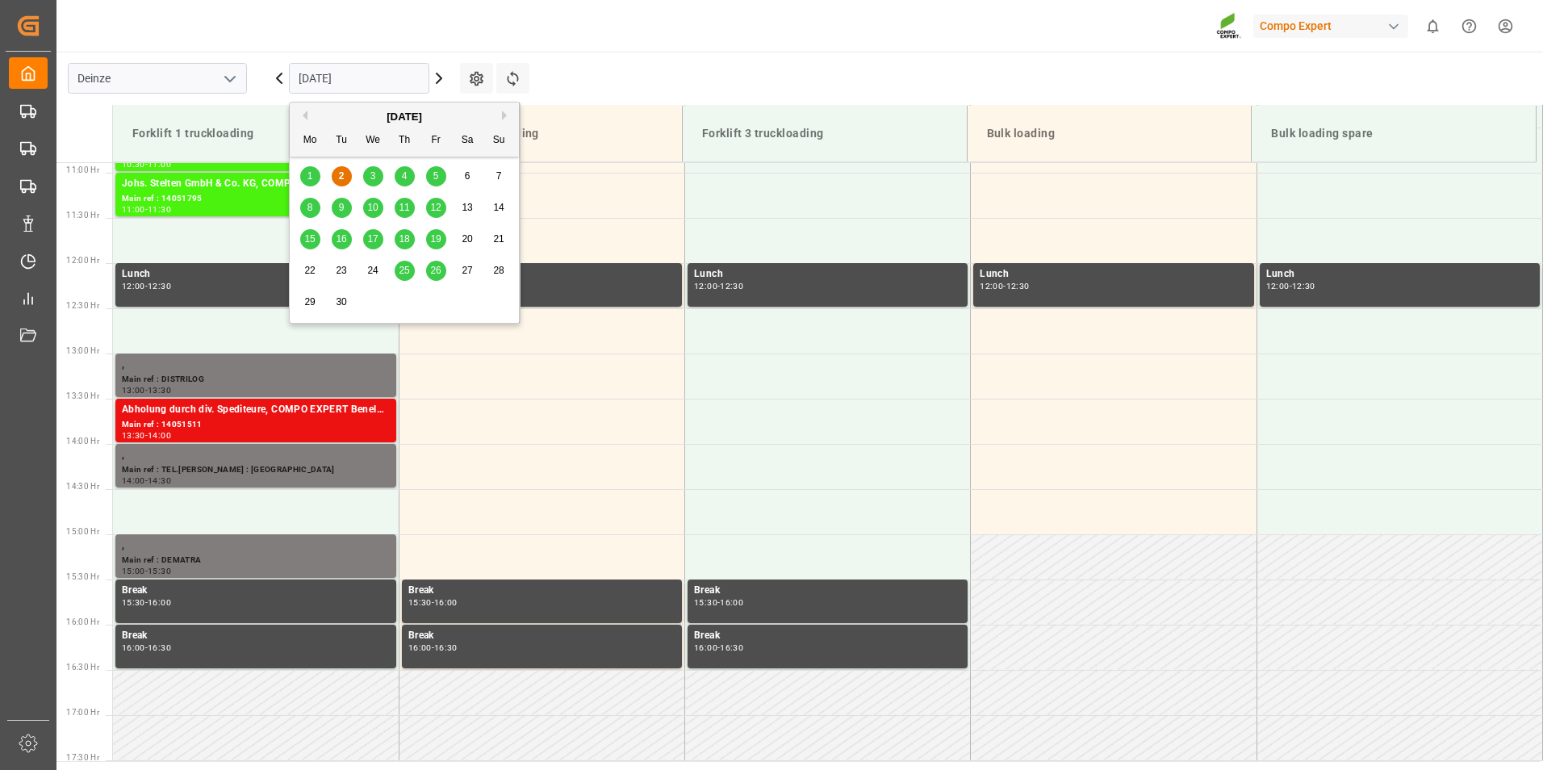
click at [385, 76] on input "[DATE]" at bounding box center [359, 78] width 140 height 31
click at [371, 180] on span "3" at bounding box center [373, 175] width 6 height 11
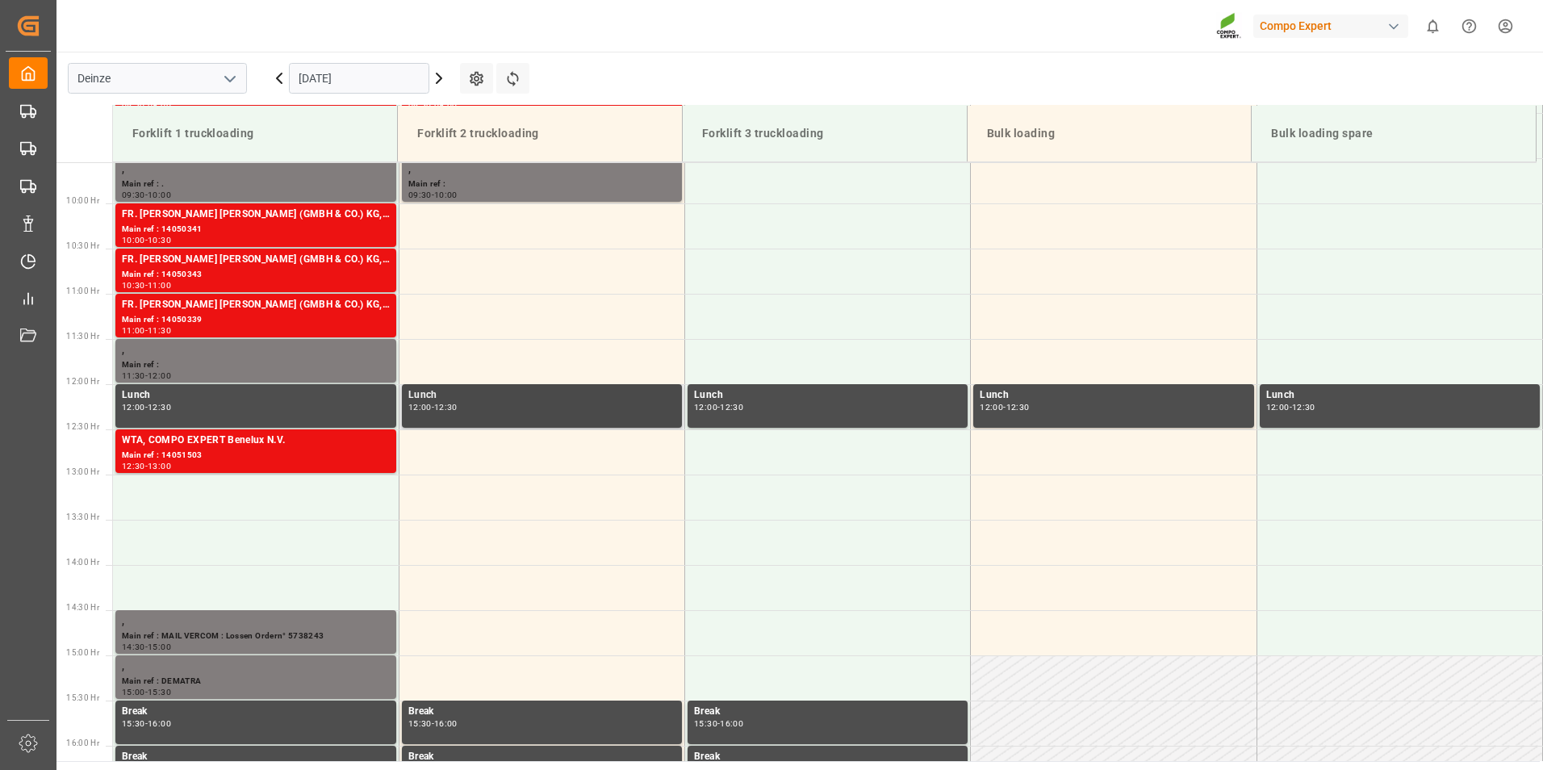
scroll to position [742, 0]
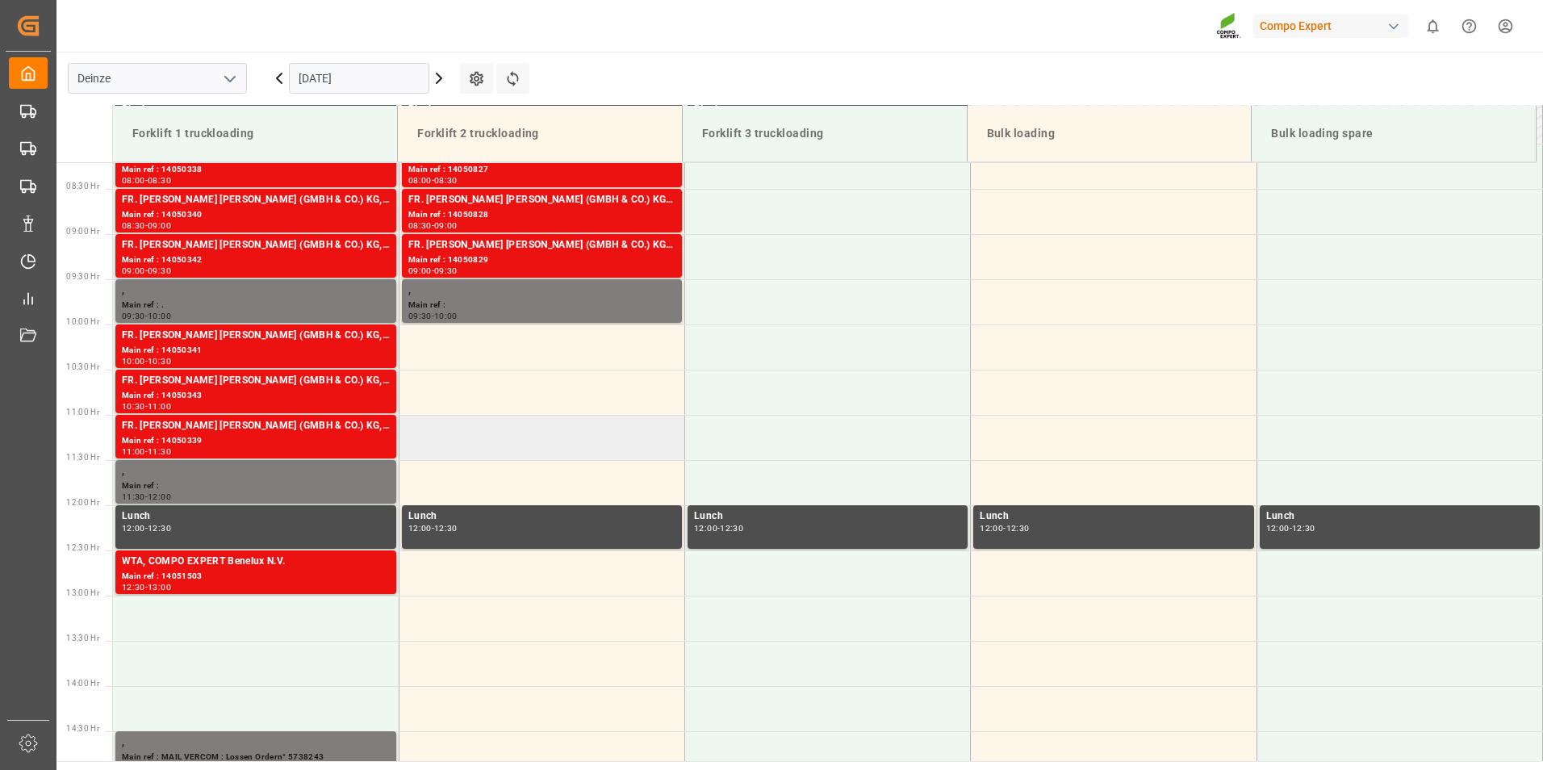
click at [421, 439] on td at bounding box center [542, 437] width 286 height 45
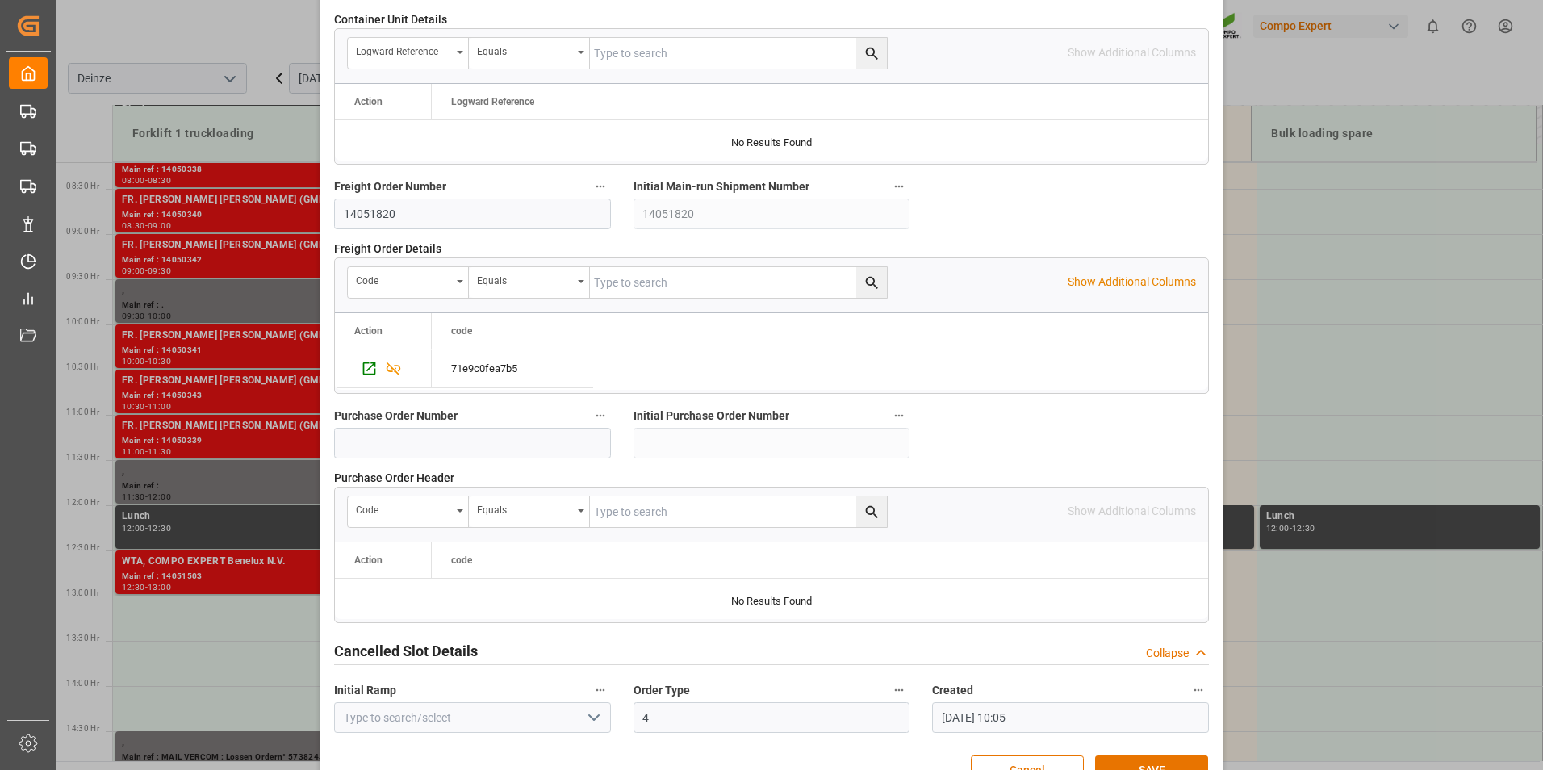
scroll to position [1470, 0]
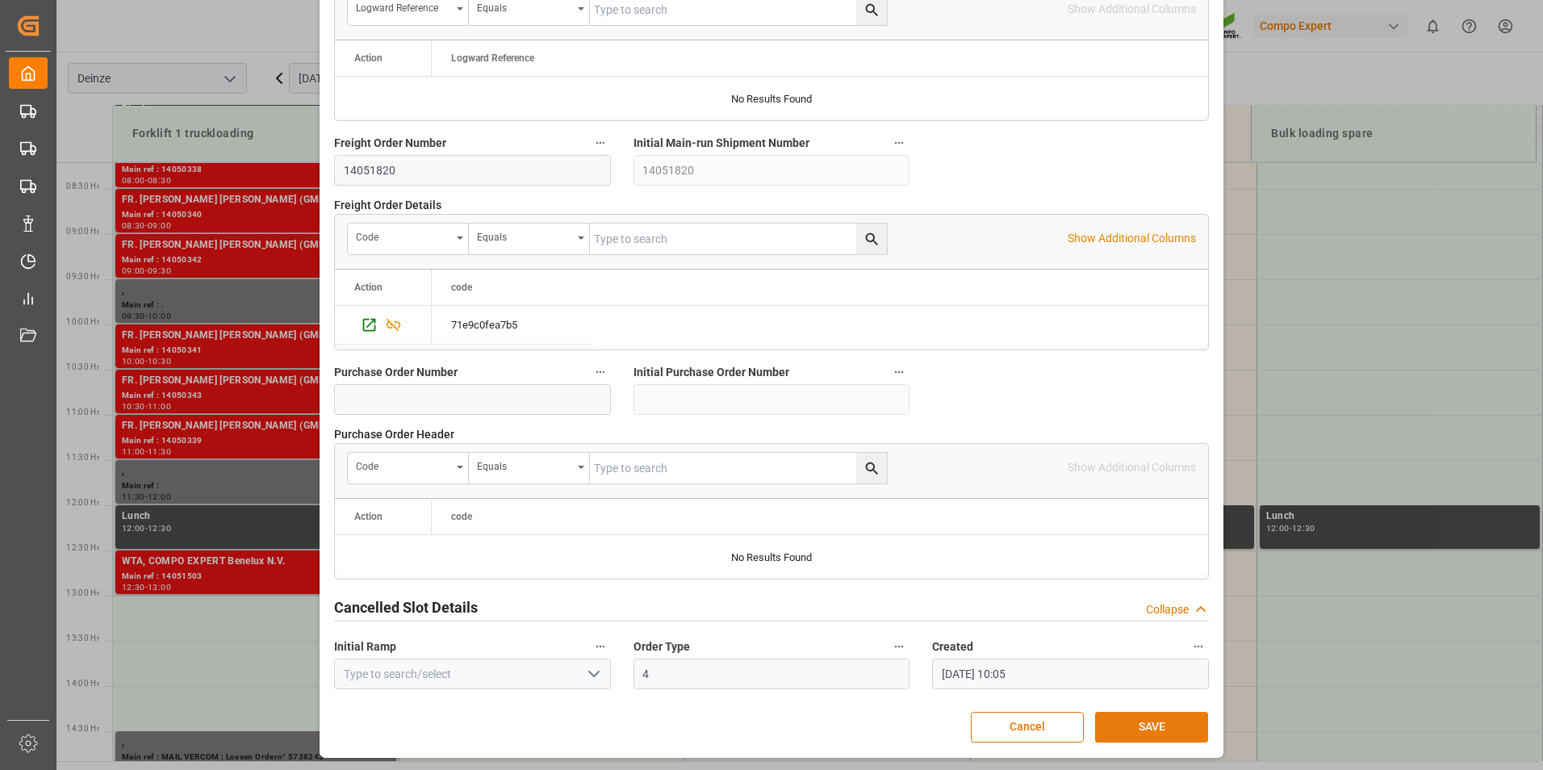
click at [1132, 722] on button "SAVE" at bounding box center [1151, 727] width 113 height 31
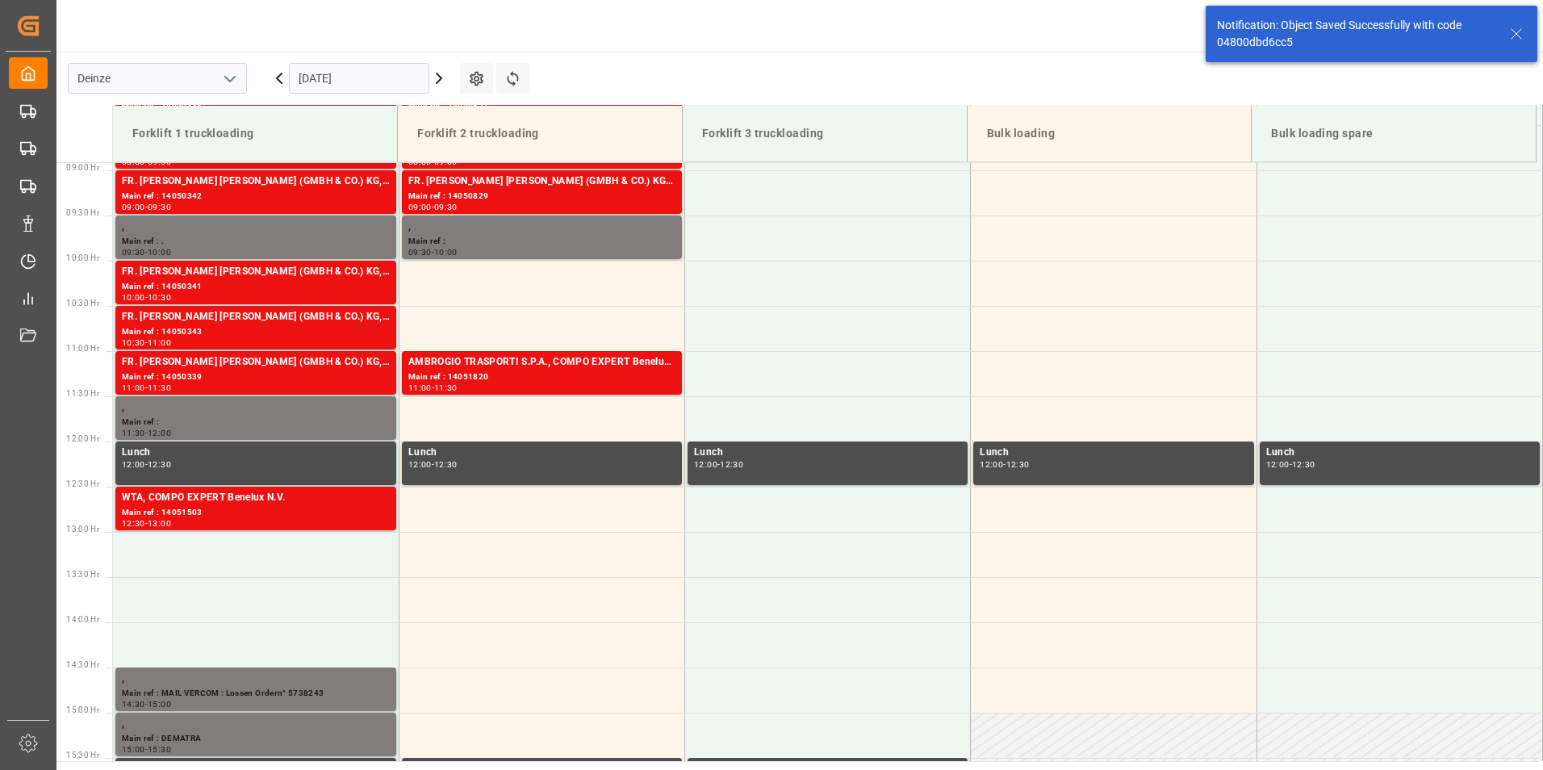
scroll to position [894, 0]
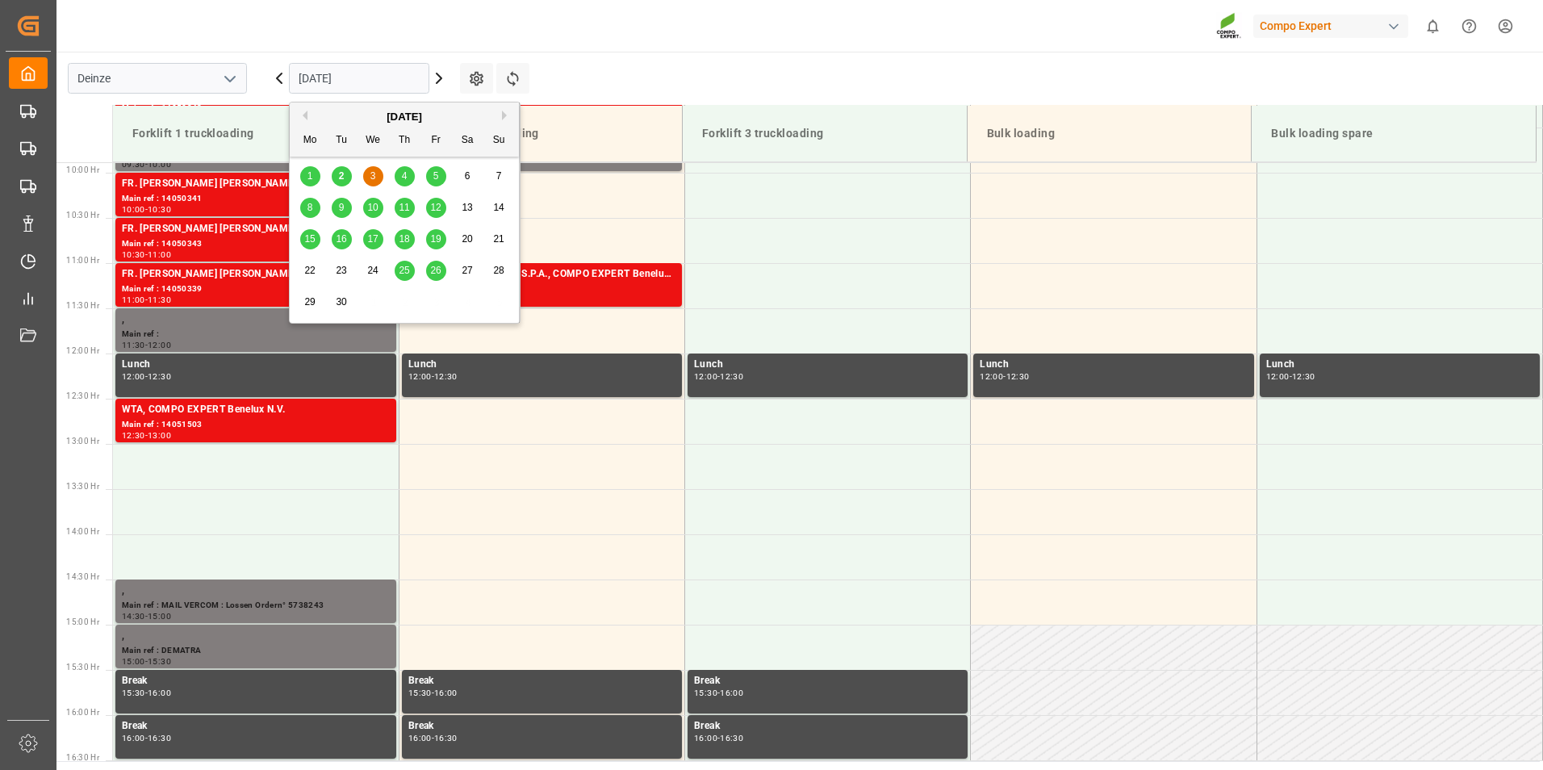
click at [375, 83] on input "[DATE]" at bounding box center [359, 78] width 140 height 31
click at [345, 176] on div "2" at bounding box center [342, 176] width 20 height 19
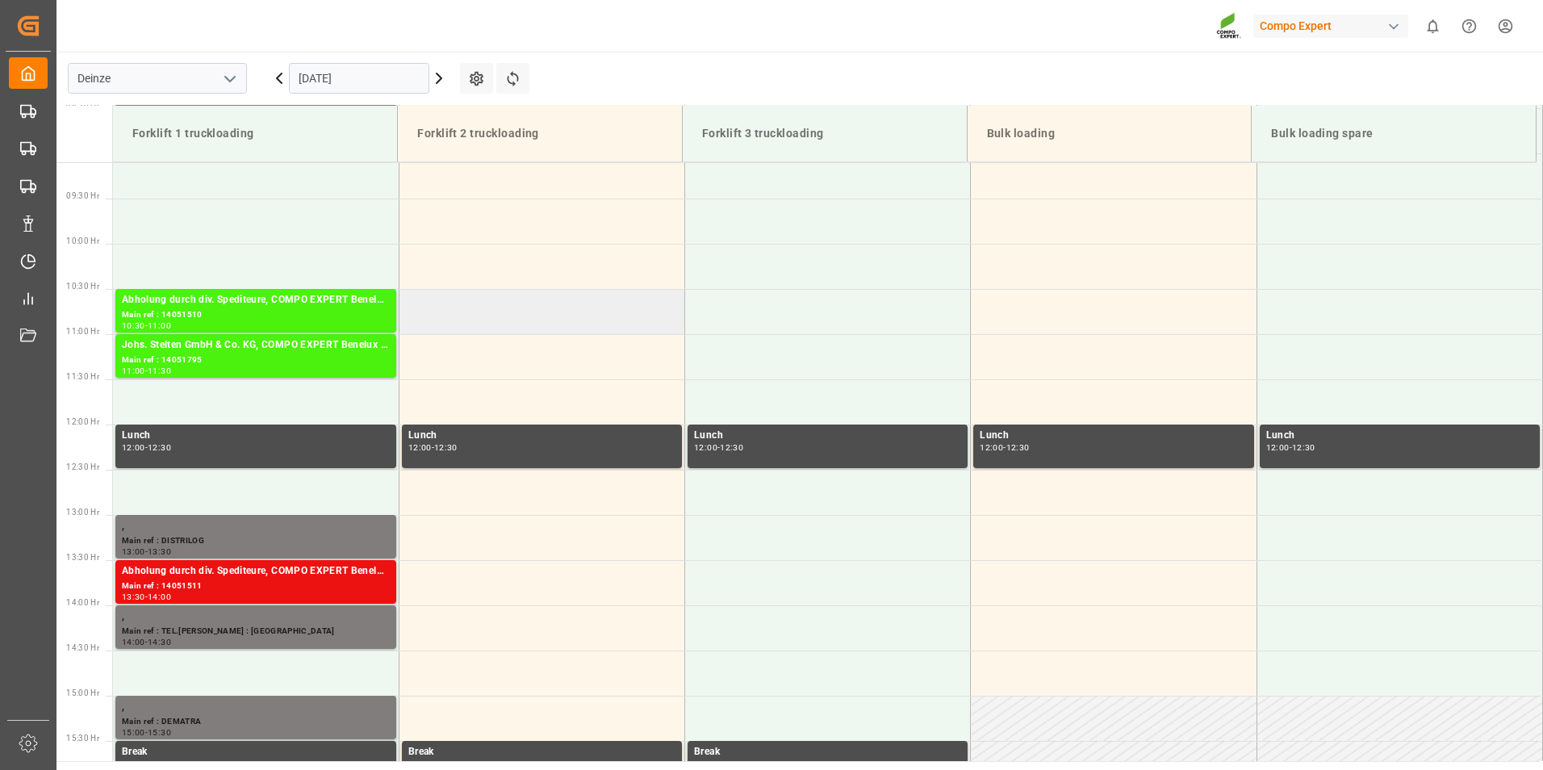
scroll to position [984, 0]
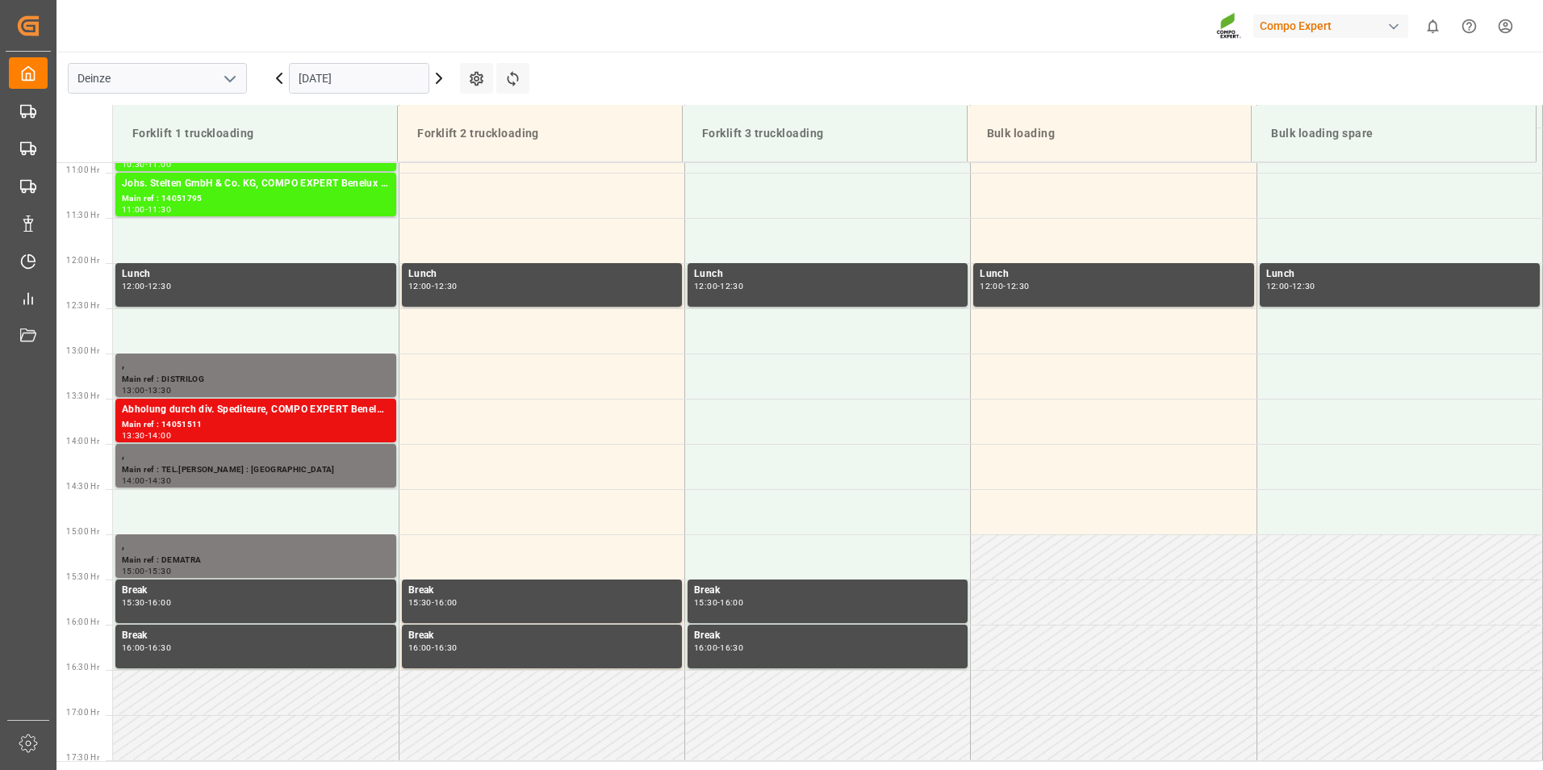
click at [375, 82] on input "[DATE]" at bounding box center [359, 78] width 140 height 31
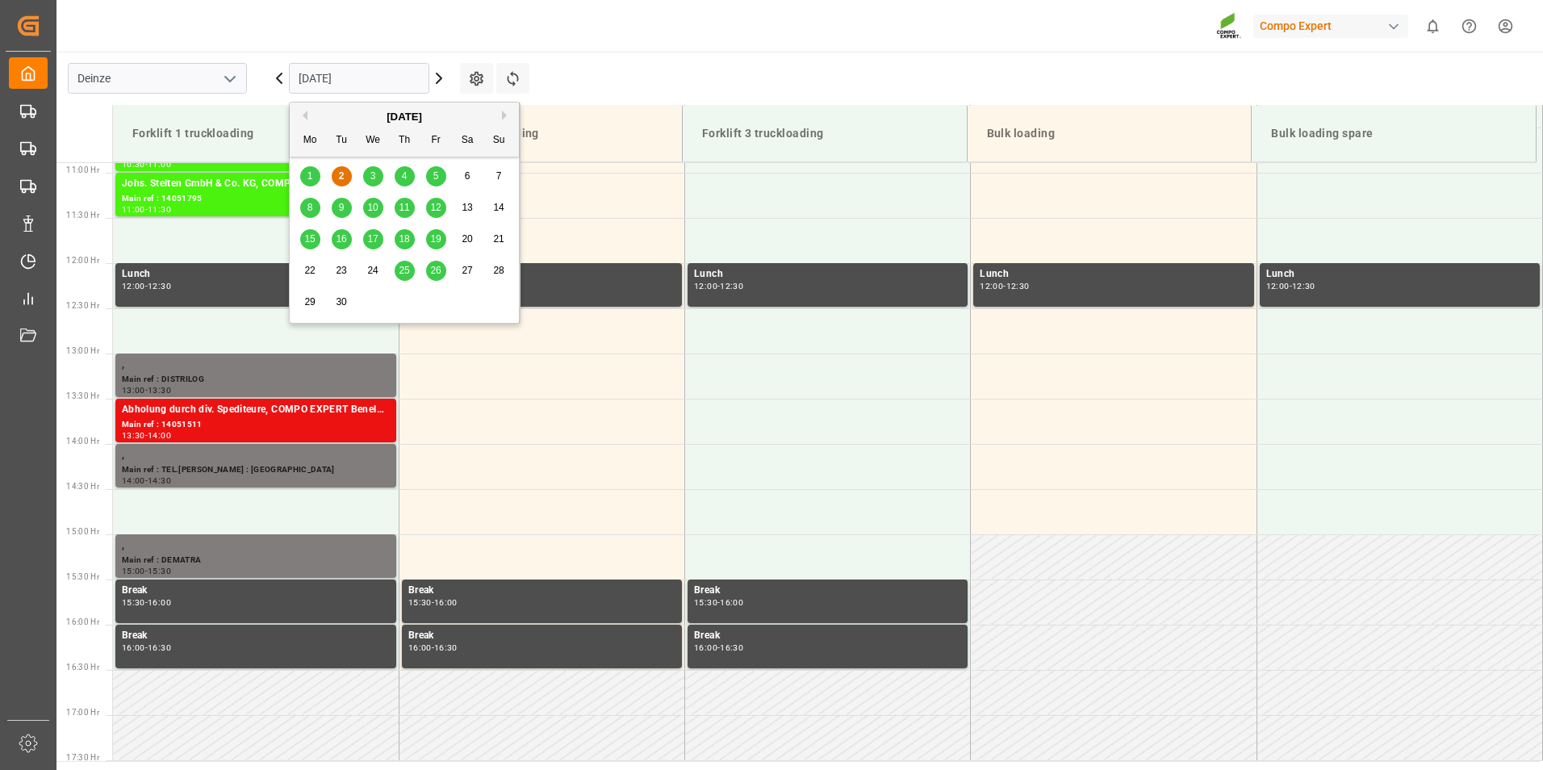
click at [375, 178] on span "3" at bounding box center [373, 175] width 6 height 11
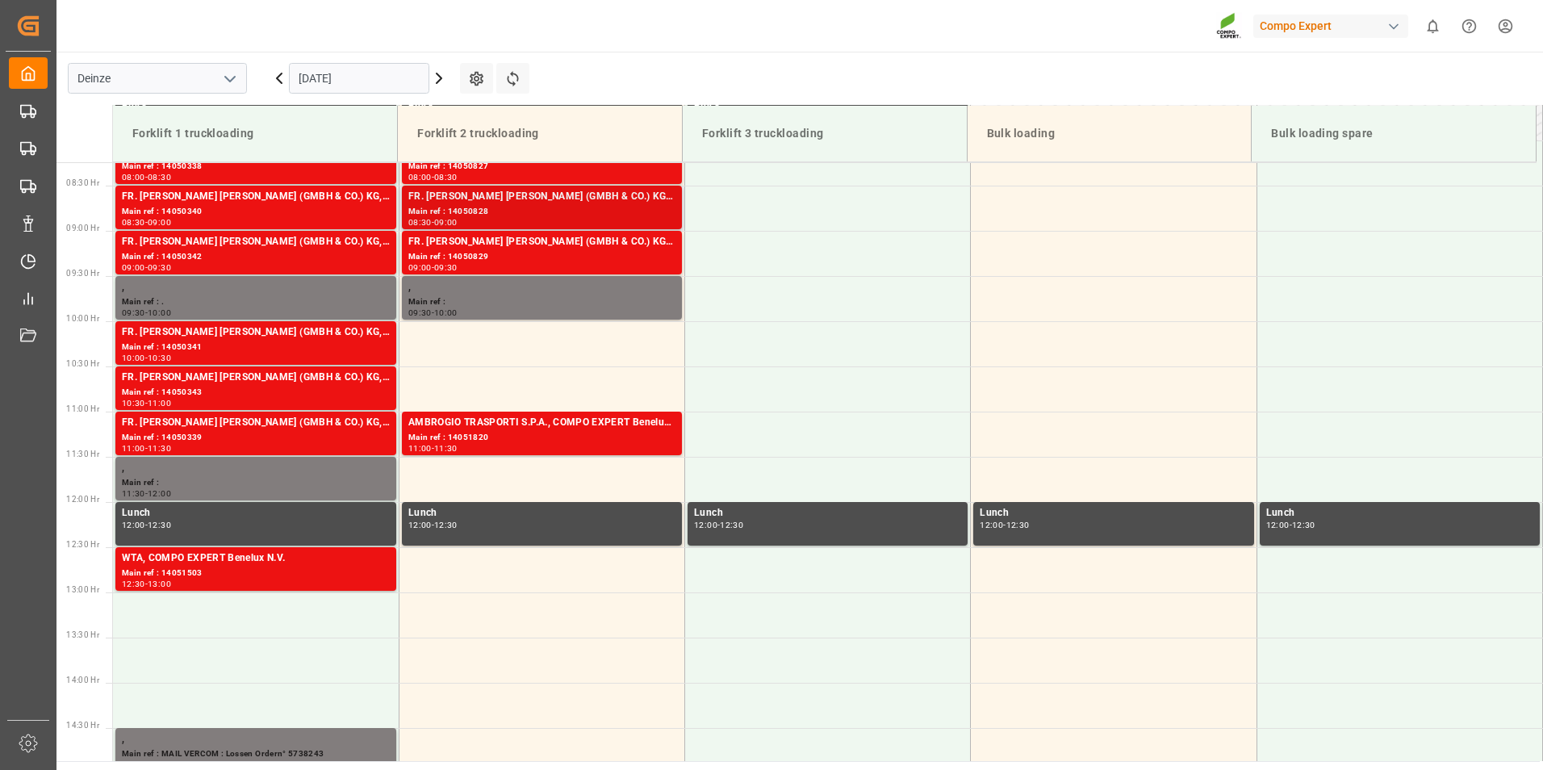
scroll to position [661, 0]
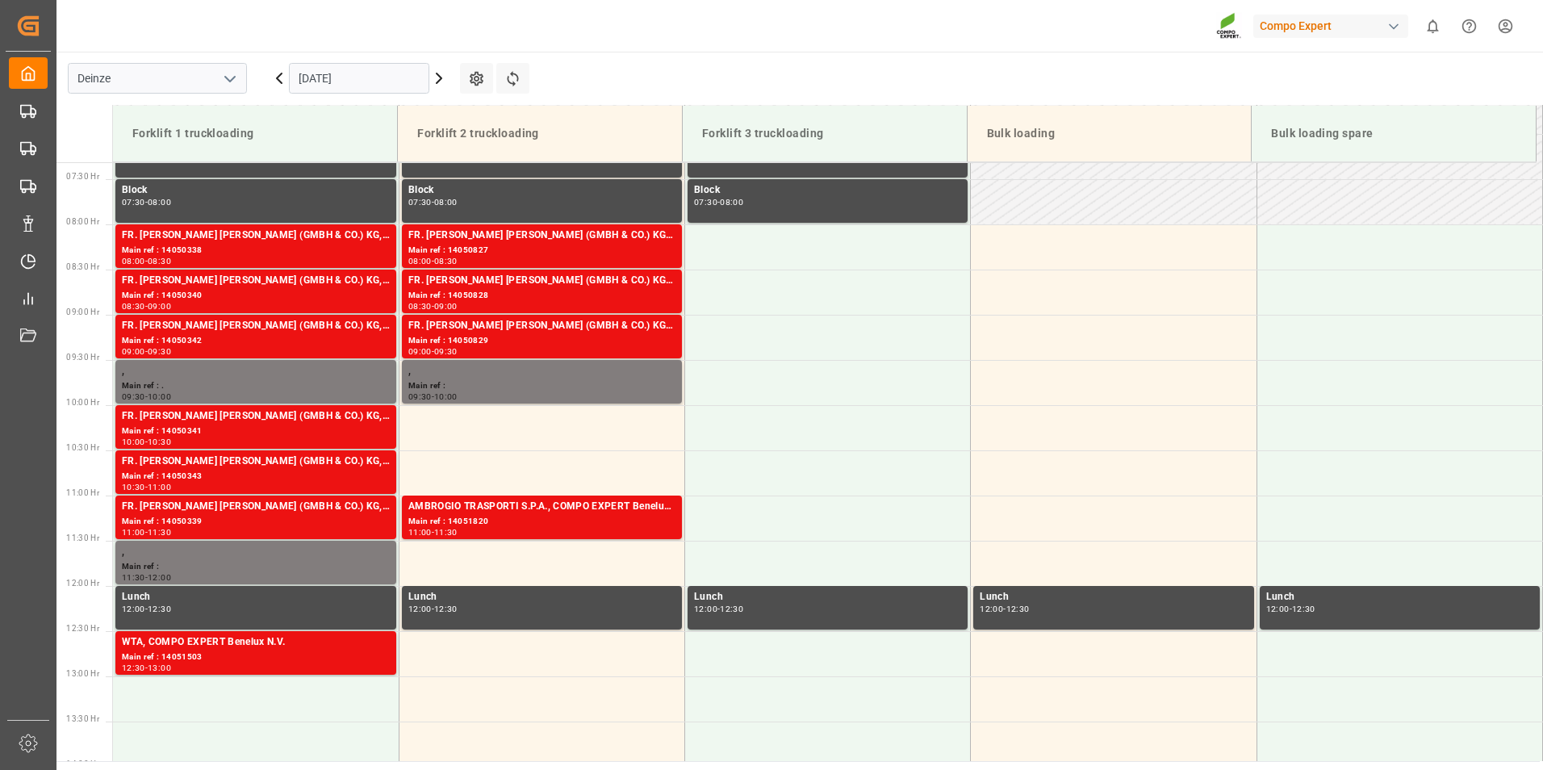
click at [364, 77] on input "[DATE]" at bounding box center [359, 78] width 140 height 31
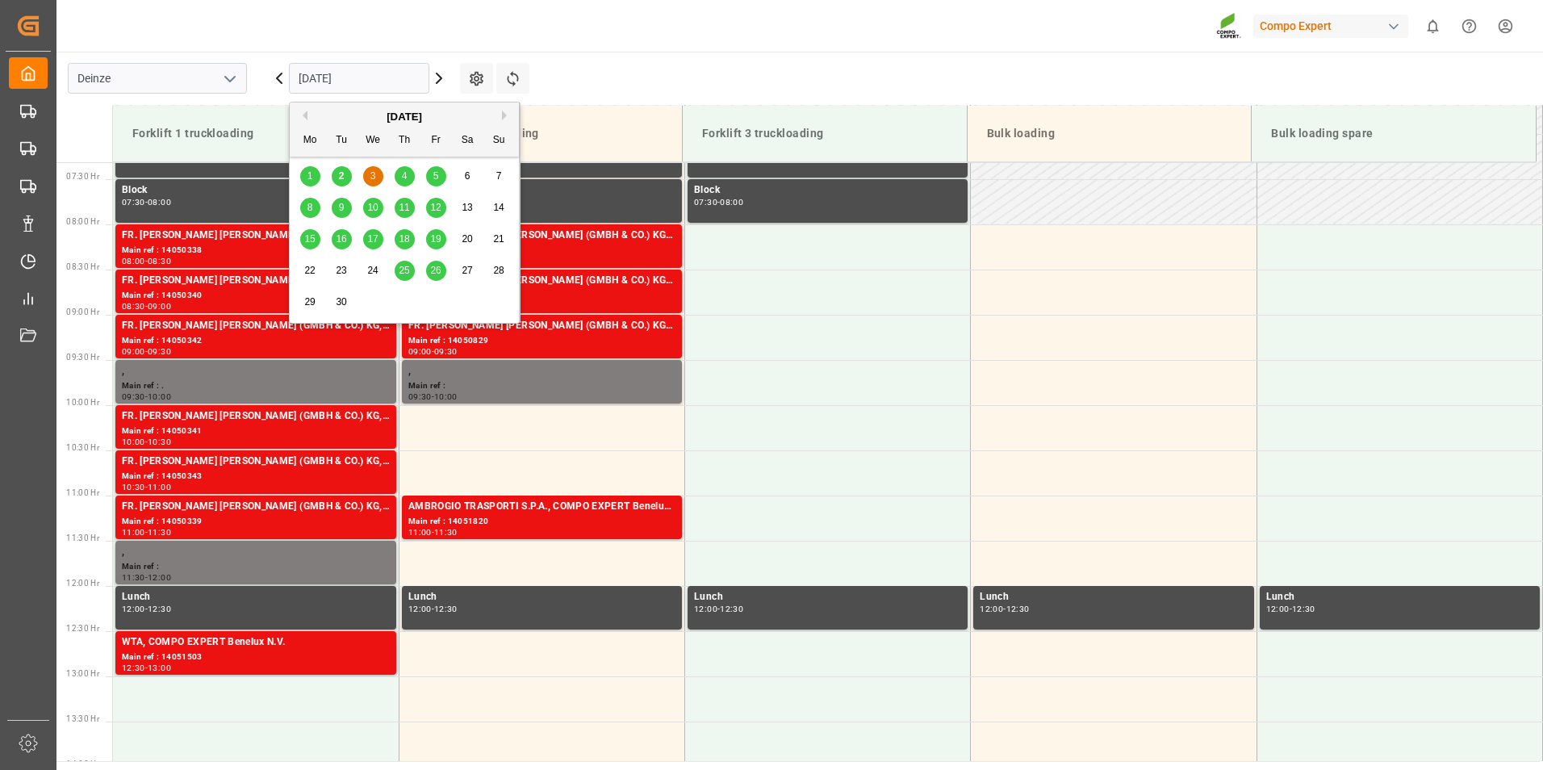
click at [348, 178] on div "2" at bounding box center [342, 176] width 20 height 19
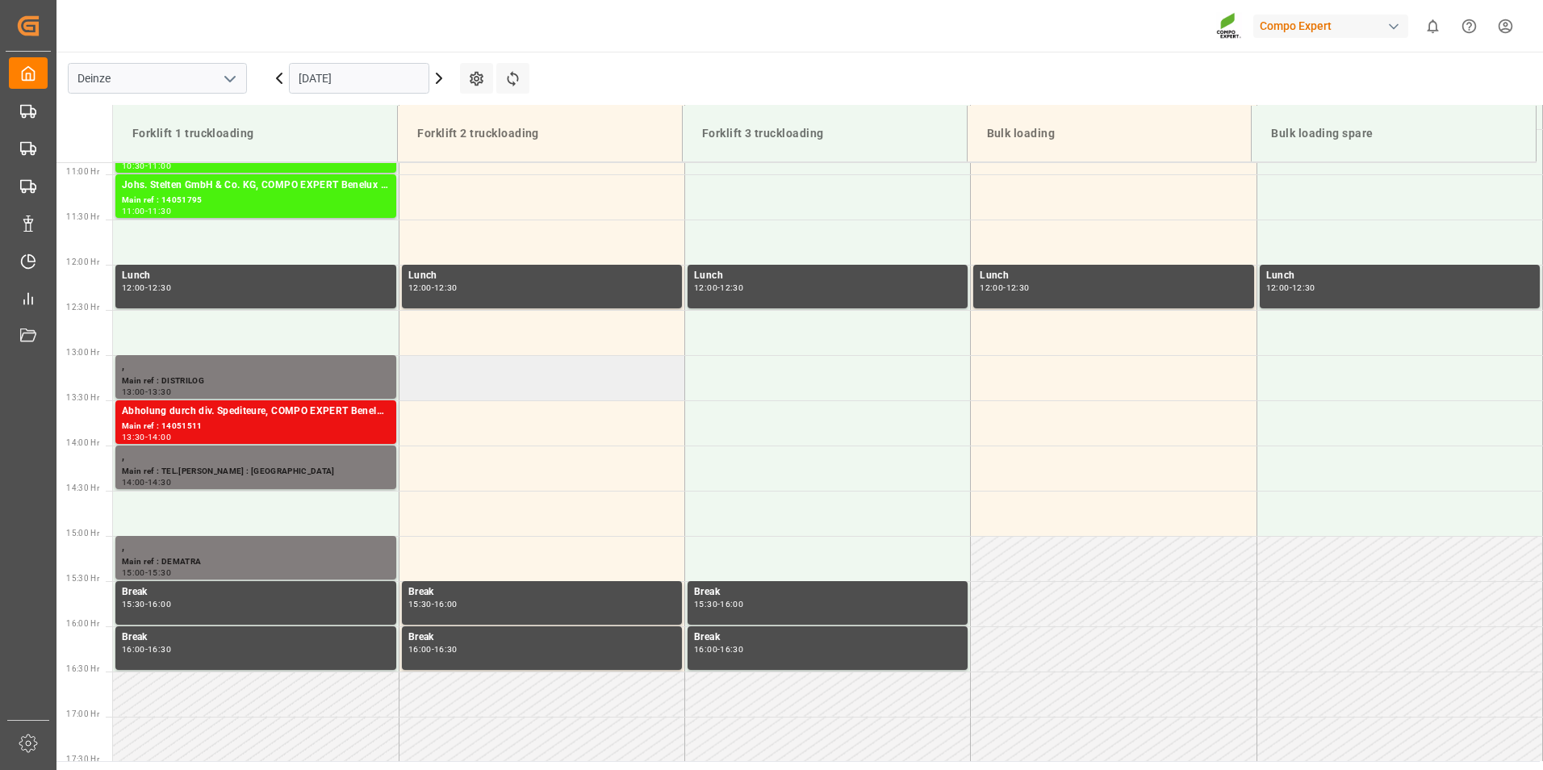
scroll to position [984, 0]
